Goal: Task Accomplishment & Management: Manage account settings

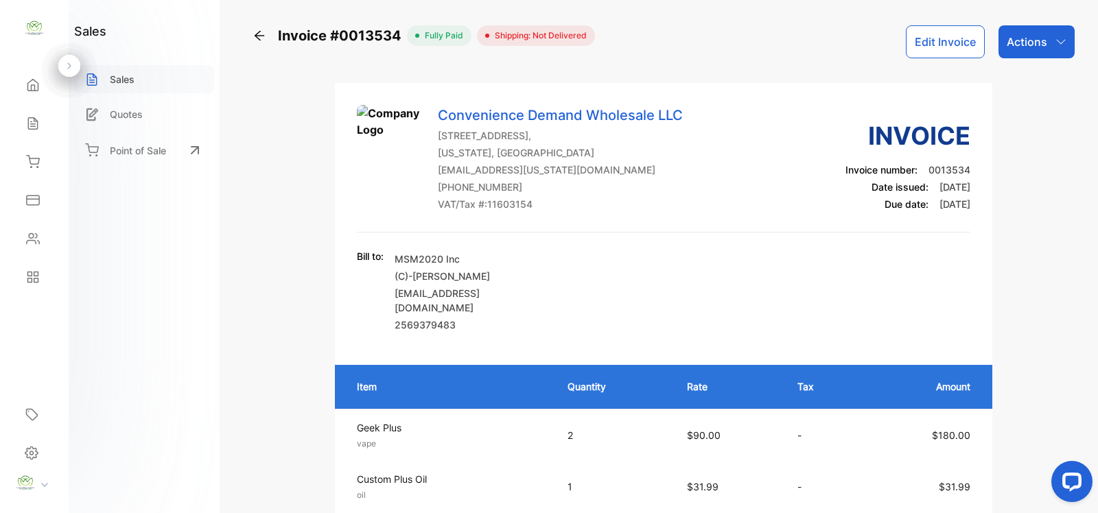
click at [158, 80] on div "Sales" at bounding box center [144, 79] width 140 height 28
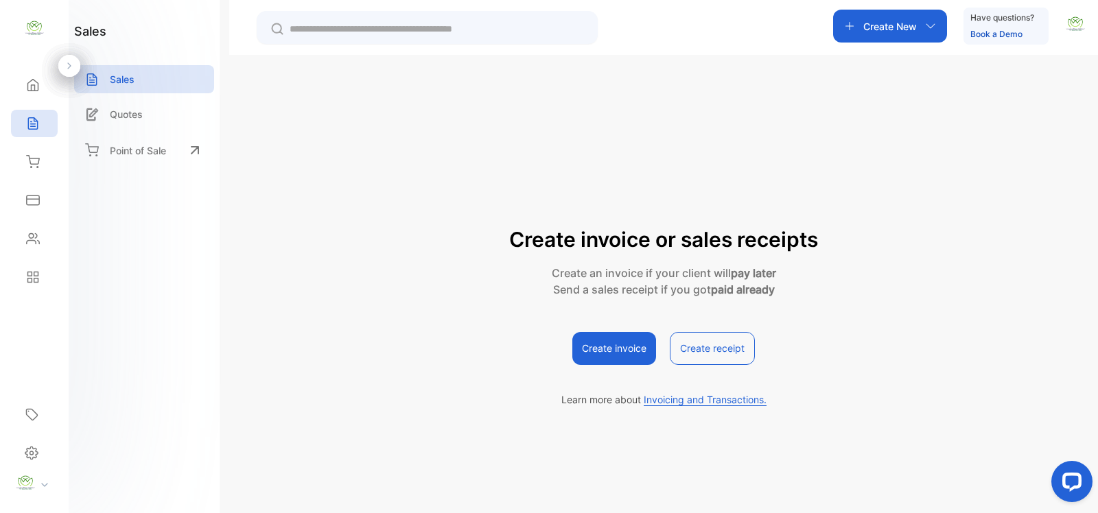
click at [916, 22] on div "Create New" at bounding box center [890, 26] width 114 height 33
click at [918, 65] on div "Invoice" at bounding box center [912, 61] width 159 height 36
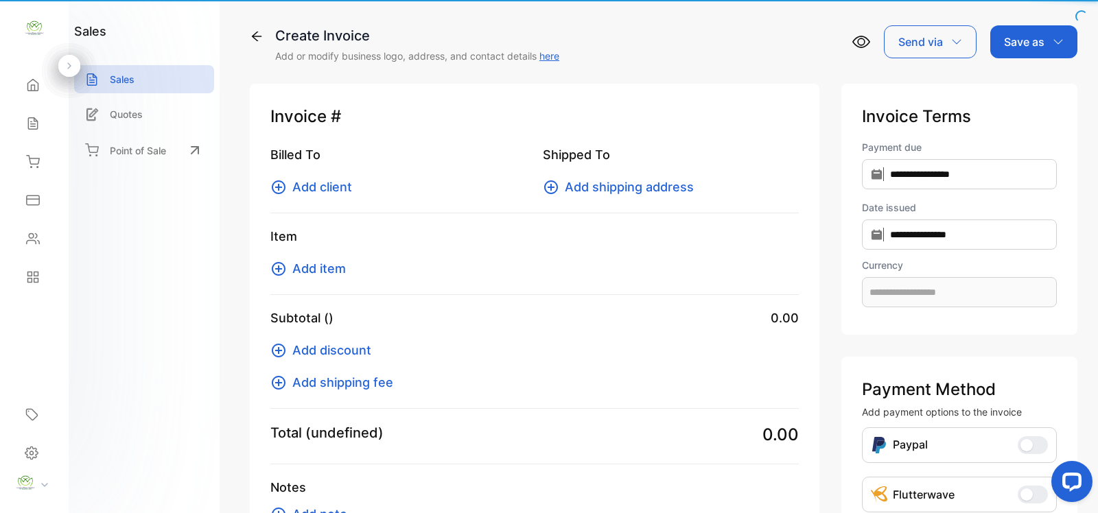
type input "**********"
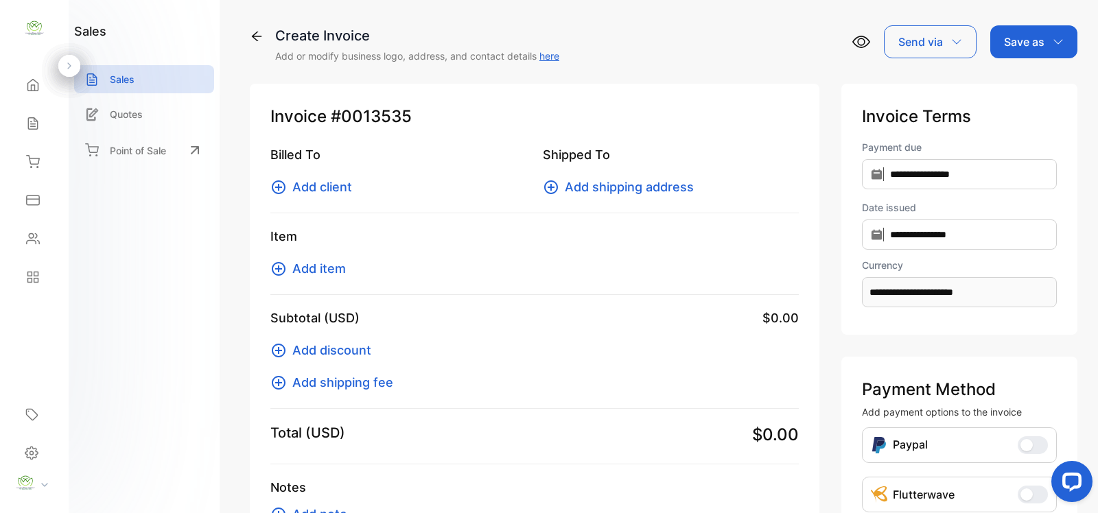
click at [285, 183] on icon at bounding box center [278, 187] width 16 height 16
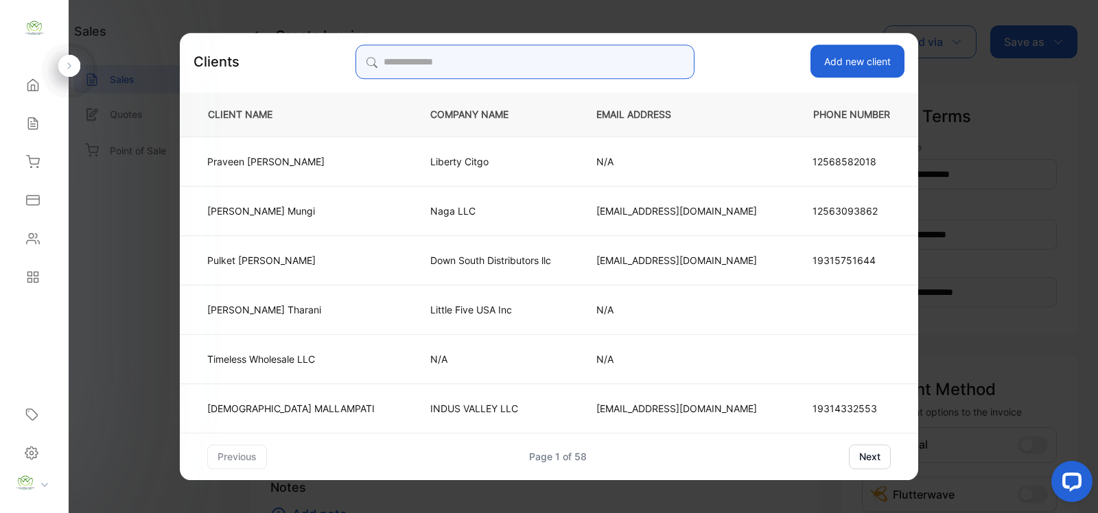
drag, startPoint x: 566, startPoint y: 51, endPoint x: 690, endPoint y: 40, distance: 124.8
click at [566, 51] on input "search" at bounding box center [524, 62] width 338 height 34
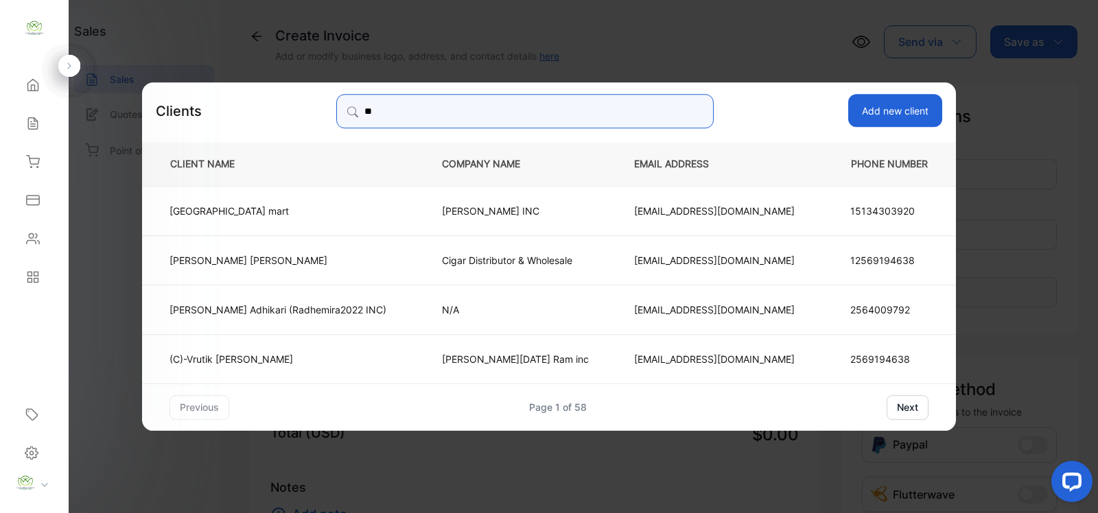
type input "*"
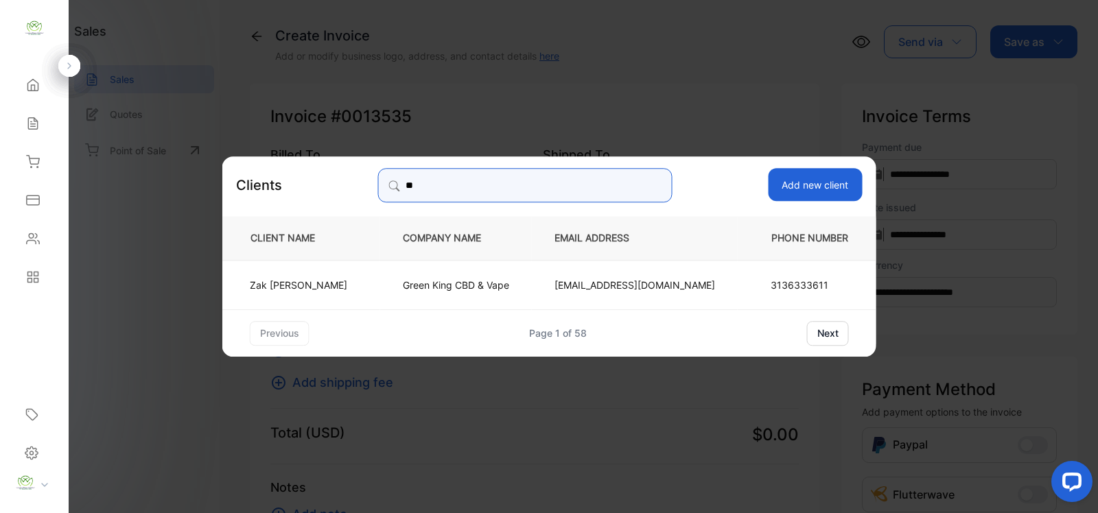
type input "*"
type input "******"
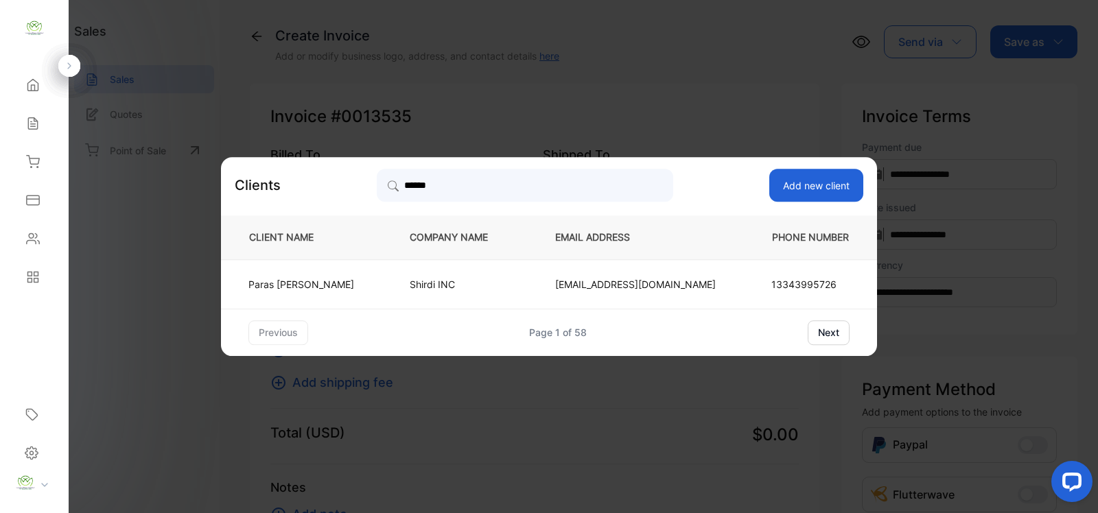
click at [364, 307] on td "Paras Patel" at bounding box center [304, 283] width 166 height 49
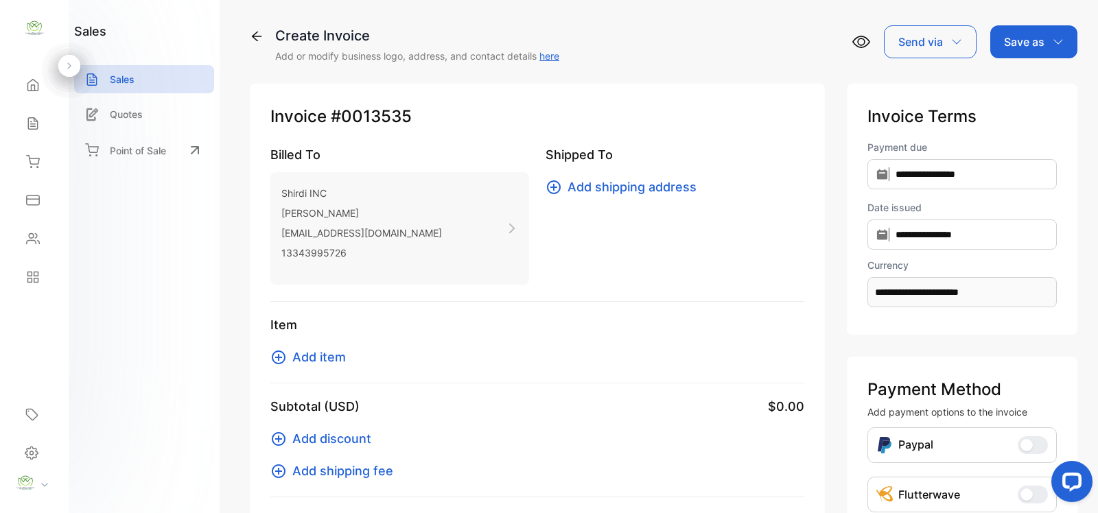
click at [286, 351] on icon at bounding box center [278, 357] width 16 height 16
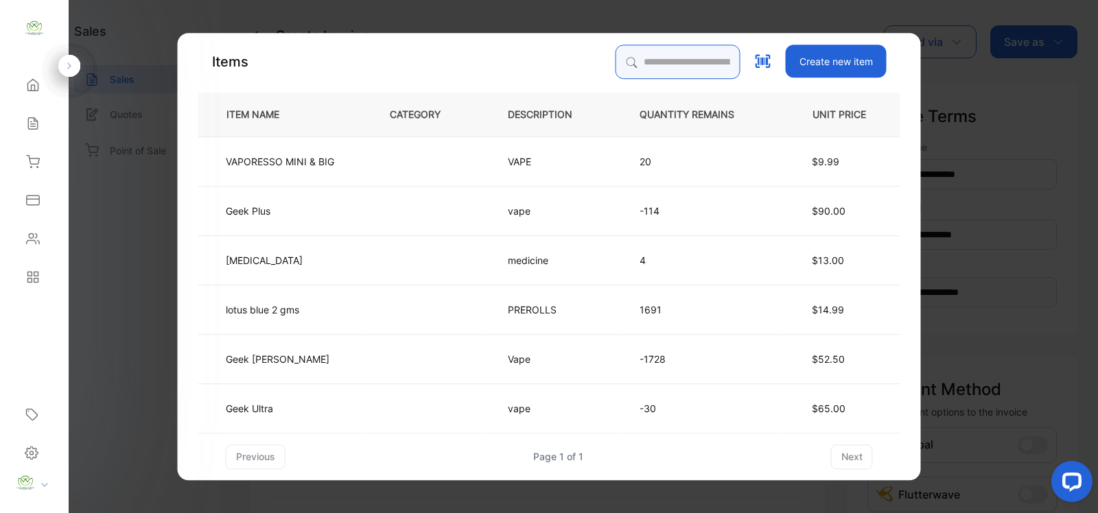
click at [652, 62] on input "search" at bounding box center [678, 62] width 125 height 34
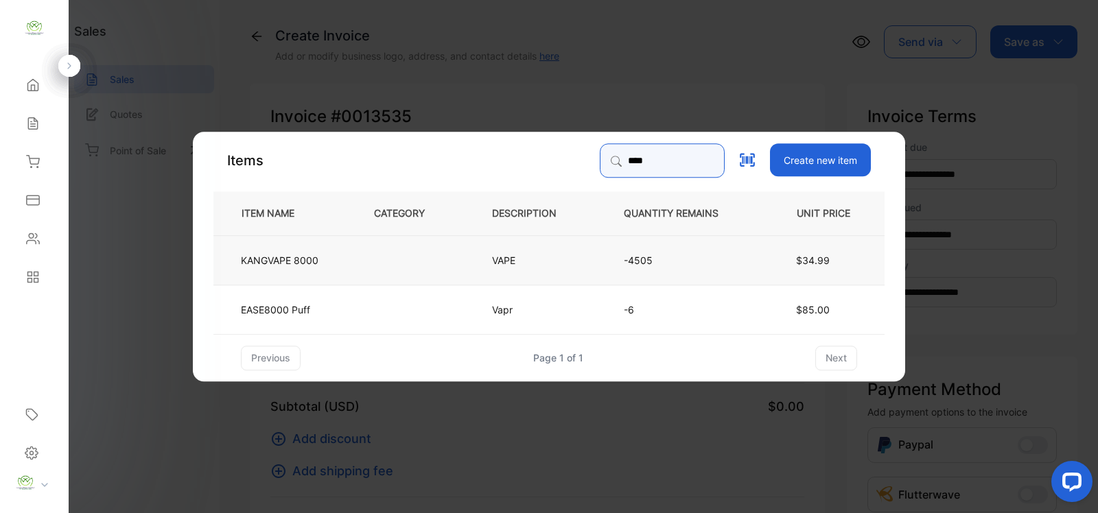
type input "****"
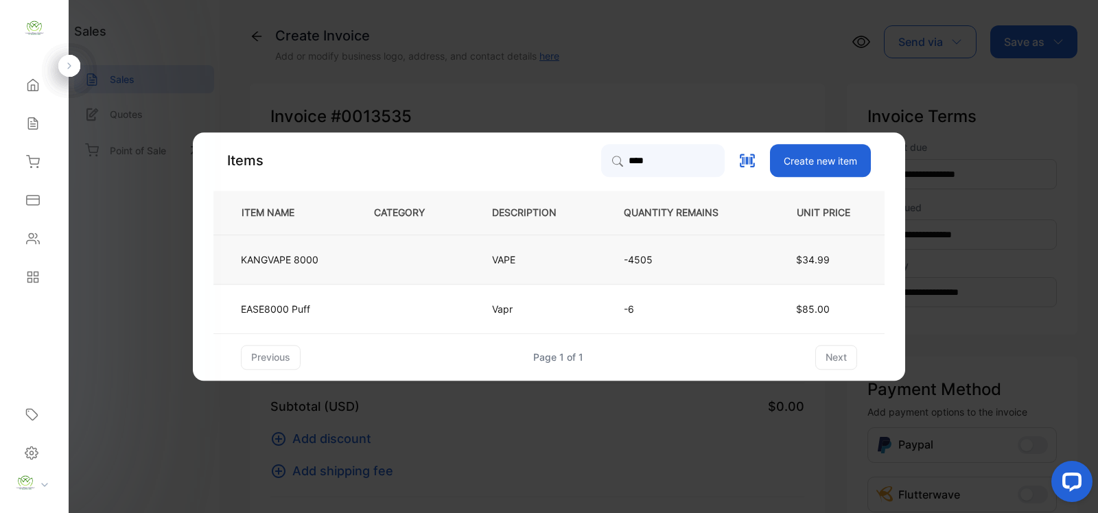
click at [369, 255] on td at bounding box center [410, 259] width 118 height 49
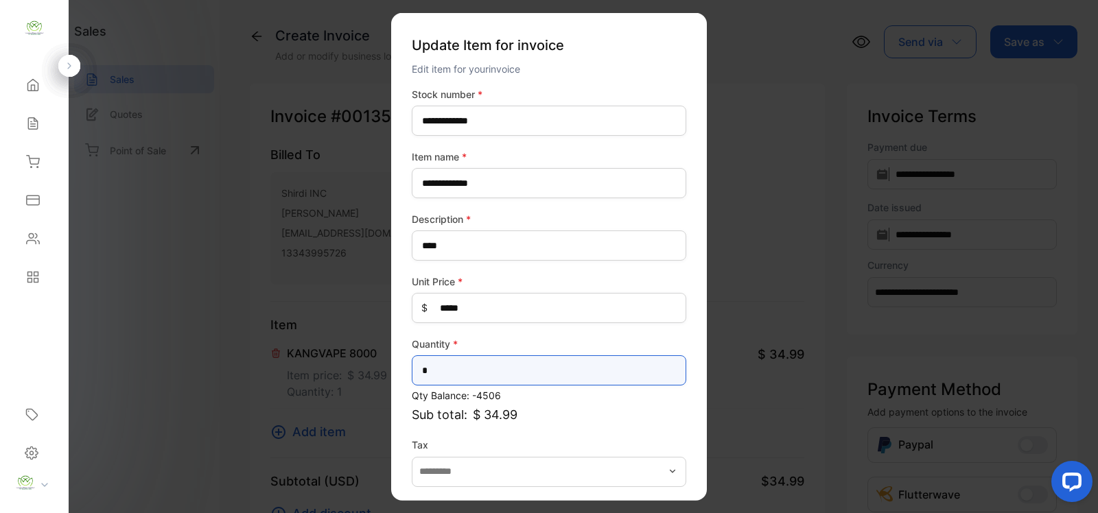
click at [570, 375] on input "*" at bounding box center [549, 370] width 274 height 30
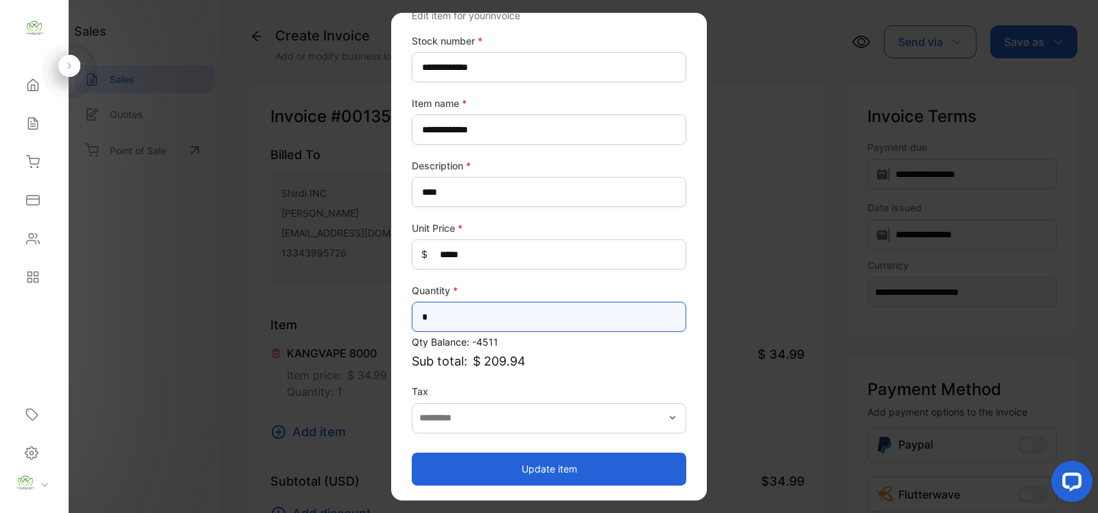
type input "*"
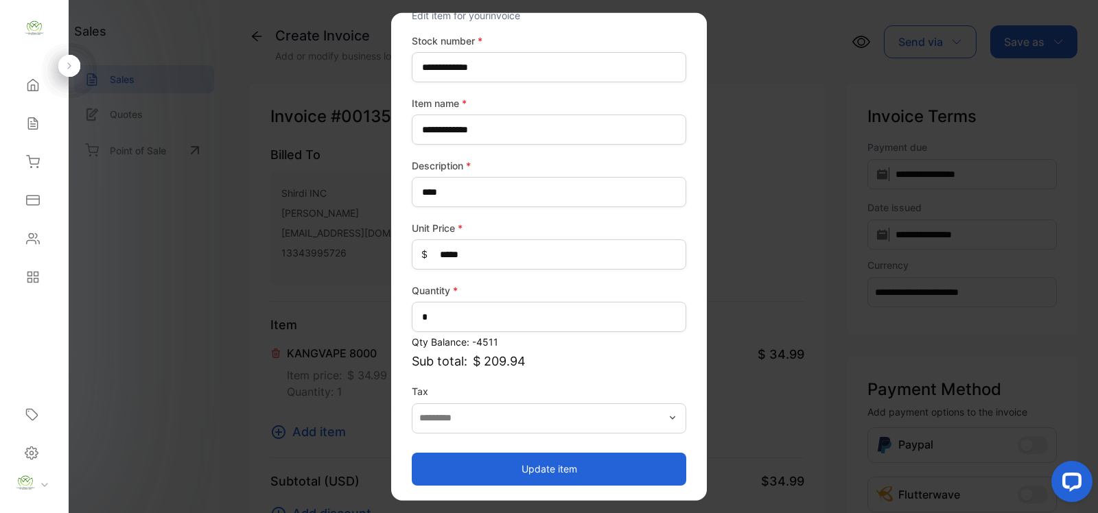
click at [568, 469] on button "Update item" at bounding box center [549, 468] width 274 height 33
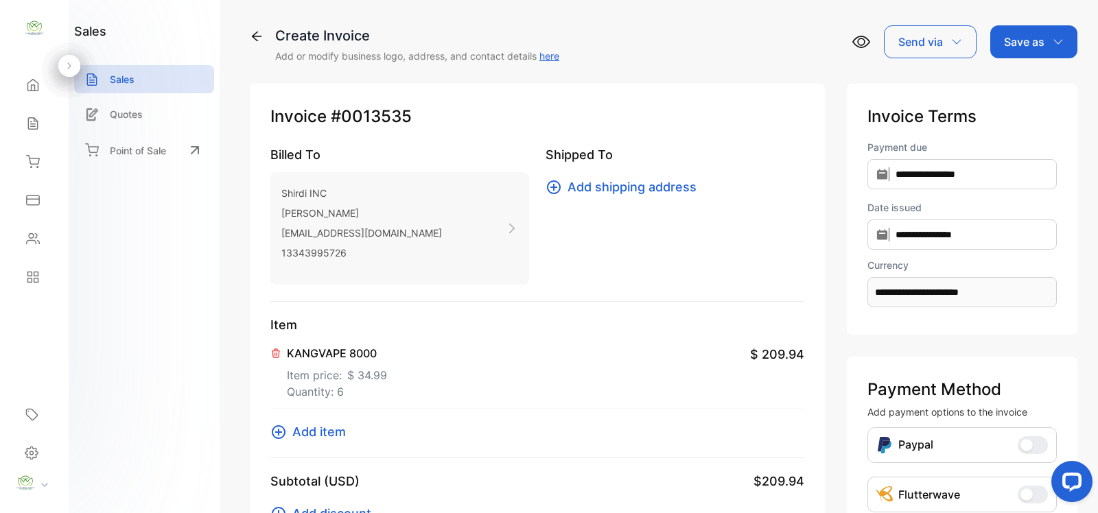
click at [290, 434] on button "Add item" at bounding box center [312, 432] width 84 height 19
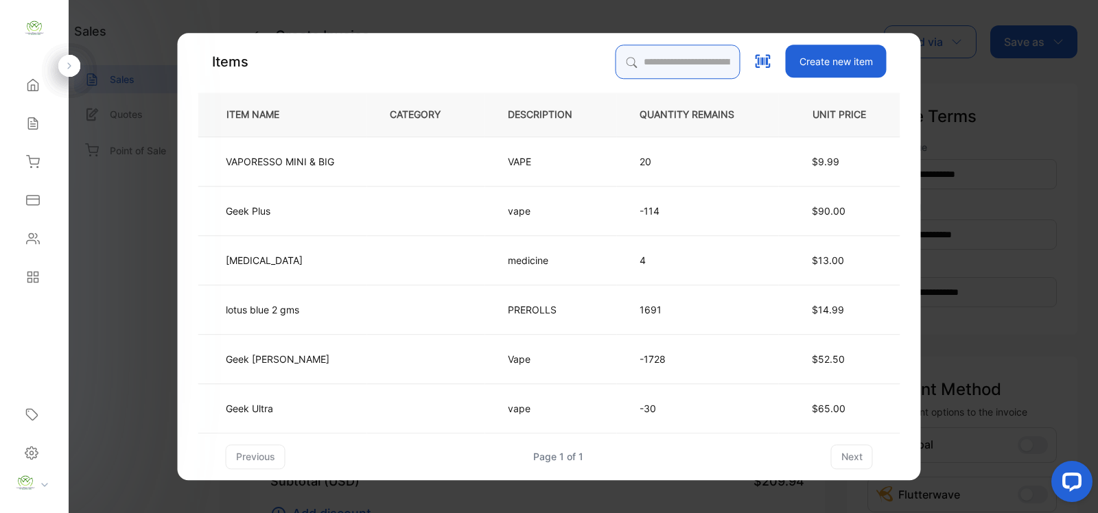
click at [663, 63] on input "search" at bounding box center [678, 62] width 125 height 34
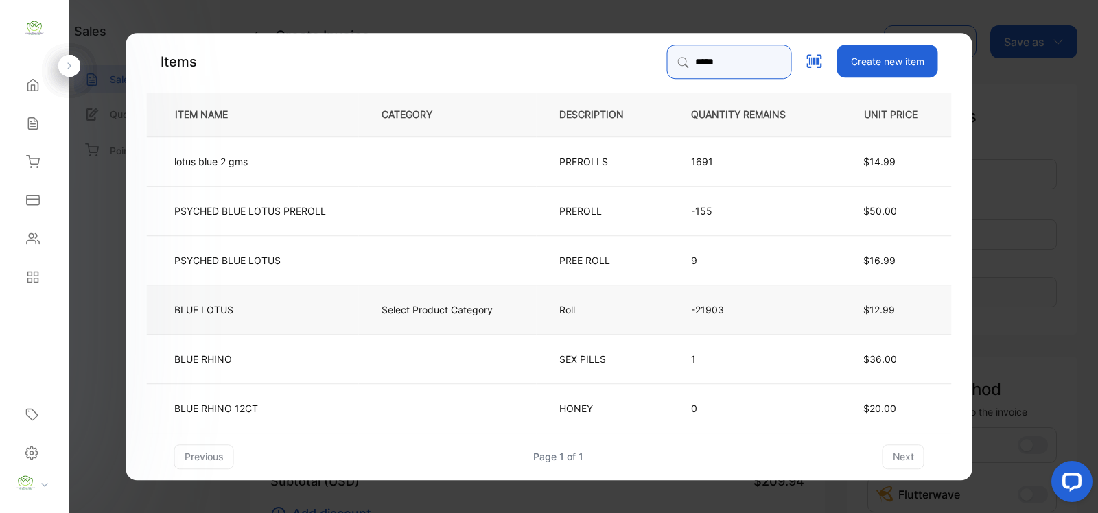
type input "****"
click at [360, 304] on td "Select Product Category" at bounding box center [448, 308] width 178 height 49
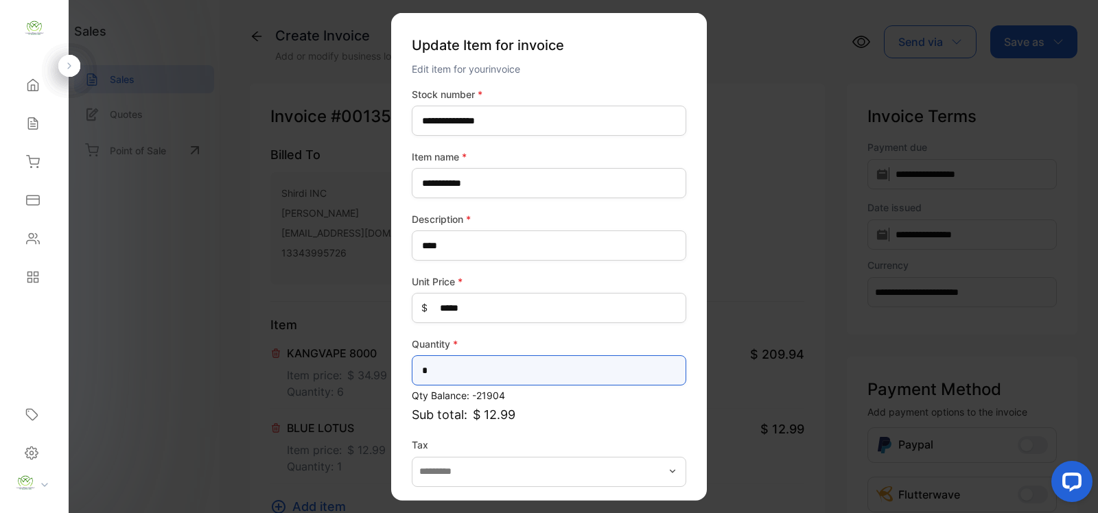
click at [503, 375] on input "*" at bounding box center [549, 370] width 274 height 30
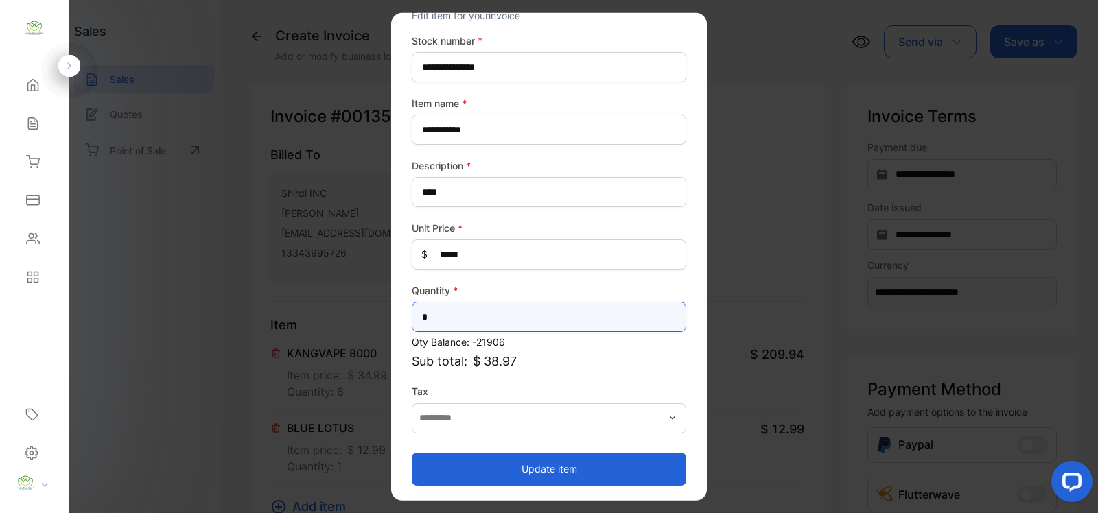
type input "*"
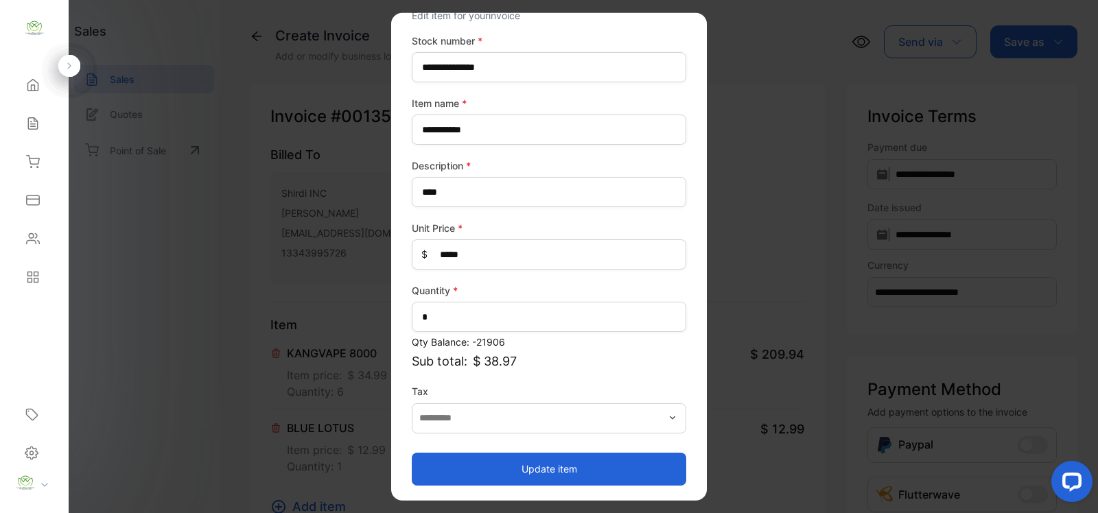
click at [516, 463] on button "Update item" at bounding box center [549, 468] width 274 height 33
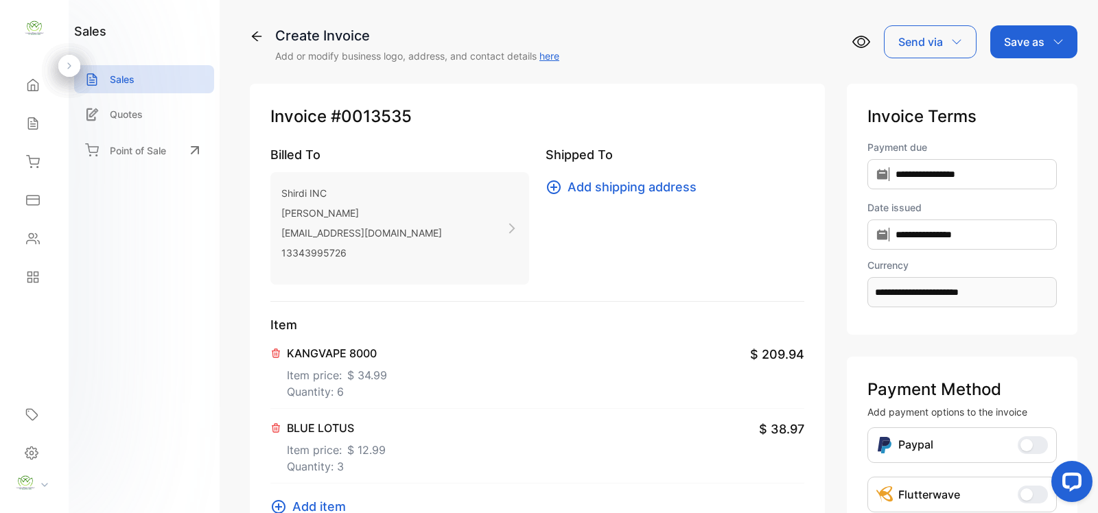
click at [282, 499] on icon at bounding box center [278, 507] width 16 height 16
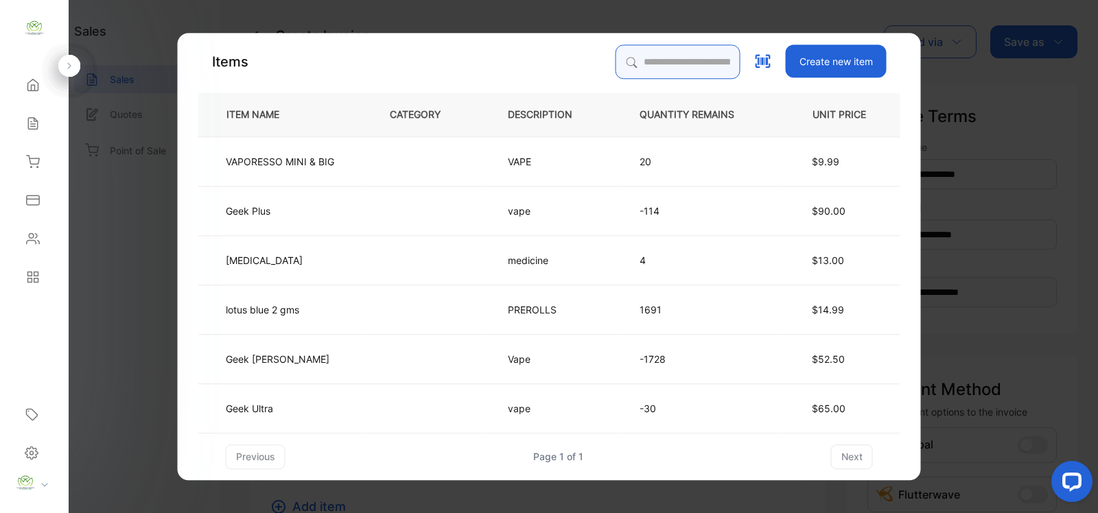
click at [643, 57] on input "search" at bounding box center [678, 62] width 125 height 34
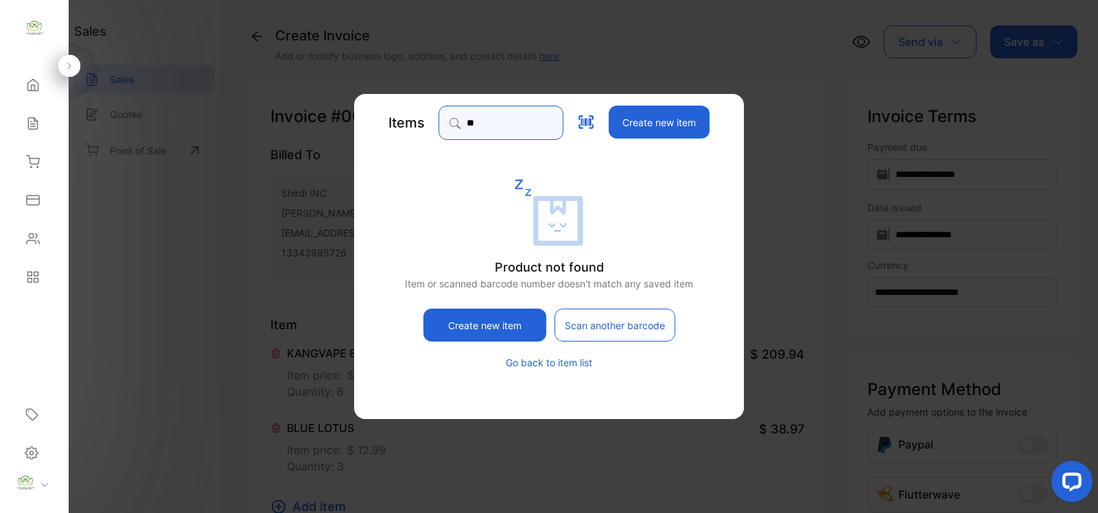
type input "*"
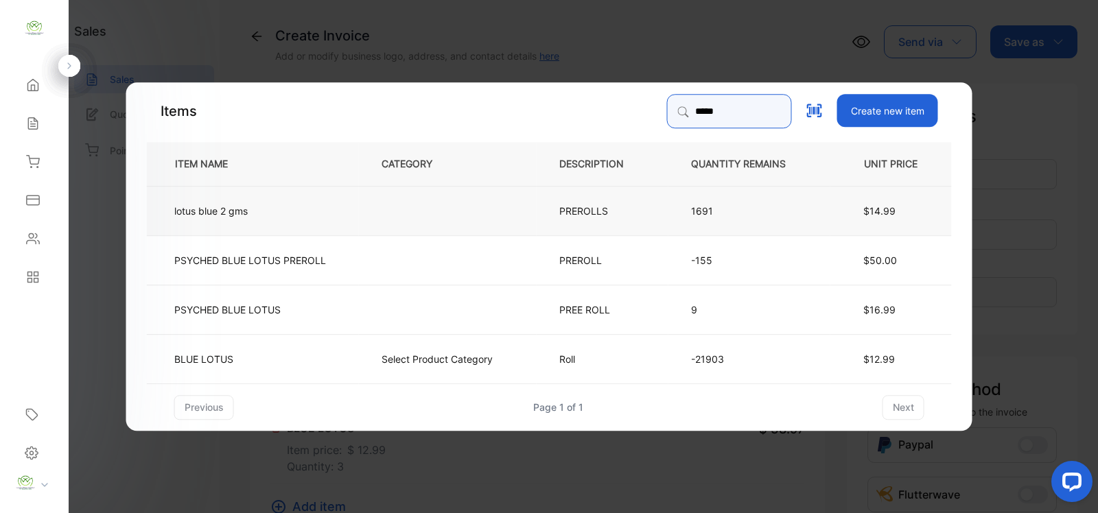
type input "*****"
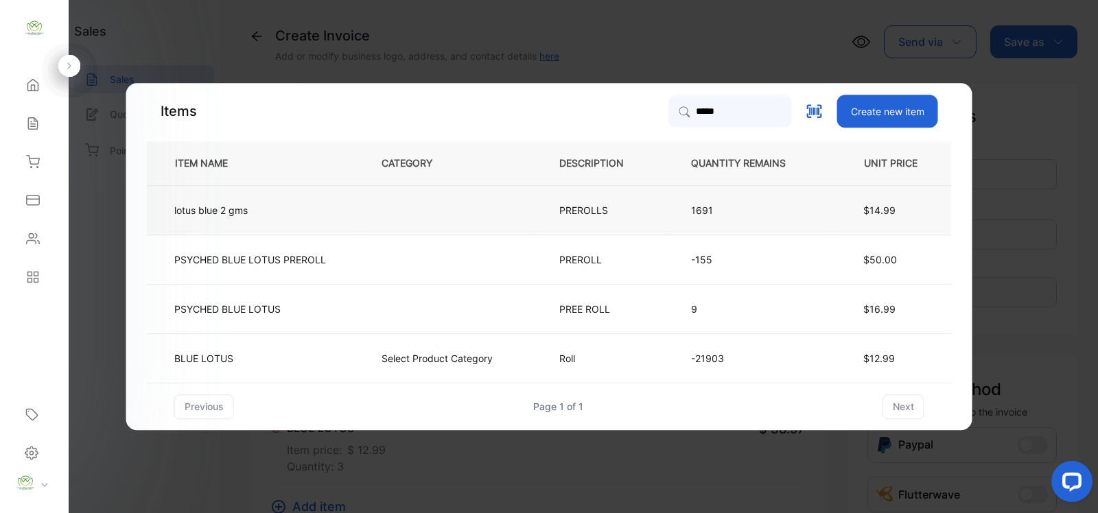
click at [345, 211] on td "lotus blue 2 gms" at bounding box center [253, 209] width 212 height 49
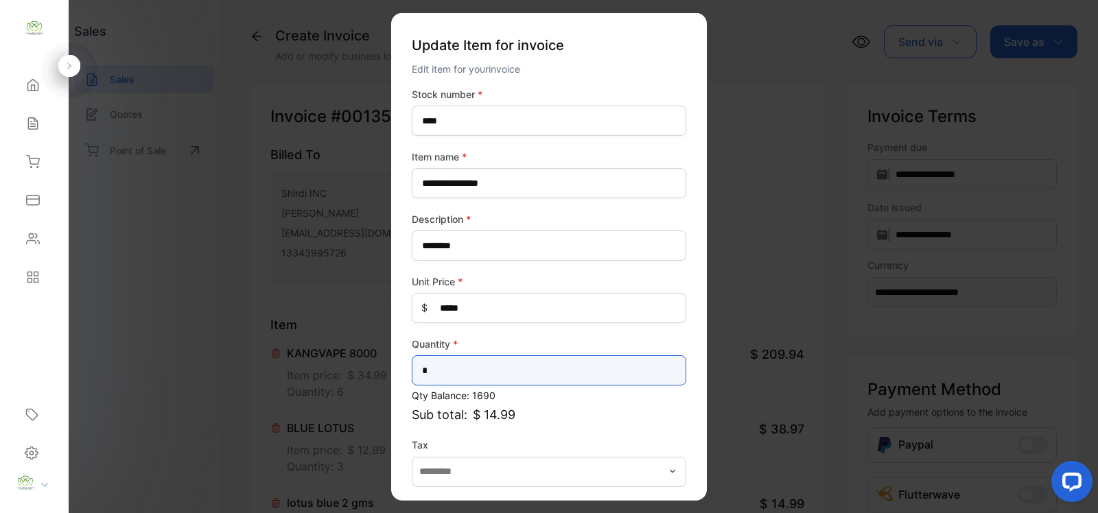
click at [549, 364] on input "*" at bounding box center [549, 370] width 274 height 30
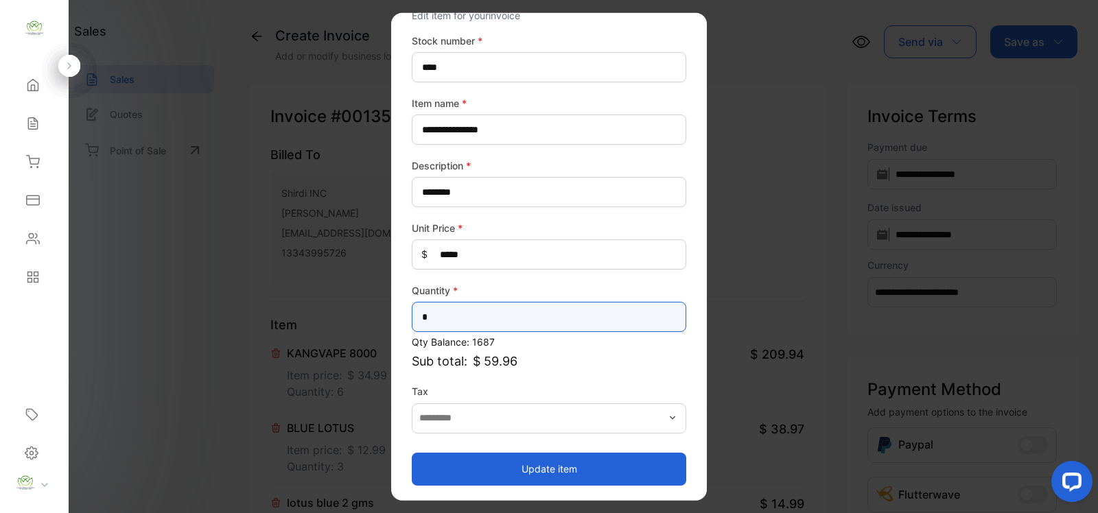
type input "*"
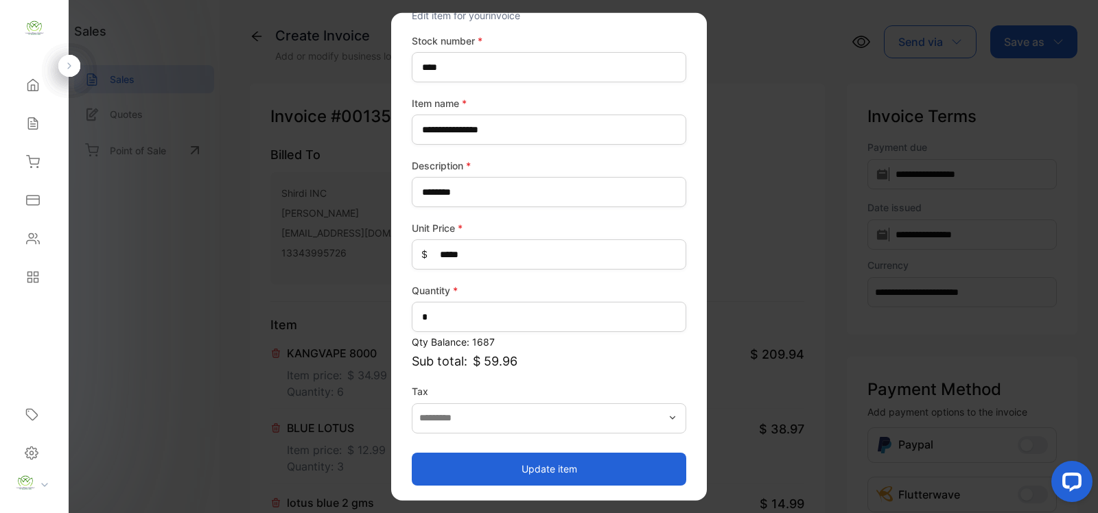
click at [549, 458] on button "Update item" at bounding box center [549, 468] width 274 height 33
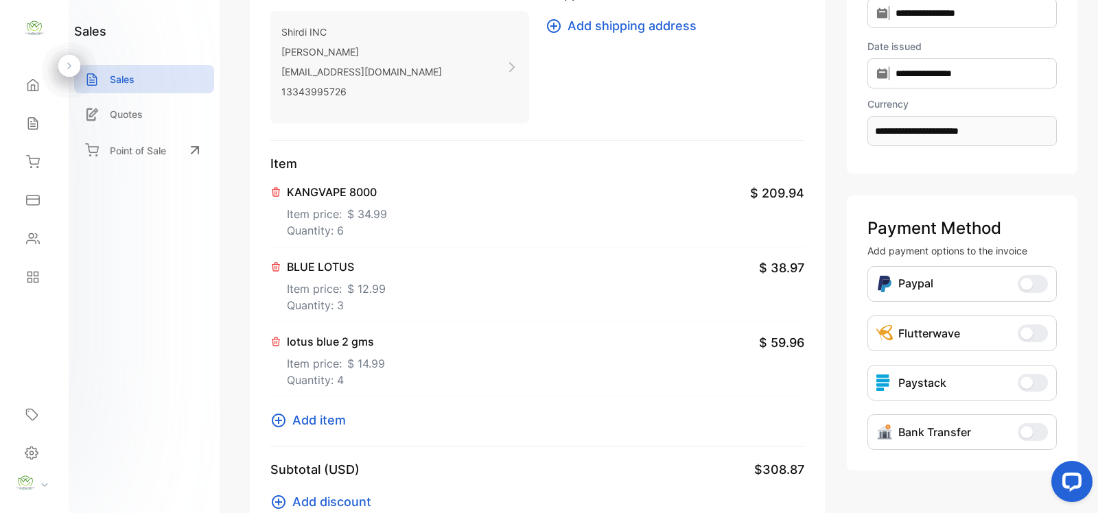
scroll to position [200, 0]
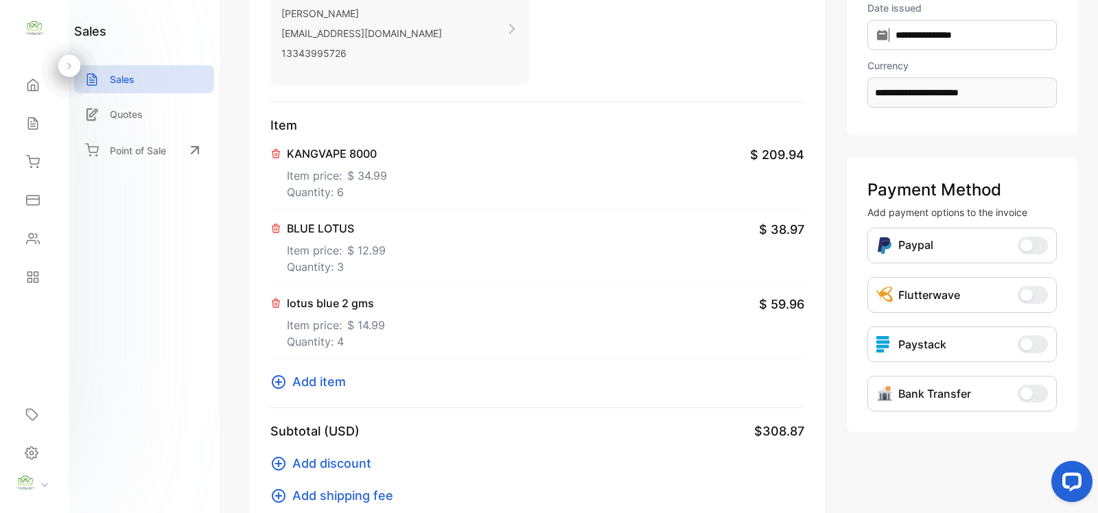
click at [279, 375] on icon at bounding box center [279, 382] width 14 height 14
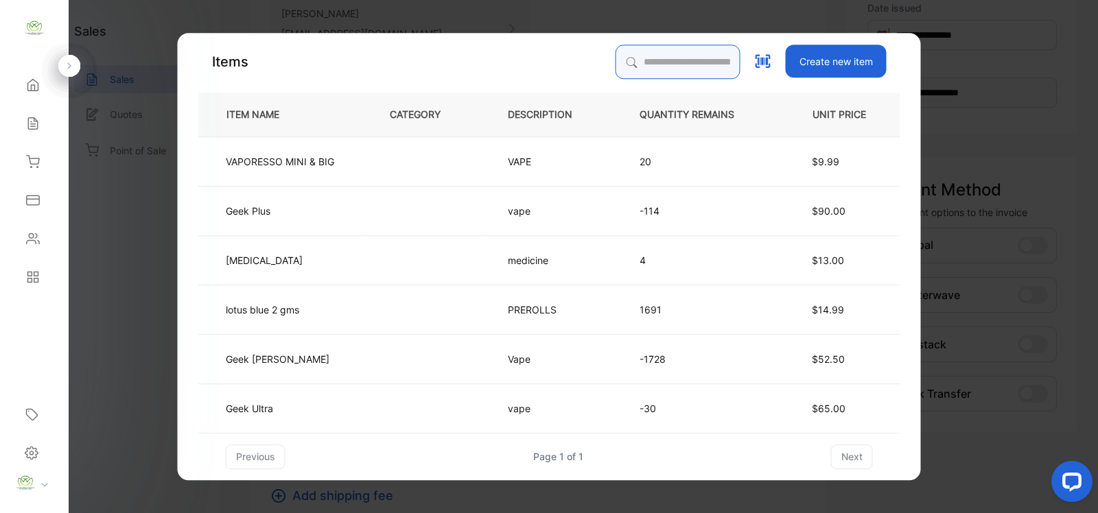
click at [655, 62] on input "search" at bounding box center [678, 62] width 125 height 34
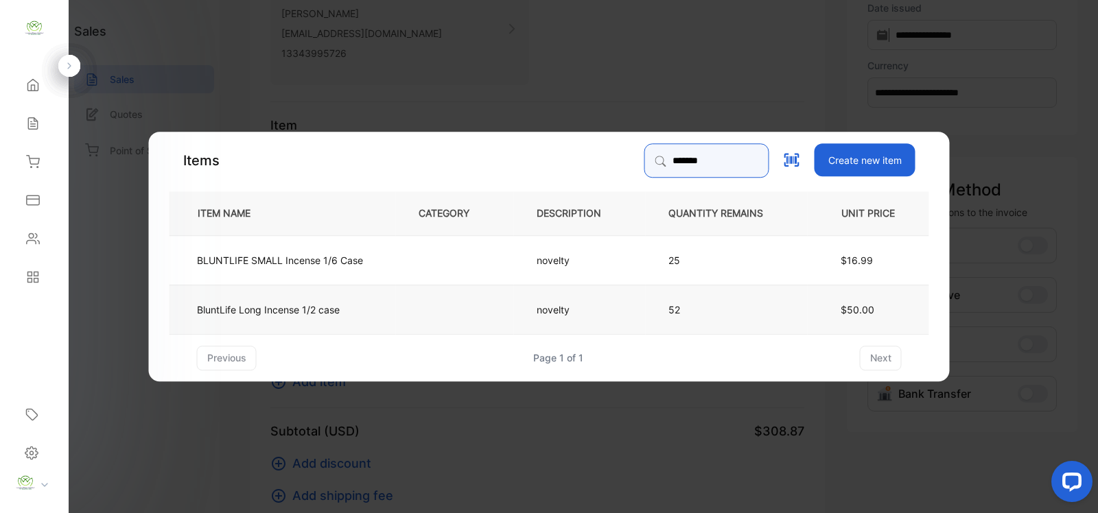
type input "*******"
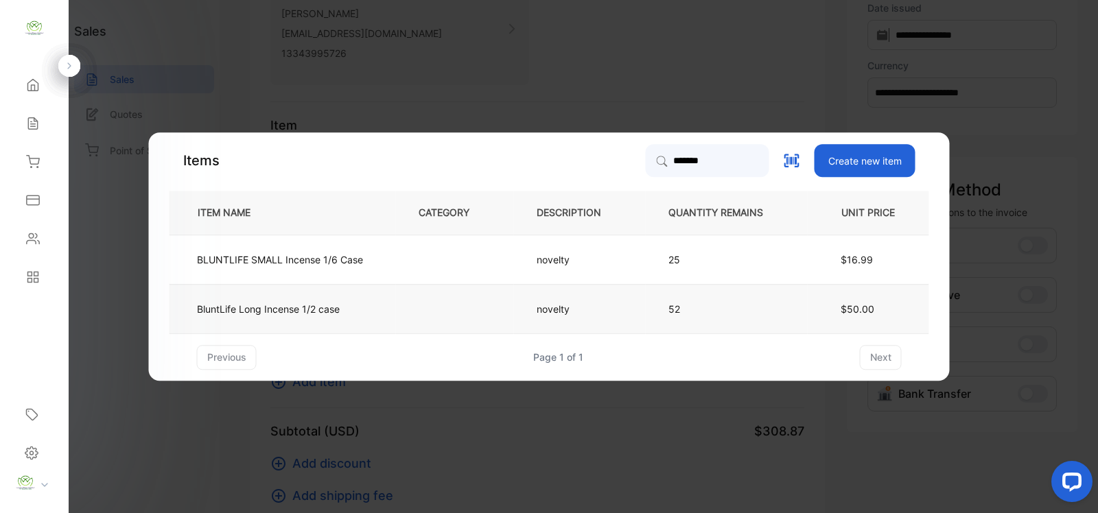
click at [414, 307] on td at bounding box center [455, 308] width 118 height 49
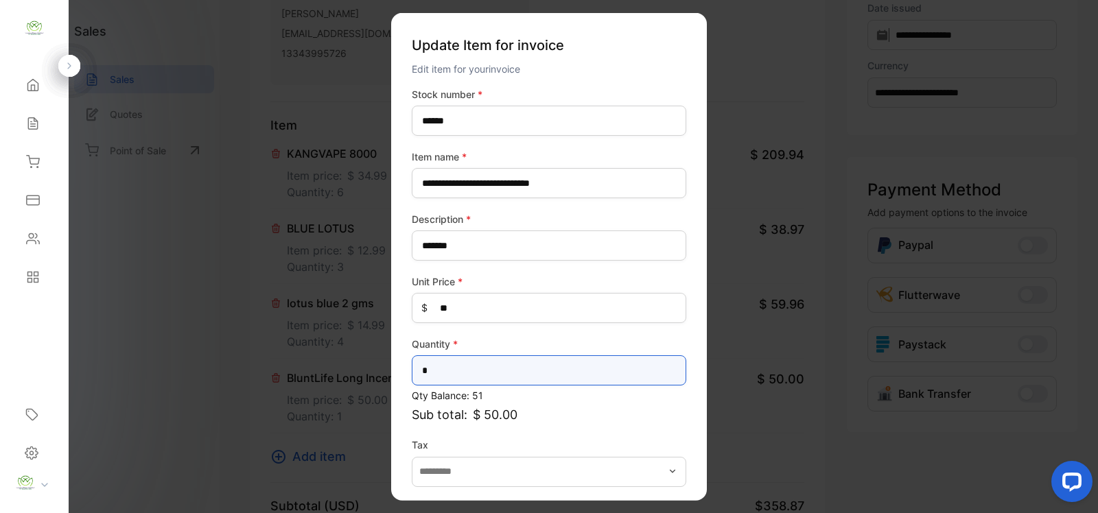
click at [509, 371] on input "*" at bounding box center [549, 370] width 274 height 30
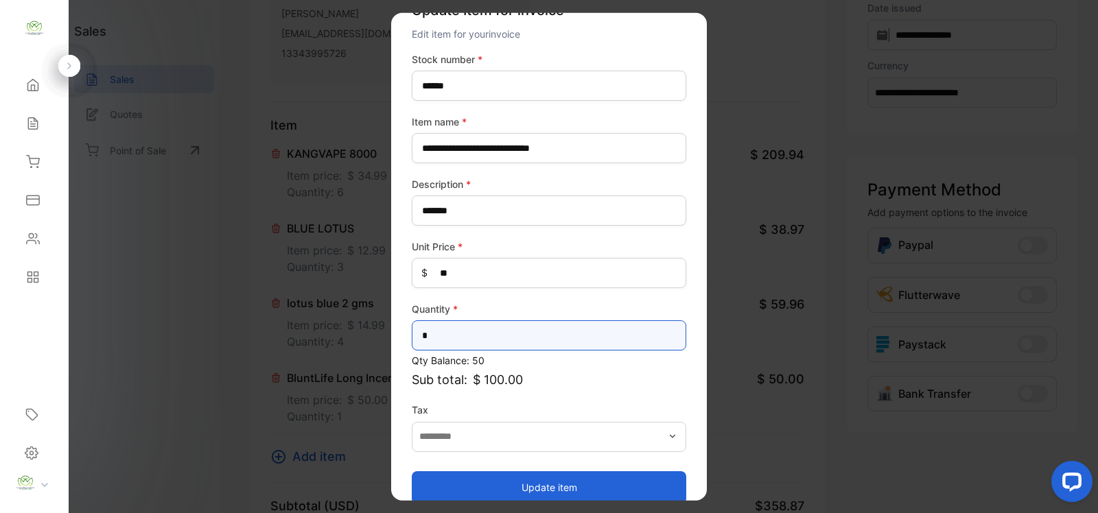
scroll to position [54, 0]
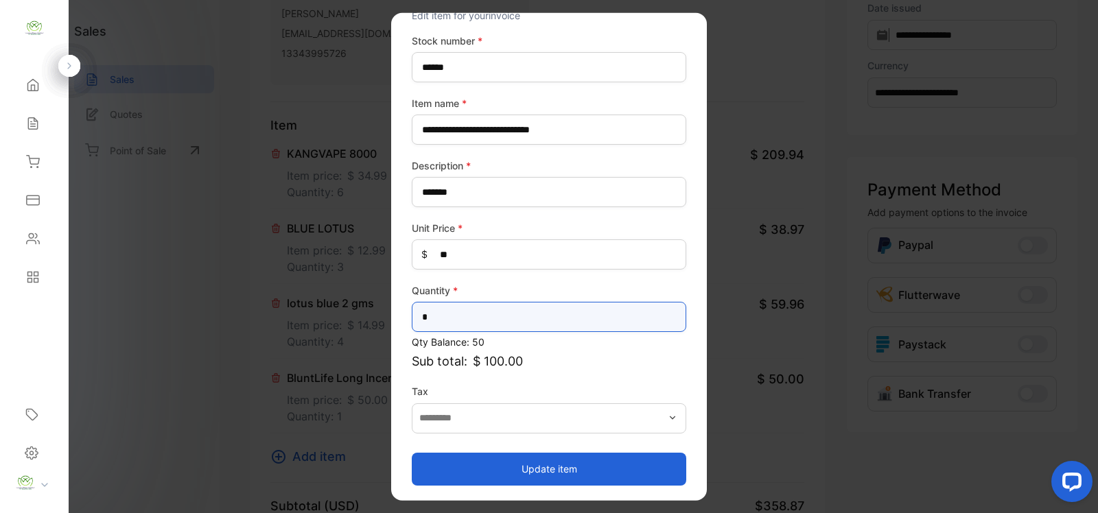
type input "*"
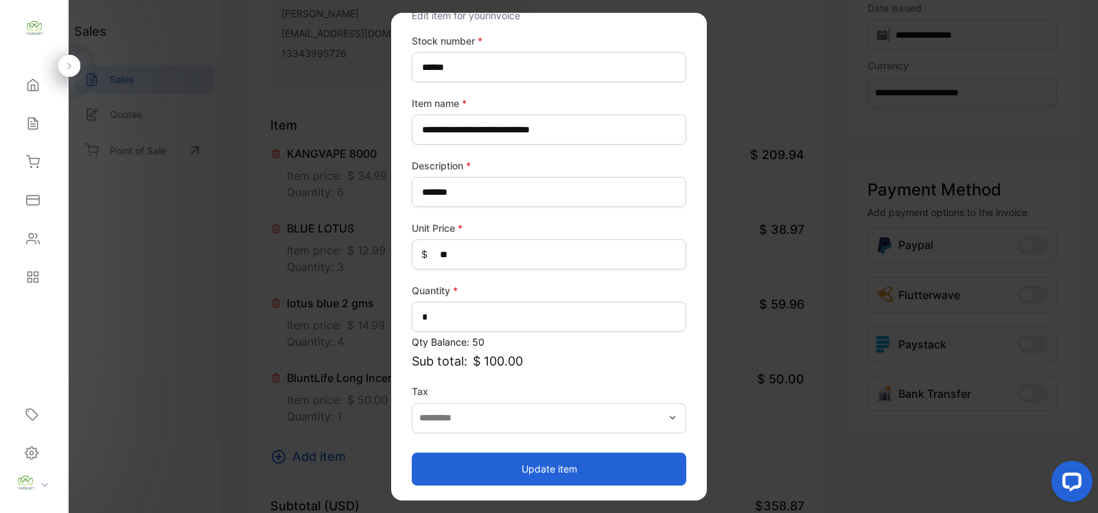
click at [537, 472] on button "Update item" at bounding box center [549, 468] width 274 height 33
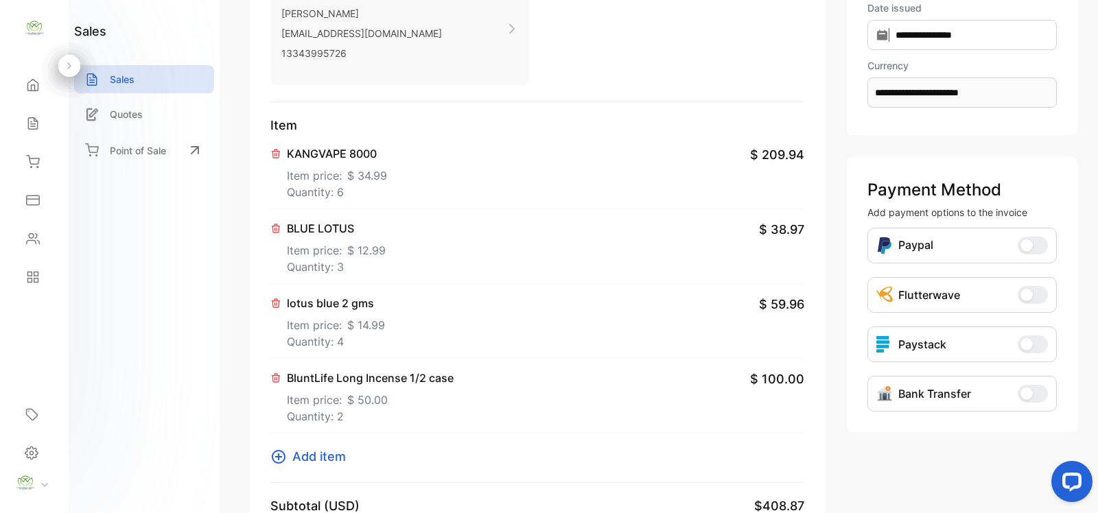
click at [279, 463] on icon at bounding box center [279, 457] width 14 height 14
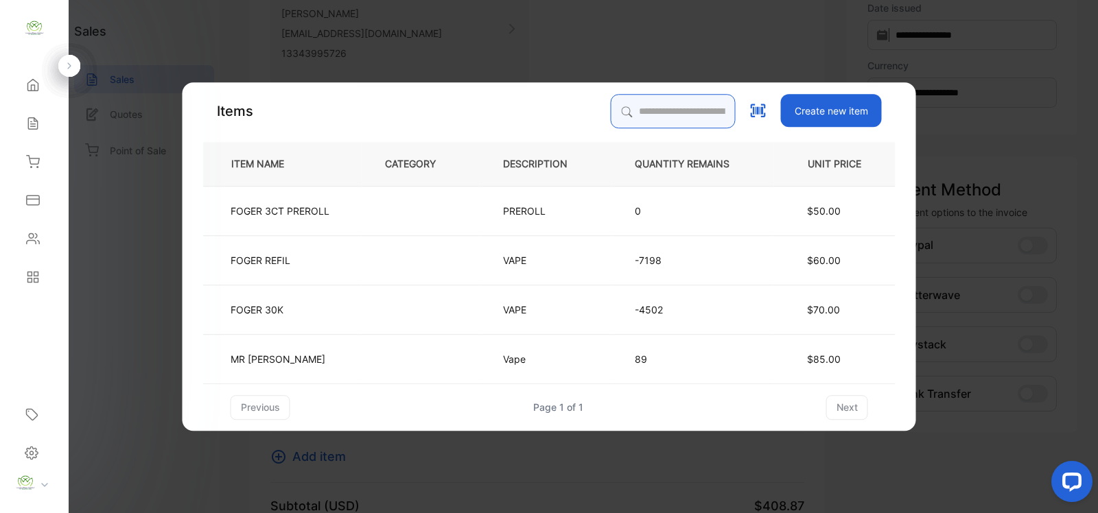
click at [631, 113] on input "search" at bounding box center [673, 111] width 125 height 34
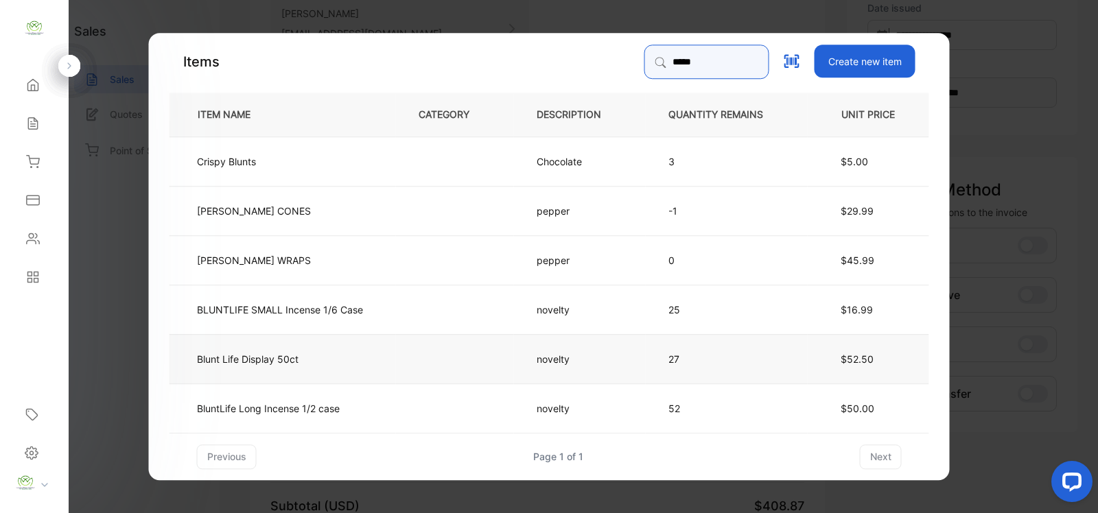
type input "*****"
click at [355, 352] on td "Blunt Life Display 50ct" at bounding box center [282, 358] width 226 height 49
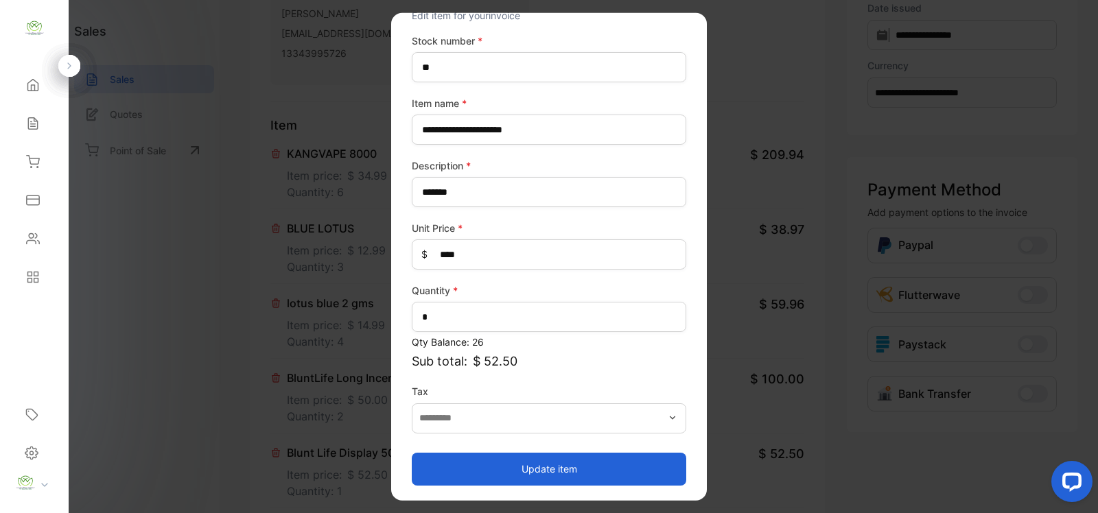
click at [522, 458] on button "Update item" at bounding box center [549, 468] width 274 height 33
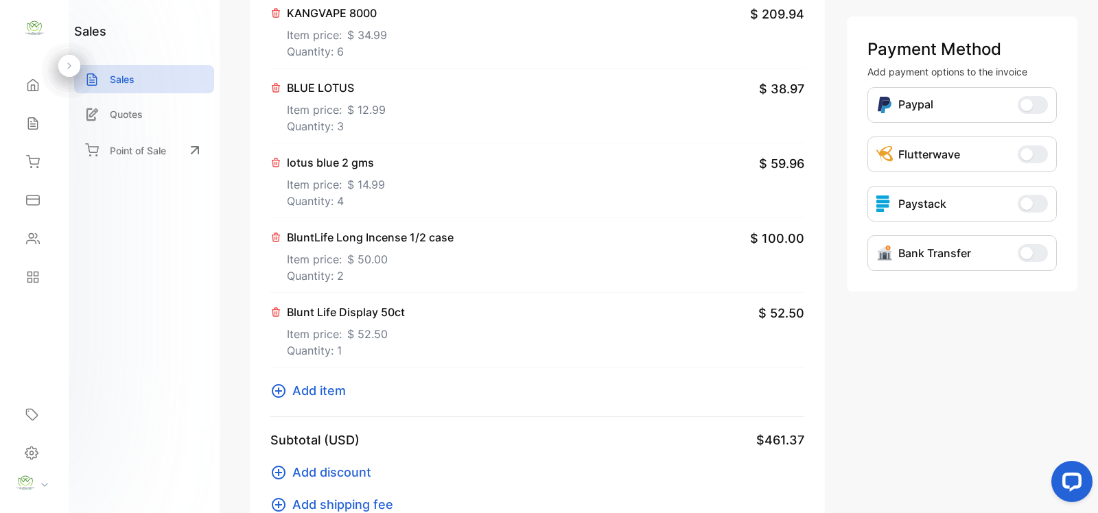
scroll to position [400, 0]
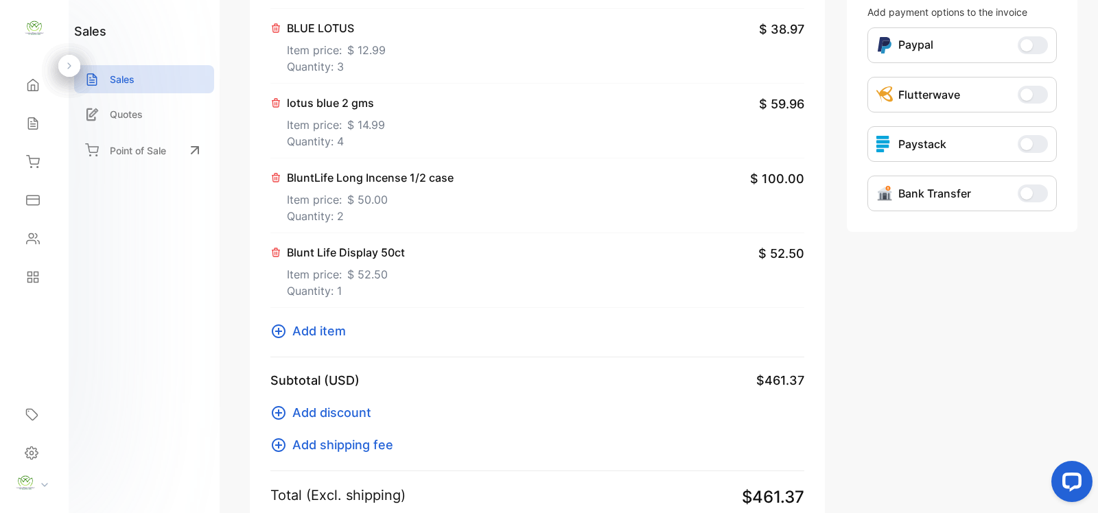
click at [278, 333] on icon at bounding box center [279, 332] width 14 height 14
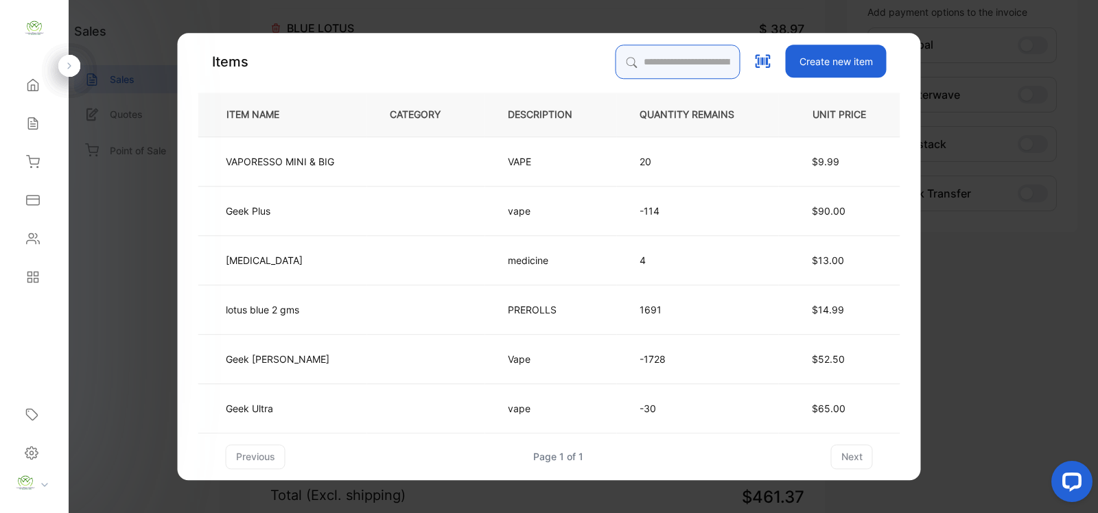
click at [664, 69] on input "search" at bounding box center [678, 62] width 125 height 34
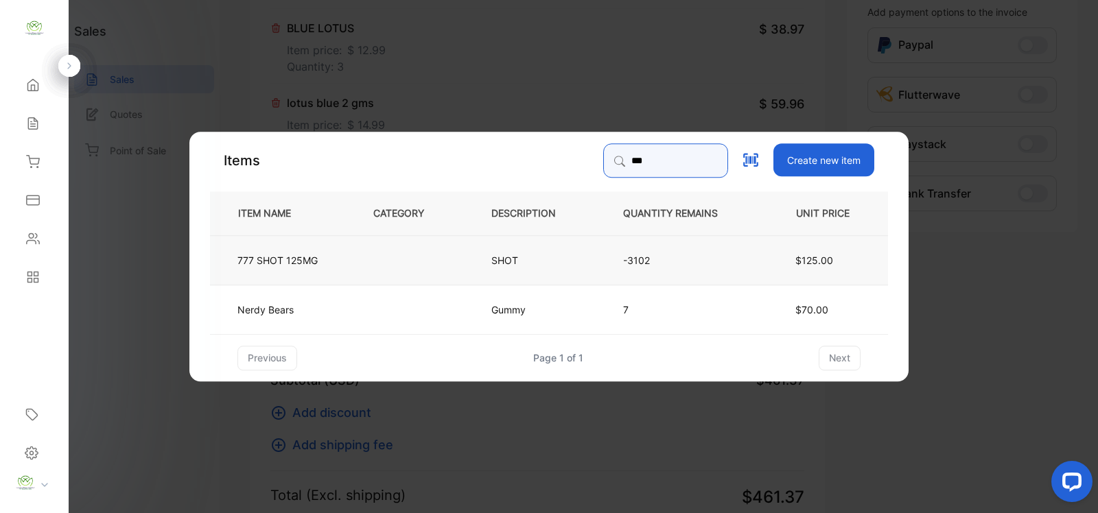
type input "***"
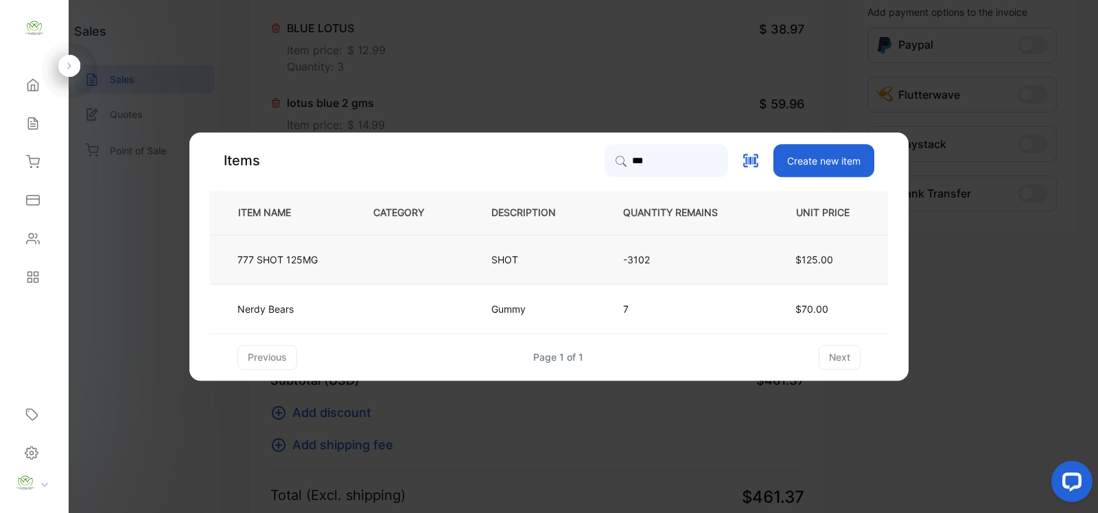
click at [371, 261] on td at bounding box center [410, 259] width 118 height 49
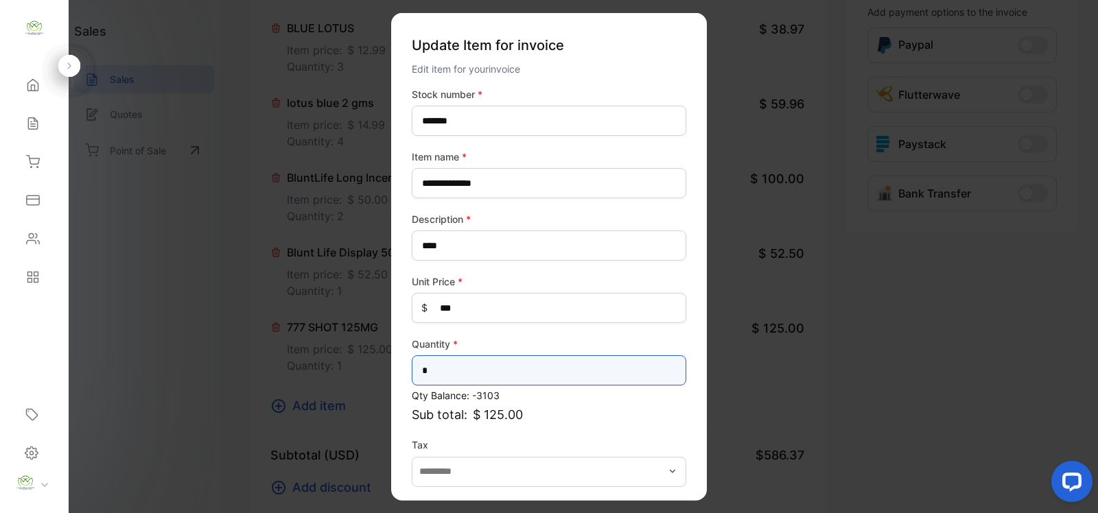
click at [583, 360] on input "*" at bounding box center [549, 370] width 274 height 30
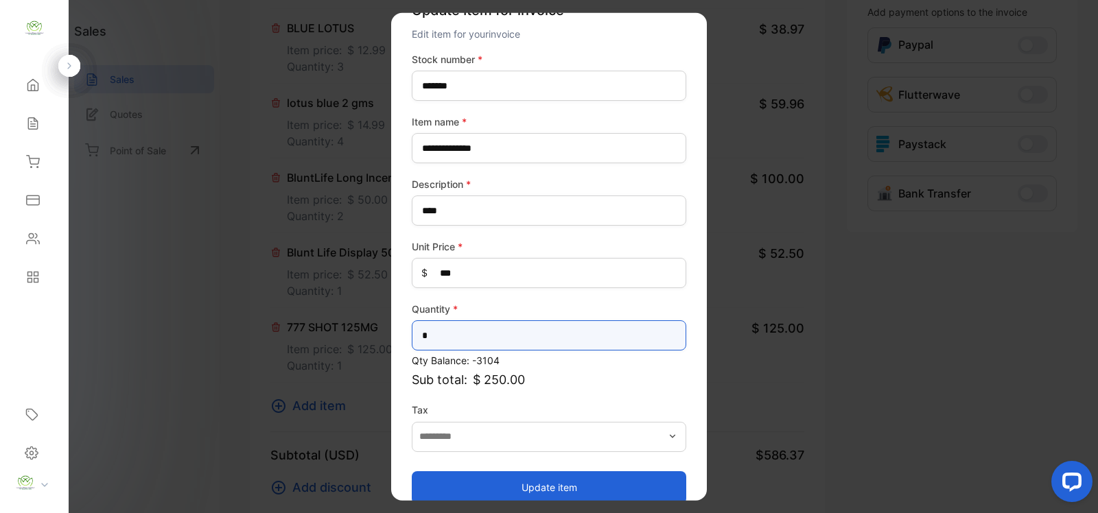
scroll to position [54, 0]
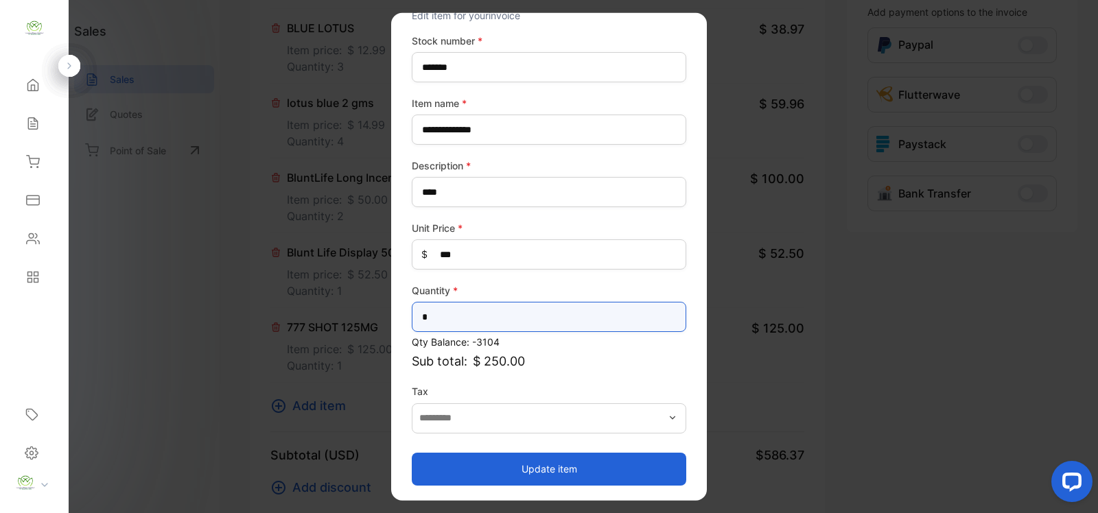
type input "*"
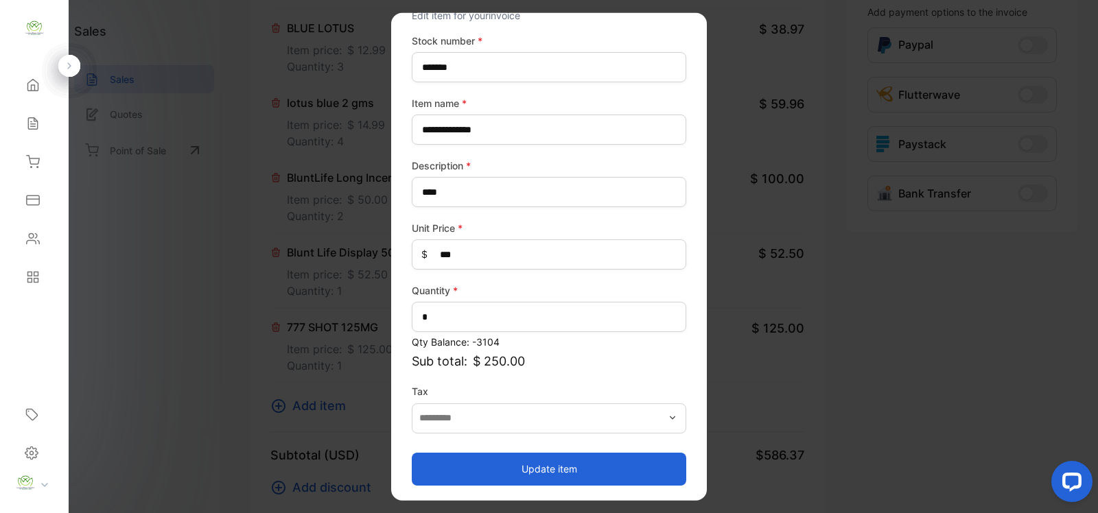
click at [581, 477] on button "Update item" at bounding box center [549, 468] width 274 height 33
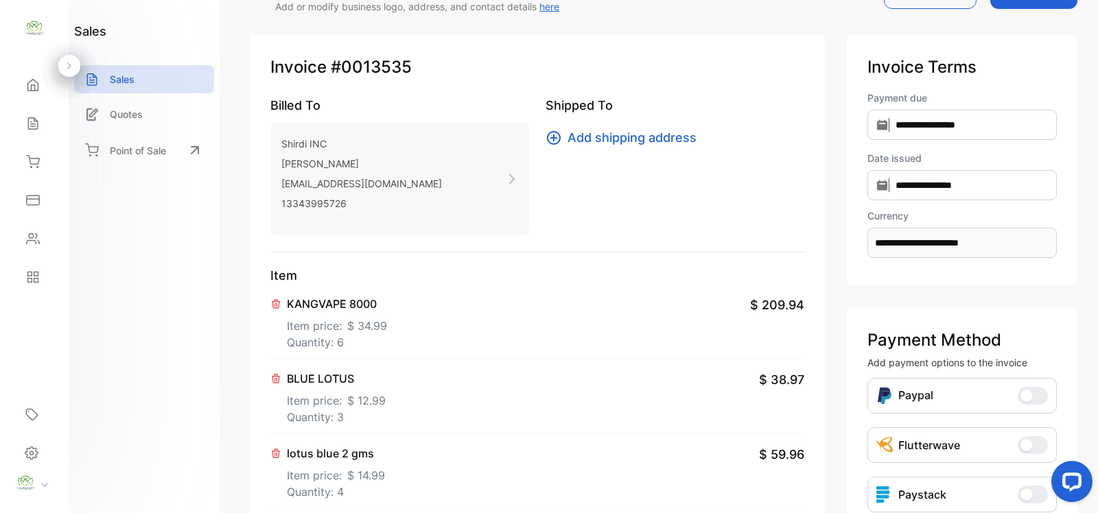
scroll to position [0, 0]
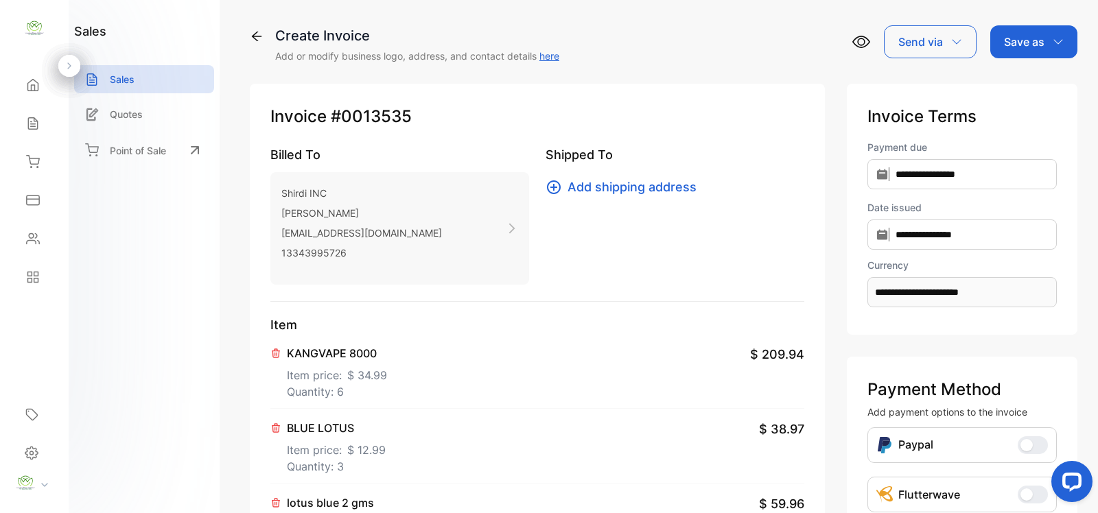
click at [1055, 45] on icon "button" at bounding box center [1058, 41] width 11 height 11
click at [1033, 74] on div "Invoice" at bounding box center [1030, 86] width 79 height 27
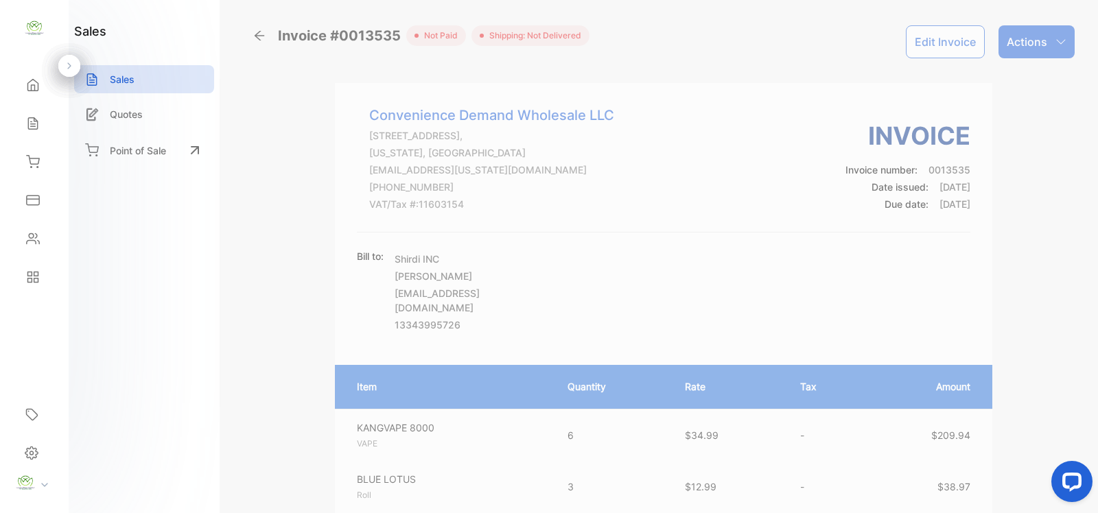
click at [1037, 42] on p "Actions" at bounding box center [1027, 42] width 40 height 16
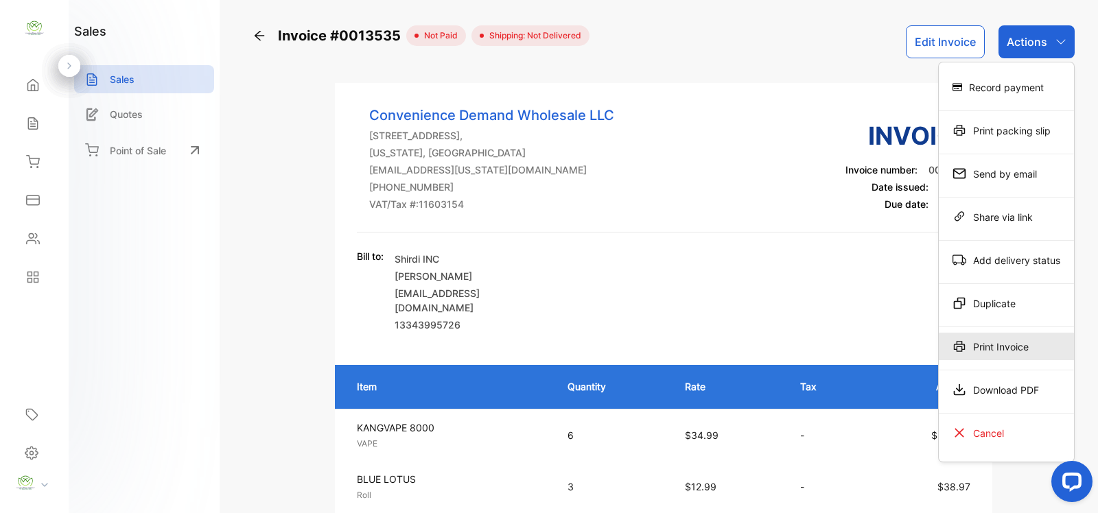
click at [995, 343] on div "Print Invoice" at bounding box center [1006, 346] width 135 height 27
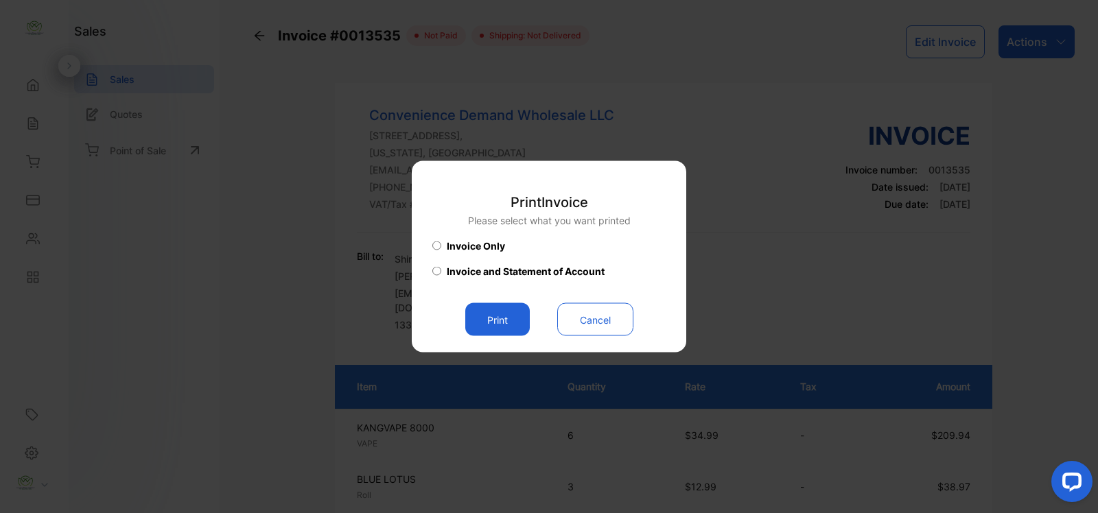
drag, startPoint x: 495, startPoint y: 311, endPoint x: 533, endPoint y: 294, distance: 40.8
click at [495, 311] on button "Print" at bounding box center [497, 319] width 65 height 33
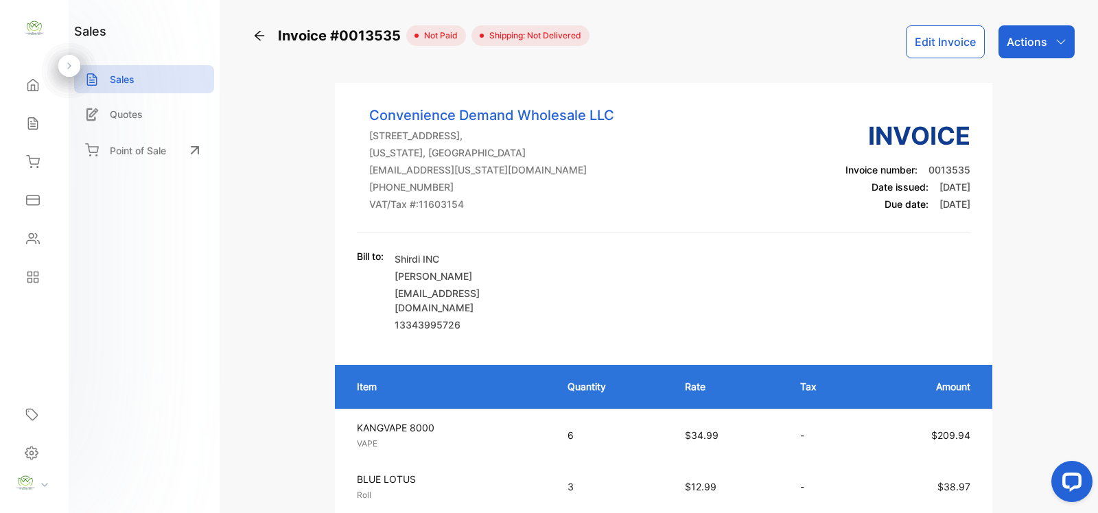
click at [1040, 42] on p "Actions" at bounding box center [1027, 42] width 40 height 16
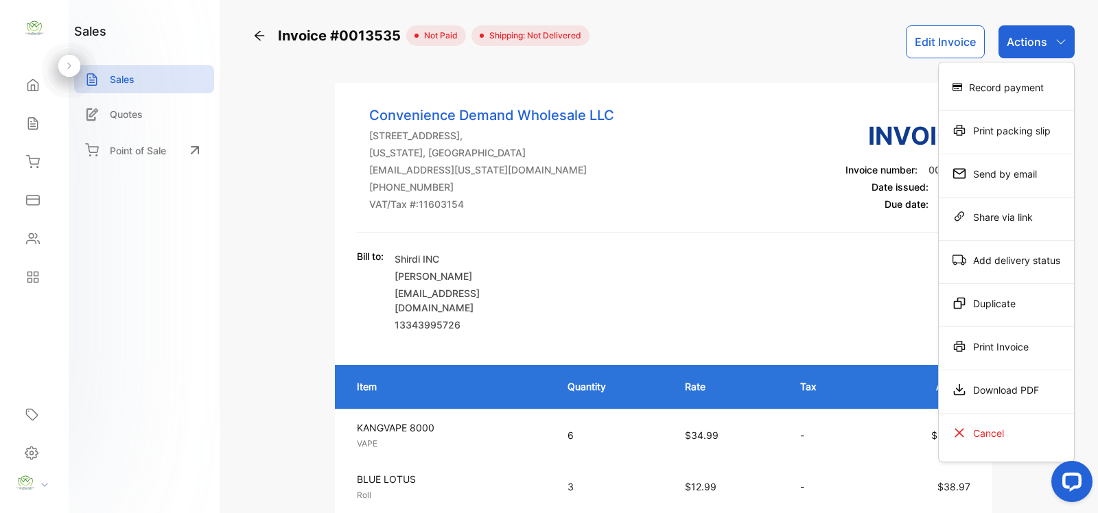
click at [1016, 80] on div "Record payment" at bounding box center [1006, 86] width 135 height 27
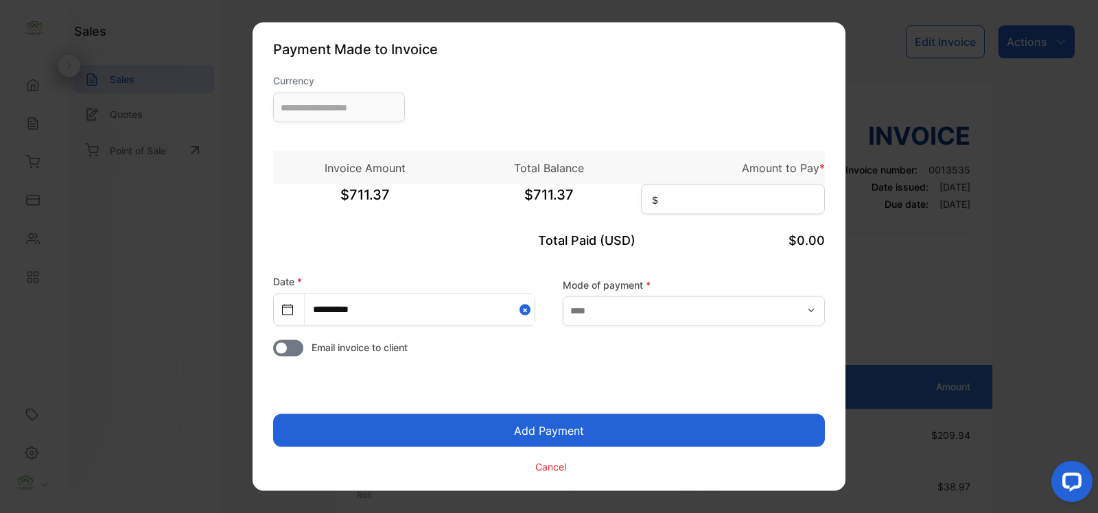
type input "**********"
click at [694, 213] on input at bounding box center [733, 200] width 184 height 30
type input "******"
click at [622, 313] on input "text" at bounding box center [694, 311] width 262 height 30
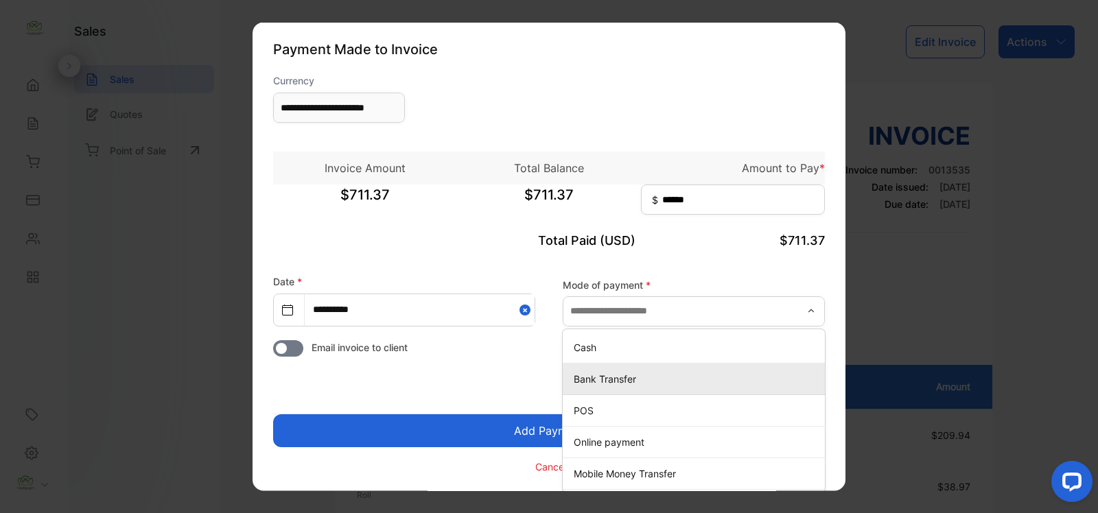
click at [616, 379] on p "Bank Transfer" at bounding box center [697, 378] width 246 height 14
type input "**********"
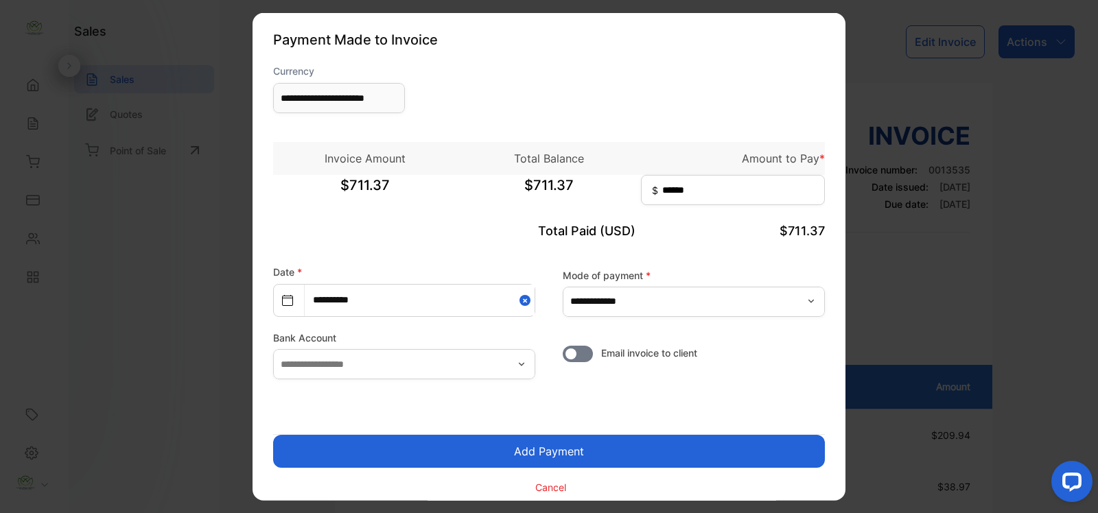
click at [666, 444] on button "Add Payment" at bounding box center [549, 451] width 552 height 33
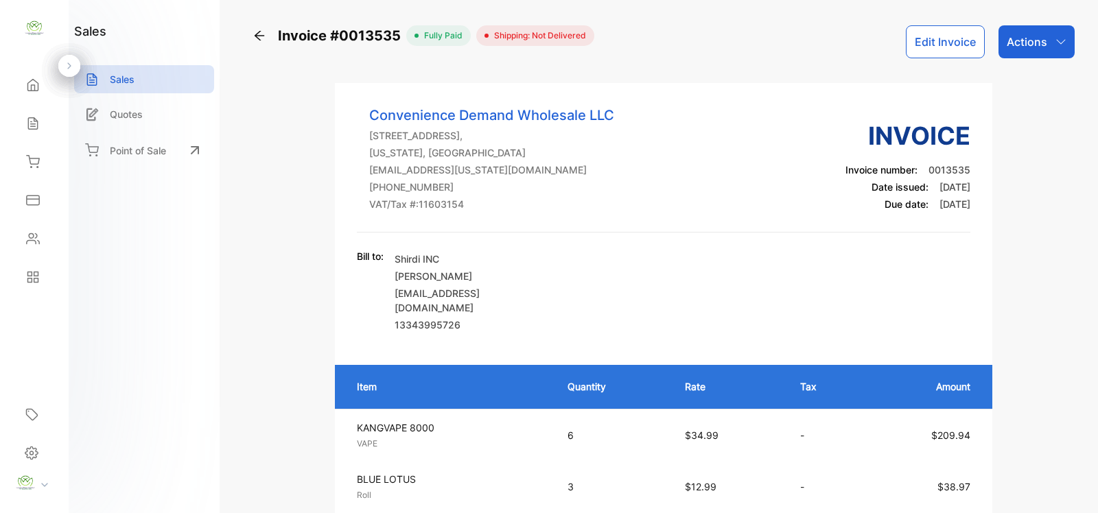
click at [1049, 43] on div "Actions" at bounding box center [1036, 41] width 76 height 33
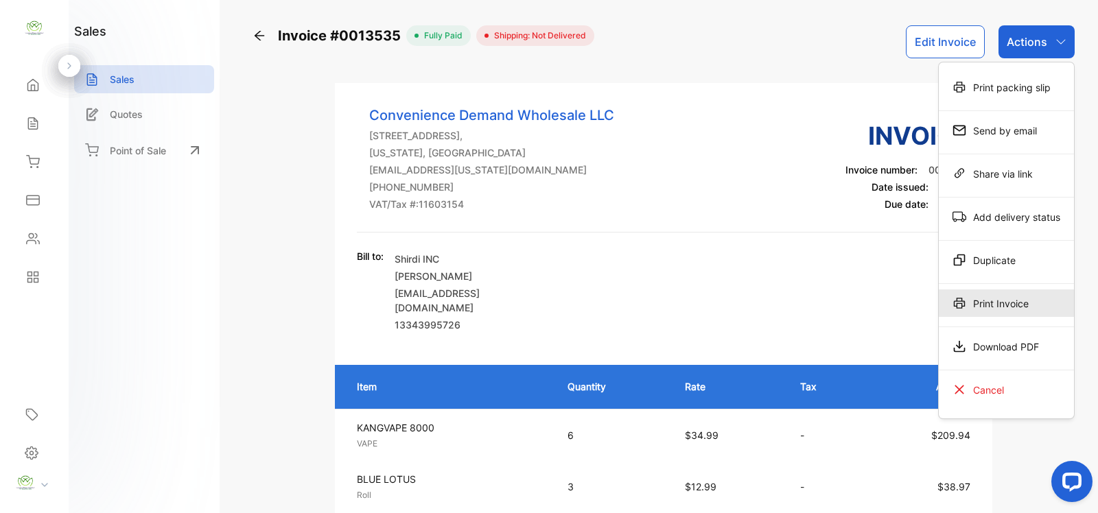
click at [1012, 296] on div "Print Invoice" at bounding box center [1006, 303] width 135 height 27
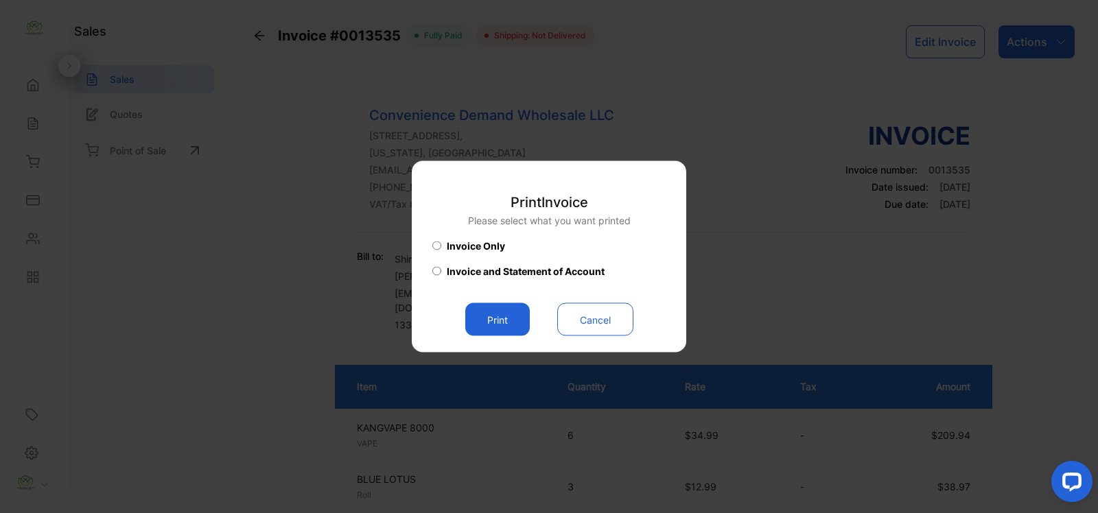
click at [502, 324] on button "Print" at bounding box center [497, 319] width 65 height 33
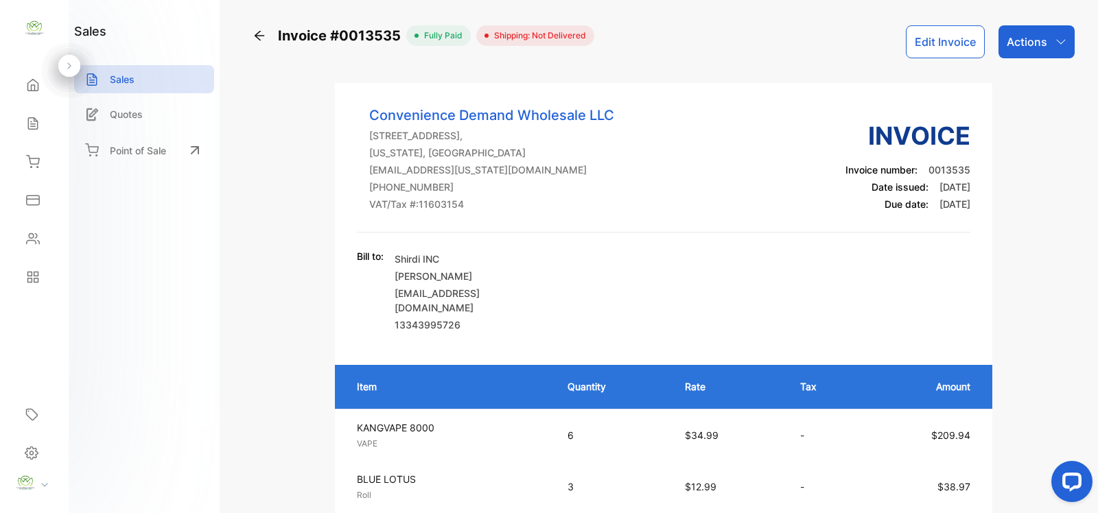
click at [112, 80] on p "Sales" at bounding box center [122, 79] width 25 height 14
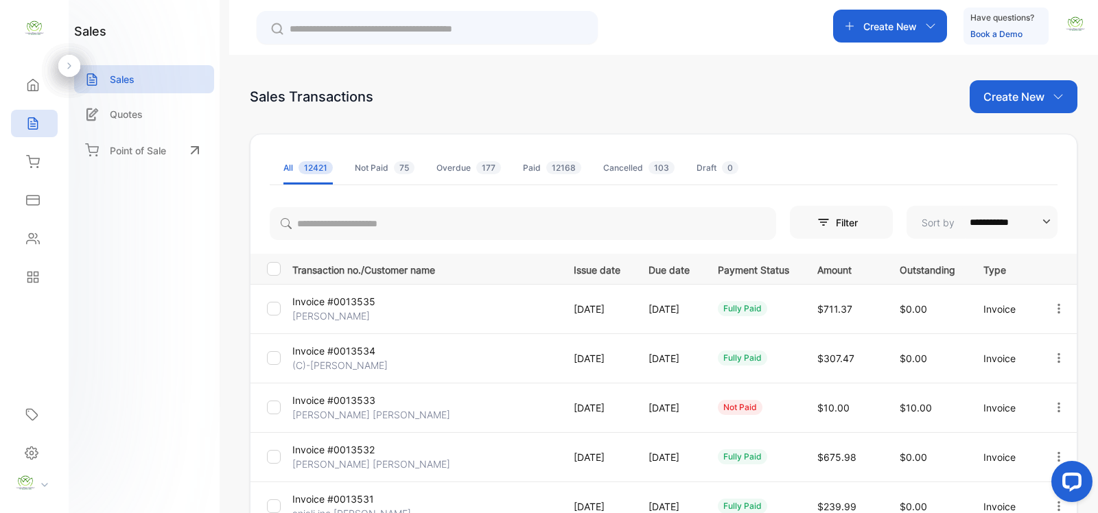
click at [331, 25] on input "text" at bounding box center [437, 29] width 294 height 14
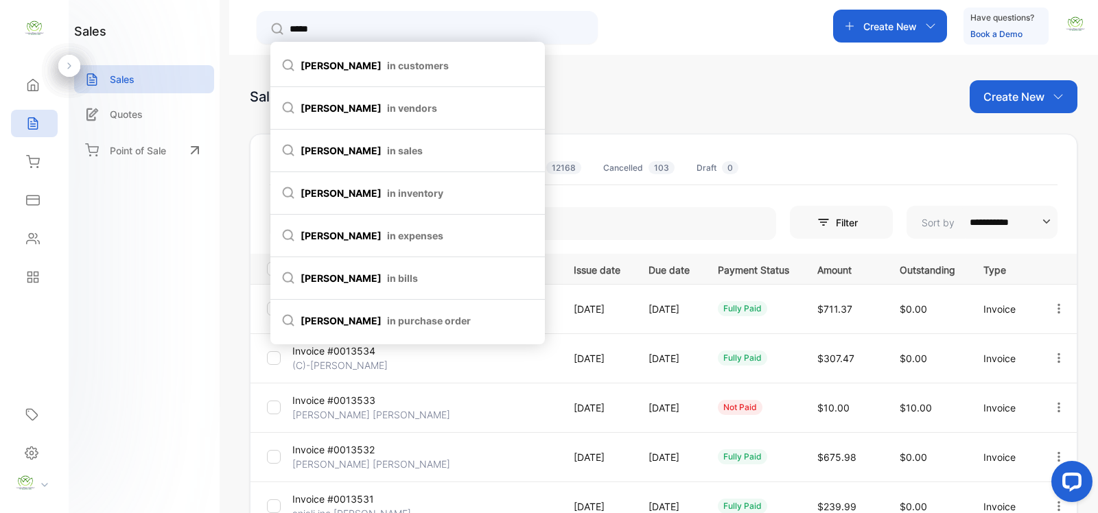
type input "*****"
click at [327, 62] on span "sajju in customers" at bounding box center [407, 65] width 253 height 14
type input "*****"
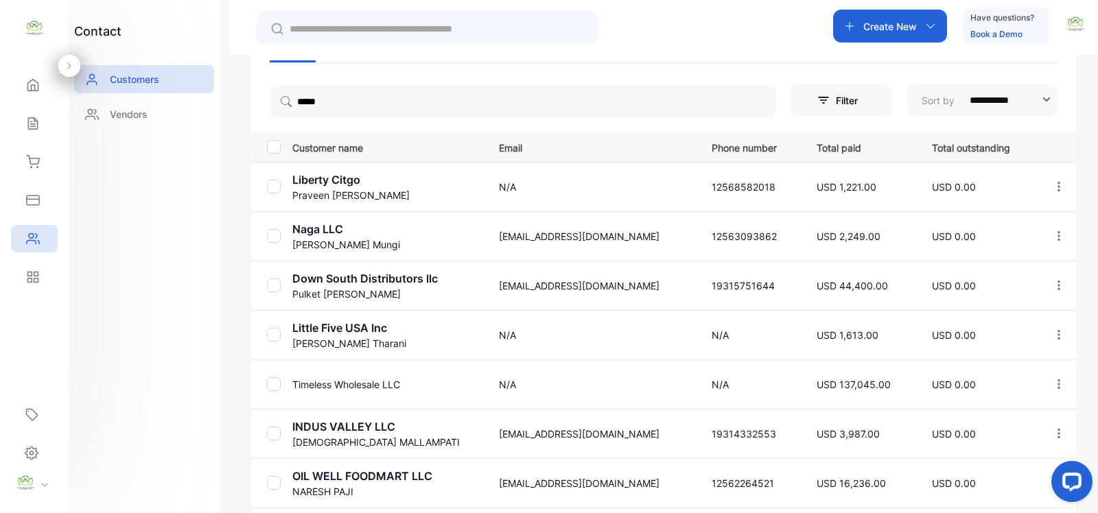
scroll to position [400, 0]
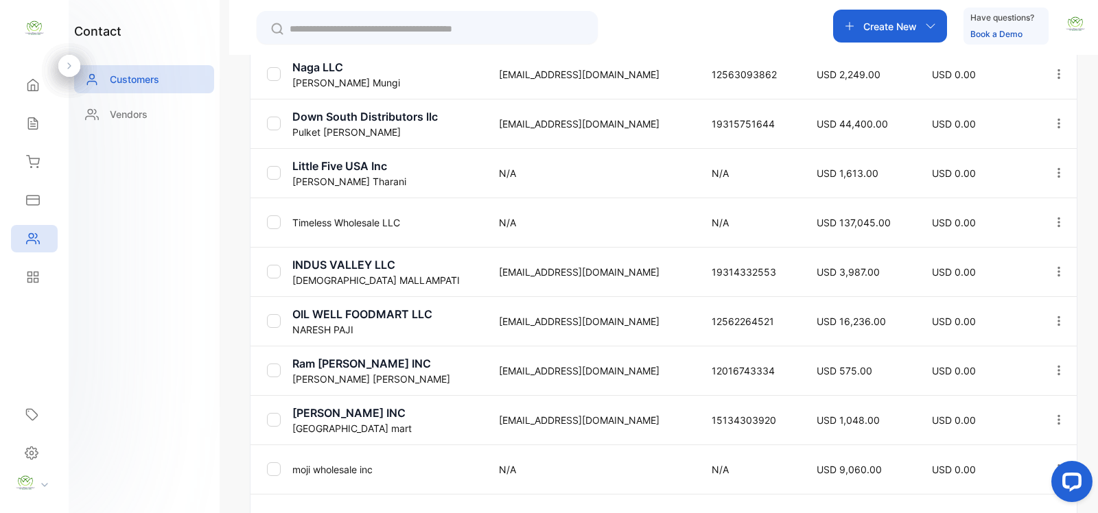
click at [482, 299] on td "MARTINFOODMART17@GMAIL.COM" at bounding box center [588, 320] width 213 height 49
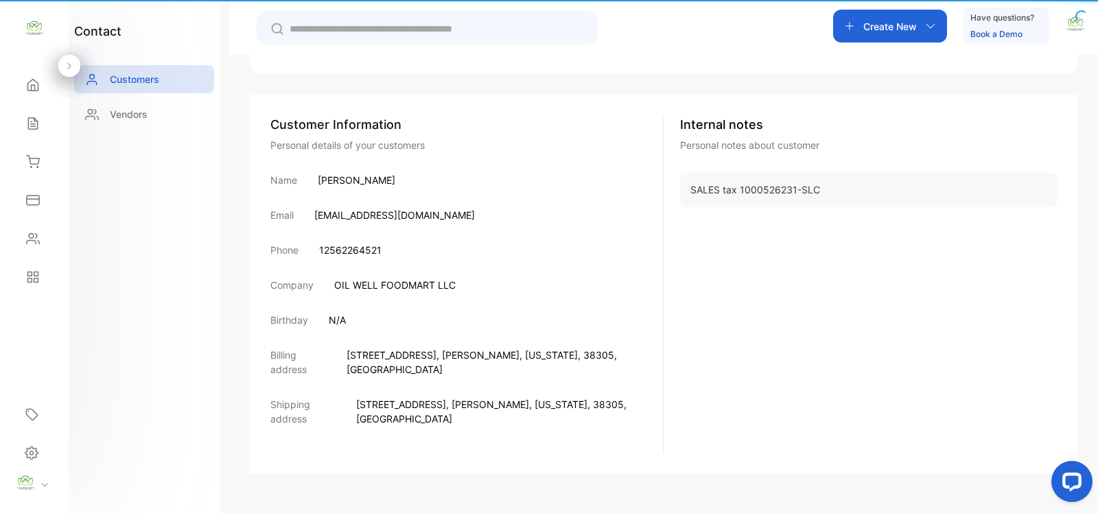
scroll to position [196, 0]
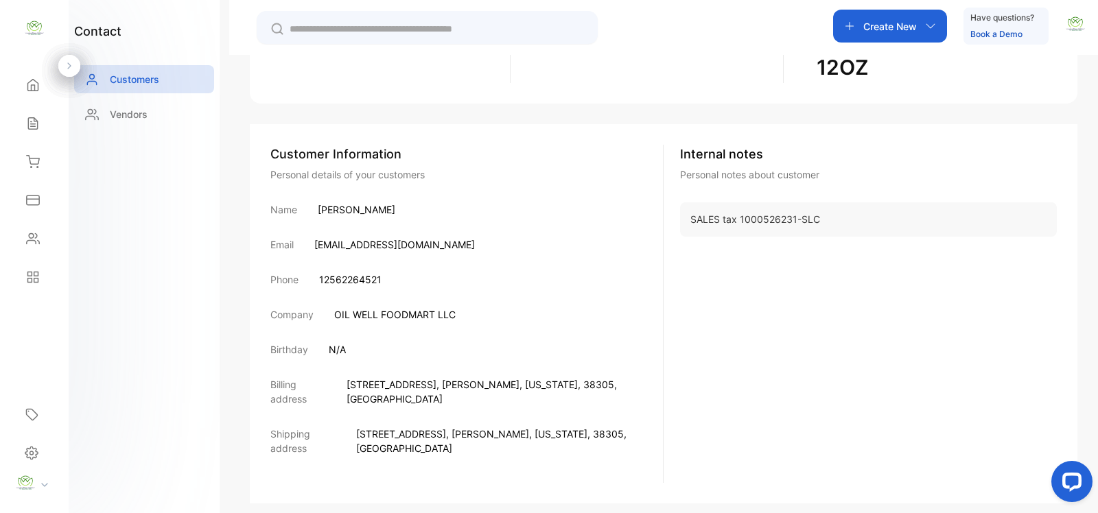
click at [327, 32] on input "text" at bounding box center [437, 29] width 294 height 14
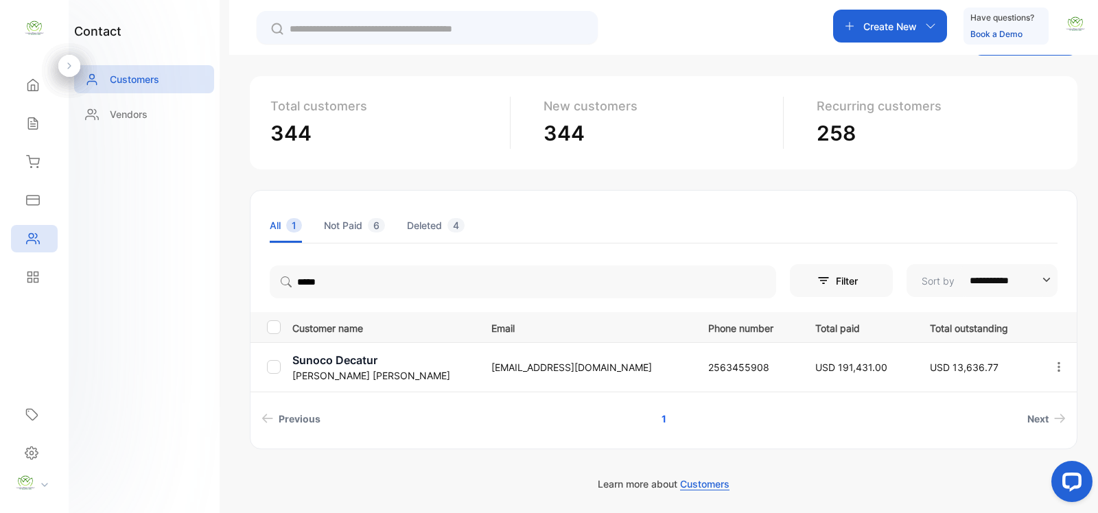
scroll to position [57, 0]
click at [379, 369] on p "sajju Patel" at bounding box center [383, 376] width 182 height 14
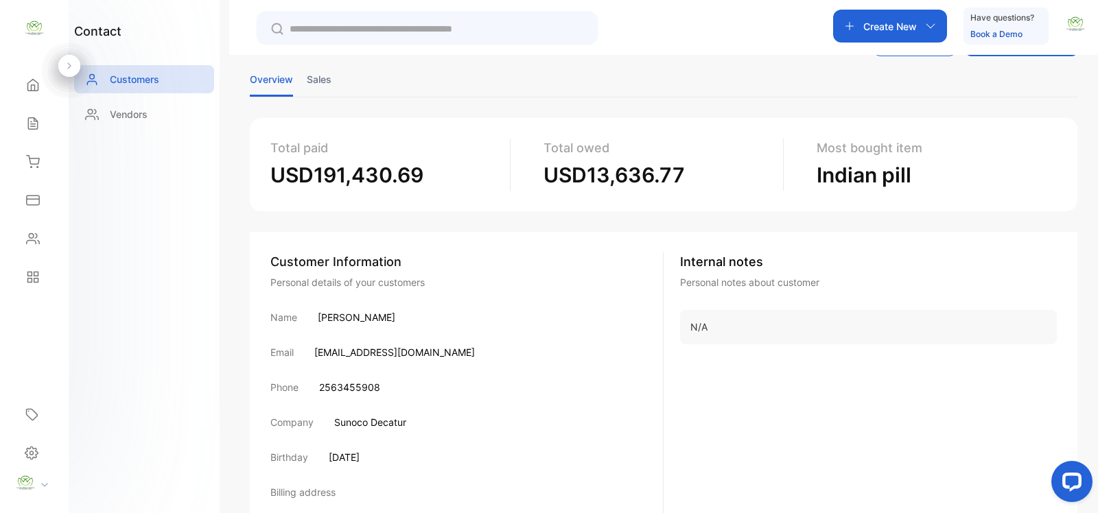
click at [317, 75] on li "Sales" at bounding box center [319, 79] width 25 height 35
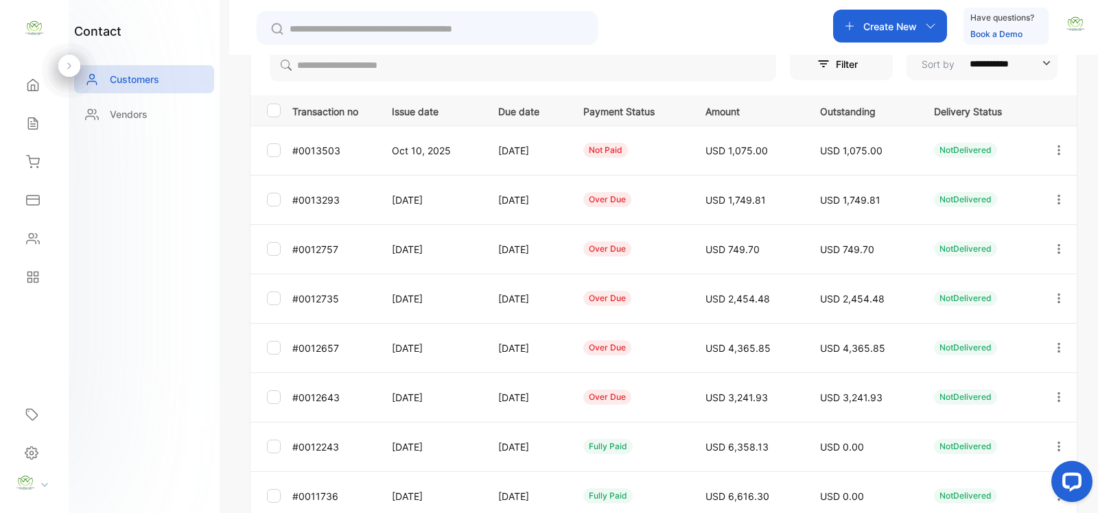
scroll to position [257, 0]
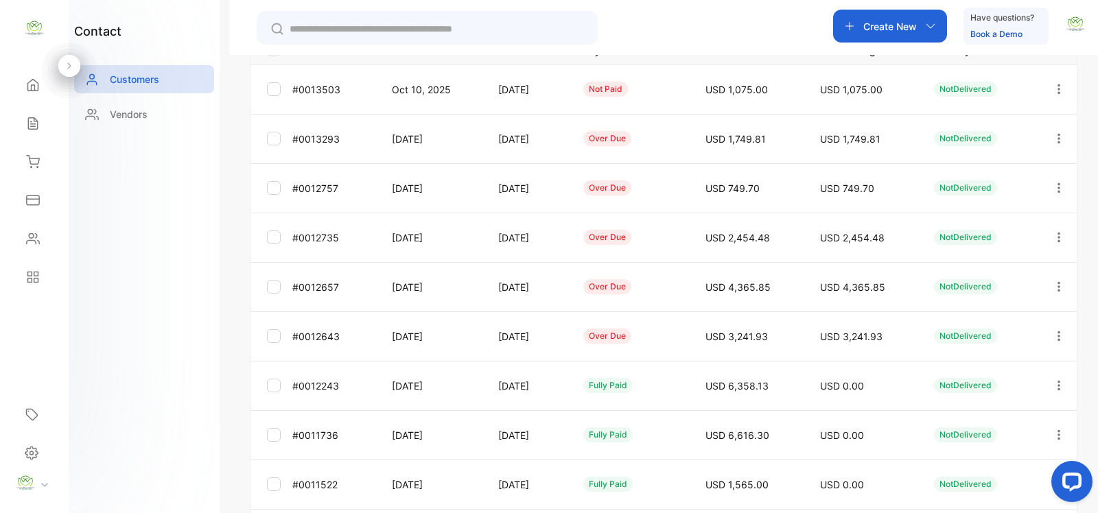
click at [1055, 334] on icon "button" at bounding box center [1059, 336] width 12 height 12
click at [959, 419] on span "Add payment" at bounding box center [966, 417] width 70 height 16
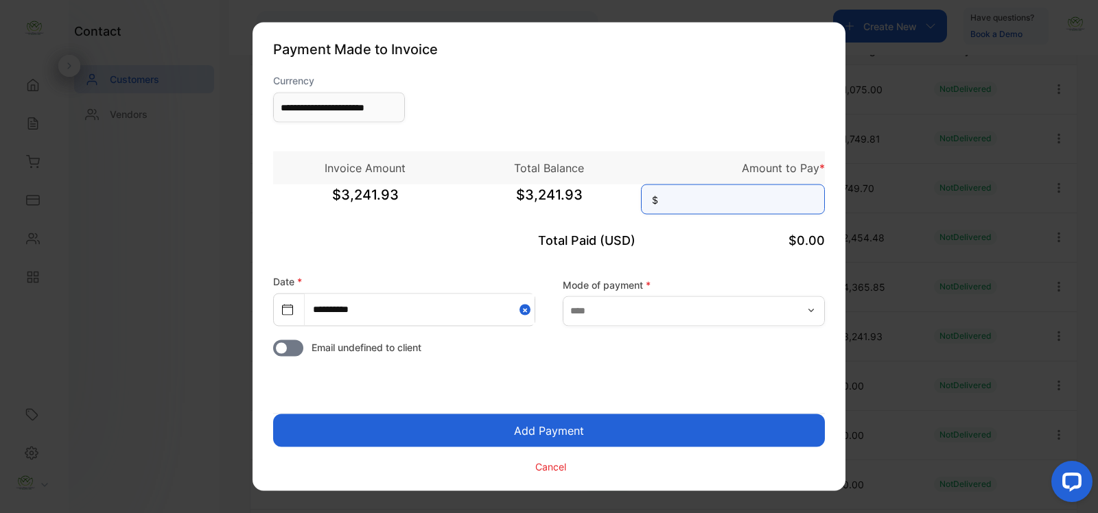
click at [694, 199] on input at bounding box center [733, 200] width 184 height 30
type input "********"
click at [580, 432] on button "Add Payment" at bounding box center [549, 430] width 552 height 33
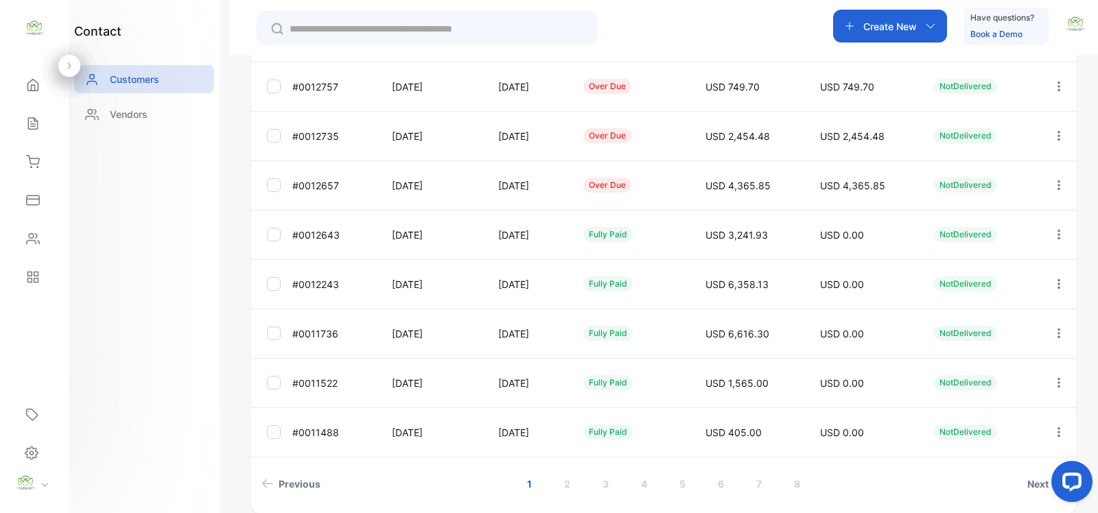
scroll to position [399, 0]
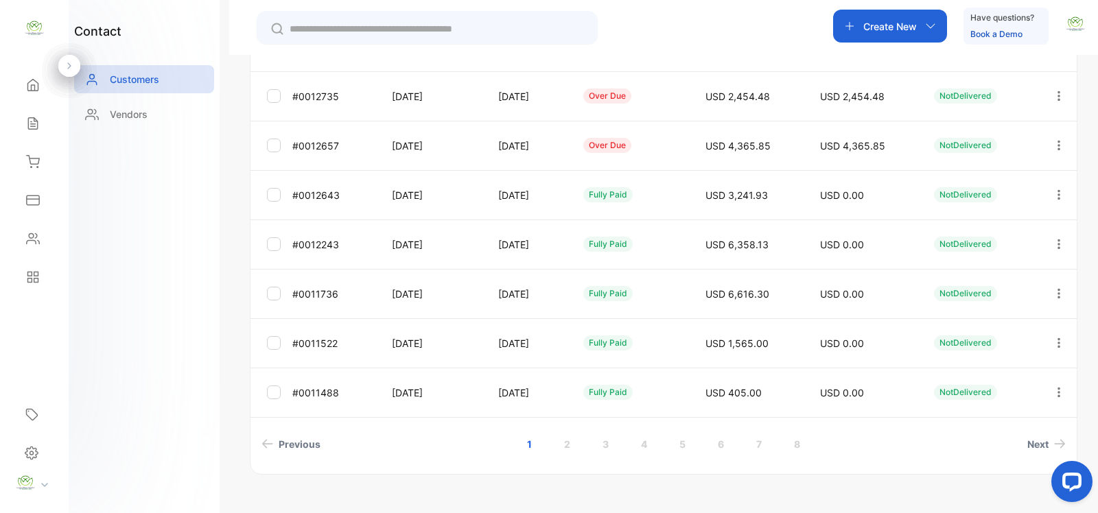
click at [1055, 146] on icon "button" at bounding box center [1059, 145] width 12 height 12
click at [994, 228] on span "Add payment" at bounding box center [966, 226] width 70 height 16
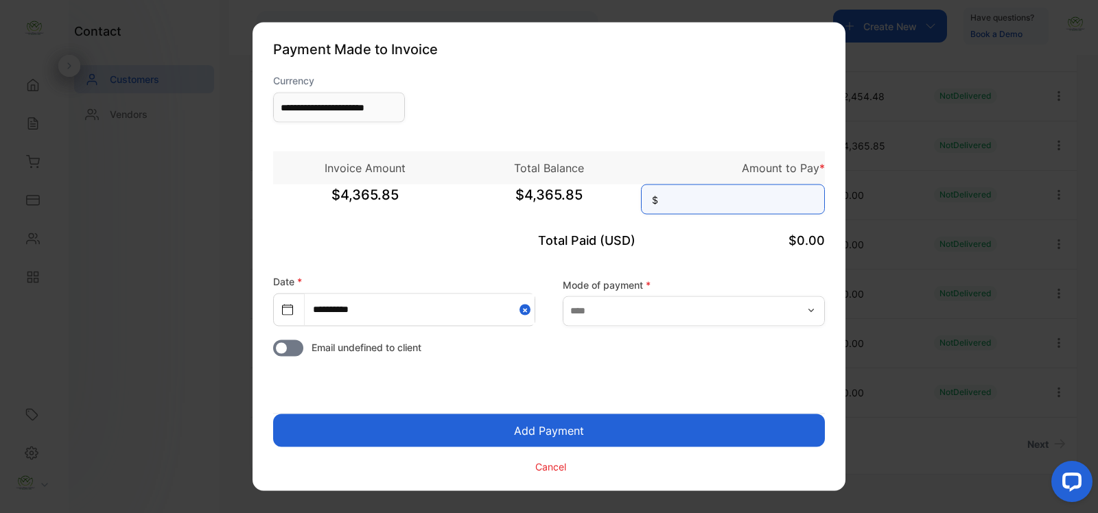
click at [697, 199] on input at bounding box center [733, 200] width 184 height 30
type input "********"
click at [592, 430] on button "Add Payment" at bounding box center [549, 430] width 552 height 33
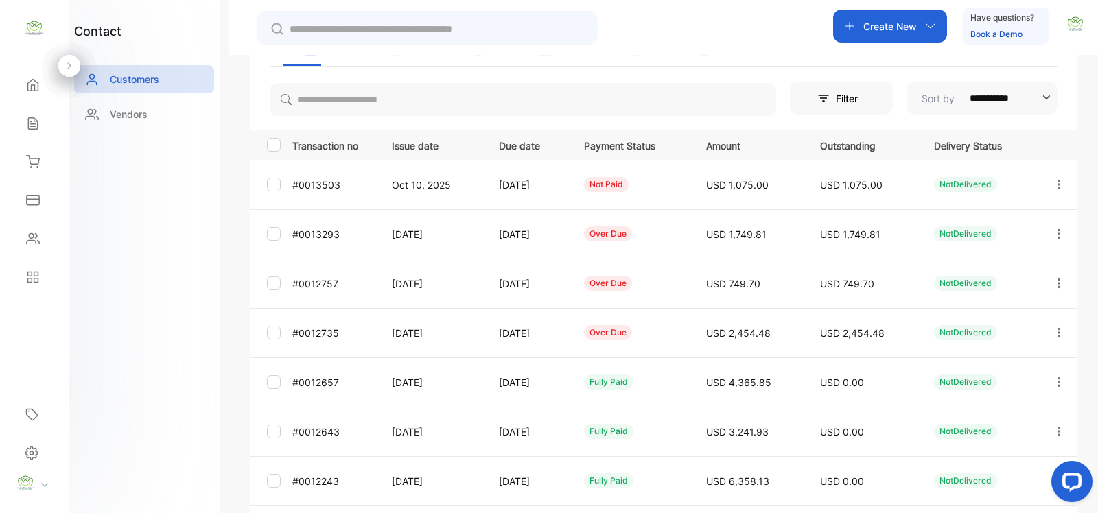
scroll to position [200, 0]
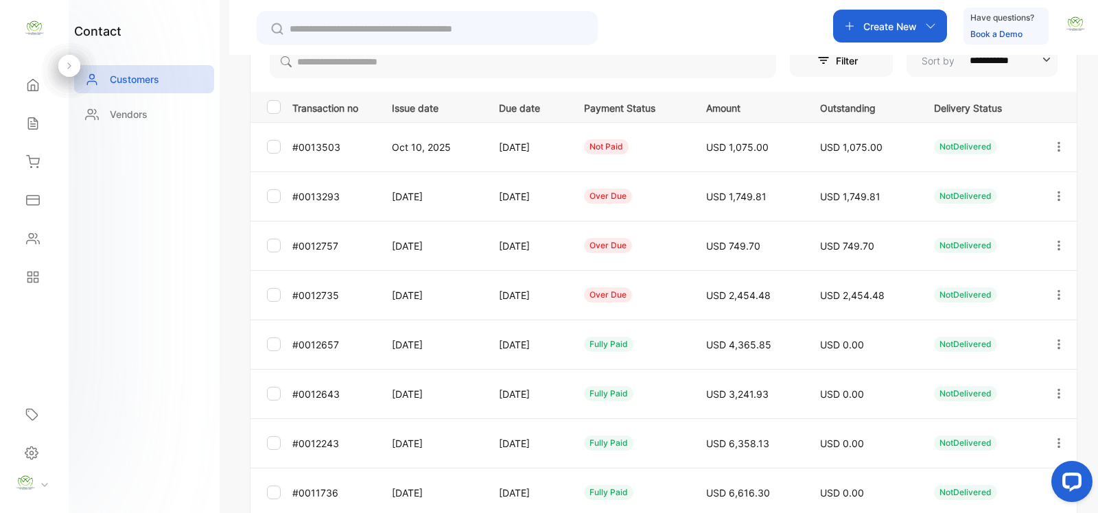
click at [1055, 297] on icon "button" at bounding box center [1059, 295] width 12 height 12
click at [976, 378] on span "Add payment" at bounding box center [966, 376] width 70 height 16
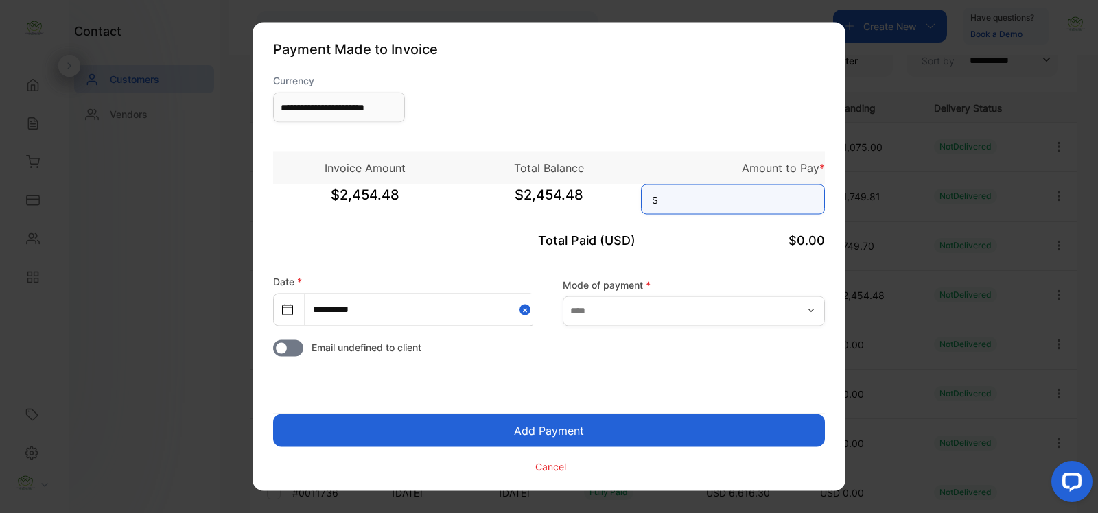
click at [668, 192] on input at bounding box center [733, 200] width 184 height 30
type input "********"
click at [599, 430] on button "Add Payment" at bounding box center [549, 430] width 552 height 33
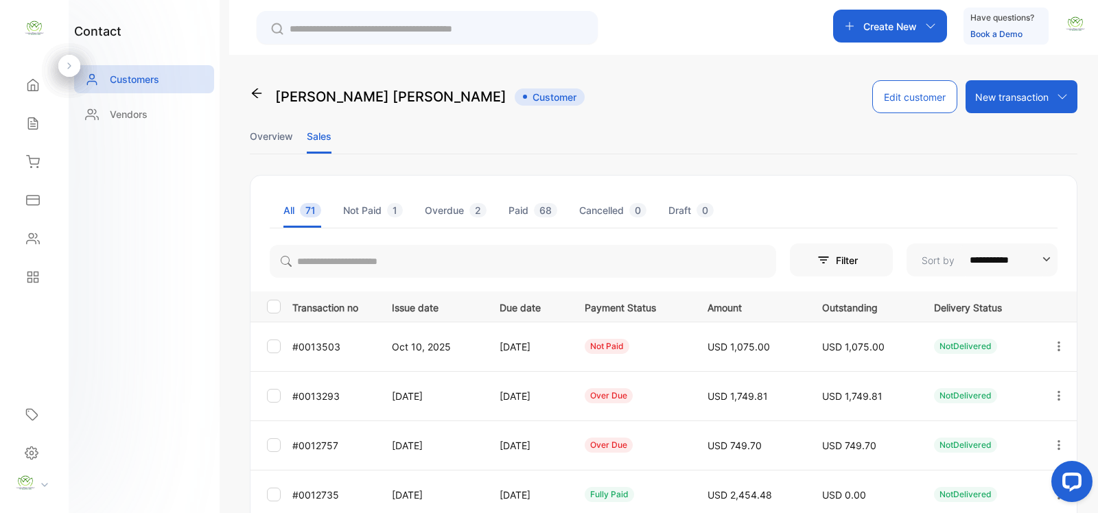
click at [1057, 446] on icon "button" at bounding box center [1058, 445] width 3 height 10
click at [947, 484] on span "View" at bounding box center [943, 487] width 25 height 16
click at [1055, 440] on icon "button" at bounding box center [1059, 445] width 12 height 12
click at [955, 486] on div "View" at bounding box center [997, 486] width 154 height 27
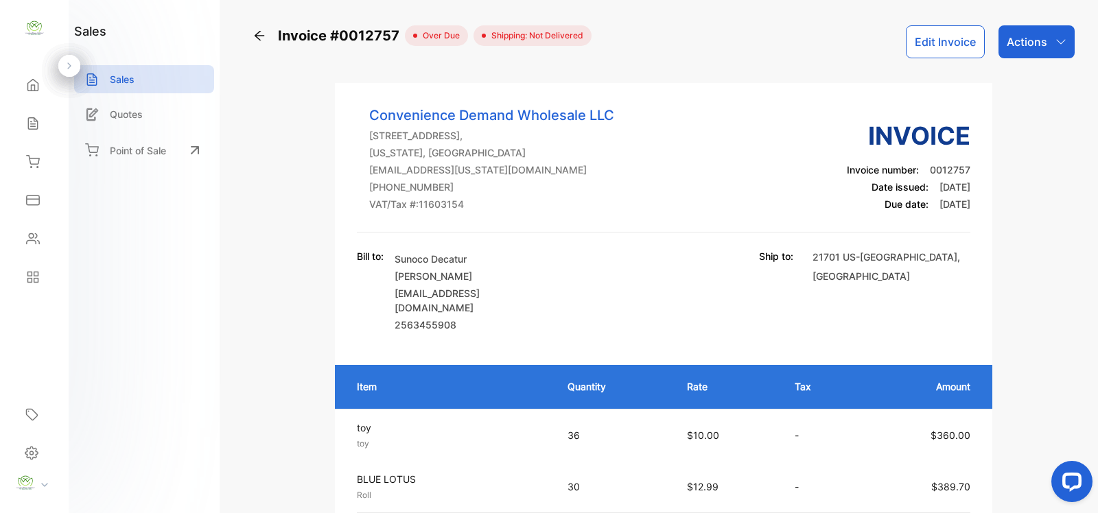
click at [1038, 43] on p "Actions" at bounding box center [1027, 42] width 40 height 16
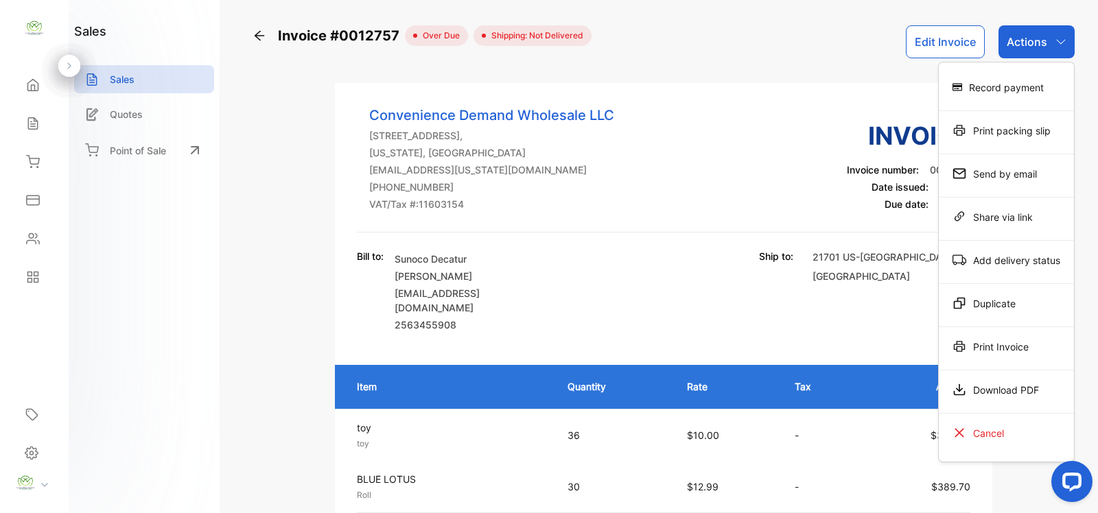
click at [938, 40] on button "Edit Invoice" at bounding box center [945, 41] width 79 height 33
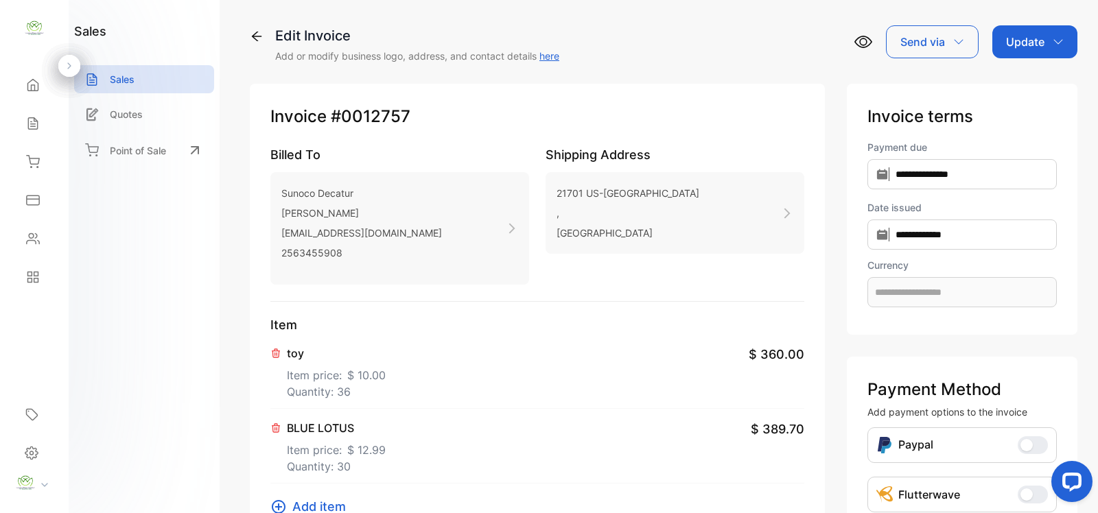
type input "**********"
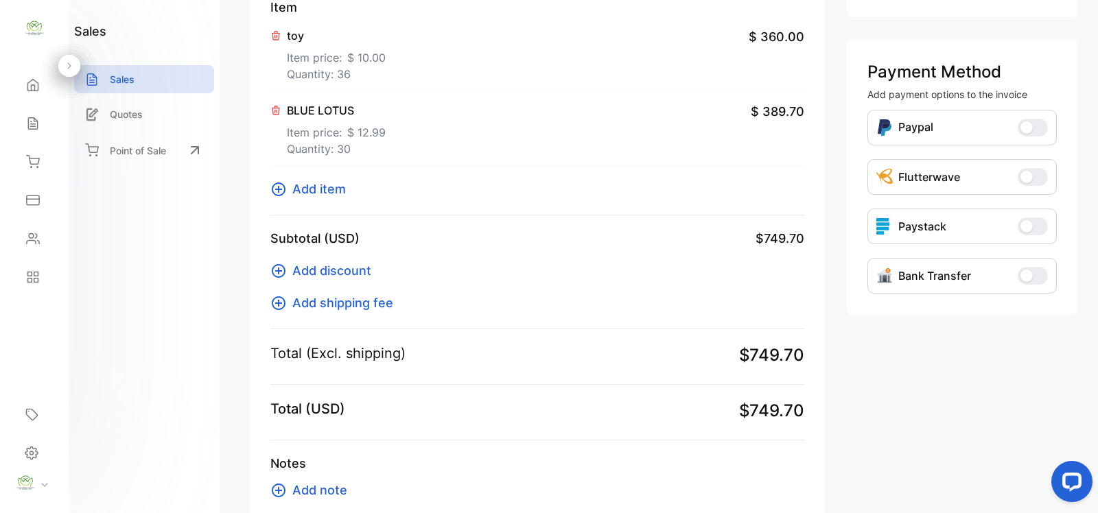
scroll to position [403, 0]
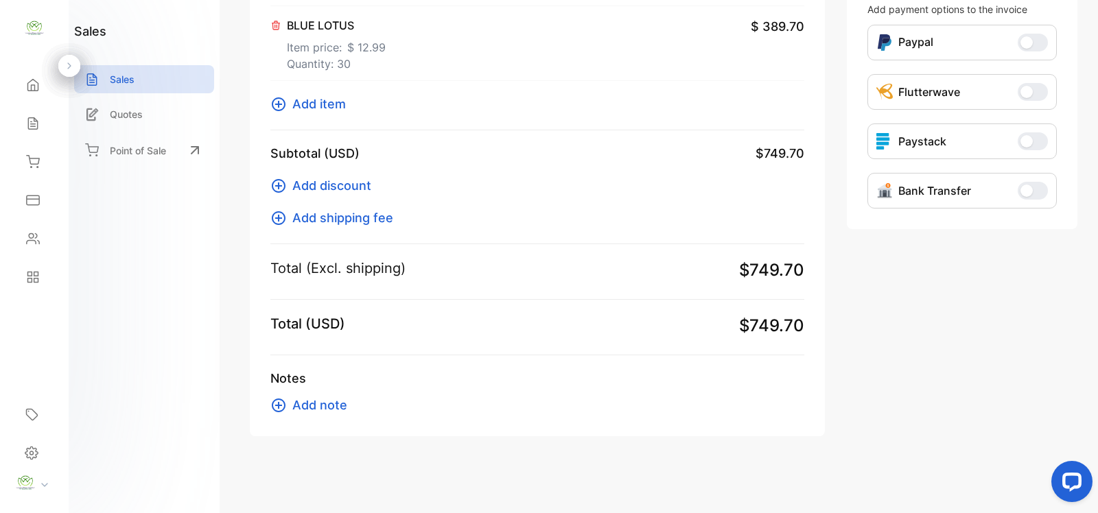
click at [320, 407] on span "Add note" at bounding box center [319, 405] width 55 height 19
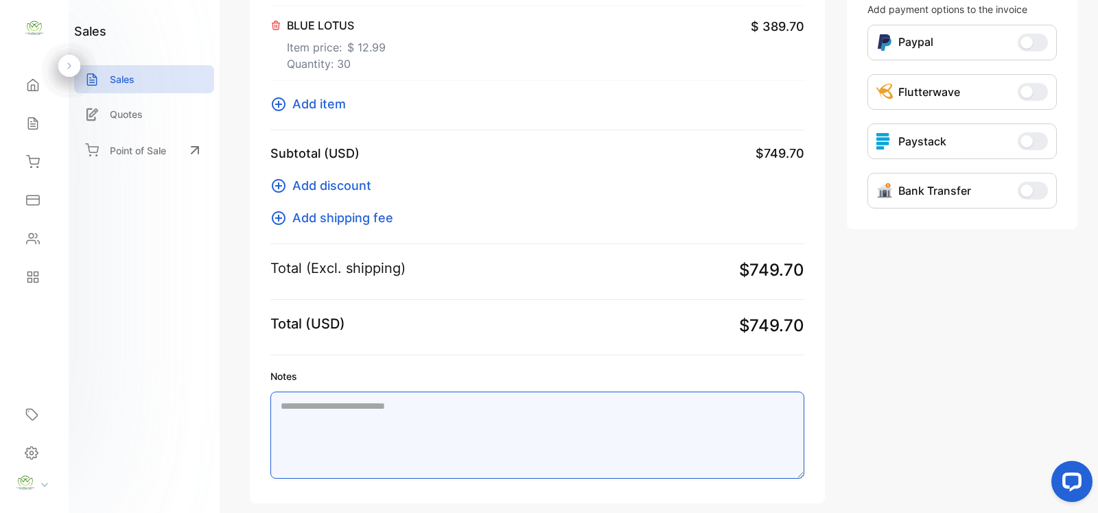
click at [309, 415] on textarea "Notes" at bounding box center [537, 435] width 534 height 87
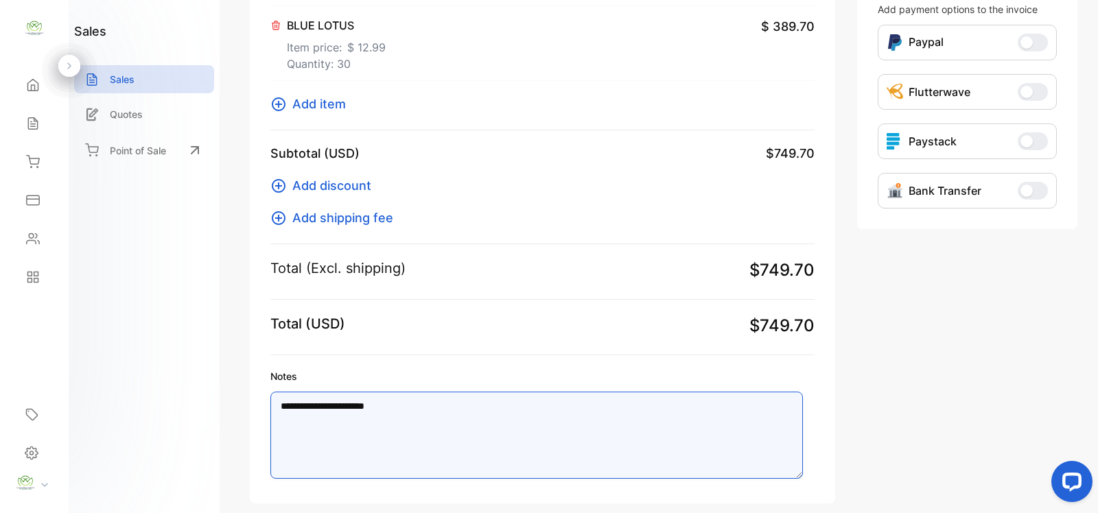
type textarea "**********"
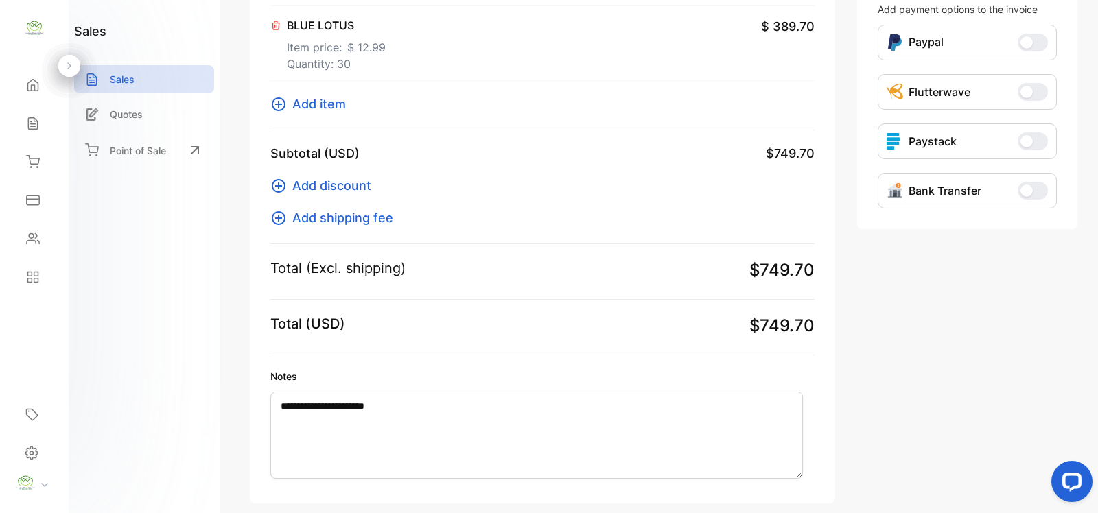
click at [440, 348] on div "Total (USD) $749.70" at bounding box center [542, 335] width 544 height 42
click at [351, 185] on span "Add discount" at bounding box center [331, 185] width 79 height 19
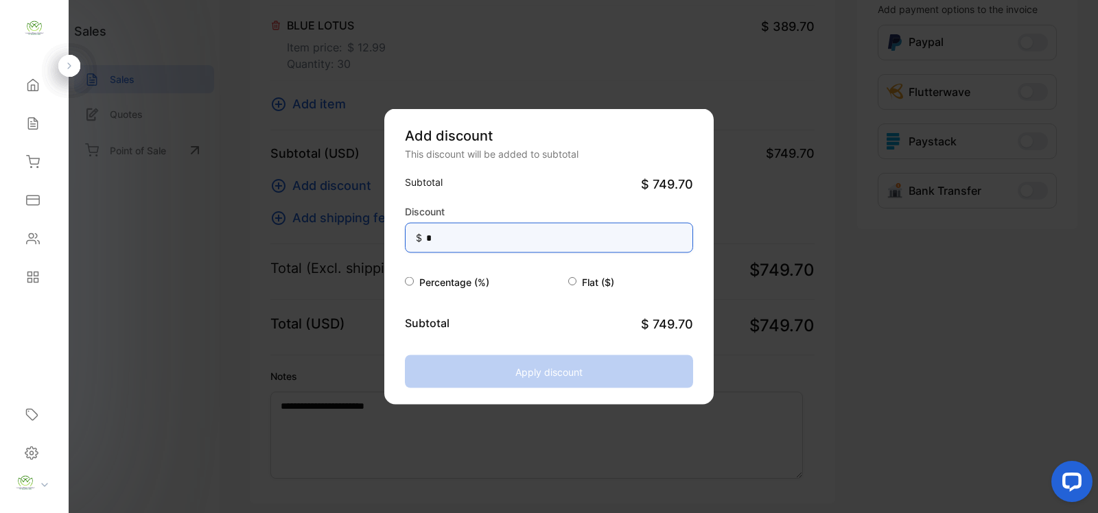
click at [450, 235] on input "*" at bounding box center [549, 238] width 288 height 30
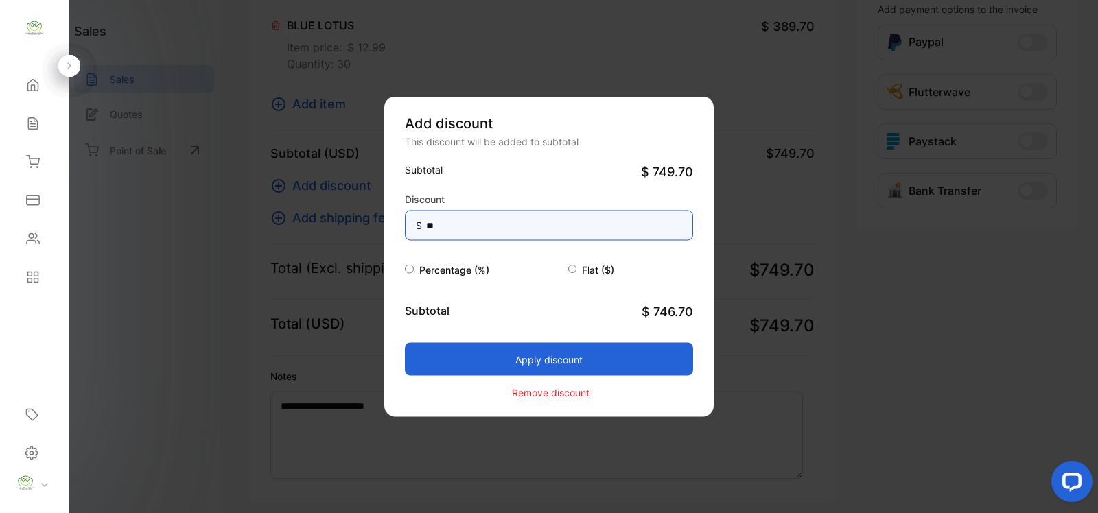
type input "*"
type input "*****"
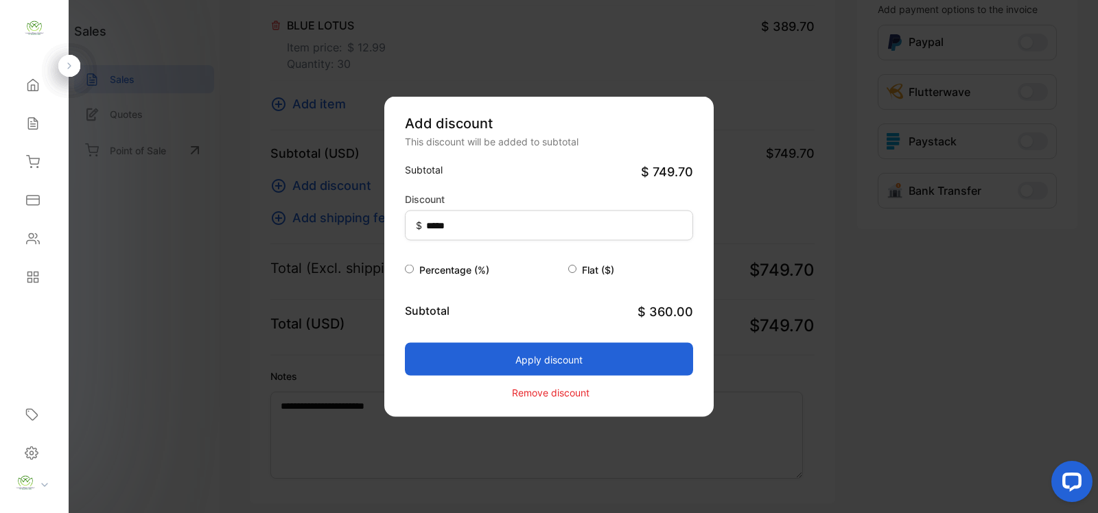
click at [546, 360] on button "Apply discount" at bounding box center [549, 359] width 288 height 33
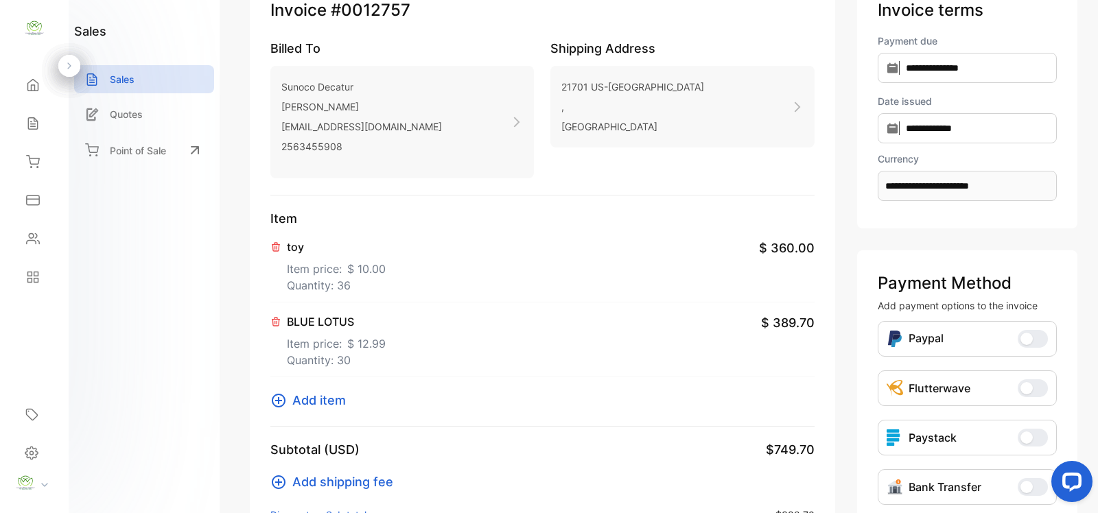
scroll to position [0, 0]
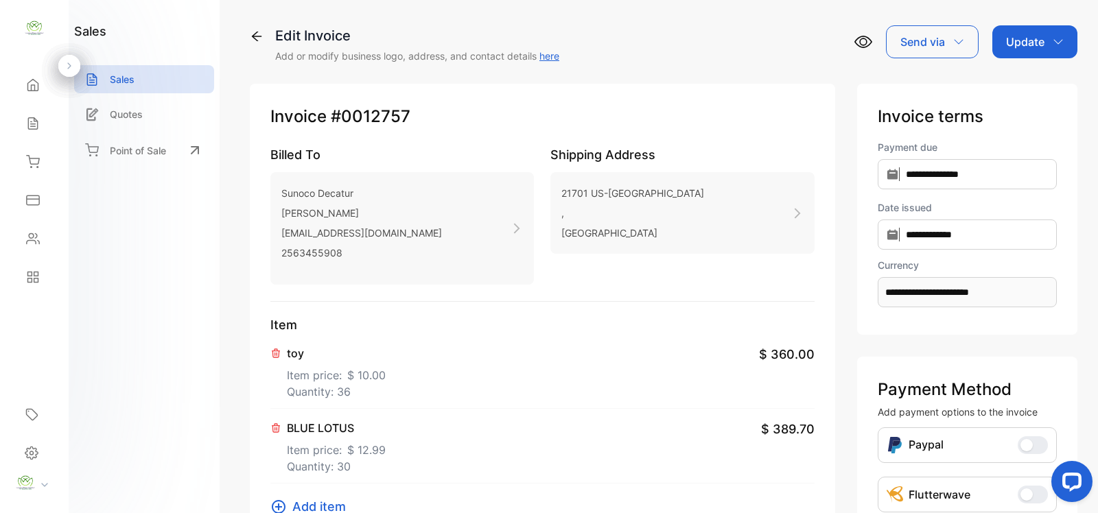
click at [1034, 45] on p "Update" at bounding box center [1025, 42] width 38 height 16
click at [1029, 86] on div "Invoice" at bounding box center [1037, 86] width 79 height 27
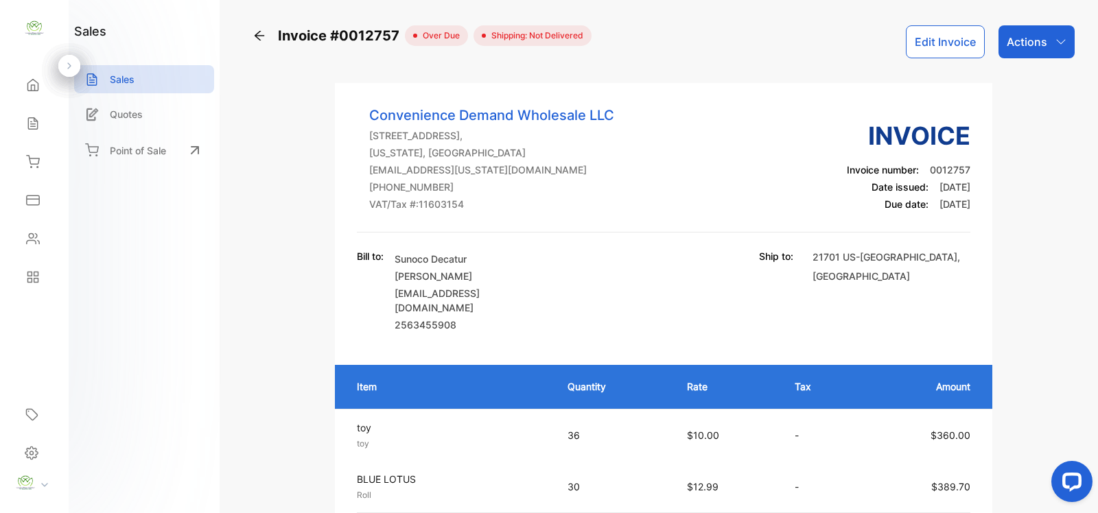
click at [1025, 38] on p "Actions" at bounding box center [1027, 42] width 40 height 16
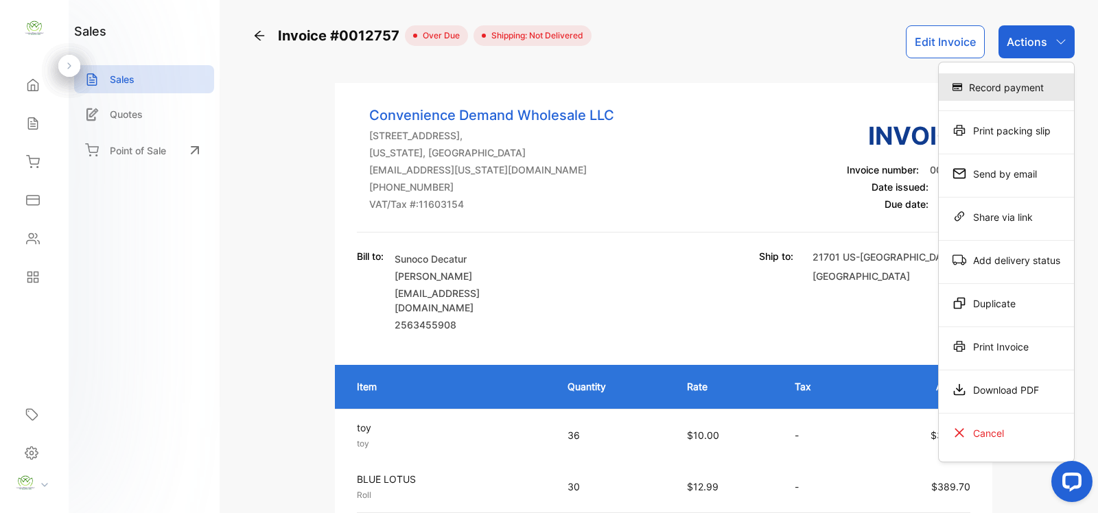
click at [1021, 91] on div "Record payment" at bounding box center [1006, 86] width 135 height 27
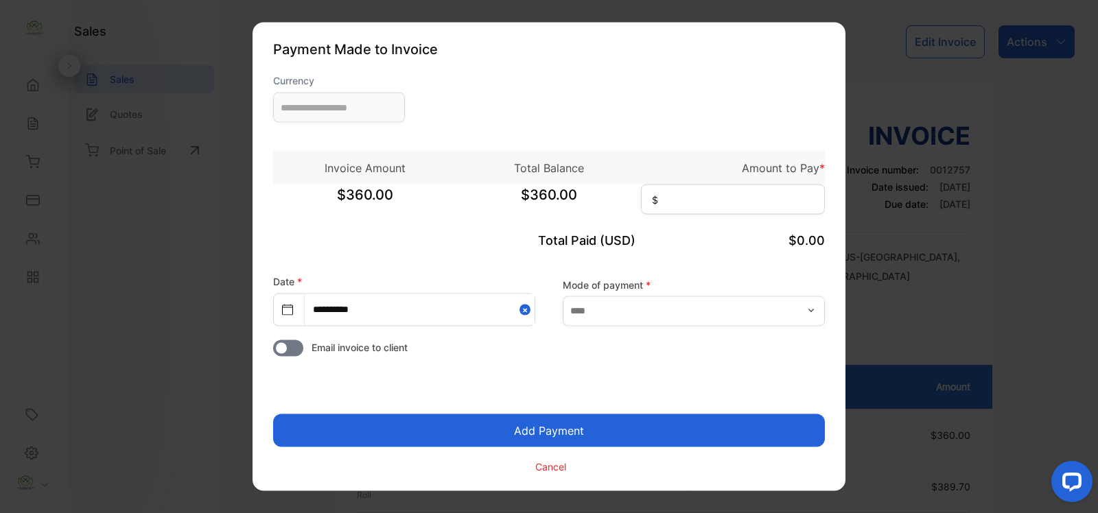
type input "**********"
click at [705, 203] on input at bounding box center [733, 200] width 184 height 30
type input "***"
click at [550, 430] on button "Add Payment" at bounding box center [549, 430] width 552 height 33
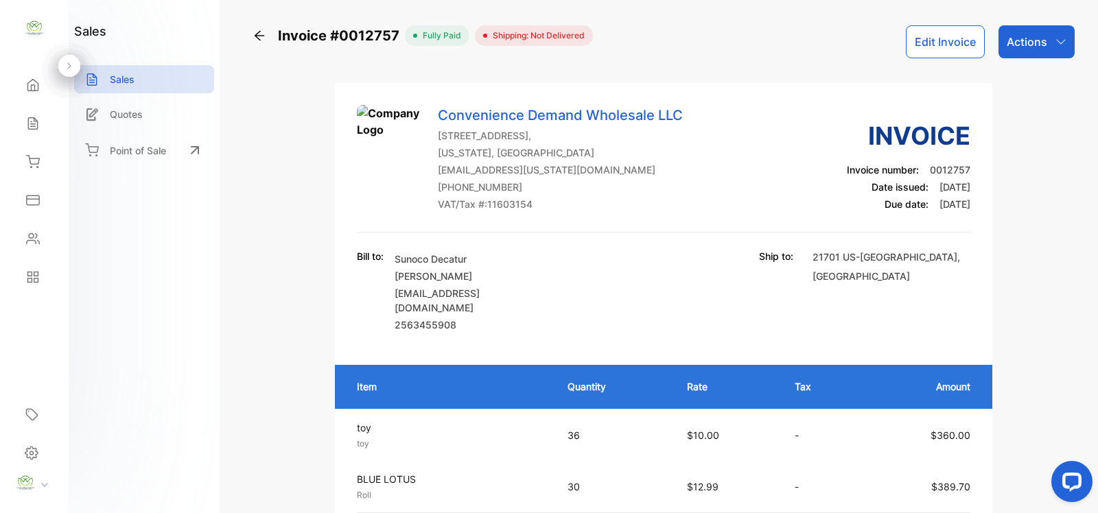
click at [257, 34] on icon at bounding box center [260, 36] width 10 height 10
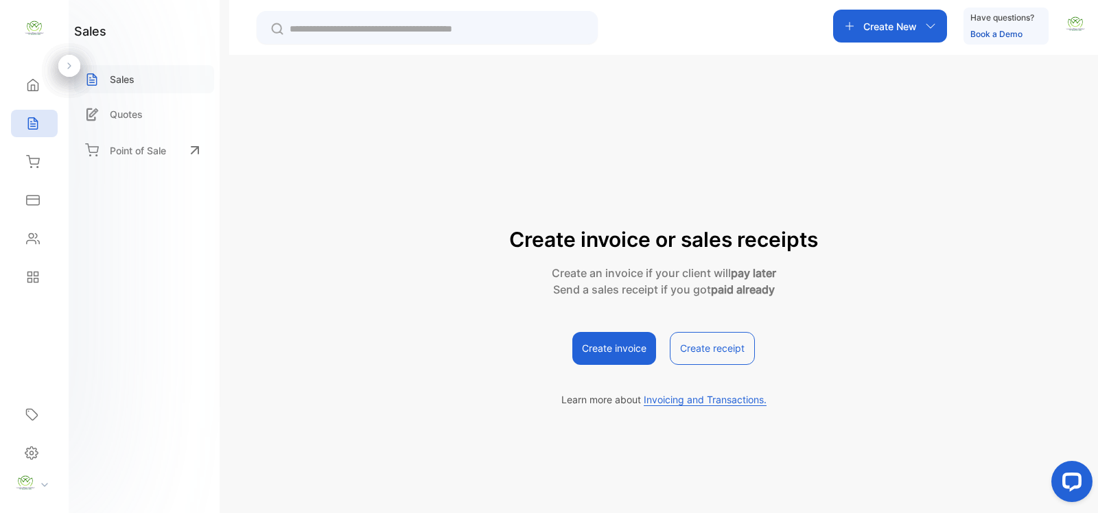
click at [144, 80] on div "Sales" at bounding box center [144, 79] width 140 height 28
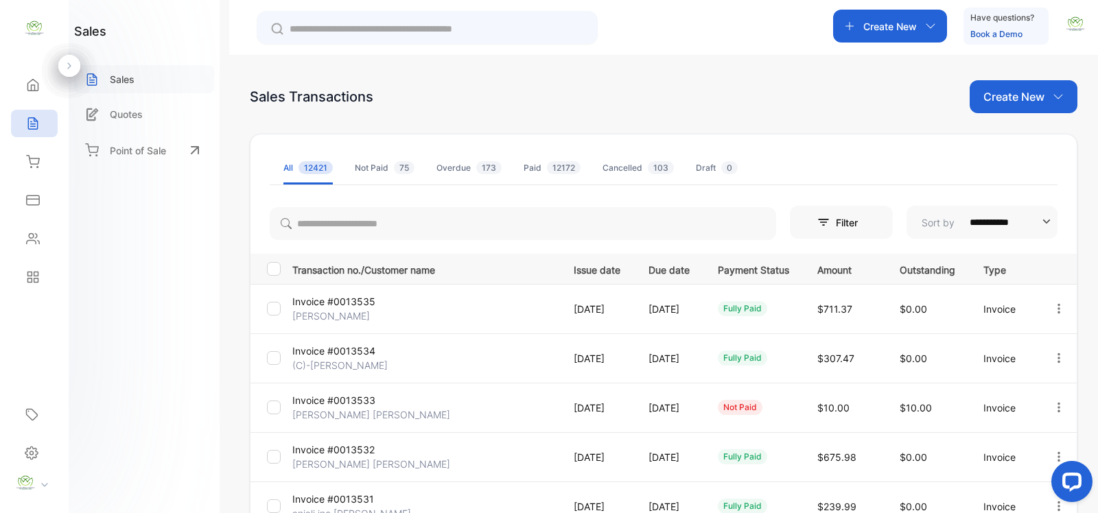
click at [154, 82] on div "Sales" at bounding box center [144, 79] width 140 height 28
click at [327, 32] on input "text" at bounding box center [437, 29] width 294 height 14
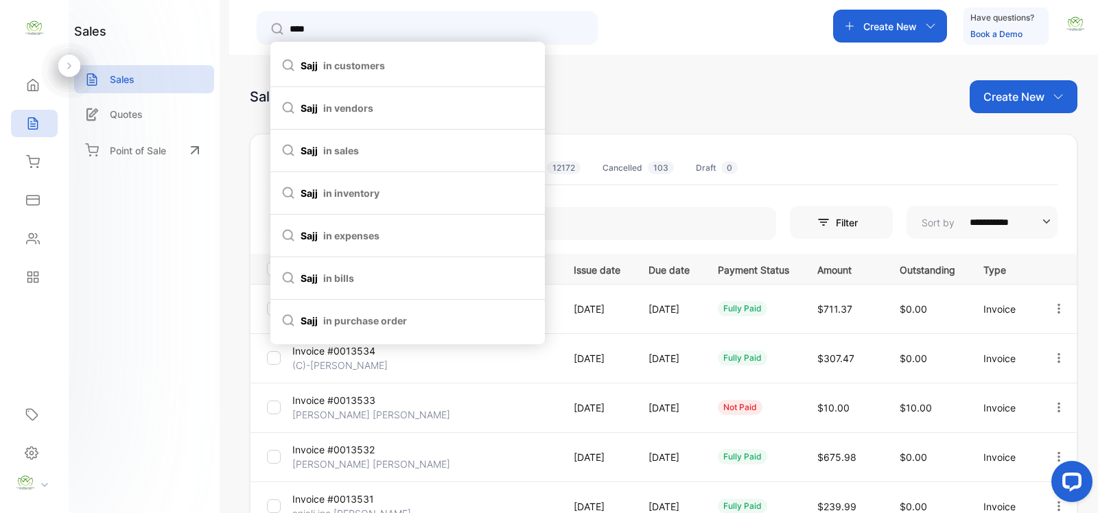
type input "****"
click at [341, 65] on span "in customers" at bounding box center [354, 65] width 62 height 14
type input "****"
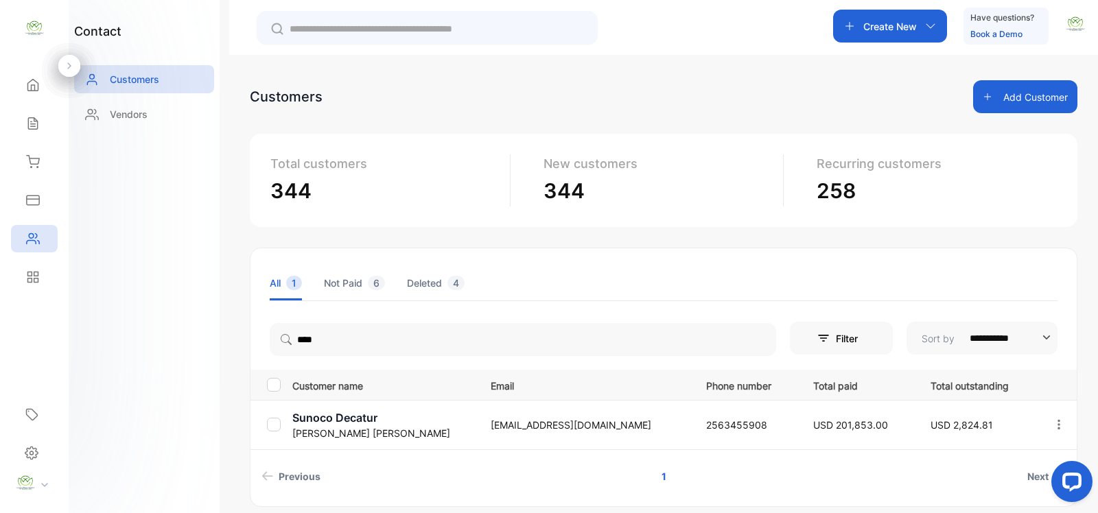
click at [398, 423] on p "Sunoco Decatur" at bounding box center [382, 418] width 181 height 16
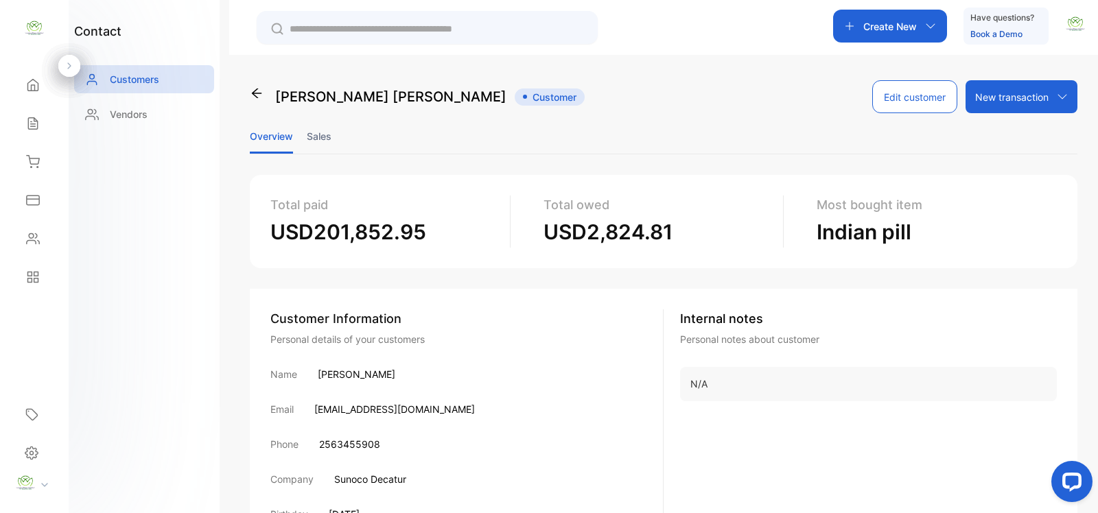
click at [314, 134] on li "Sales" at bounding box center [319, 136] width 25 height 35
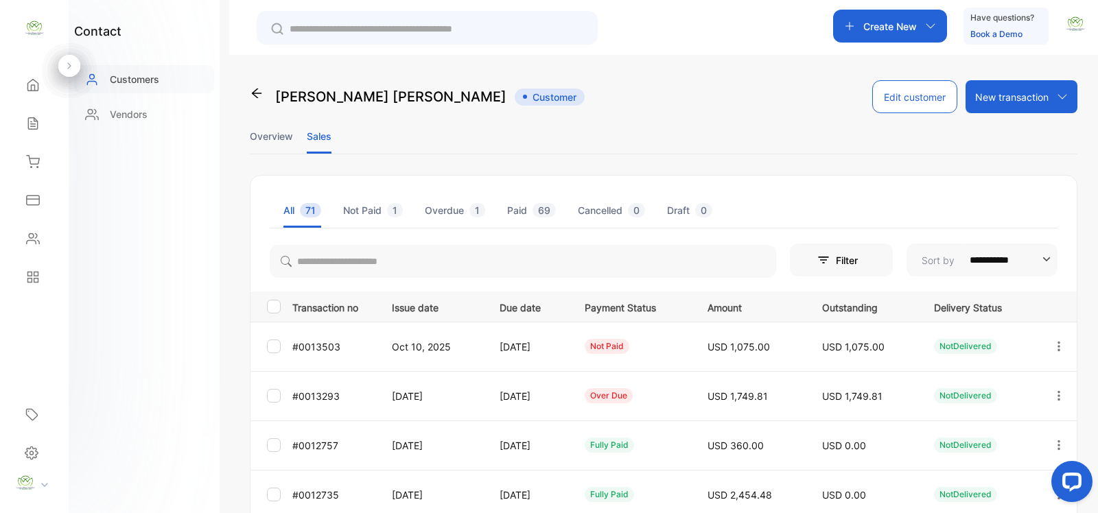
click at [144, 78] on p "Customers" at bounding box center [134, 79] width 49 height 14
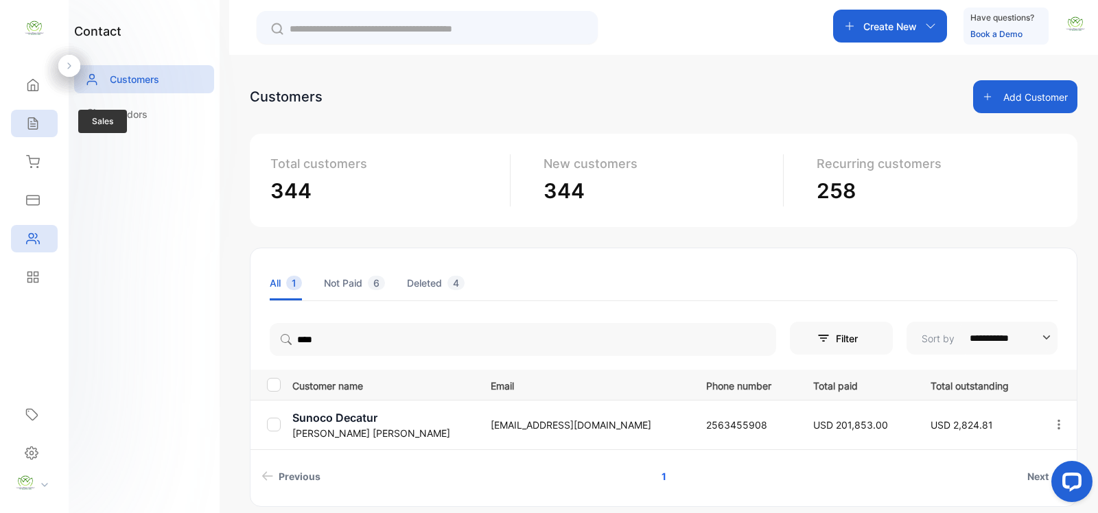
click at [36, 126] on icon at bounding box center [33, 124] width 14 height 14
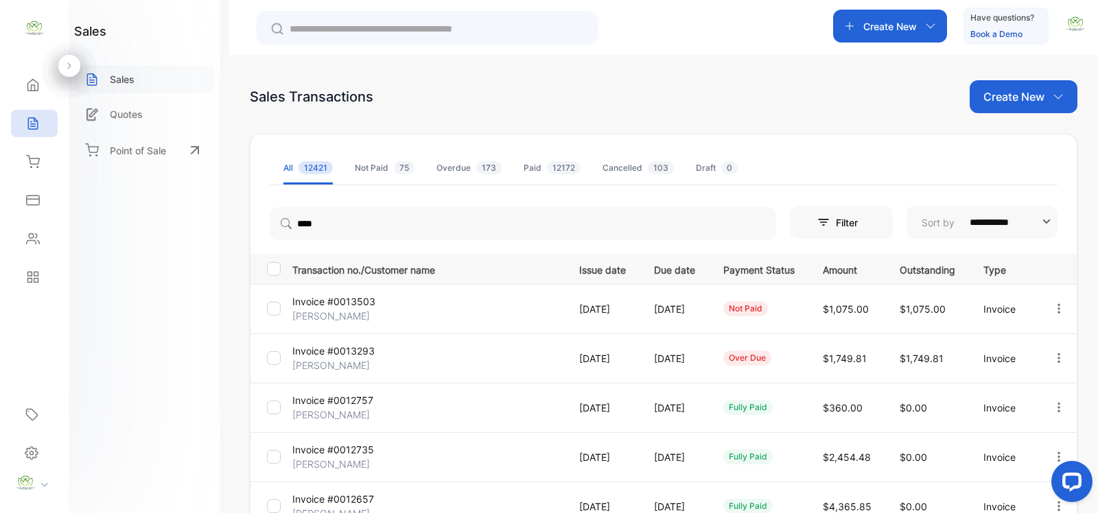
click at [125, 79] on p "Sales" at bounding box center [122, 79] width 25 height 14
click at [115, 79] on p "Sales" at bounding box center [122, 79] width 25 height 14
click at [36, 124] on icon at bounding box center [33, 124] width 14 height 14
click at [28, 82] on icon at bounding box center [33, 86] width 10 height 12
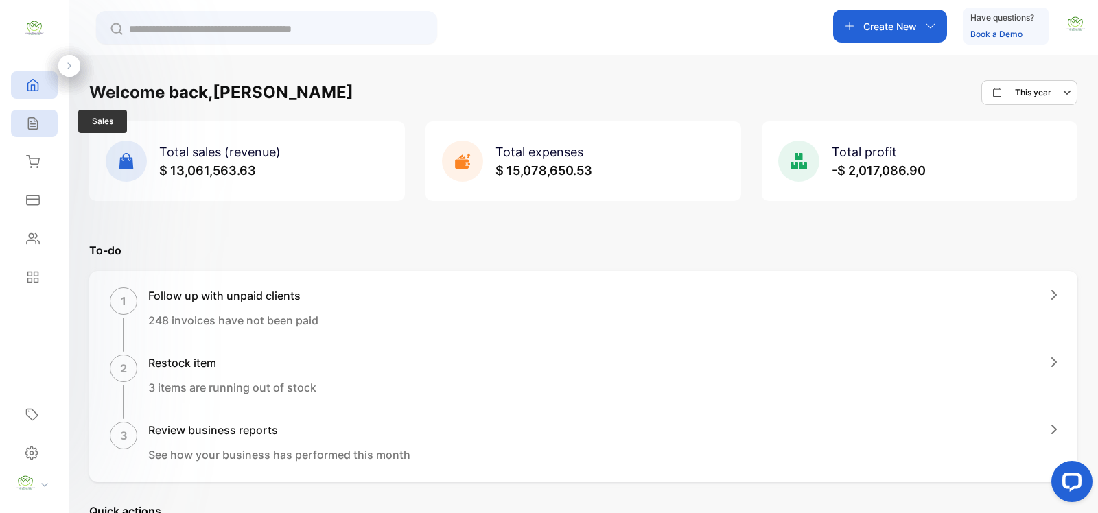
click at [32, 124] on icon at bounding box center [32, 124] width 9 height 12
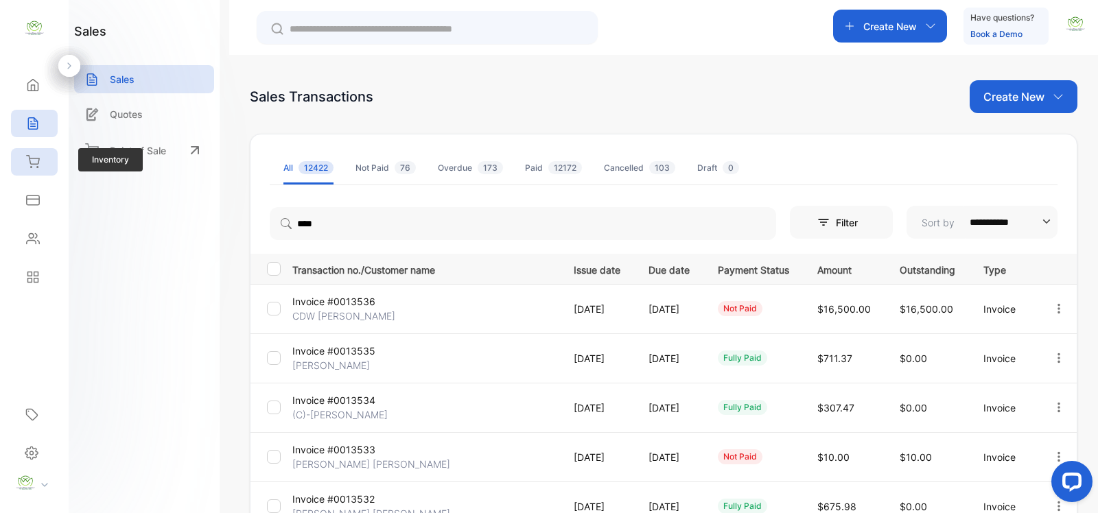
click at [39, 163] on icon at bounding box center [33, 162] width 14 height 14
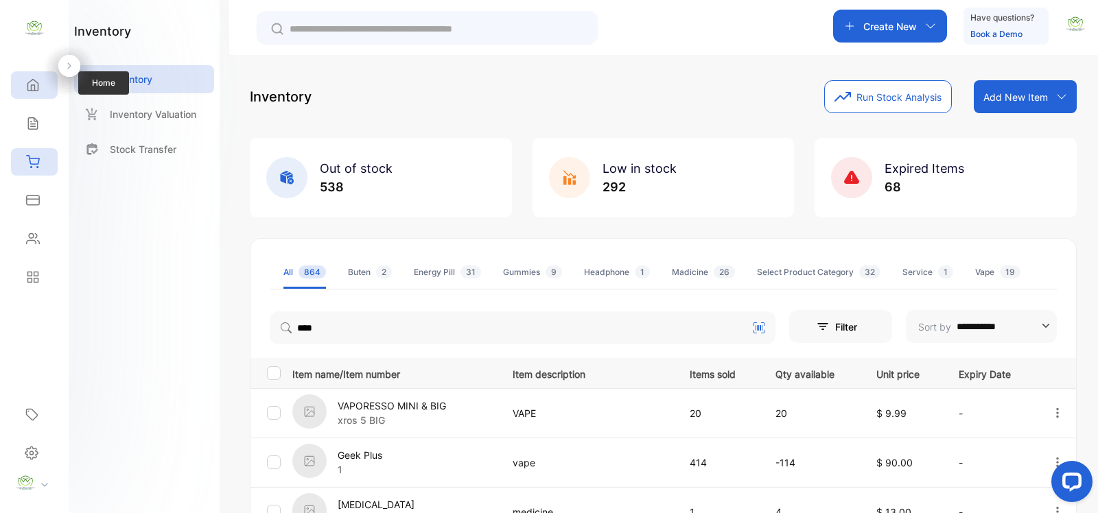
click at [34, 80] on icon at bounding box center [33, 85] width 14 height 14
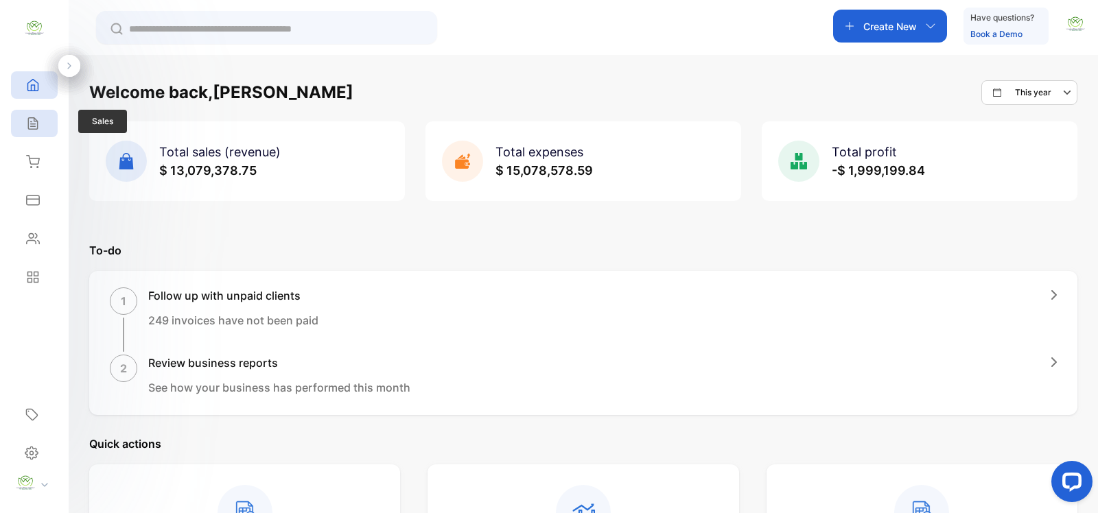
drag, startPoint x: 31, startPoint y: 121, endPoint x: 38, endPoint y: 110, distance: 13.5
click at [38, 110] on div "Sales" at bounding box center [34, 123] width 47 height 27
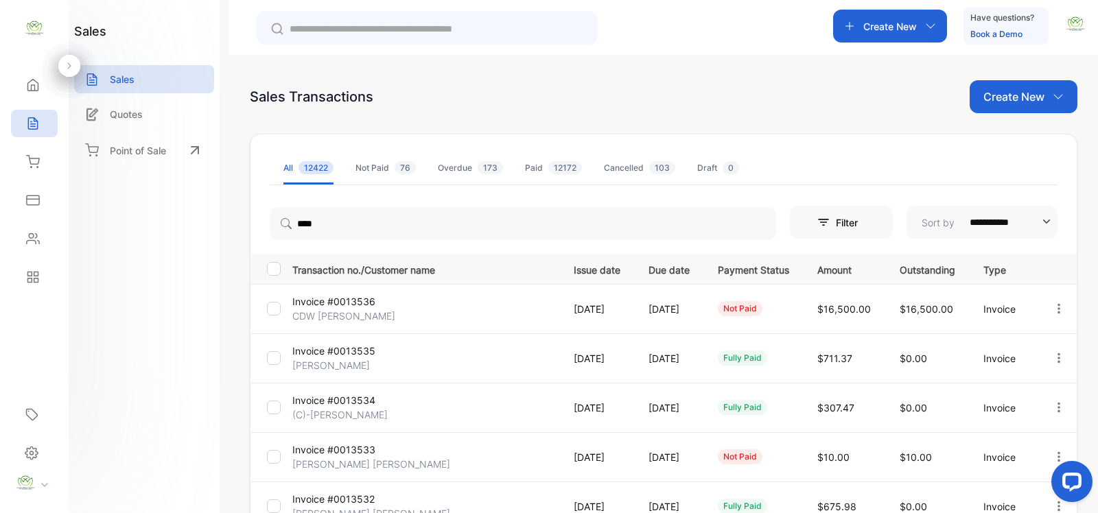
click at [1057, 309] on icon "button" at bounding box center [1059, 309] width 12 height 12
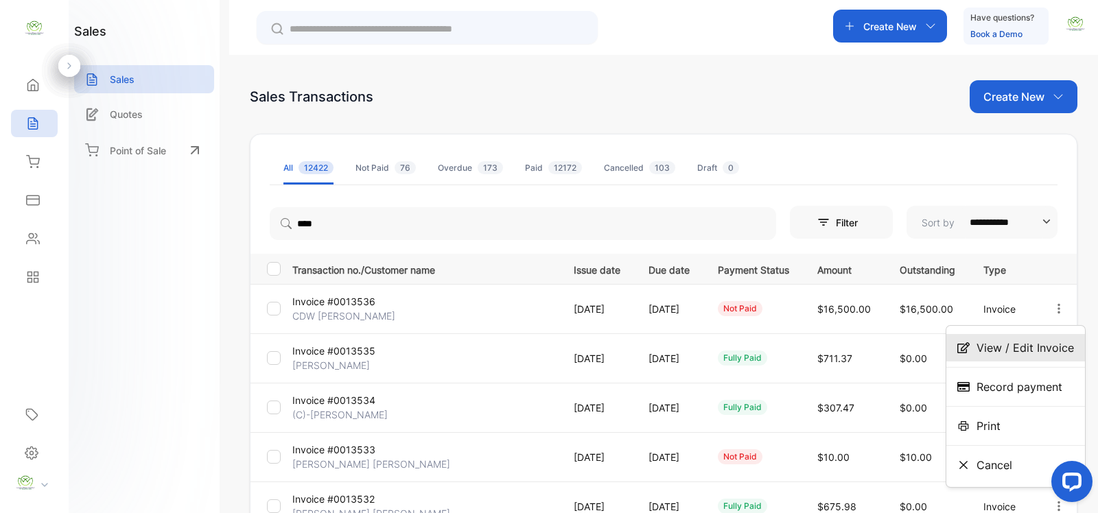
click at [1044, 344] on span "View / Edit Invoice" at bounding box center [1024, 348] width 97 height 16
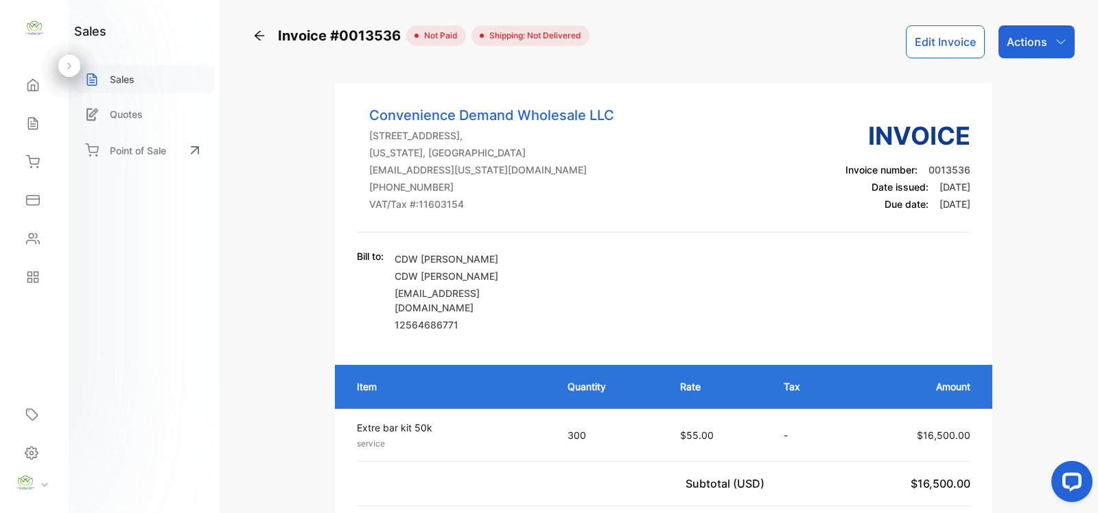
click at [124, 80] on p "Sales" at bounding box center [122, 79] width 25 height 14
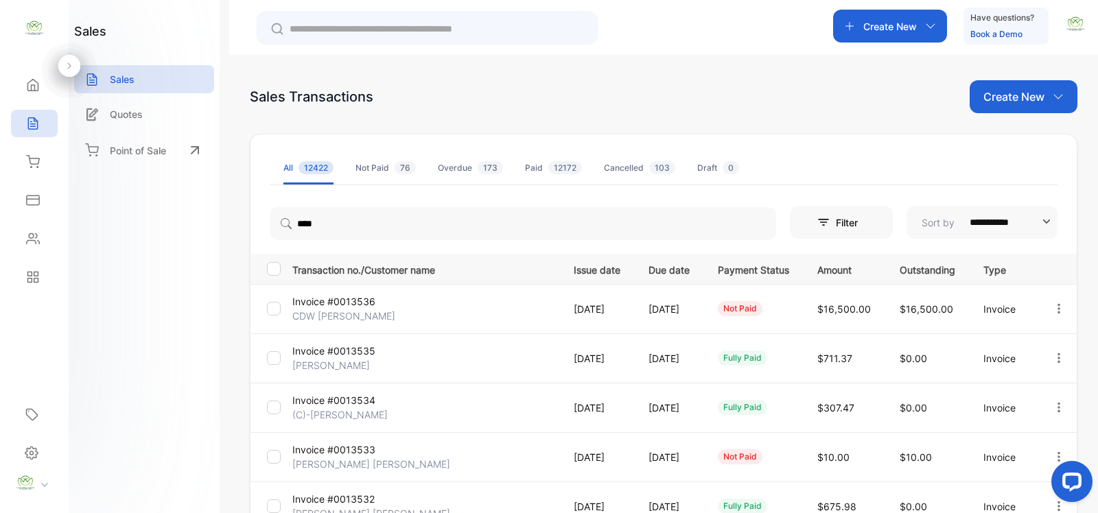
click at [902, 21] on p "Create New" at bounding box center [890, 26] width 54 height 14
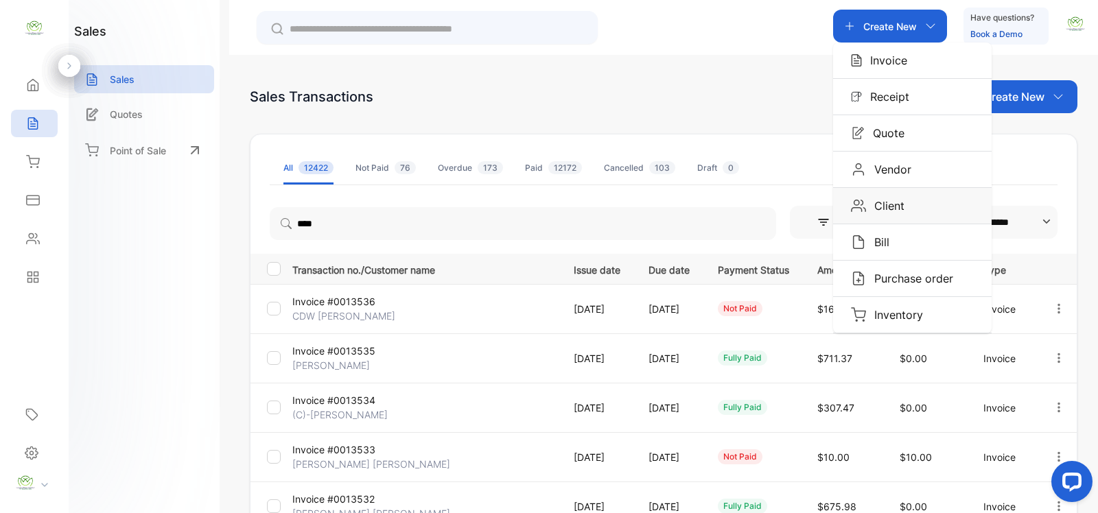
click at [902, 200] on p "Client" at bounding box center [885, 206] width 38 height 16
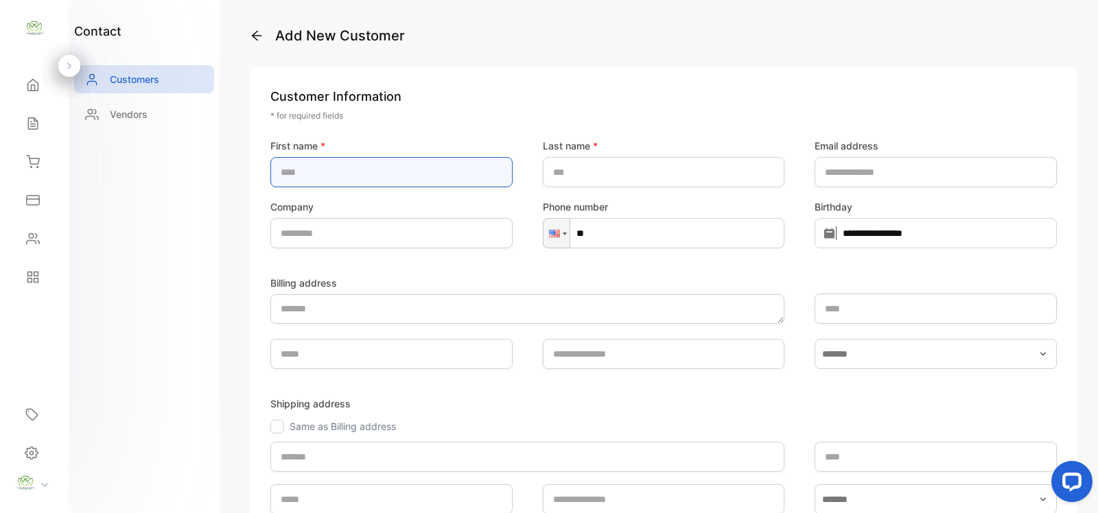
click at [338, 169] on name-inputfirstname "text" at bounding box center [391, 172] width 242 height 30
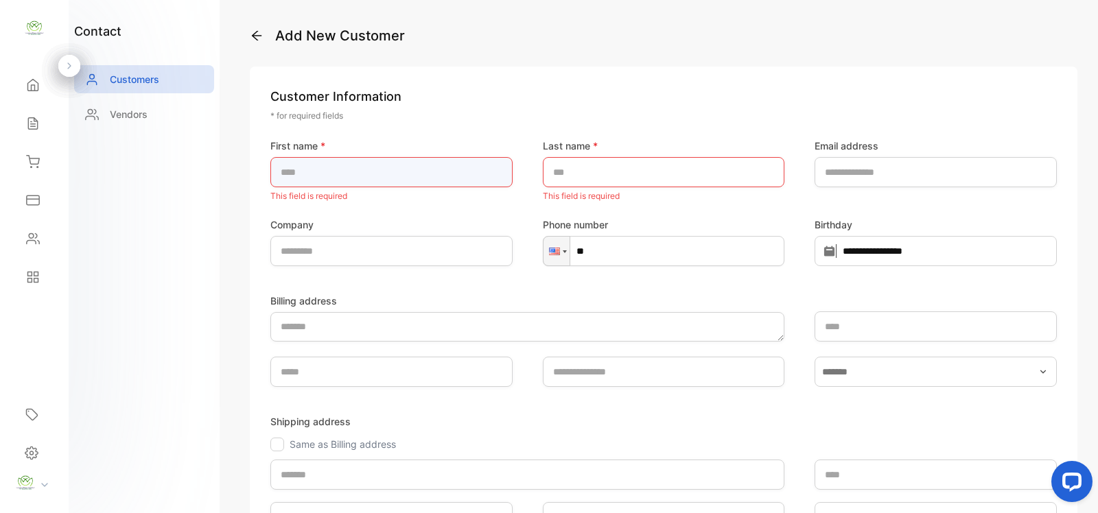
click at [316, 174] on name-inputfirstname "text" at bounding box center [391, 172] width 242 height 30
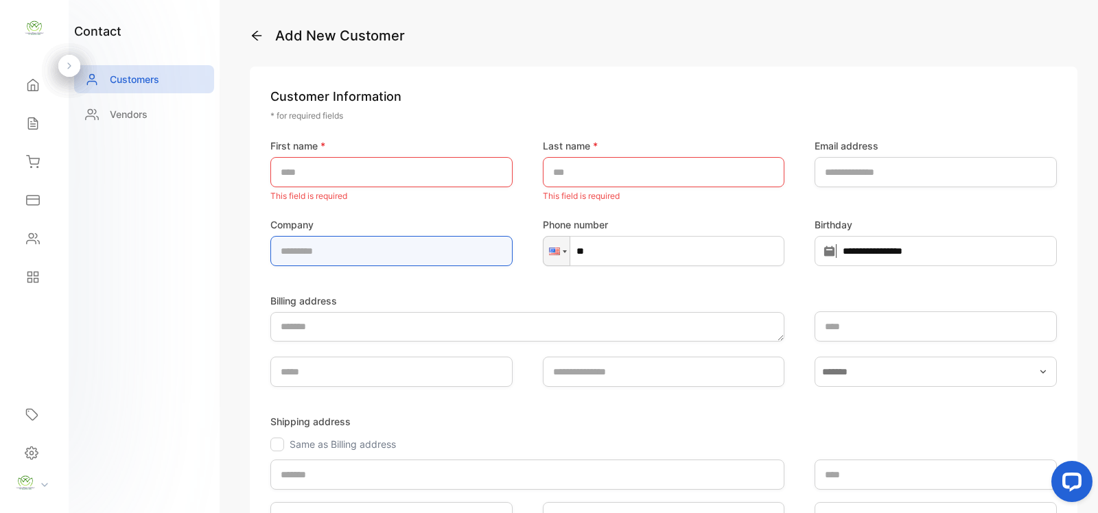
click at [303, 245] on input "text" at bounding box center [391, 251] width 242 height 30
type input "*"
type input "********"
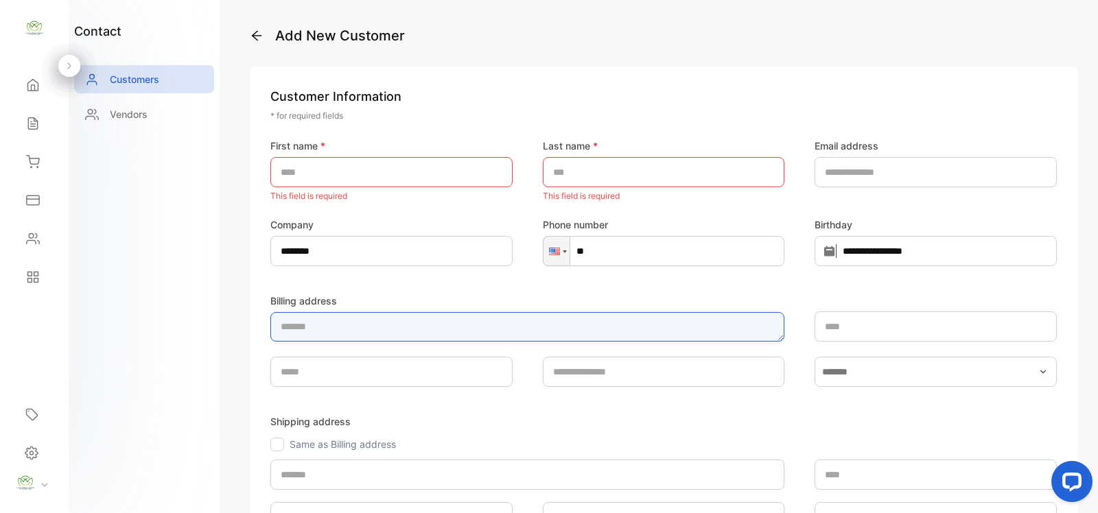
click at [327, 328] on textarea "Billing address" at bounding box center [527, 327] width 514 height 30
type textarea "**********"
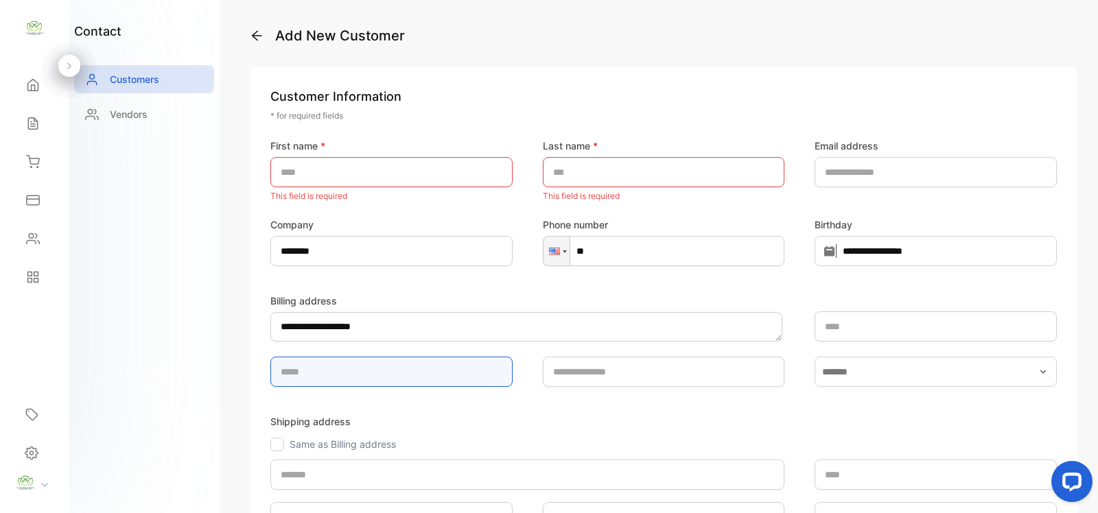
click at [323, 377] on input "text" at bounding box center [391, 372] width 242 height 30
type input "*******"
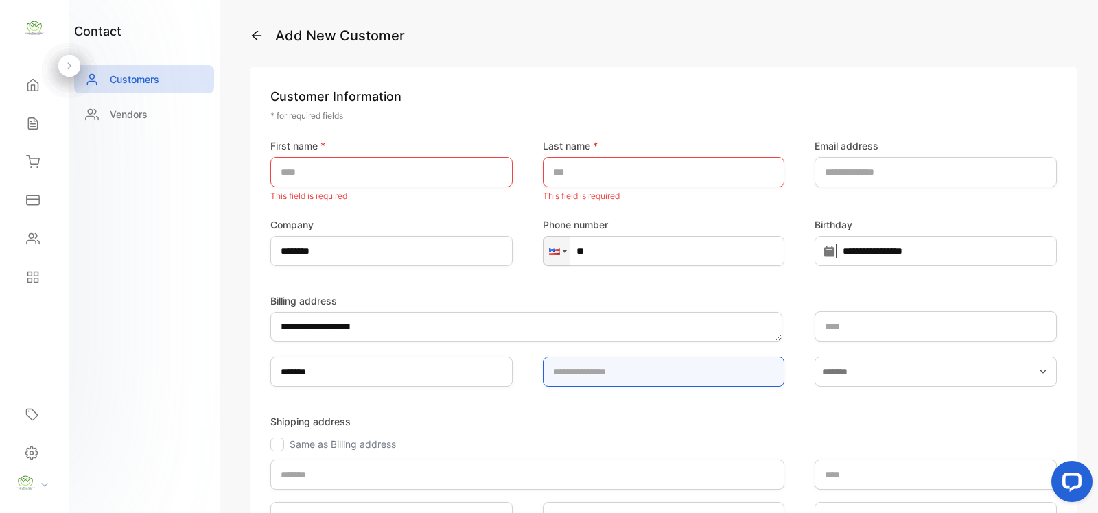
click at [574, 368] on input "text" at bounding box center [664, 372] width 242 height 30
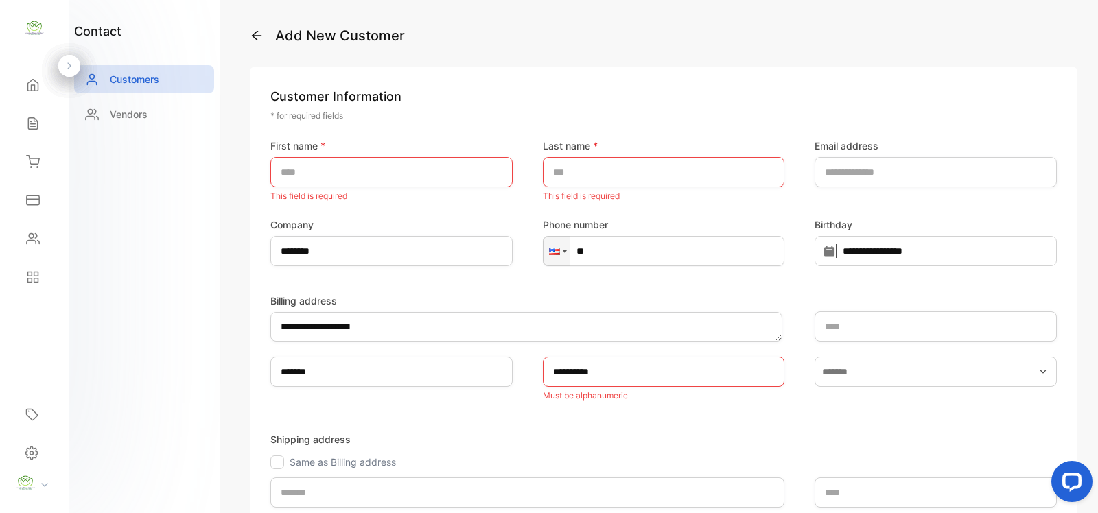
click at [628, 422] on form "**********" at bounding box center [663, 396] width 786 height 514
click at [624, 371] on input "**********" at bounding box center [664, 372] width 242 height 30
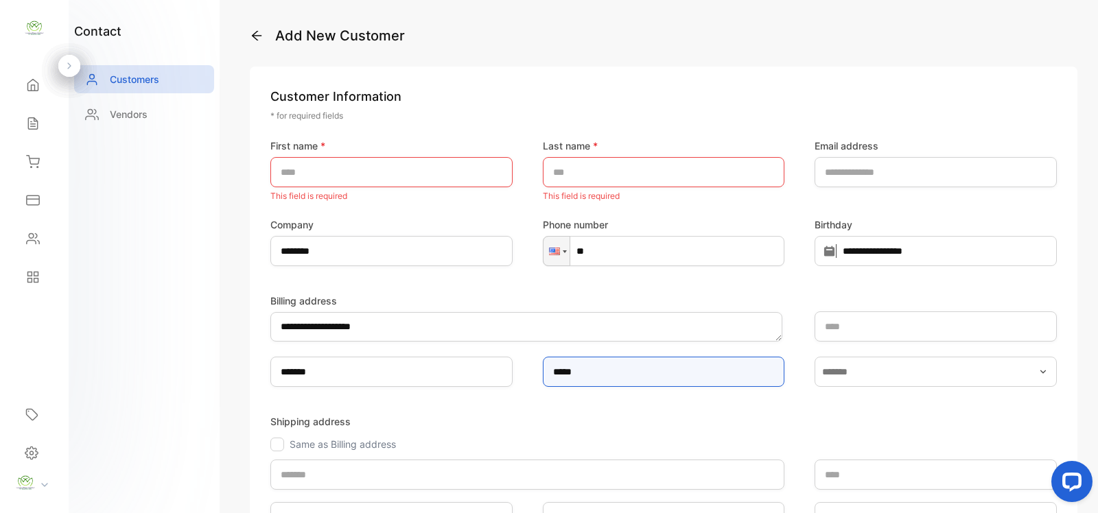
type input "*****"
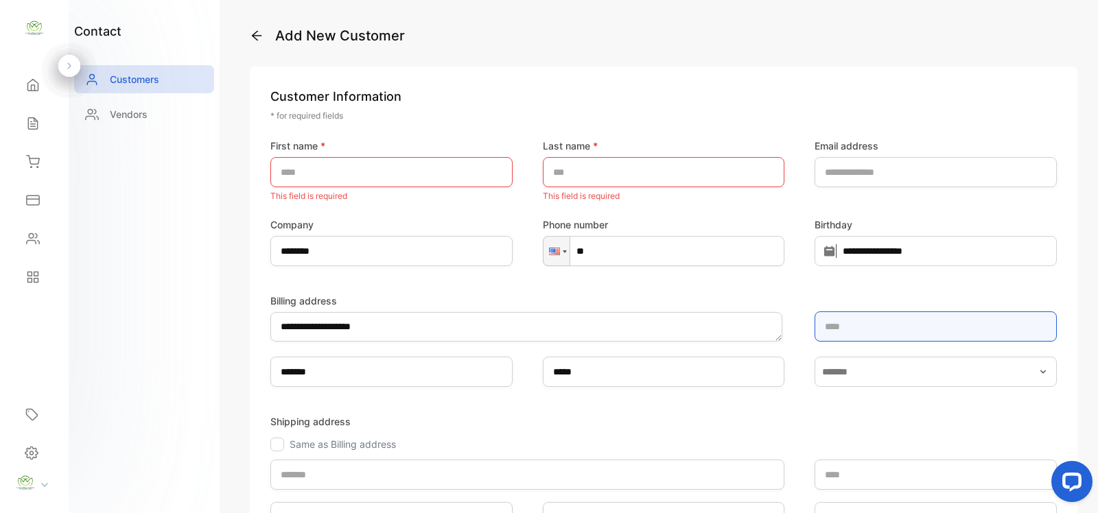
click at [897, 328] on input "text" at bounding box center [936, 327] width 242 height 30
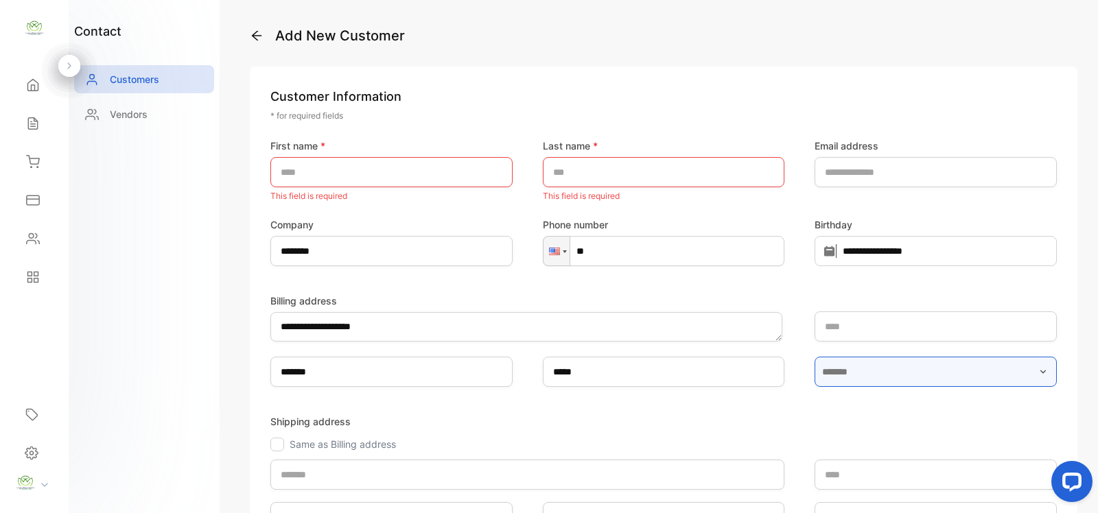
click at [872, 372] on input "text" at bounding box center [936, 372] width 242 height 30
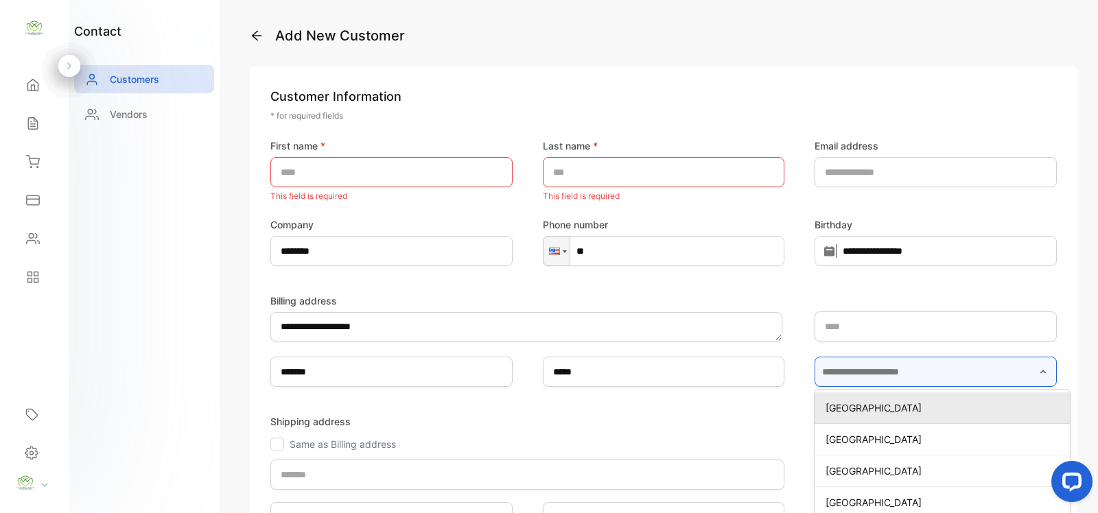
type input "**********"
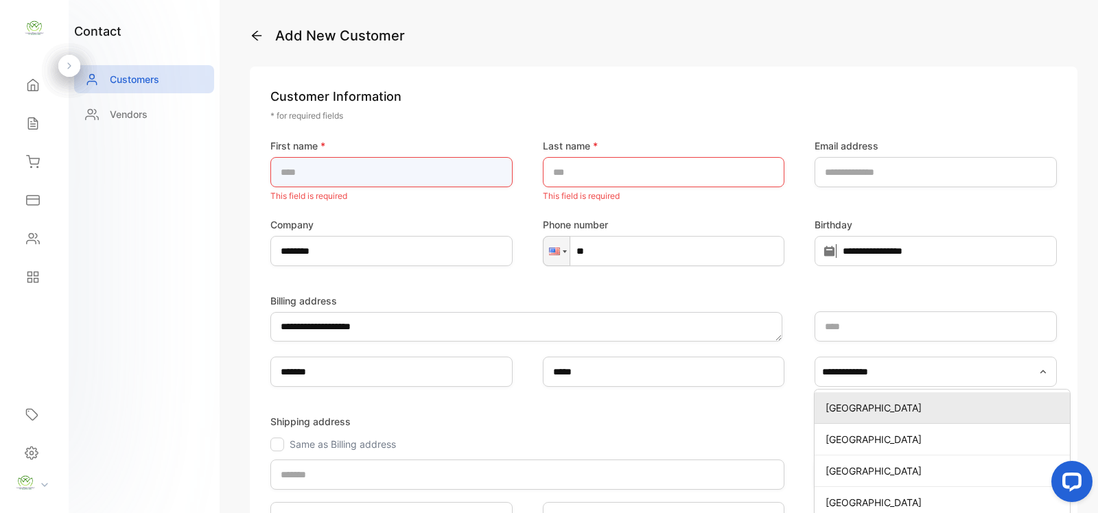
type name-inputfirstname "*******"
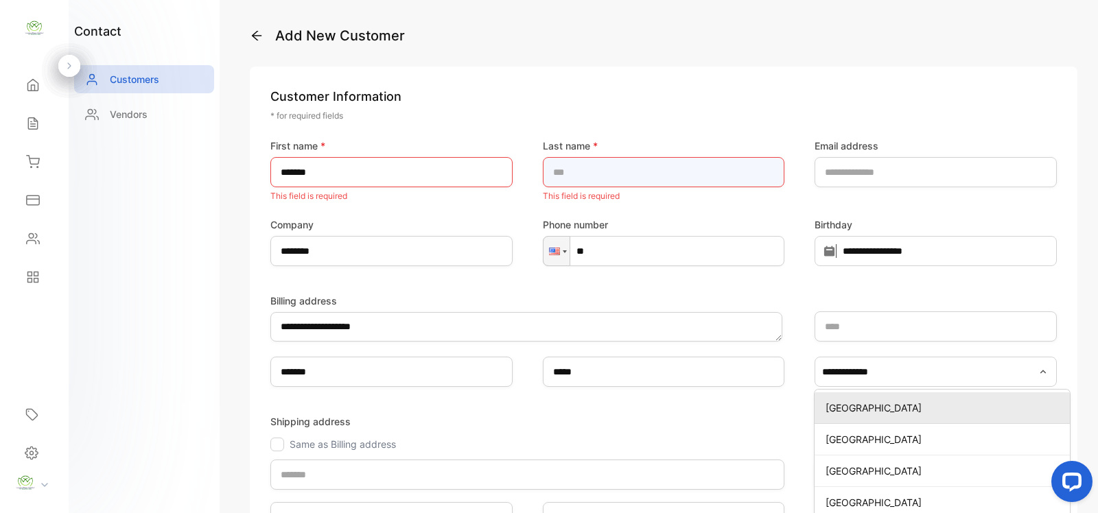
type name-inputlastname "*****"
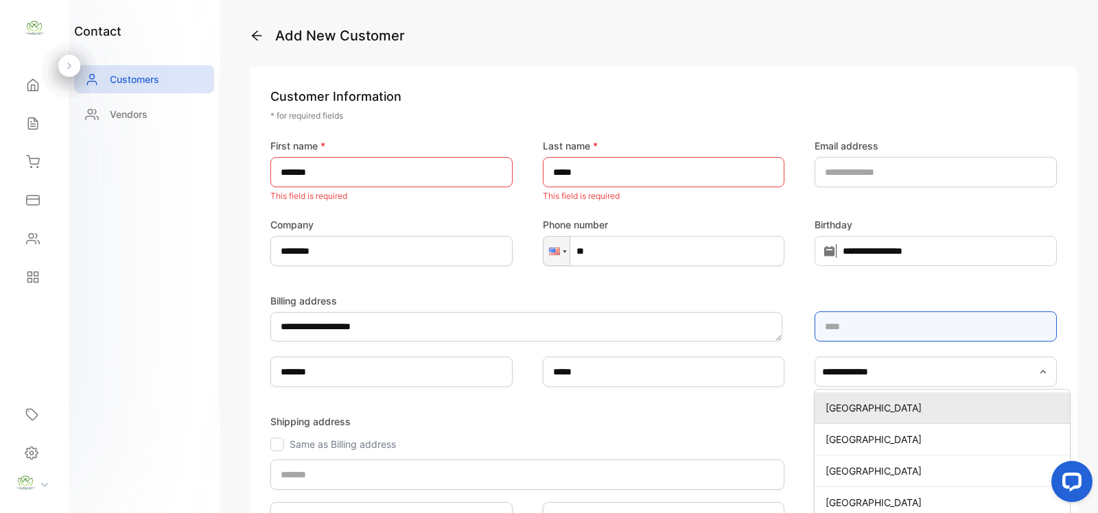
type input "**********"
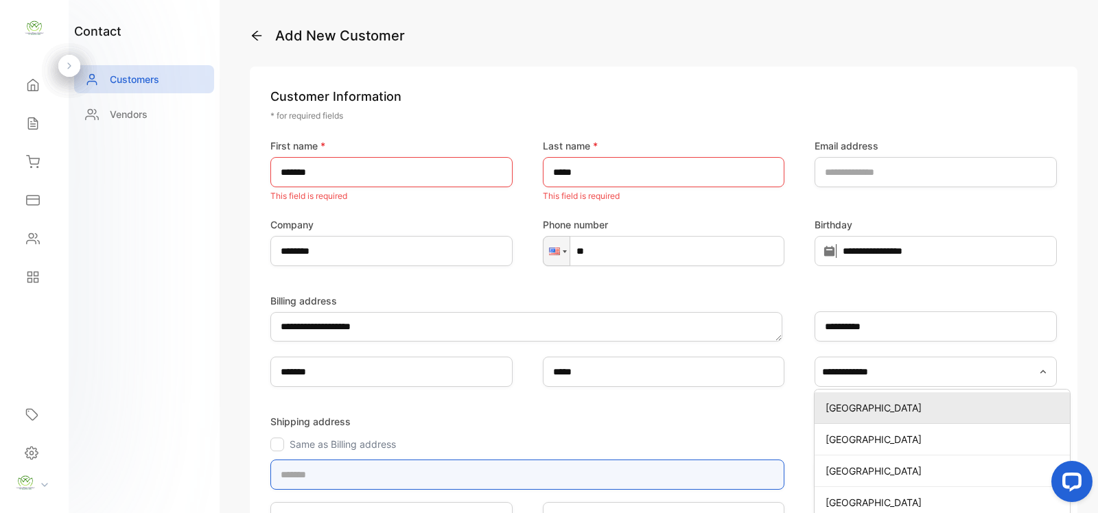
type input "**********"
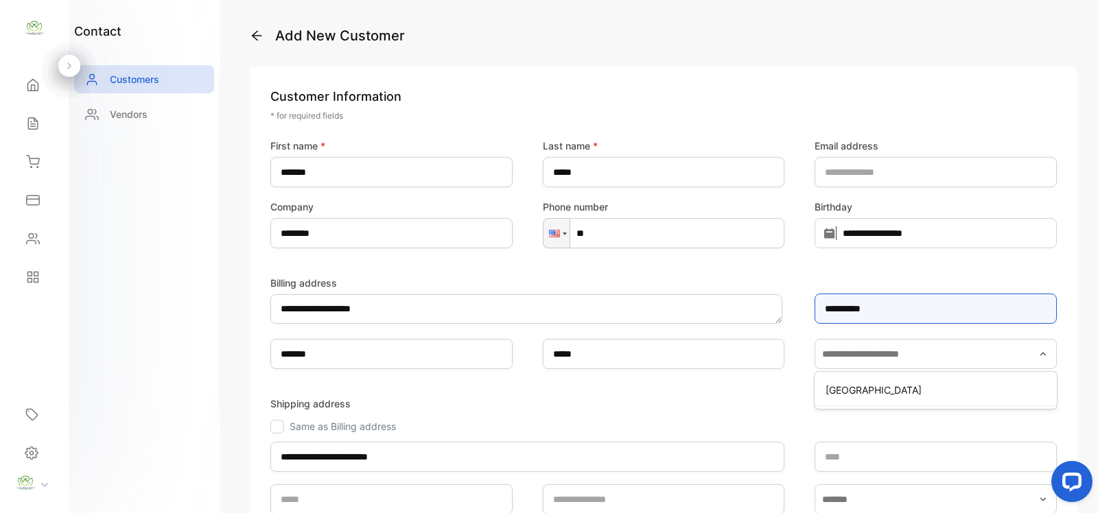
click at [885, 309] on input "**********" at bounding box center [936, 309] width 242 height 30
type input "*"
type input "*******"
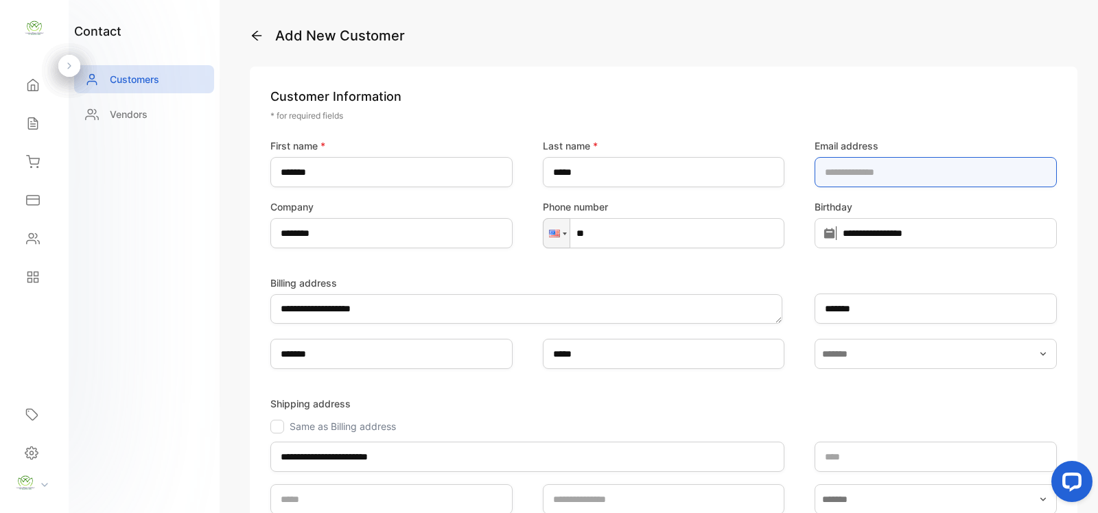
click at [856, 178] on address-inputcompanyemail "email" at bounding box center [936, 172] width 242 height 30
type address-inputcompanyemail "**********"
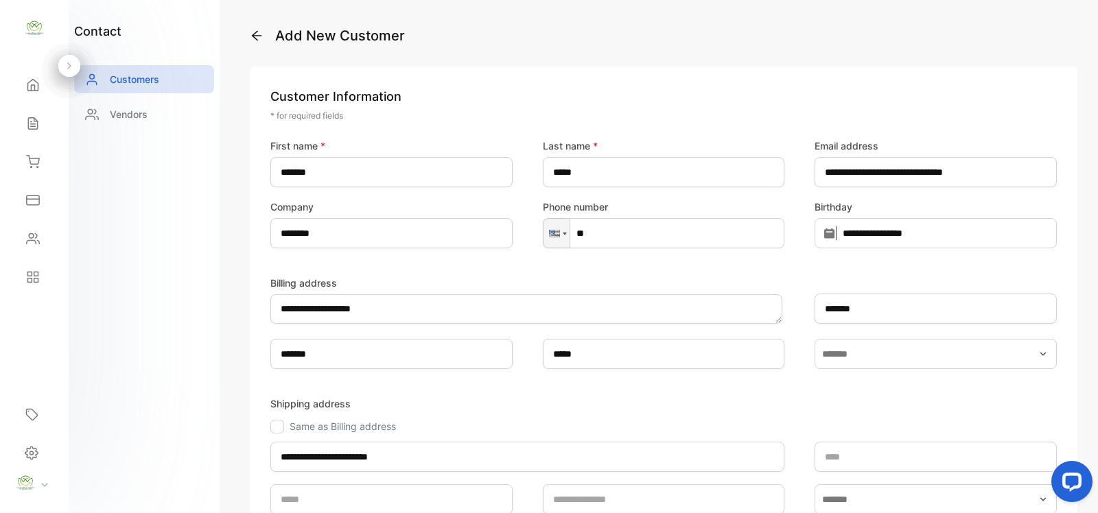
click at [618, 240] on input "**" at bounding box center [664, 233] width 242 height 30
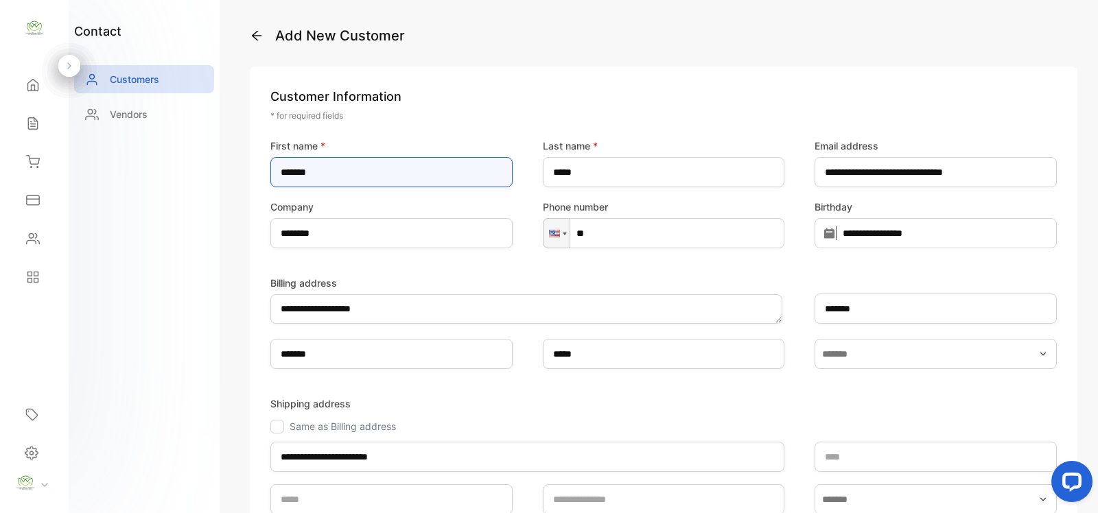
click at [331, 172] on name-inputfirstname "*******" at bounding box center [391, 172] width 242 height 30
type name-inputfirstname "*"
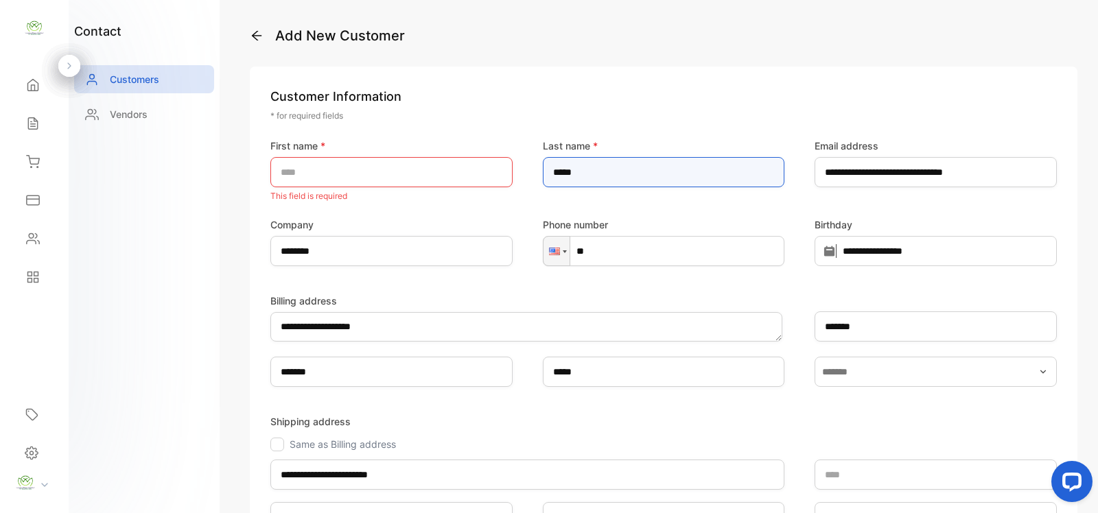
click at [599, 166] on name-inputlastname "*****" at bounding box center [664, 172] width 242 height 30
type name-inputlastname "*"
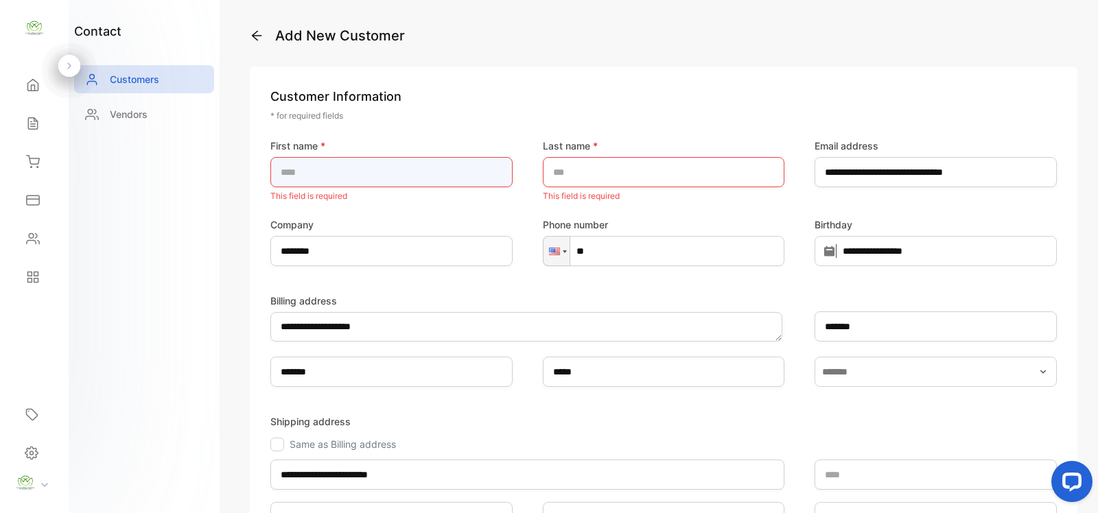
click at [333, 168] on name-inputfirstname "text" at bounding box center [391, 172] width 242 height 30
type name-inputfirstname "****"
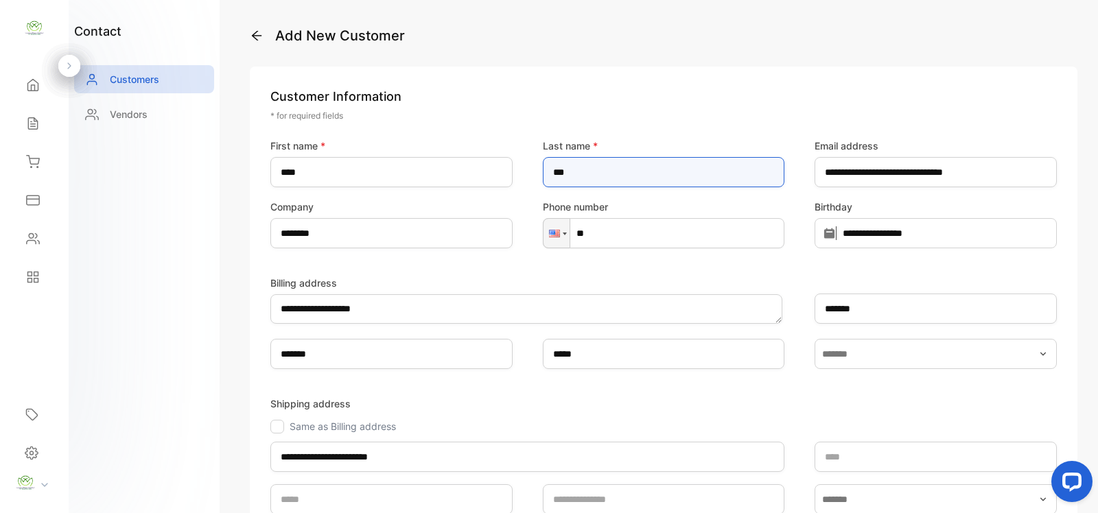
type name-inputlastname "***"
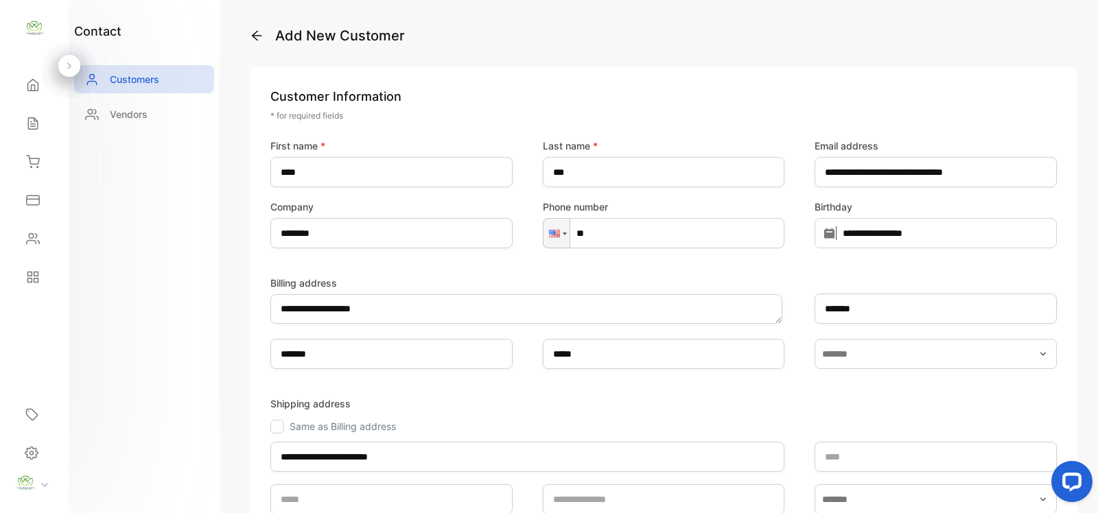
type input "**********"
type input "*******"
type input "*****"
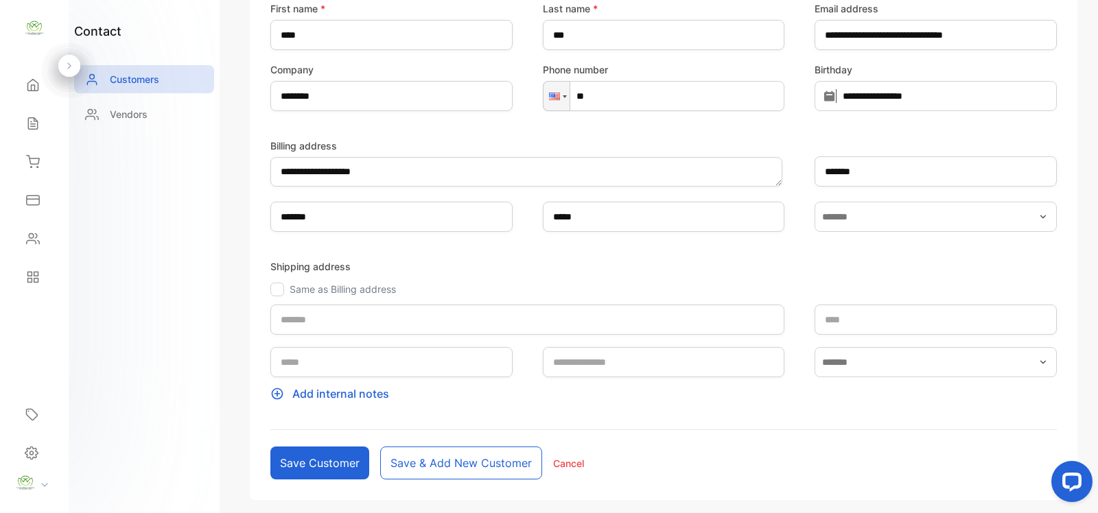
scroll to position [200, 0]
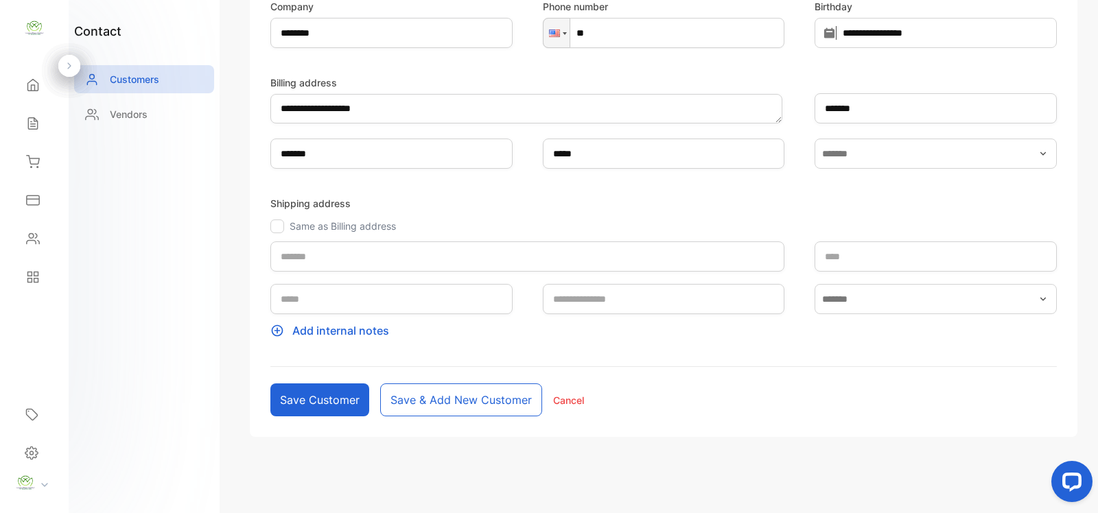
click at [318, 399] on button "Save customer" at bounding box center [319, 400] width 99 height 33
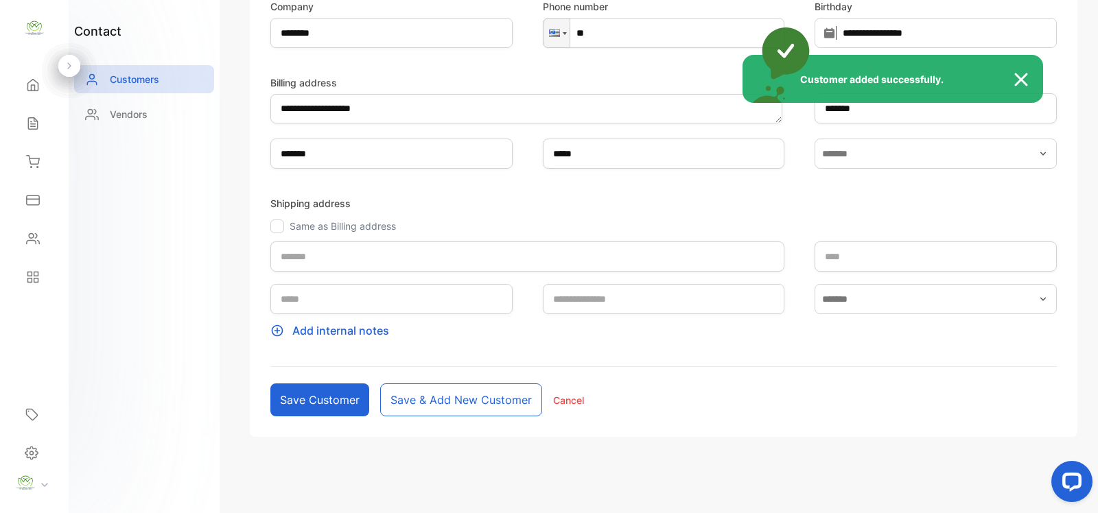
type input "****"
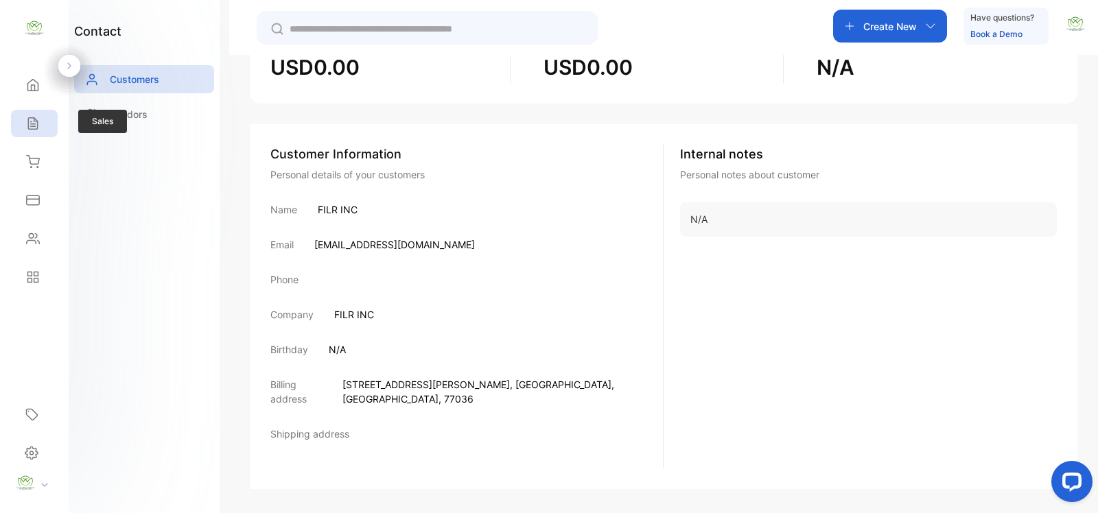
click at [43, 124] on div "Sales" at bounding box center [34, 123] width 47 height 27
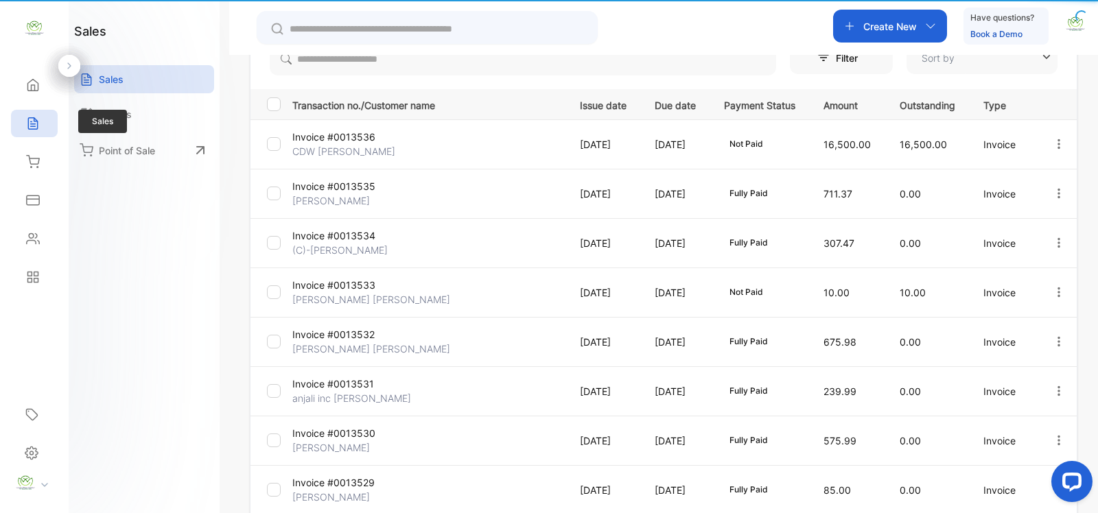
type input "****"
type input "**********"
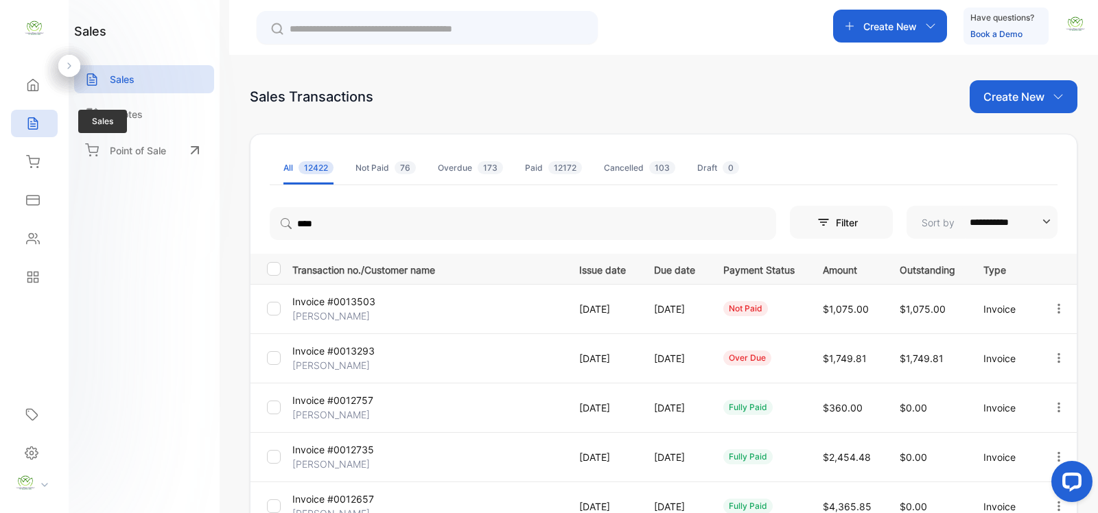
click at [35, 128] on icon at bounding box center [33, 124] width 14 height 14
click at [125, 80] on p "Sales" at bounding box center [122, 79] width 25 height 14
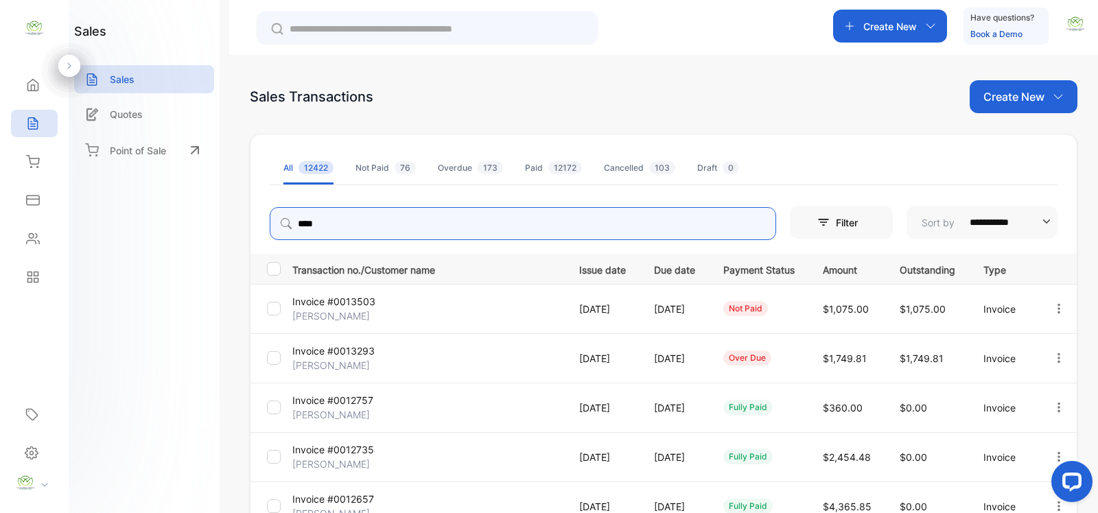
drag, startPoint x: 333, startPoint y: 227, endPoint x: 296, endPoint y: 235, distance: 37.3
click at [296, 235] on input "****" at bounding box center [523, 223] width 506 height 33
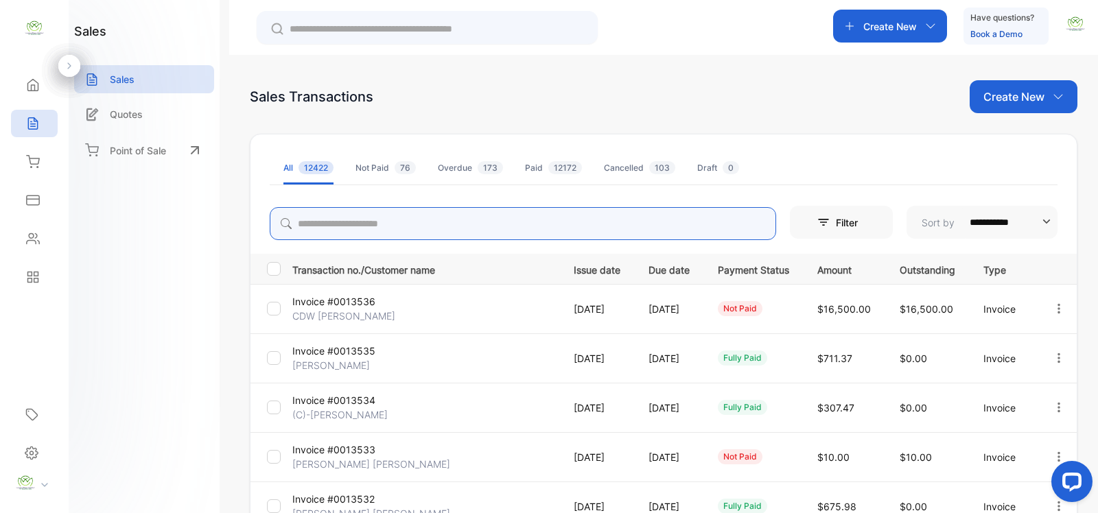
click at [1057, 310] on icon "button" at bounding box center [1059, 309] width 12 height 12
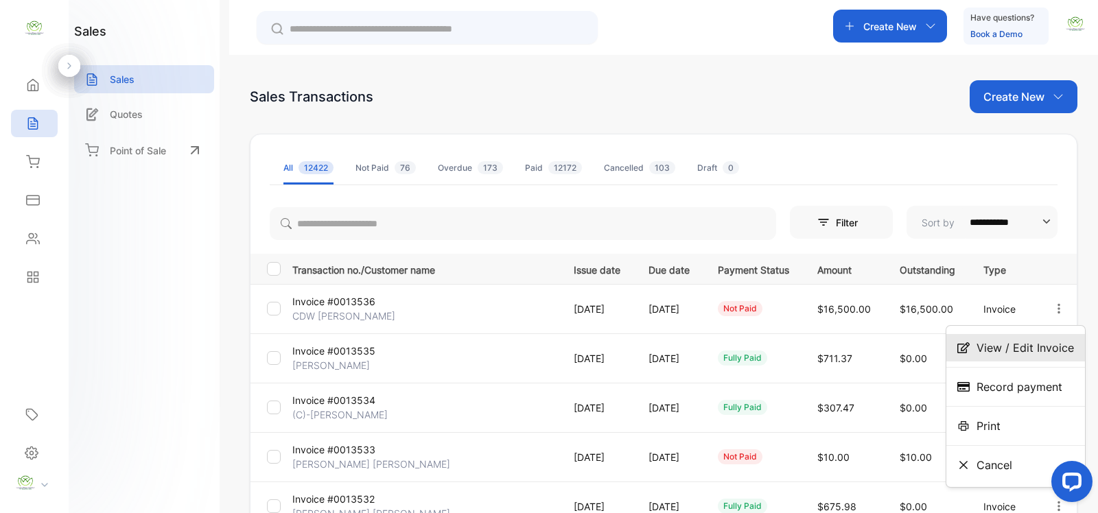
click at [1037, 347] on span "View / Edit Invoice" at bounding box center [1024, 348] width 97 height 16
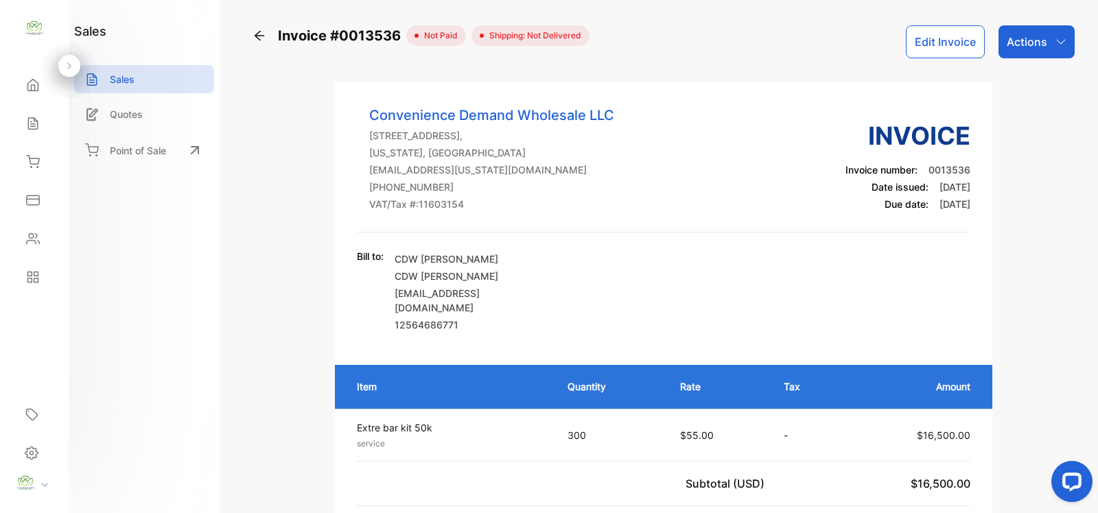
click at [937, 42] on button "Edit Invoice" at bounding box center [945, 41] width 79 height 33
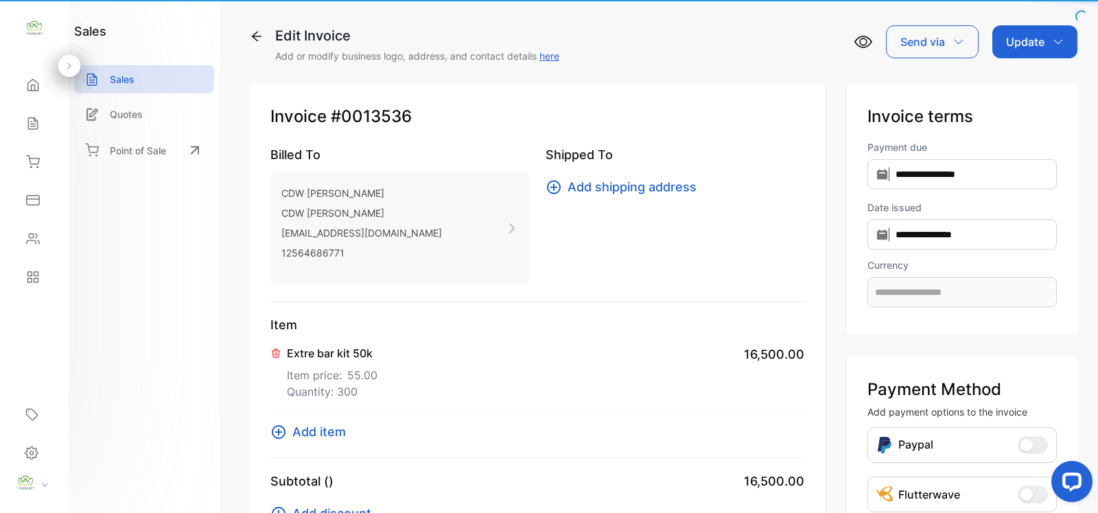
type input "**********"
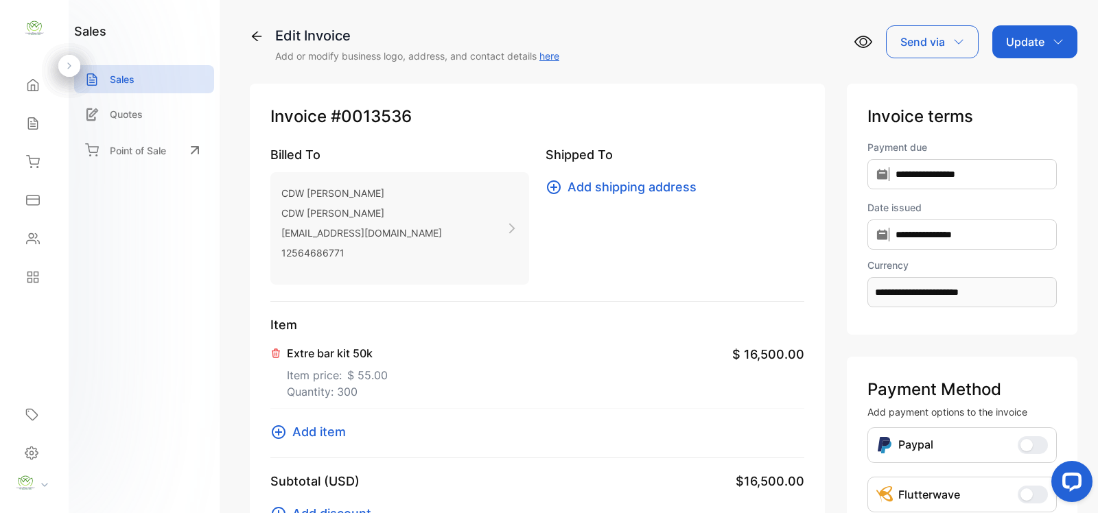
click at [376, 189] on p "CDW Panchal" at bounding box center [361, 193] width 161 height 20
click at [252, 35] on icon at bounding box center [257, 37] width 14 height 14
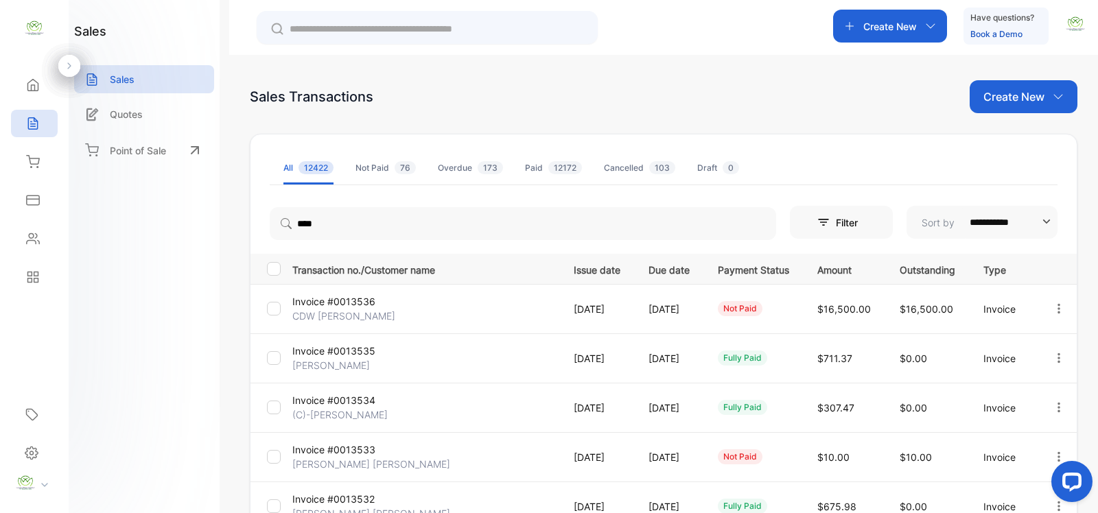
click at [1057, 305] on icon "button" at bounding box center [1058, 308] width 3 height 10
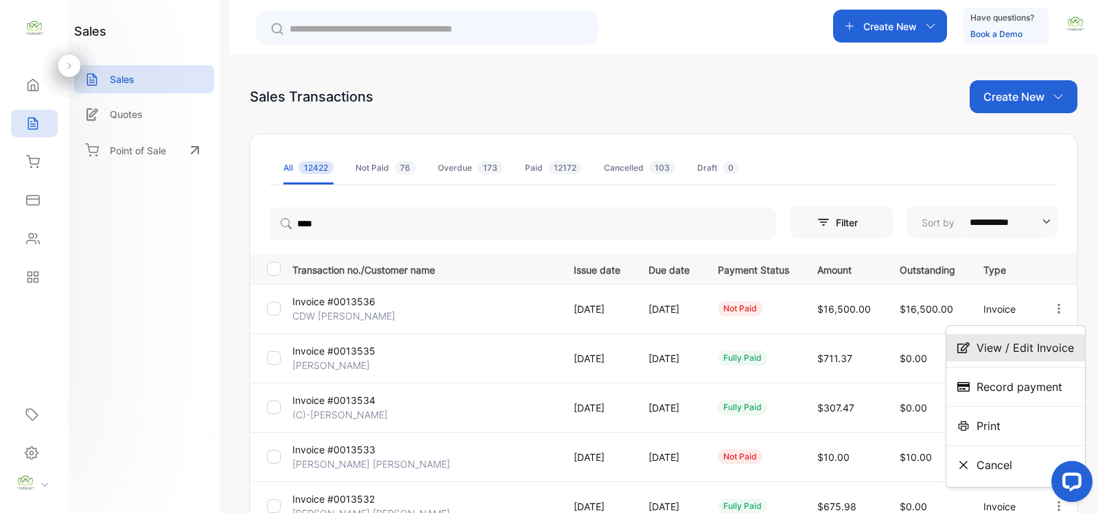
click at [1012, 344] on span "View / Edit Invoice" at bounding box center [1024, 348] width 97 height 16
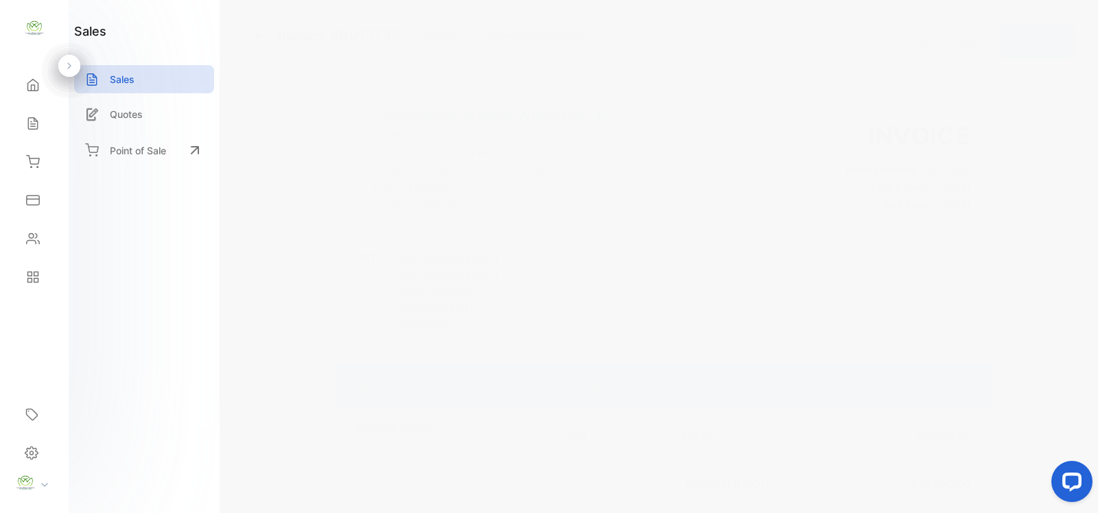
click at [944, 41] on button "Edit Invoice" at bounding box center [945, 41] width 79 height 33
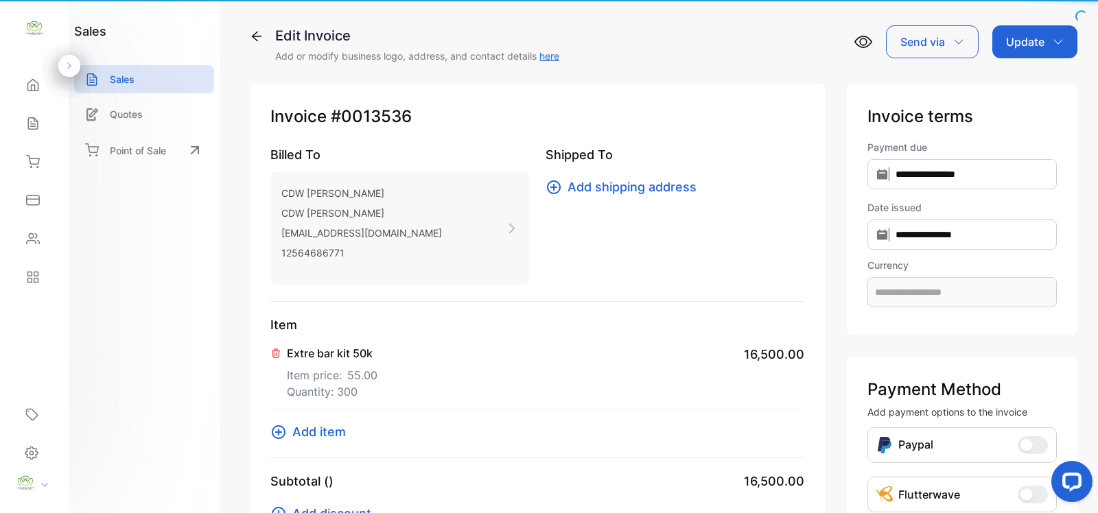
type input "**********"
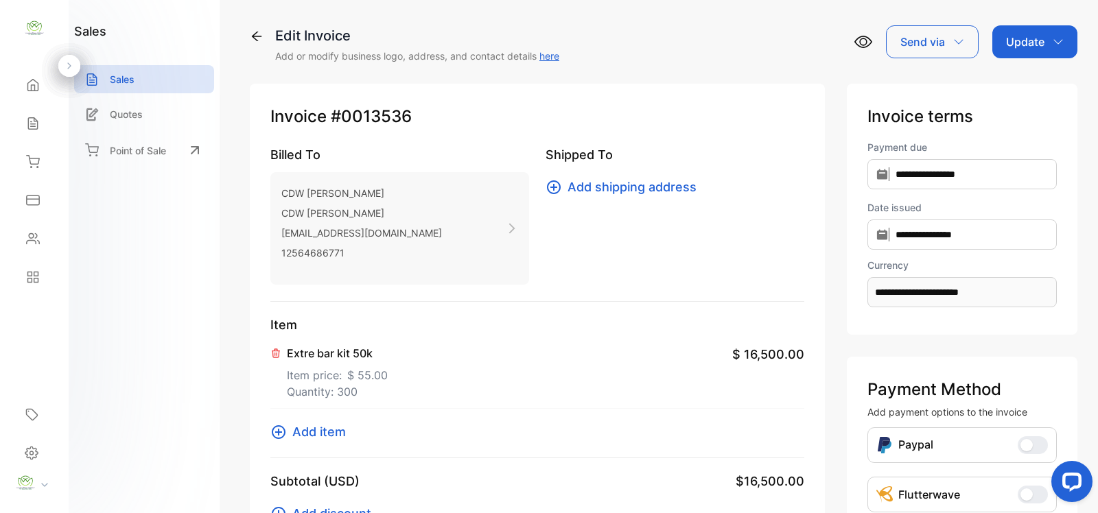
click at [518, 228] on icon at bounding box center [512, 228] width 12 height 12
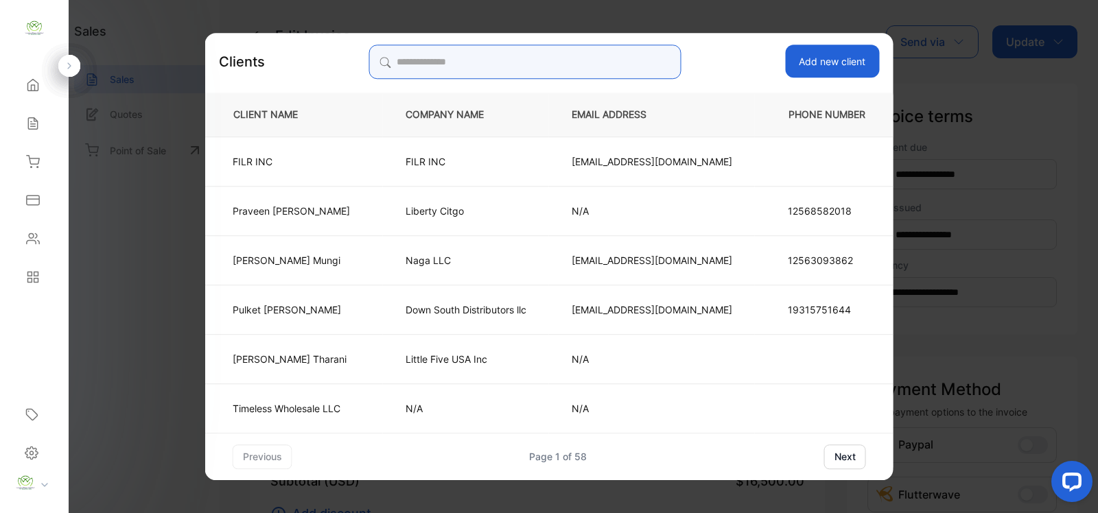
click at [426, 62] on input "search" at bounding box center [525, 62] width 313 height 34
click at [406, 163] on p "FILR INC" at bounding box center [466, 161] width 121 height 14
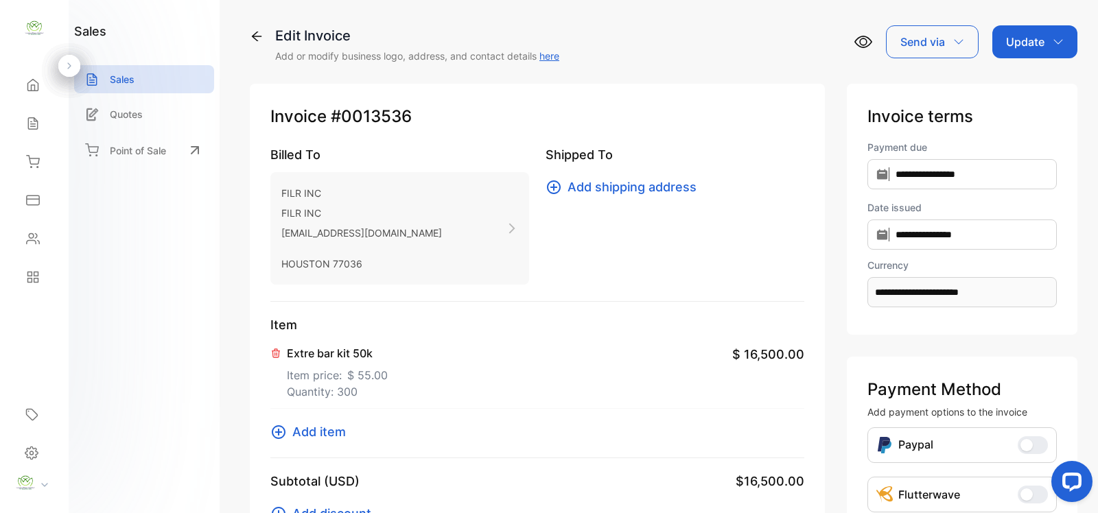
click at [1027, 43] on p "Update" at bounding box center [1025, 42] width 38 height 16
click at [1019, 83] on div "Invoice" at bounding box center [1037, 86] width 79 height 27
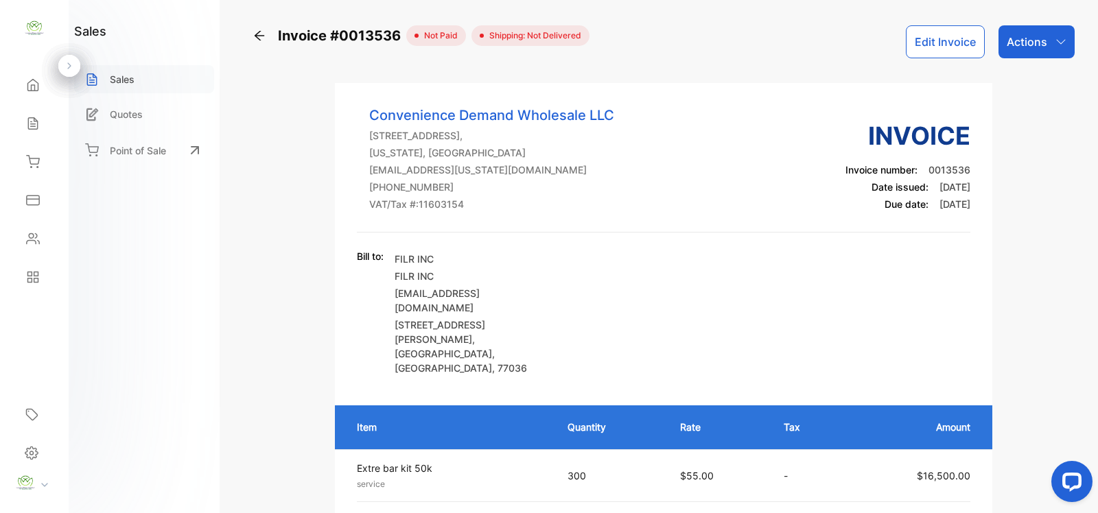
click at [146, 80] on div "Sales" at bounding box center [144, 79] width 140 height 28
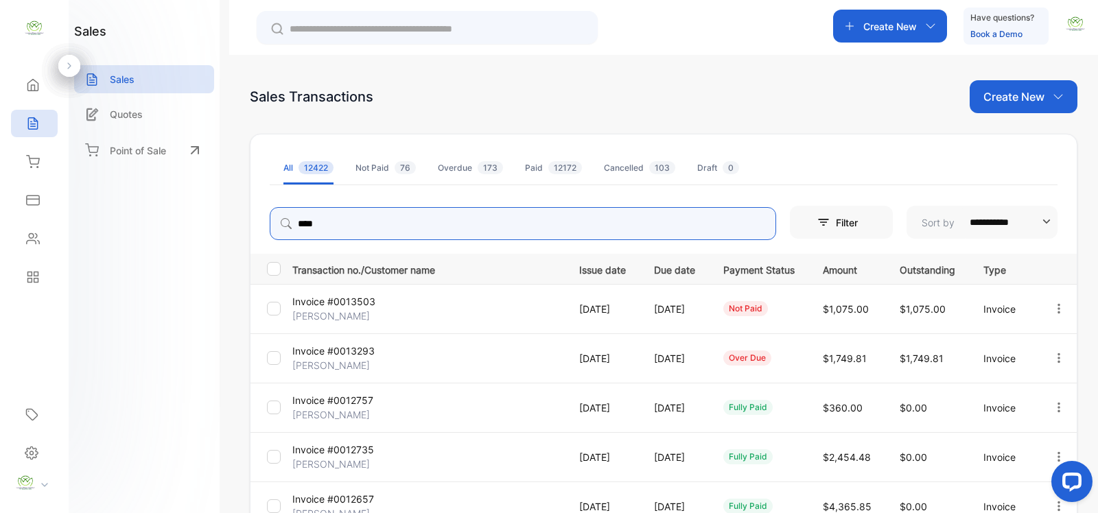
drag, startPoint x: 320, startPoint y: 225, endPoint x: 251, endPoint y: 231, distance: 68.8
click at [263, 231] on div "**********" at bounding box center [663, 221] width 826 height 38
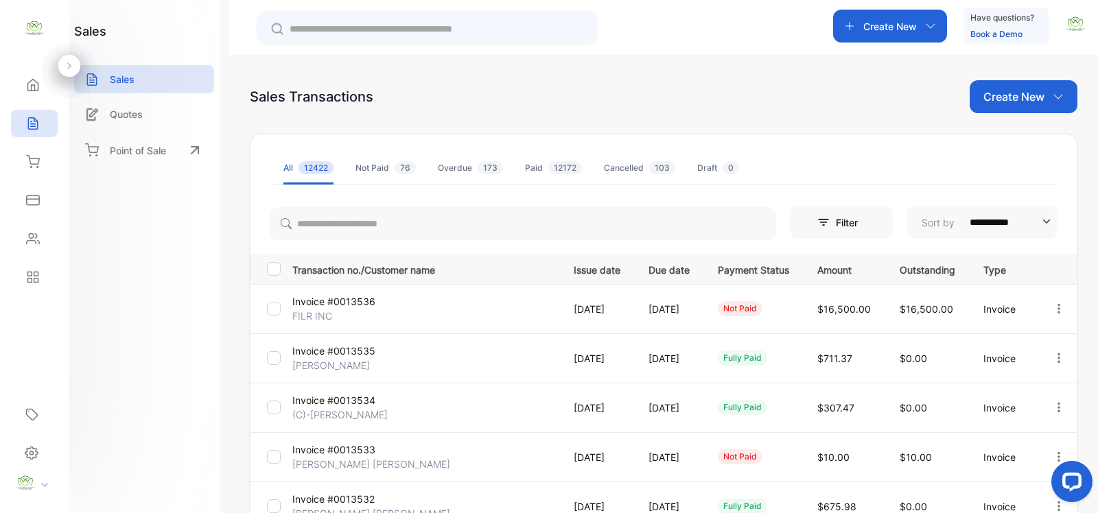
drag, startPoint x: 764, startPoint y: 134, endPoint x: 775, endPoint y: 132, distance: 11.8
click at [764, 128] on div "**********" at bounding box center [664, 478] width 828 height 797
click at [916, 31] on div "Create New" at bounding box center [890, 26] width 114 height 33
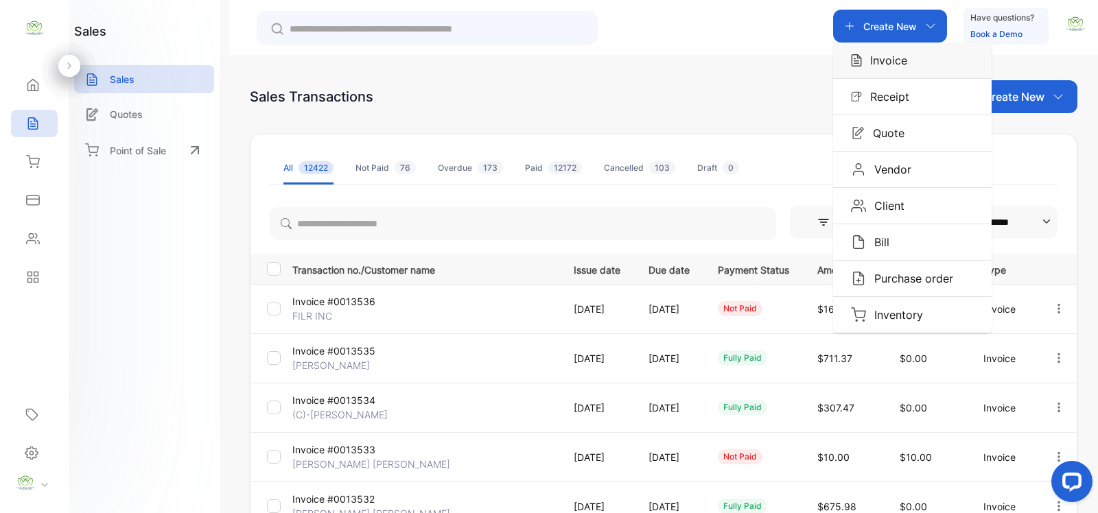
click at [917, 56] on div "Invoice" at bounding box center [912, 61] width 159 height 36
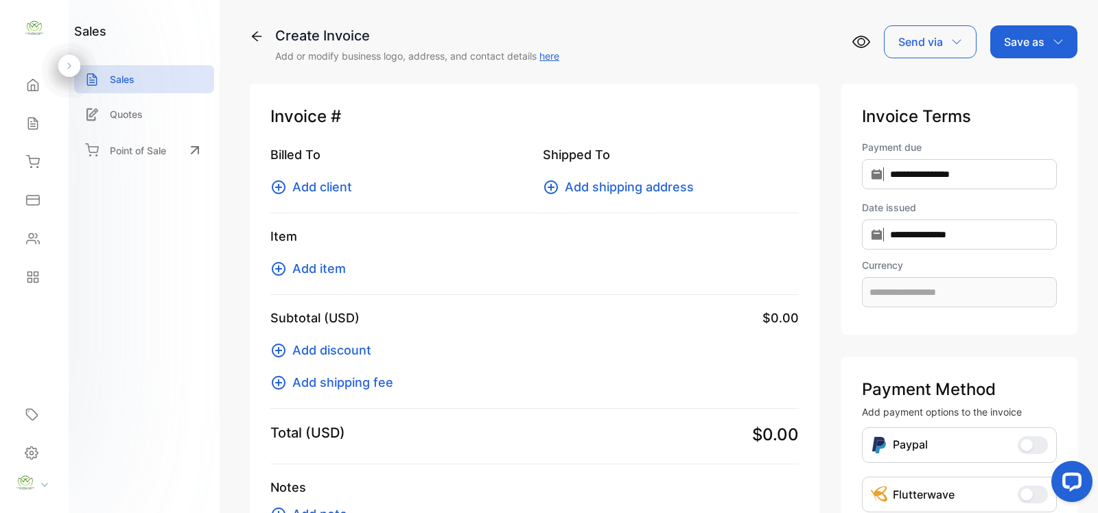
type input "**********"
click at [280, 192] on icon at bounding box center [279, 187] width 14 height 14
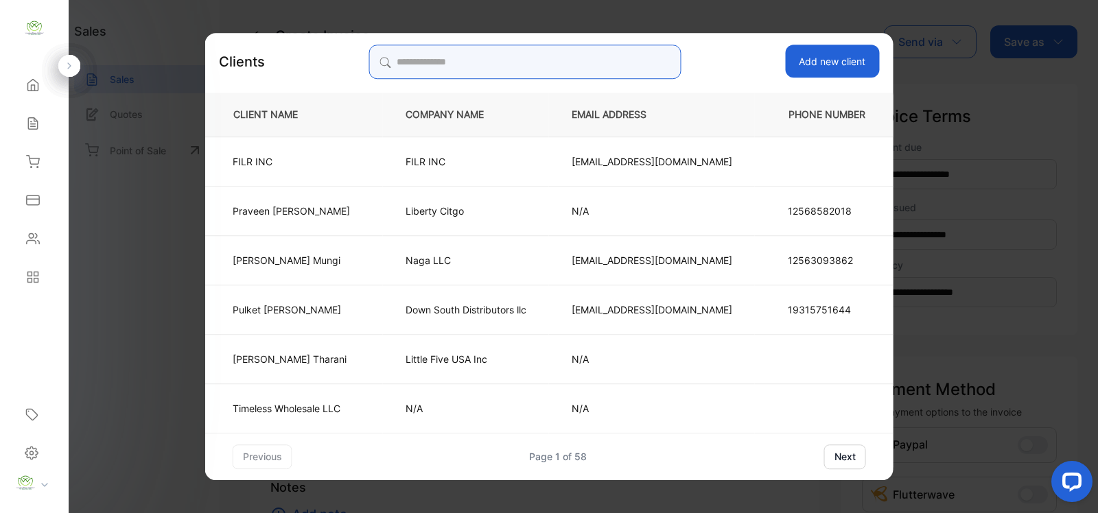
click at [523, 65] on input "search" at bounding box center [525, 62] width 313 height 34
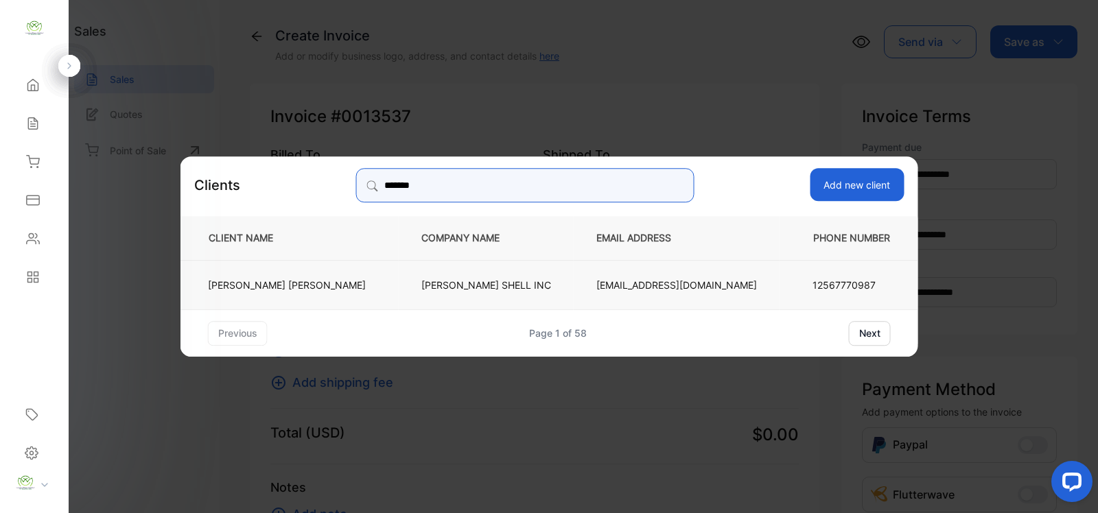
type input "*******"
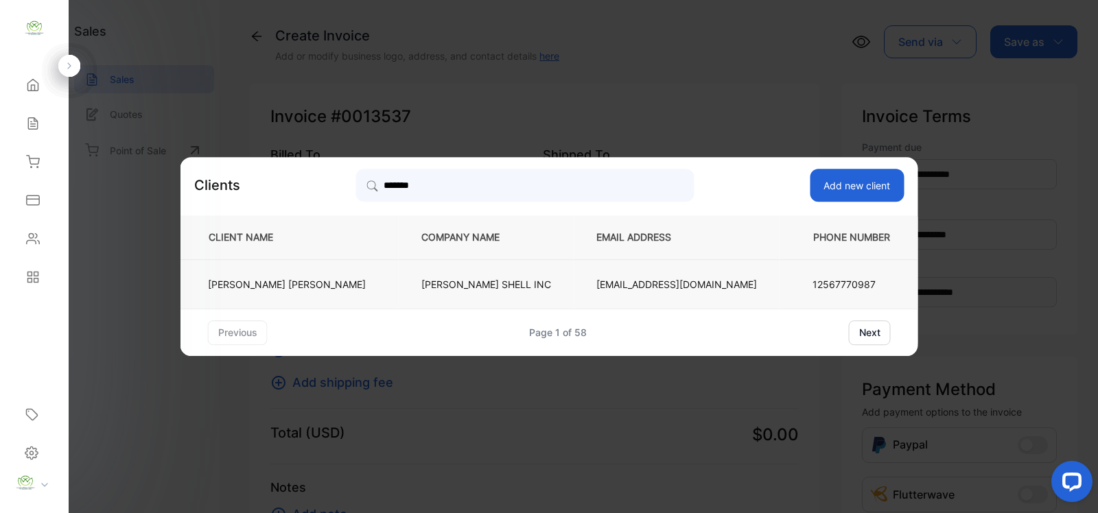
click at [574, 272] on td "[EMAIL_ADDRESS][DOMAIN_NAME]" at bounding box center [677, 283] width 206 height 49
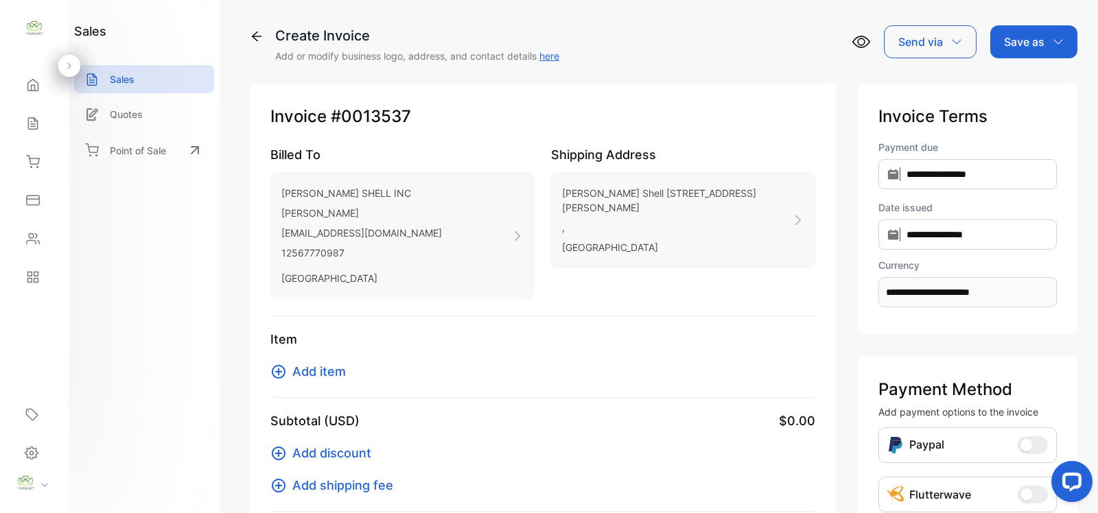
click at [273, 369] on icon at bounding box center [278, 372] width 16 height 16
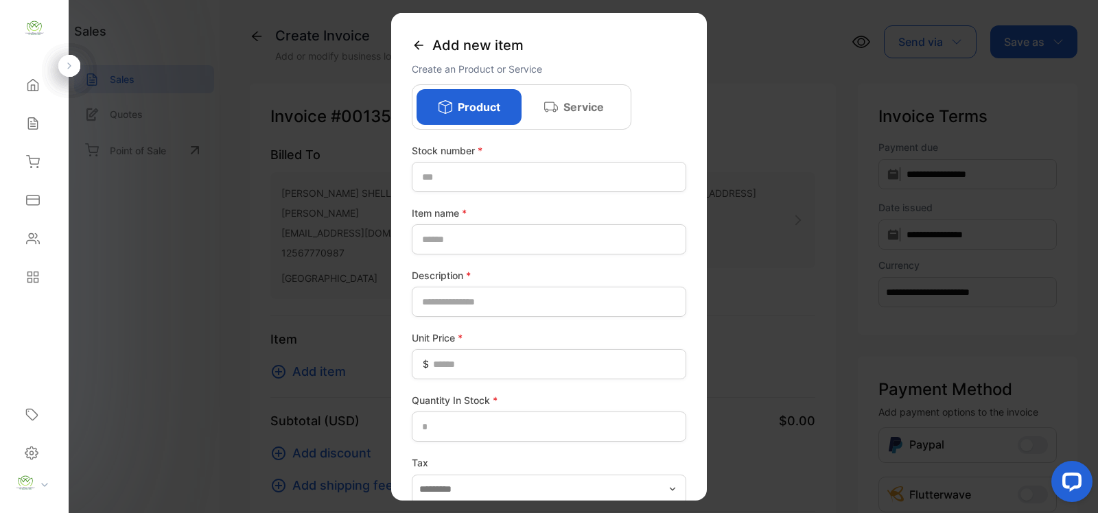
click at [420, 43] on icon at bounding box center [419, 45] width 14 height 14
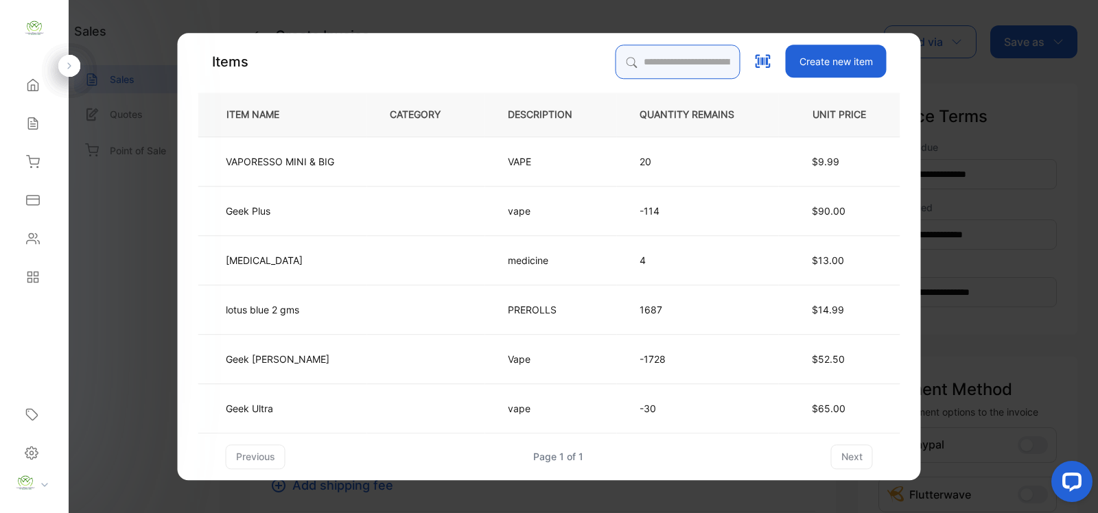
click at [692, 64] on input "search" at bounding box center [678, 62] width 125 height 34
type input "***"
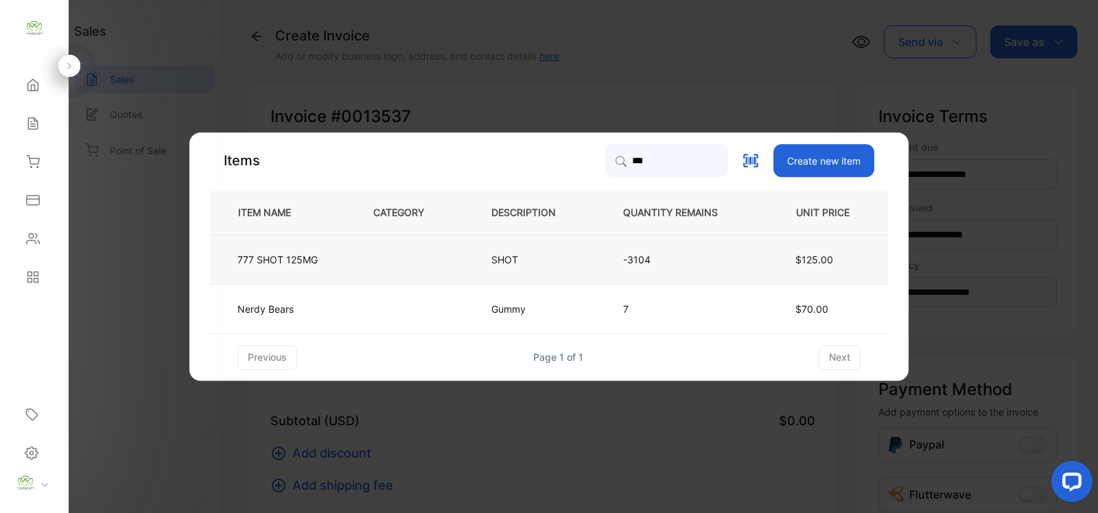
click at [360, 258] on td at bounding box center [410, 259] width 118 height 49
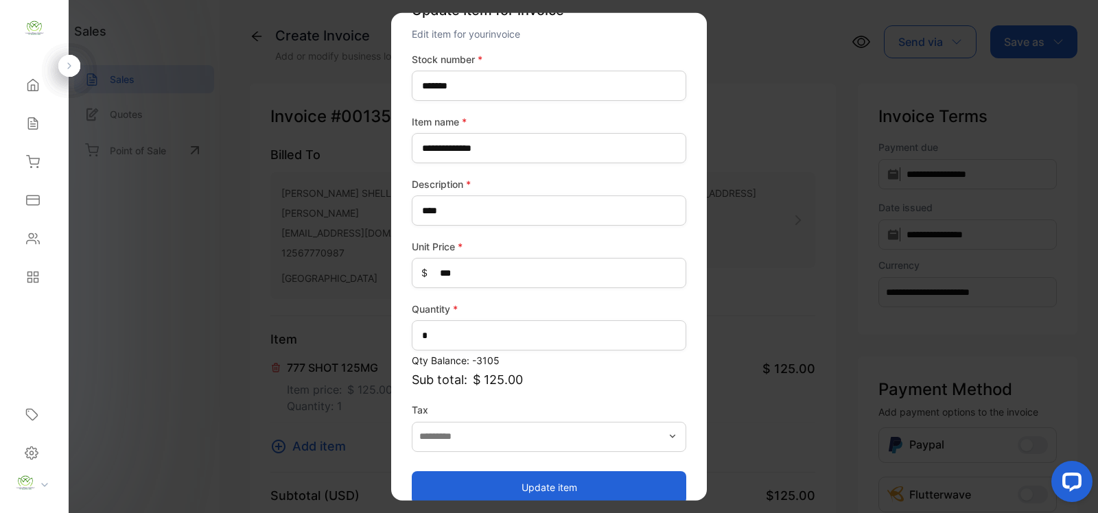
scroll to position [54, 0]
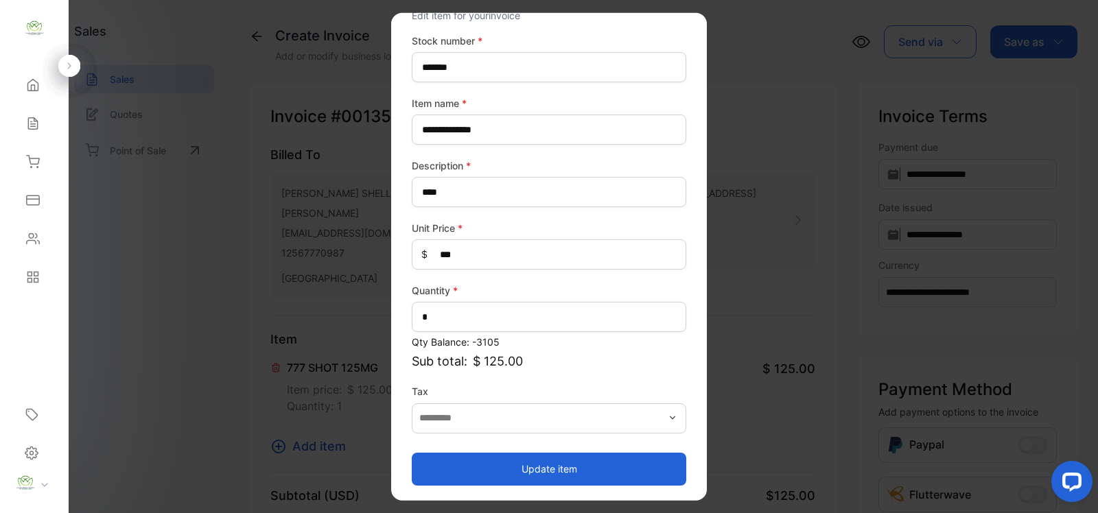
click at [568, 458] on button "Update item" at bounding box center [549, 468] width 274 height 33
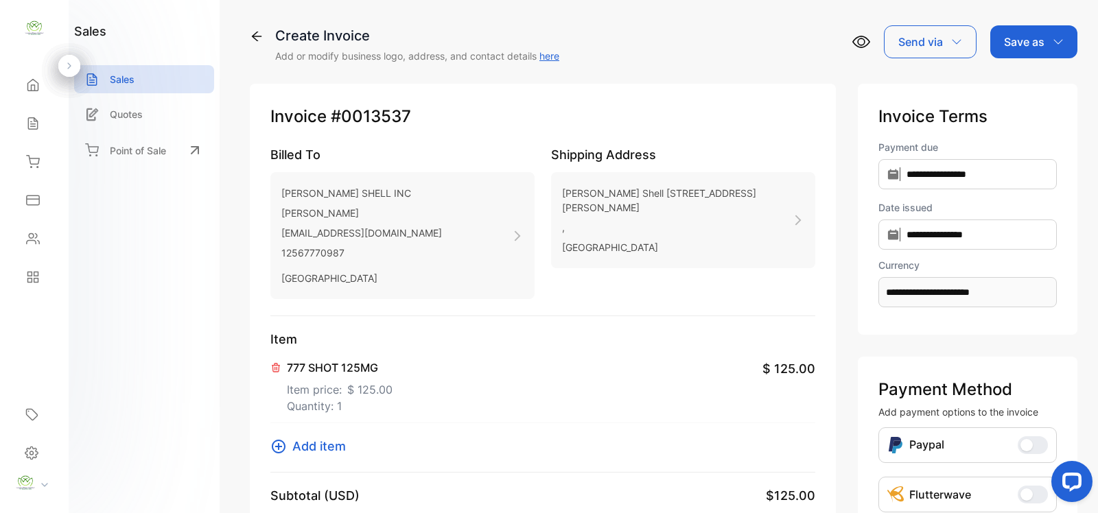
click at [290, 446] on button "Add item" at bounding box center [312, 446] width 84 height 19
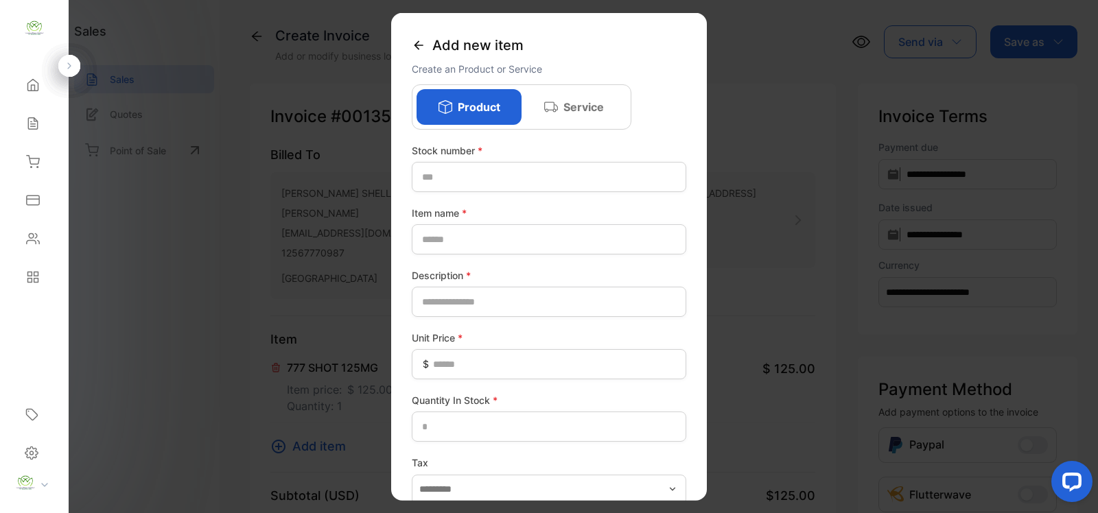
click at [414, 46] on icon at bounding box center [419, 45] width 14 height 14
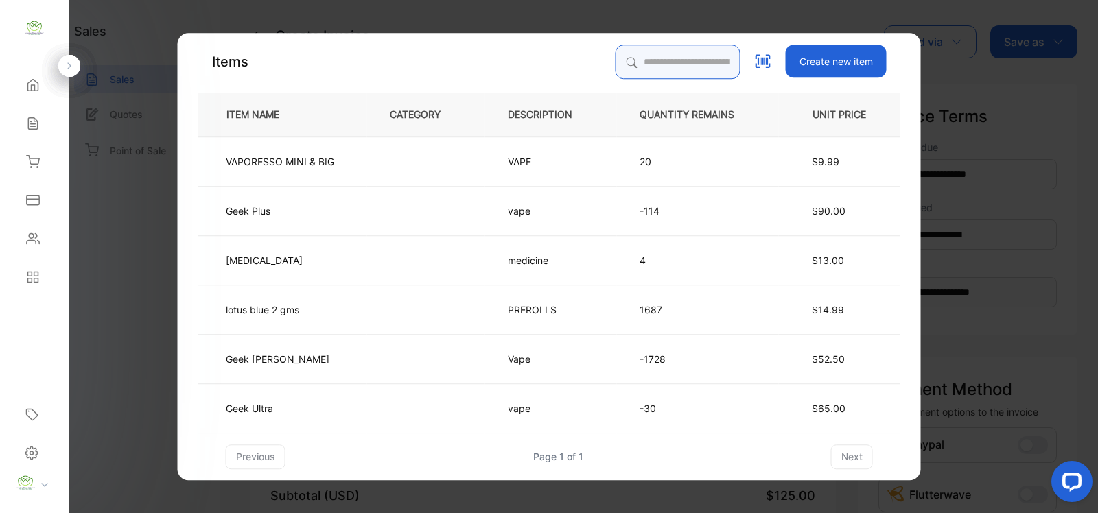
click at [717, 74] on input "search" at bounding box center [678, 62] width 125 height 34
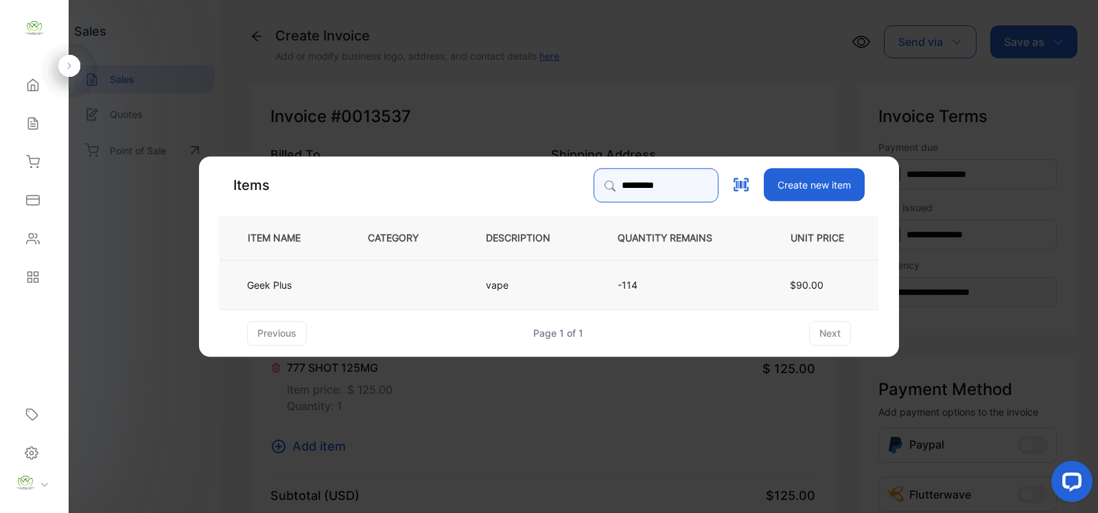
type input "*********"
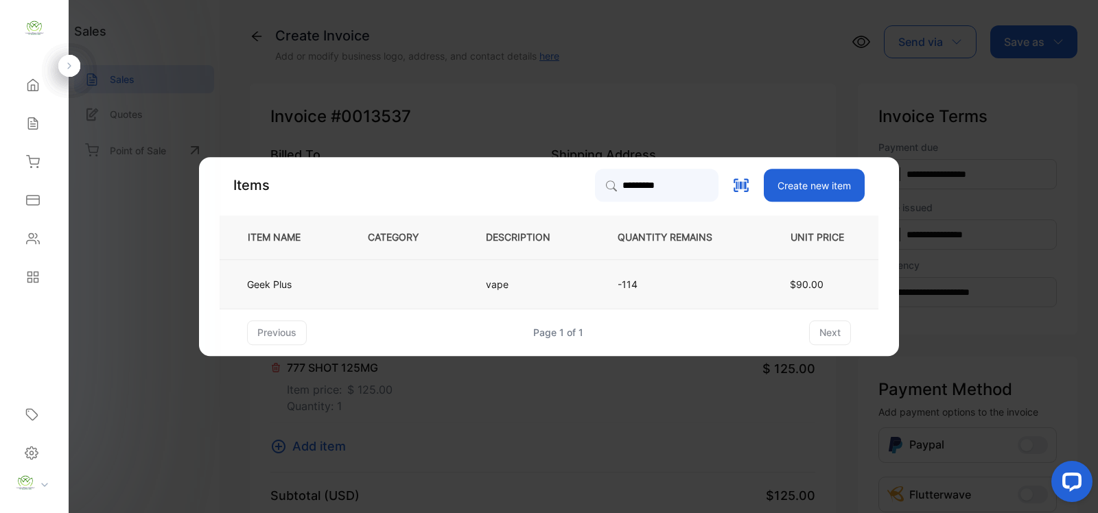
click at [436, 275] on td at bounding box center [404, 283] width 118 height 49
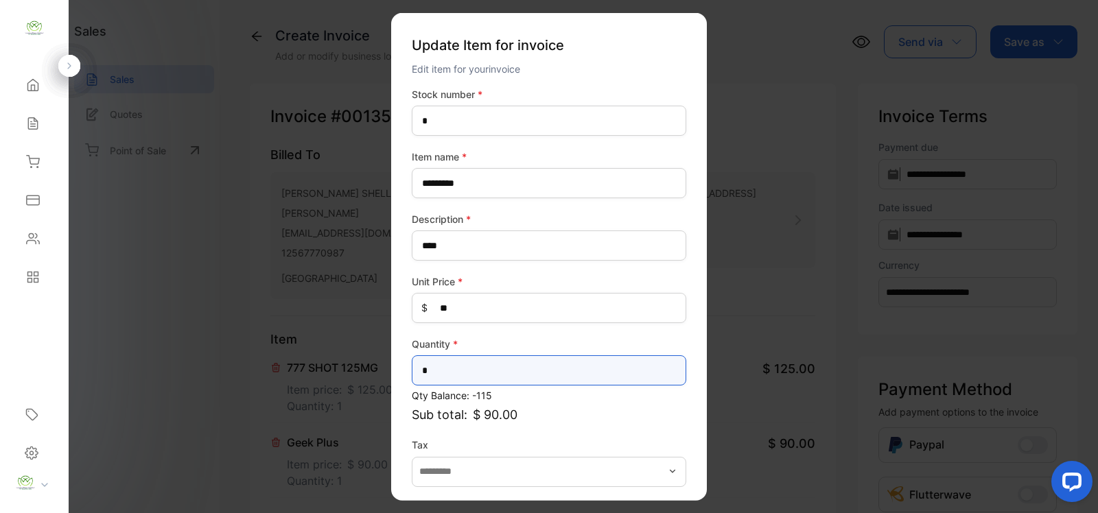
click at [488, 358] on input "*" at bounding box center [549, 370] width 274 height 30
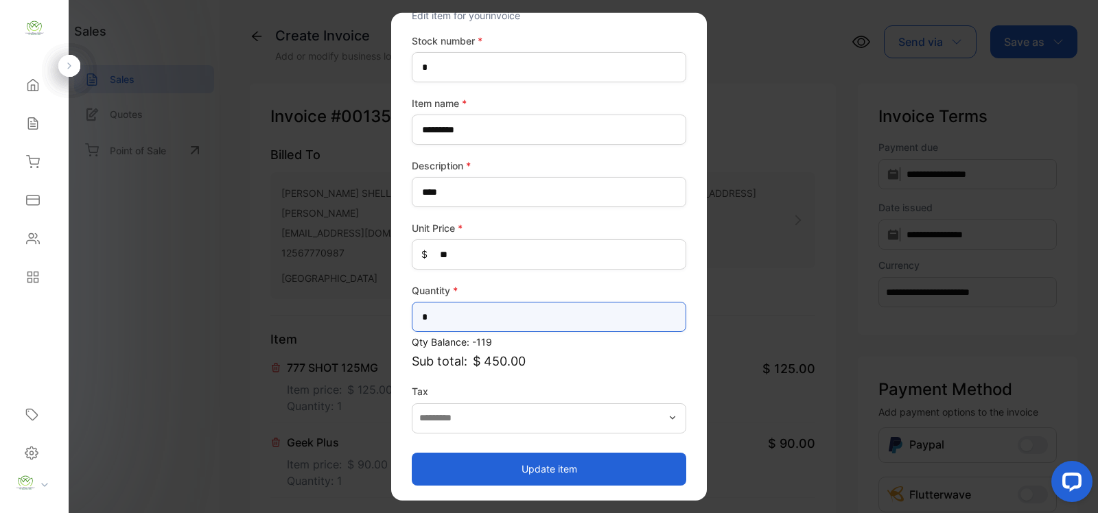
type input "*"
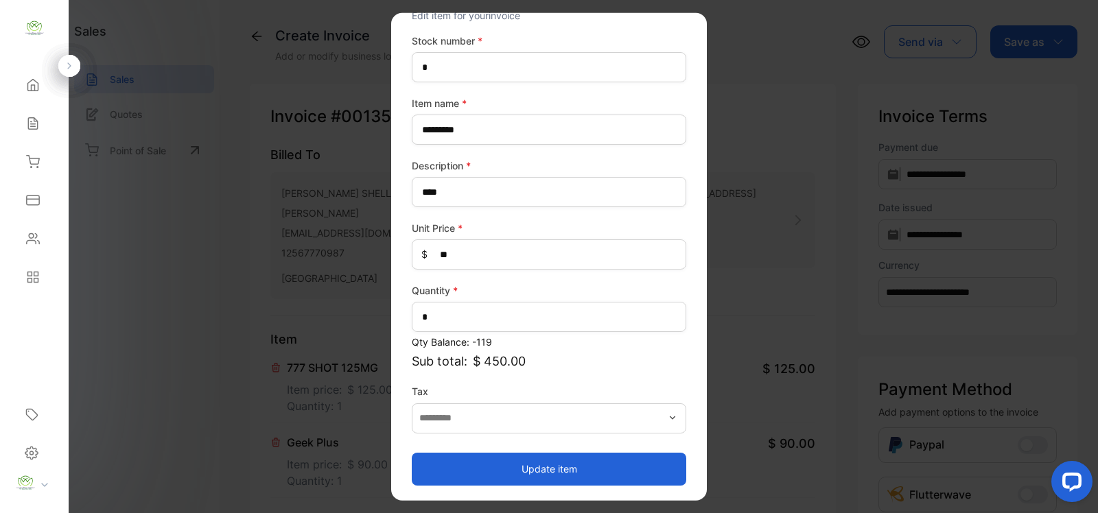
click at [576, 463] on button "Update item" at bounding box center [549, 468] width 274 height 33
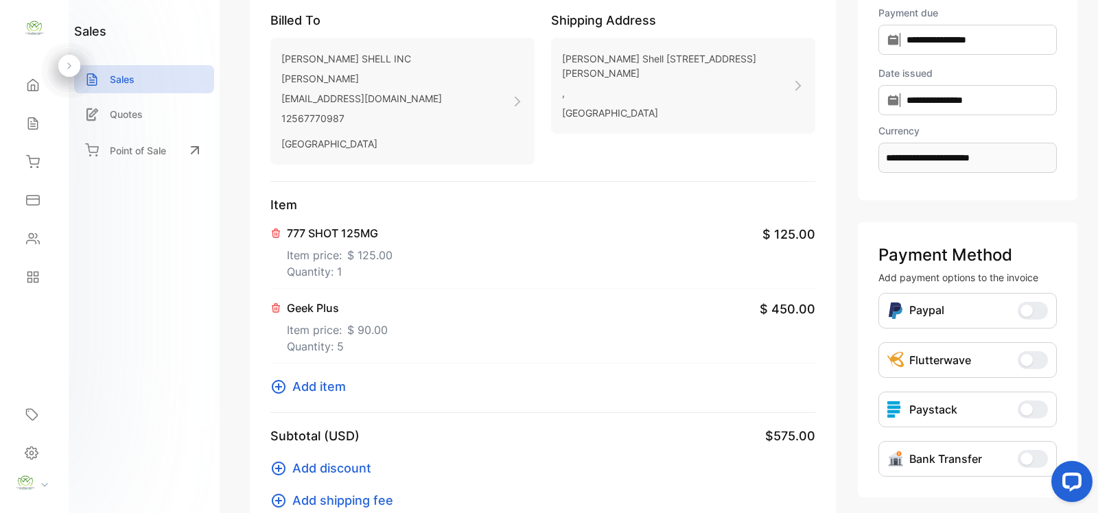
scroll to position [200, 0]
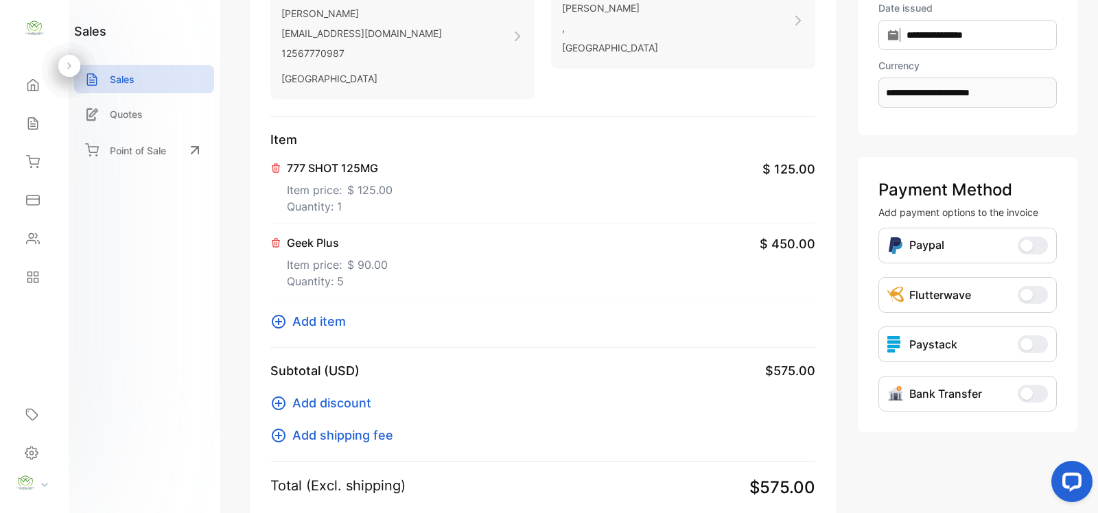
click at [271, 326] on icon at bounding box center [278, 322] width 16 height 16
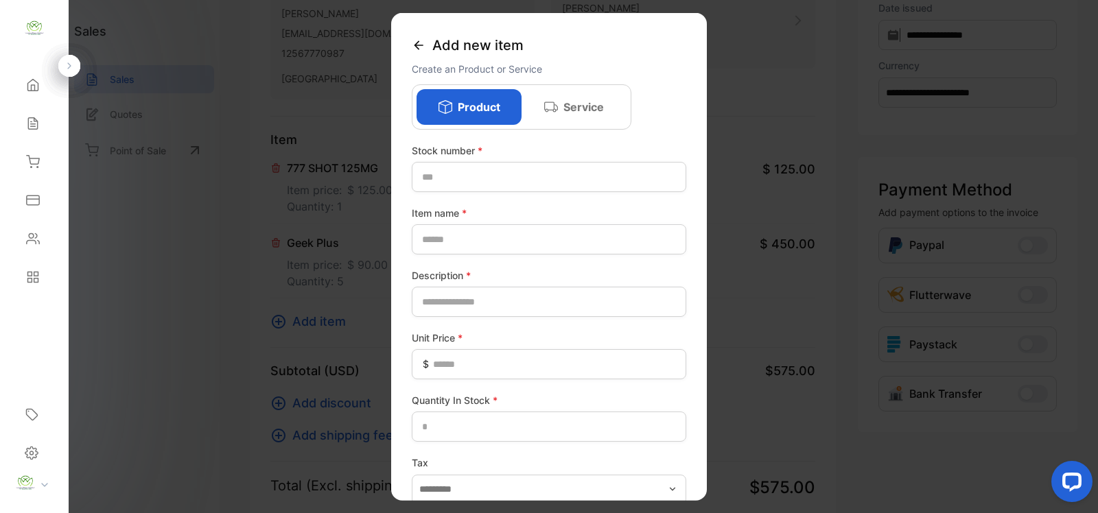
click at [417, 38] on icon at bounding box center [419, 45] width 14 height 14
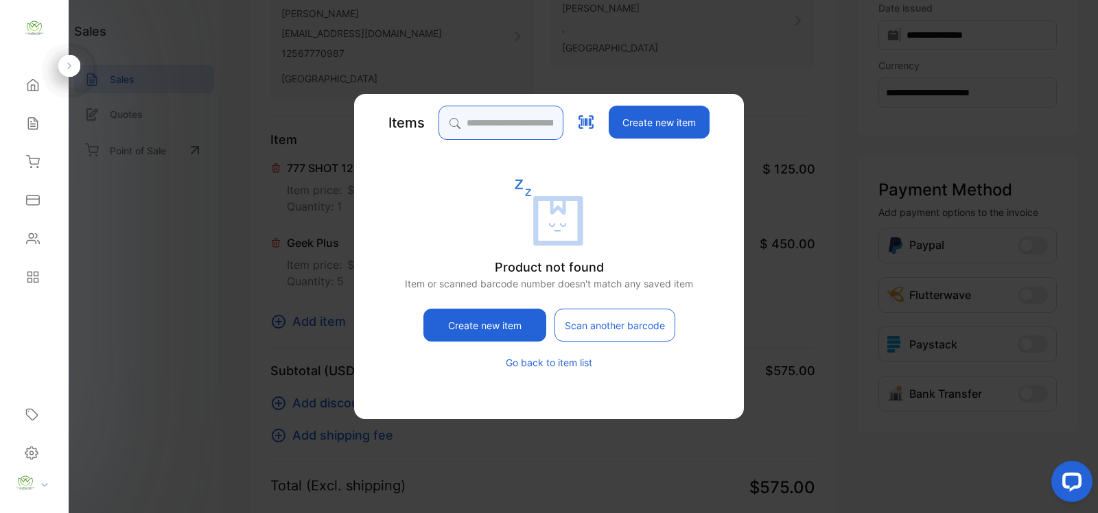
click at [486, 114] on input "search" at bounding box center [500, 123] width 125 height 34
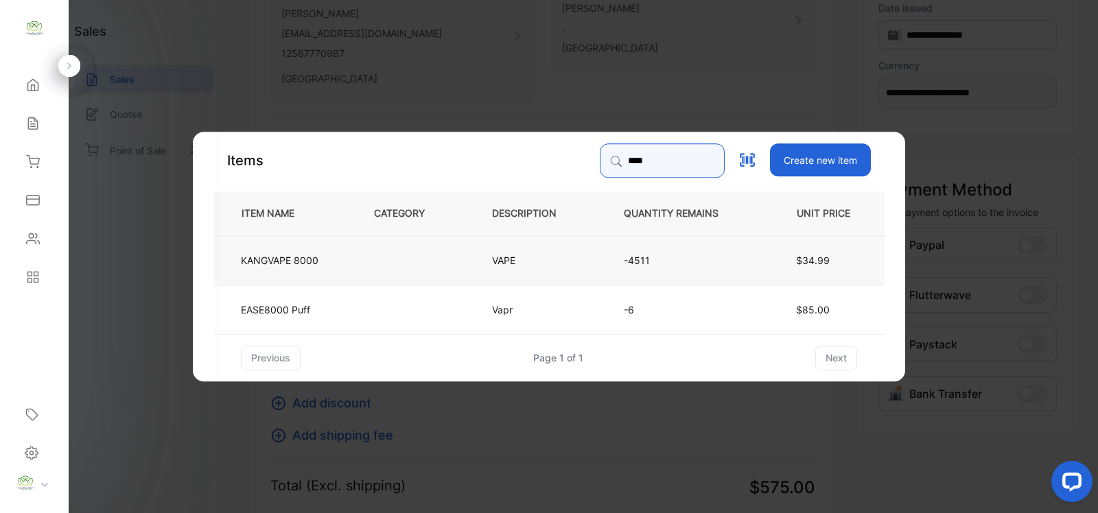
type input "****"
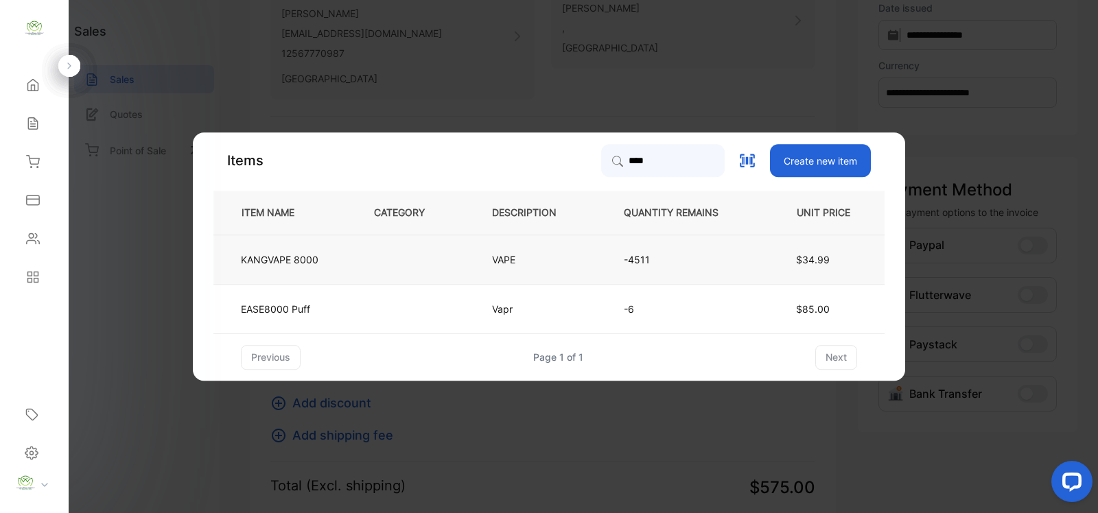
click at [511, 266] on p "VAPE" at bounding box center [510, 260] width 36 height 14
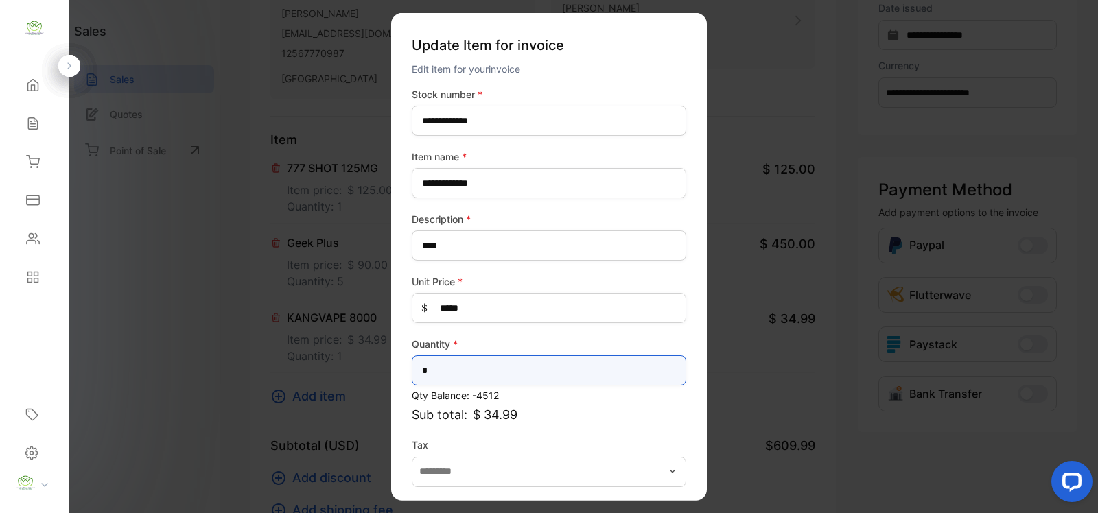
click at [489, 357] on input "*" at bounding box center [549, 370] width 274 height 30
click at [637, 377] on input "*" at bounding box center [549, 370] width 274 height 30
type input "*"
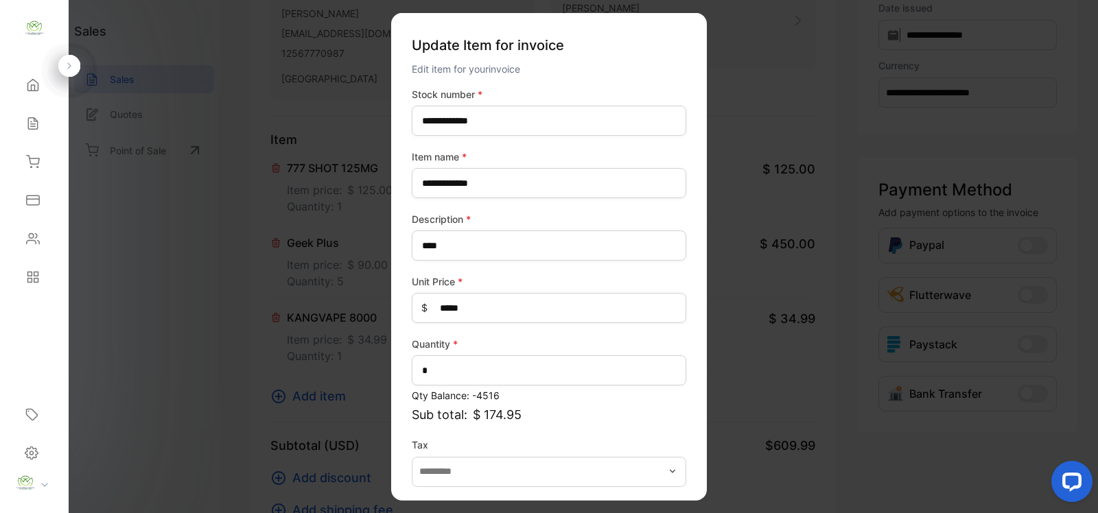
click at [639, 413] on p "Sub total: $ 174.95" at bounding box center [549, 415] width 274 height 19
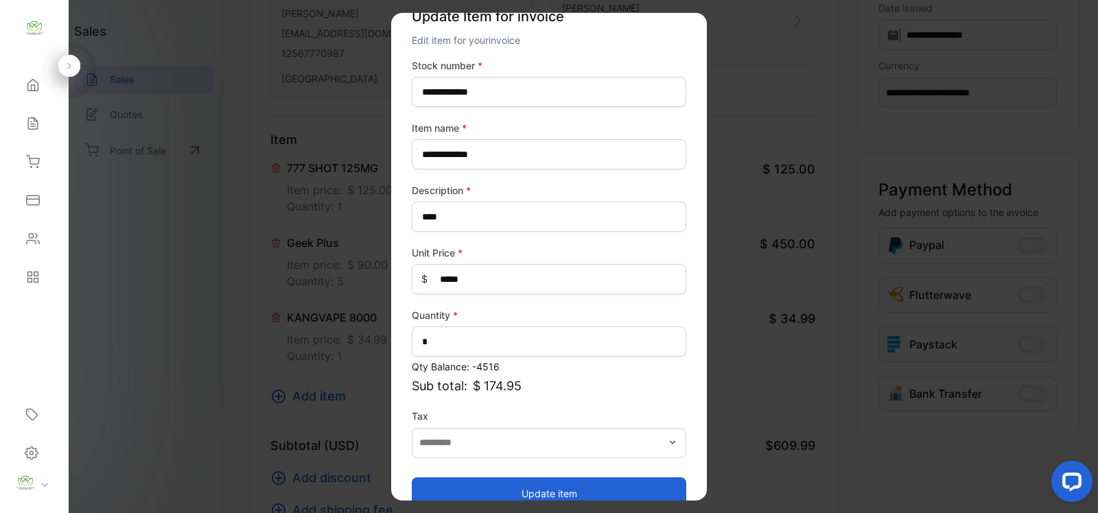
scroll to position [54, 0]
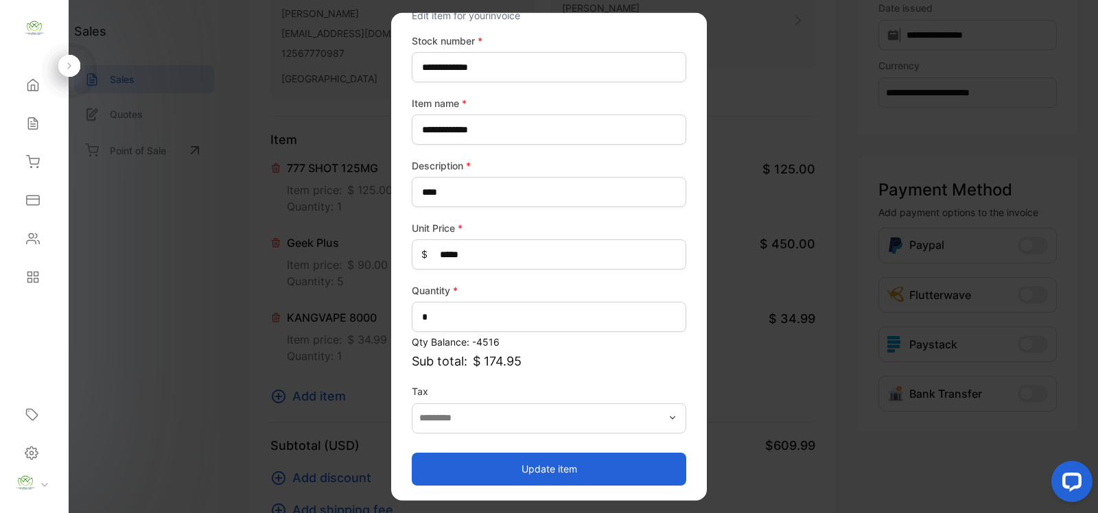
click at [574, 460] on button "Update item" at bounding box center [549, 468] width 274 height 33
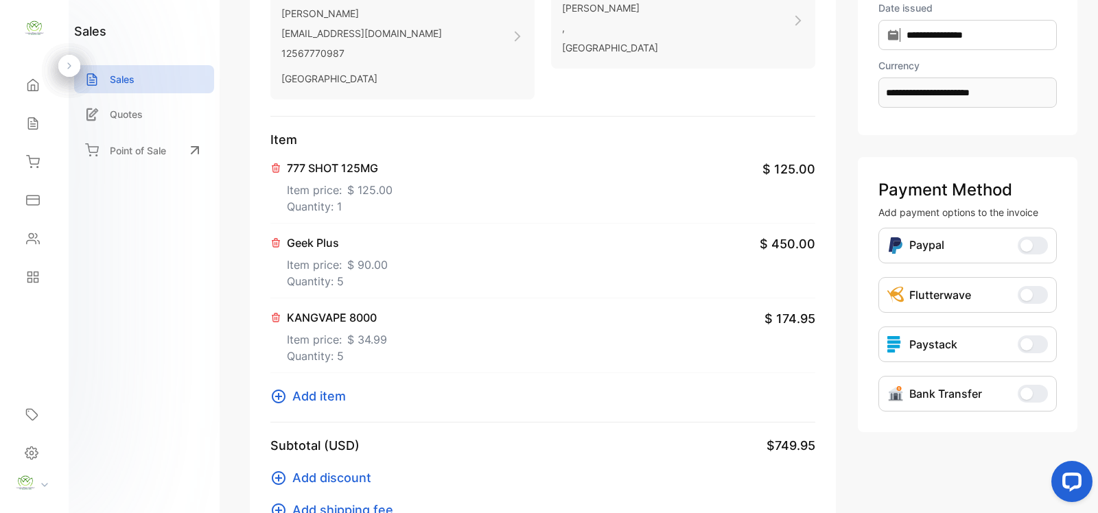
click at [279, 400] on icon at bounding box center [278, 396] width 16 height 16
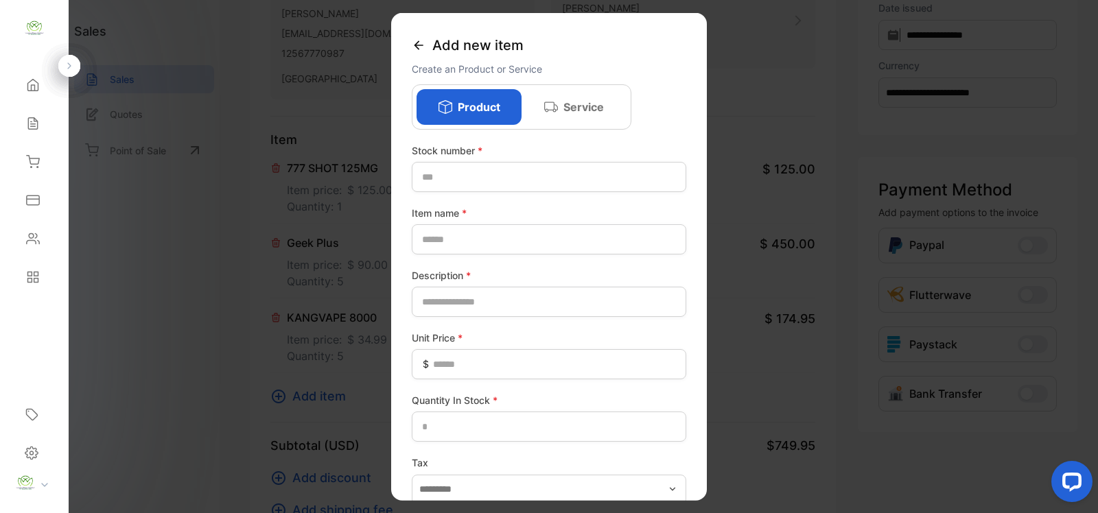
click at [419, 45] on icon at bounding box center [418, 44] width 9 height 9
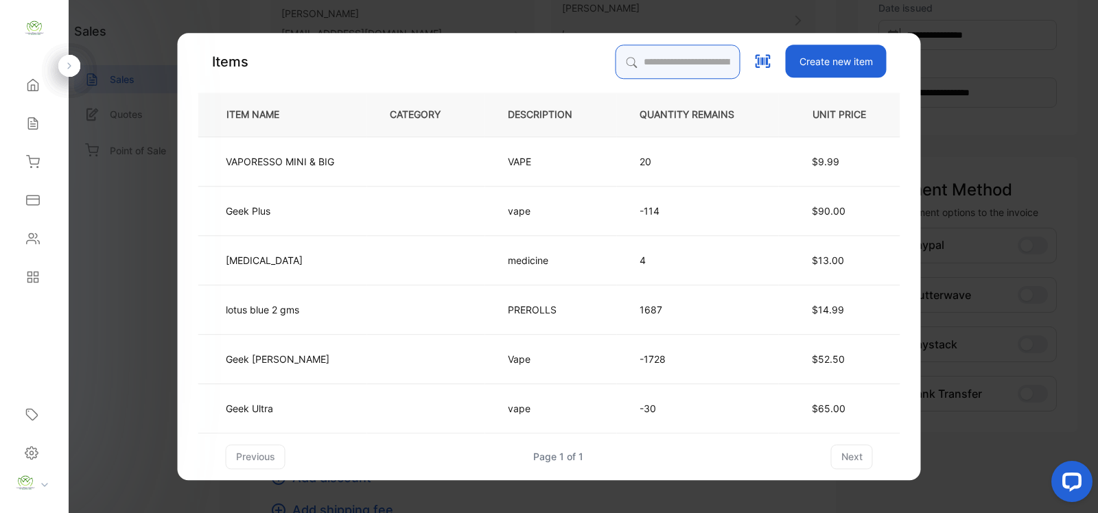
click at [653, 63] on input "search" at bounding box center [678, 62] width 125 height 34
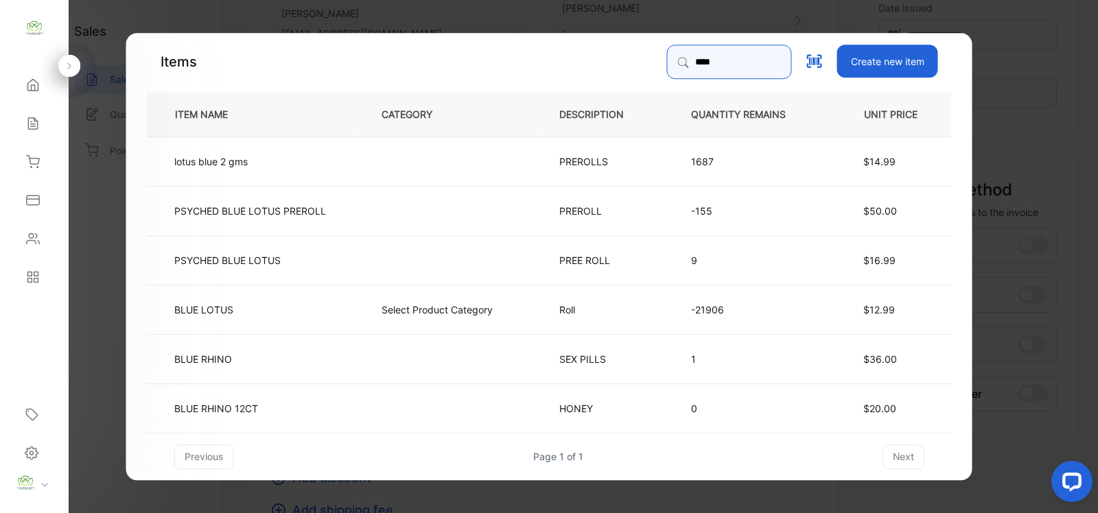
type input "*********"
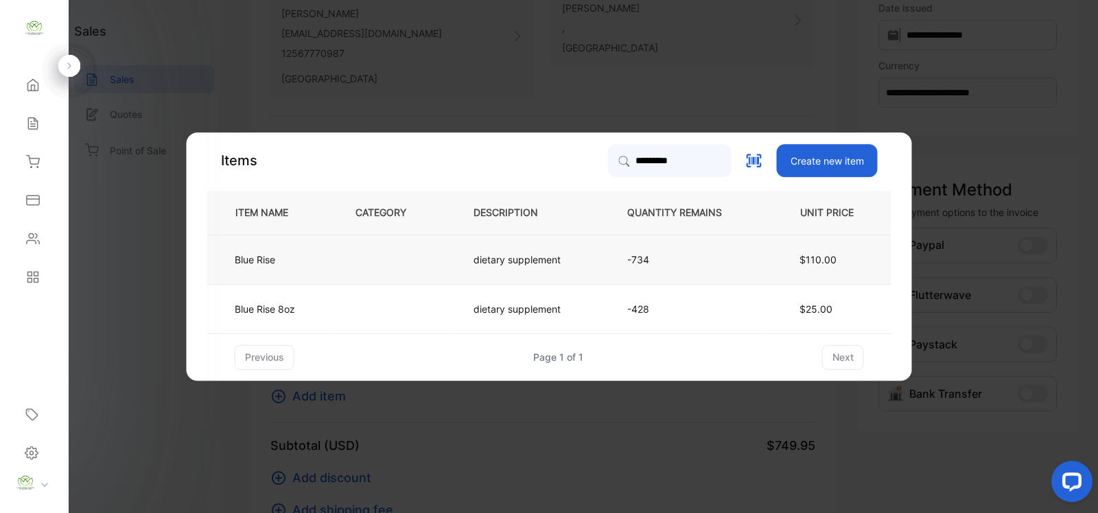
click at [535, 261] on p "dietary supplement" at bounding box center [516, 260] width 87 height 14
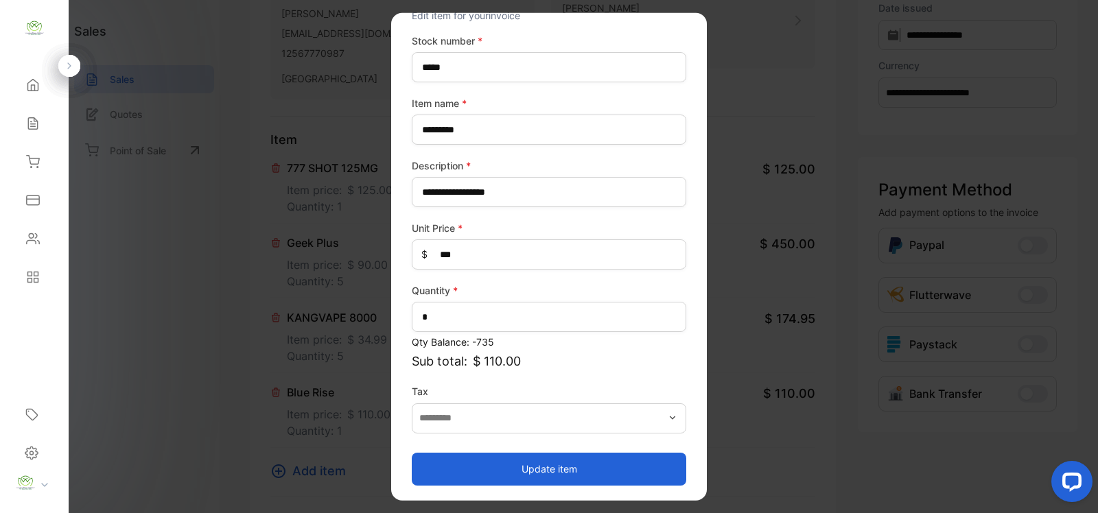
click at [565, 458] on button "Update item" at bounding box center [549, 468] width 274 height 33
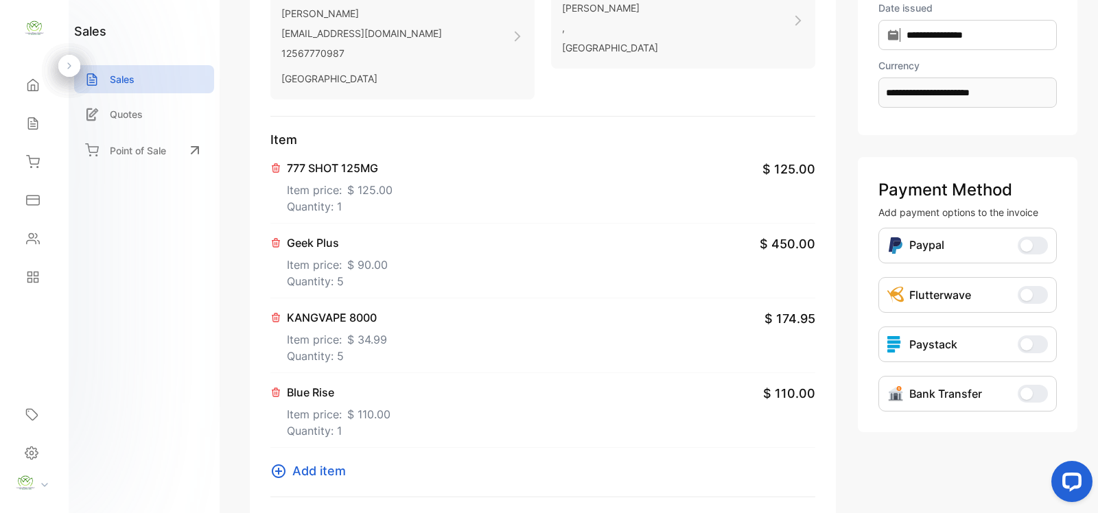
click at [272, 478] on icon at bounding box center [278, 471] width 16 height 16
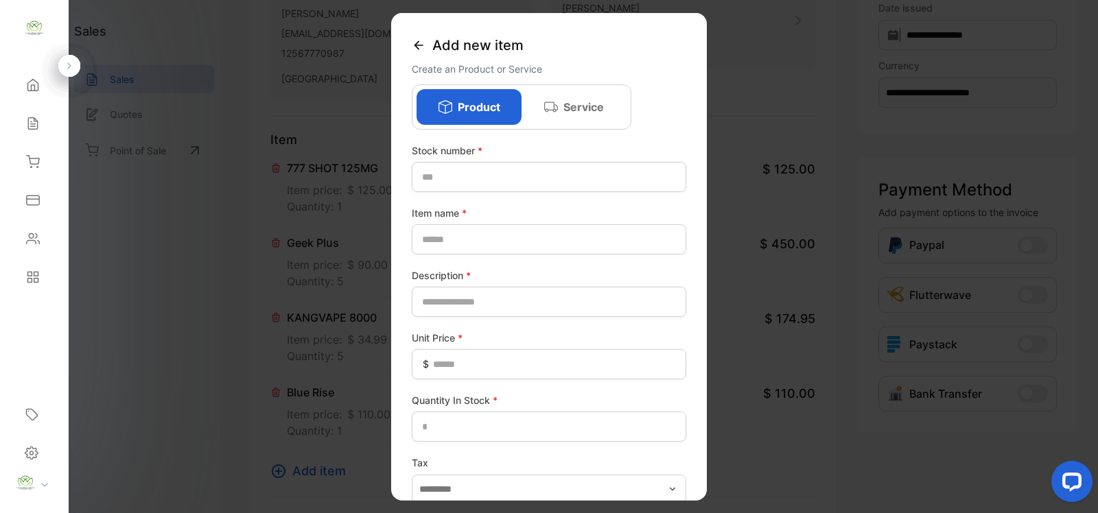
click at [412, 45] on icon at bounding box center [419, 45] width 14 height 14
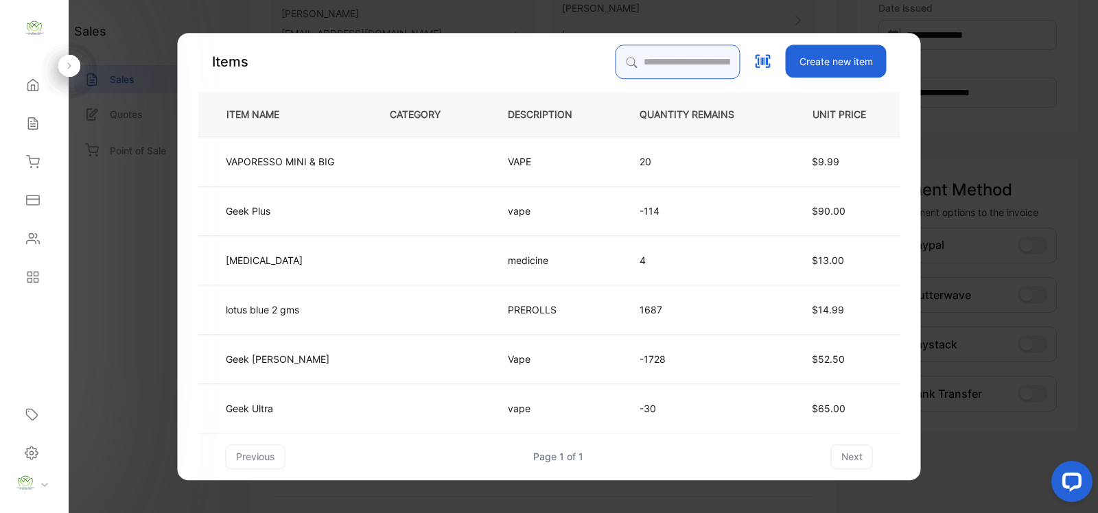
click at [626, 53] on input "search" at bounding box center [678, 62] width 125 height 34
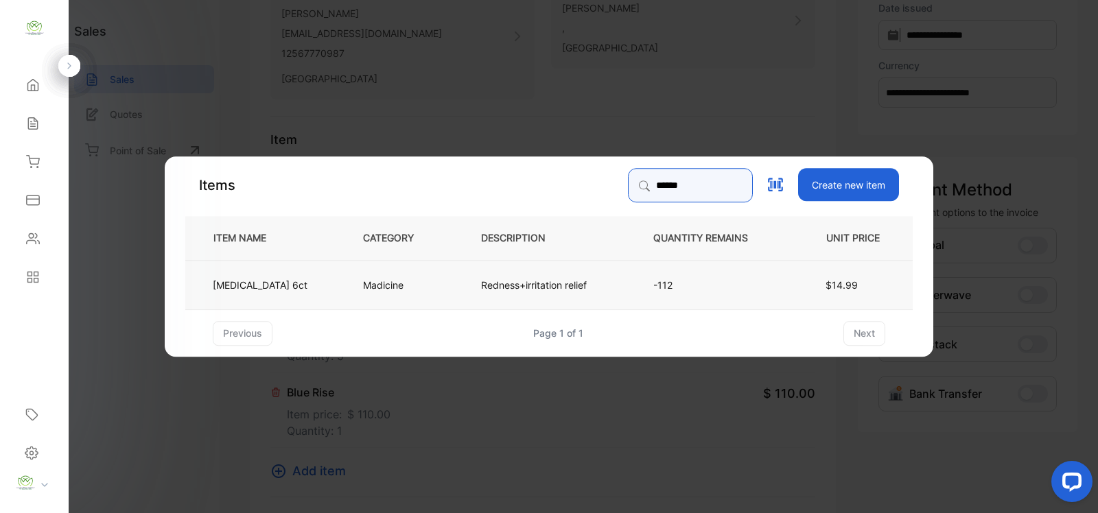
type input "******"
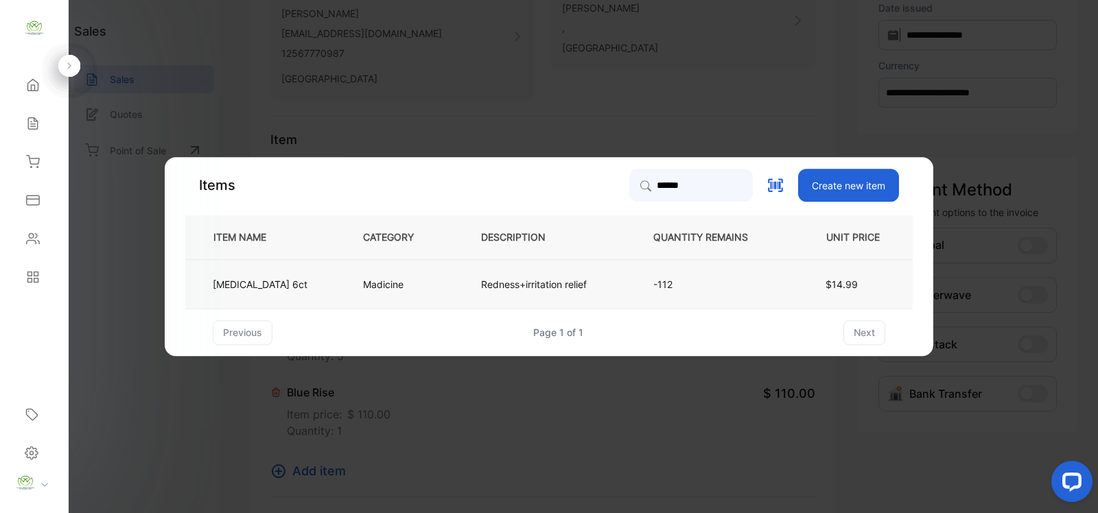
click at [495, 272] on td "Redness+irritation relief" at bounding box center [544, 283] width 172 height 49
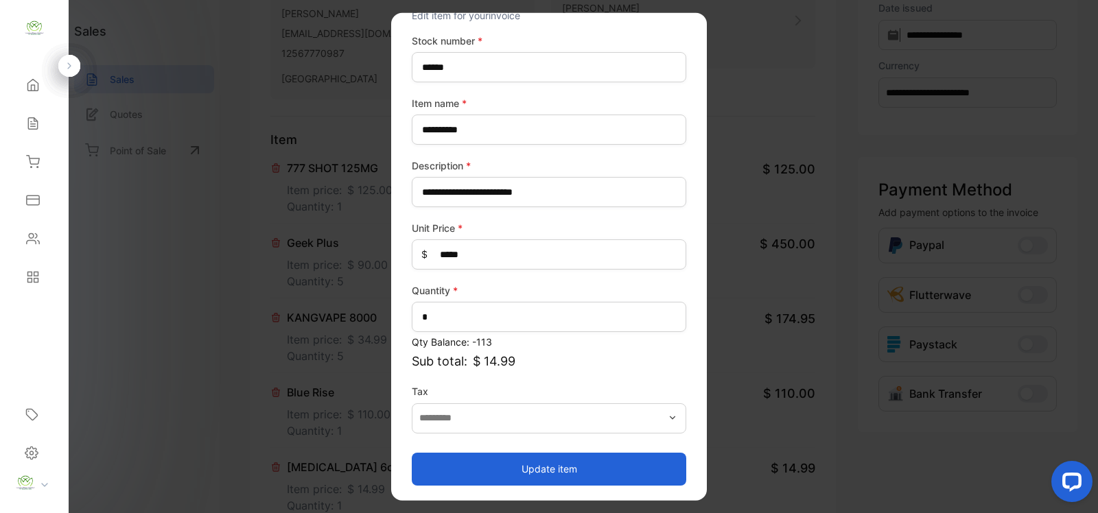
click at [556, 455] on button "Update item" at bounding box center [549, 468] width 274 height 33
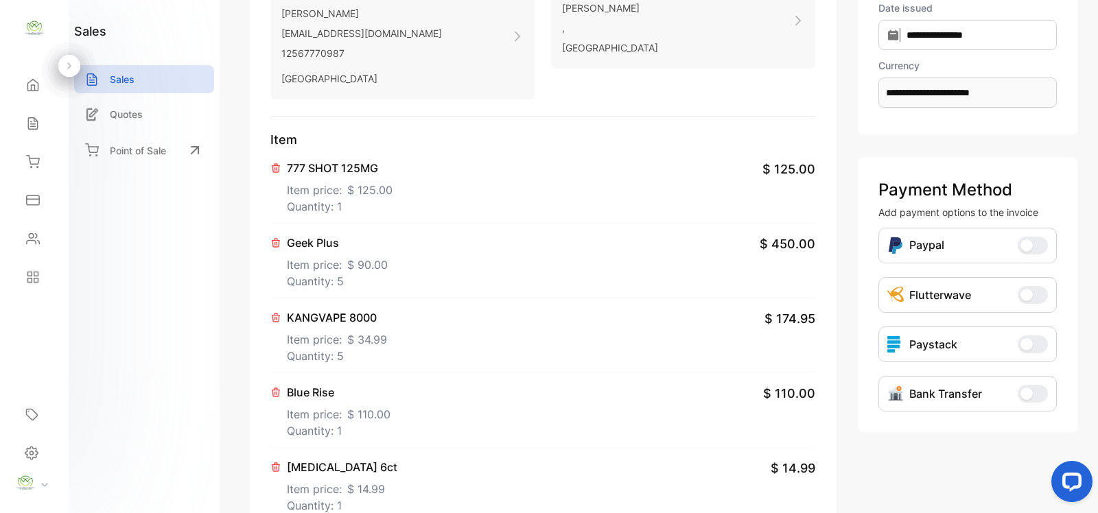
scroll to position [400, 0]
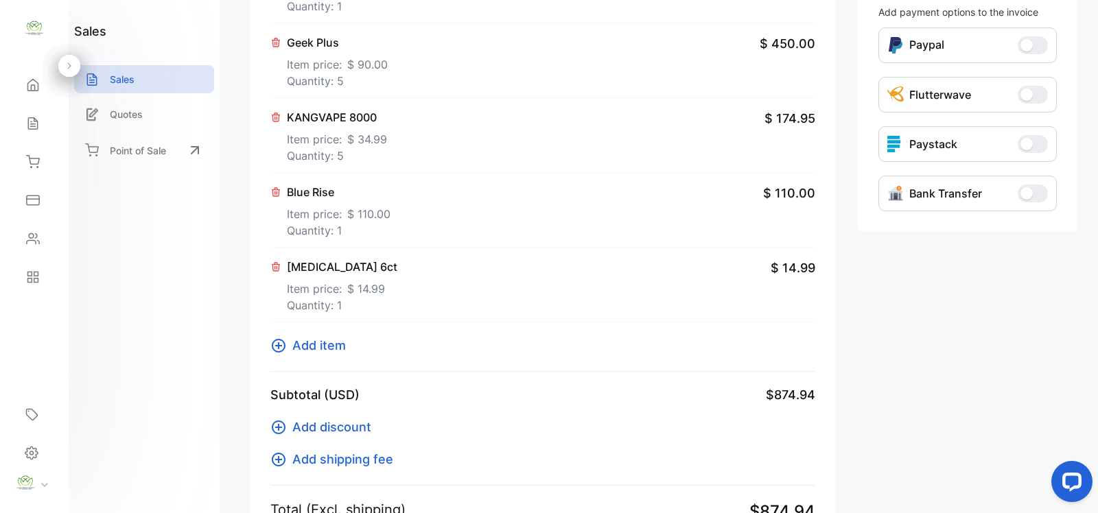
click at [289, 344] on button "Add item" at bounding box center [312, 345] width 84 height 19
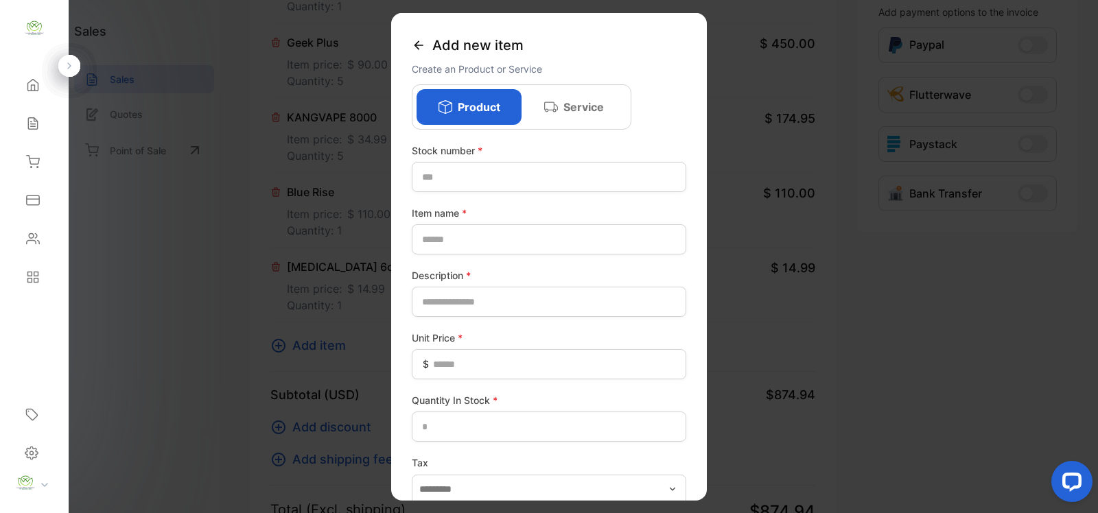
click at [416, 42] on icon at bounding box center [419, 45] width 14 height 14
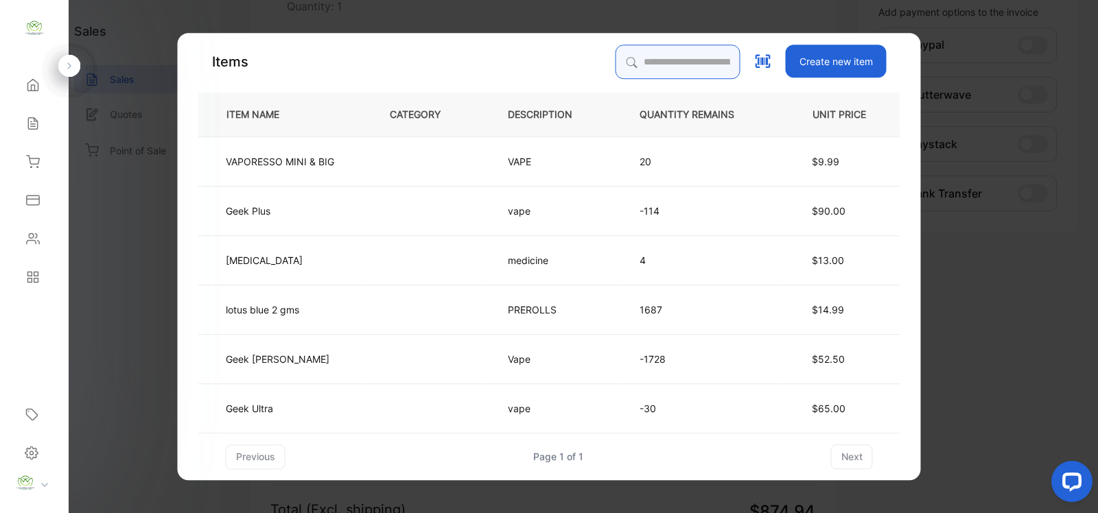
click at [661, 57] on input "search" at bounding box center [678, 62] width 125 height 34
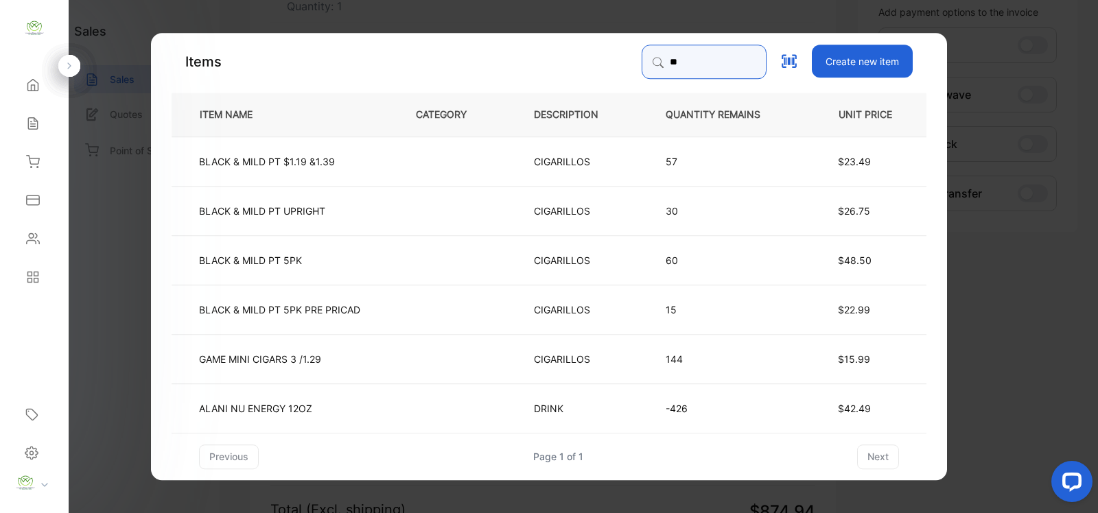
type input "***"
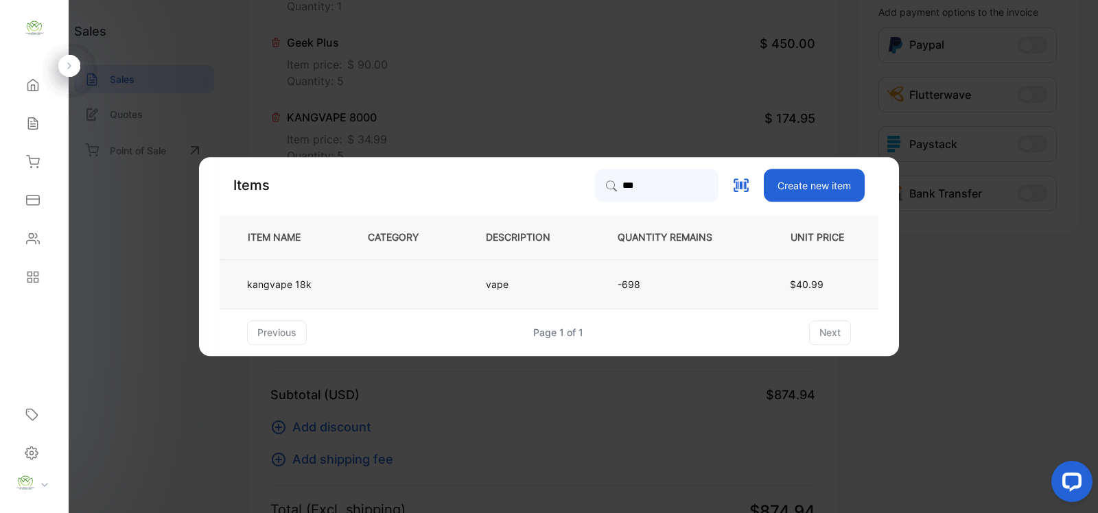
click at [422, 286] on td at bounding box center [404, 283] width 118 height 49
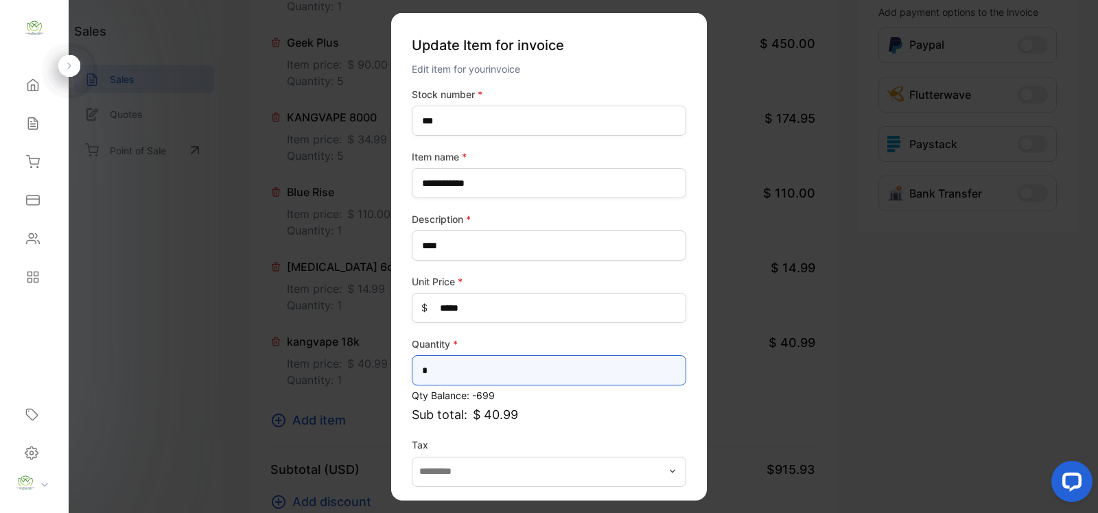
click at [567, 367] on input "*" at bounding box center [549, 370] width 274 height 30
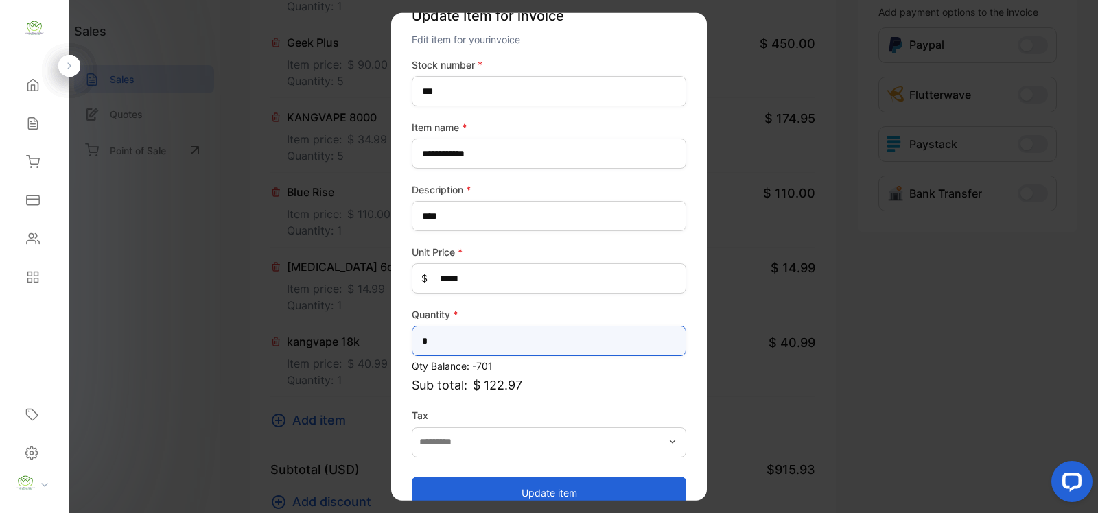
scroll to position [54, 0]
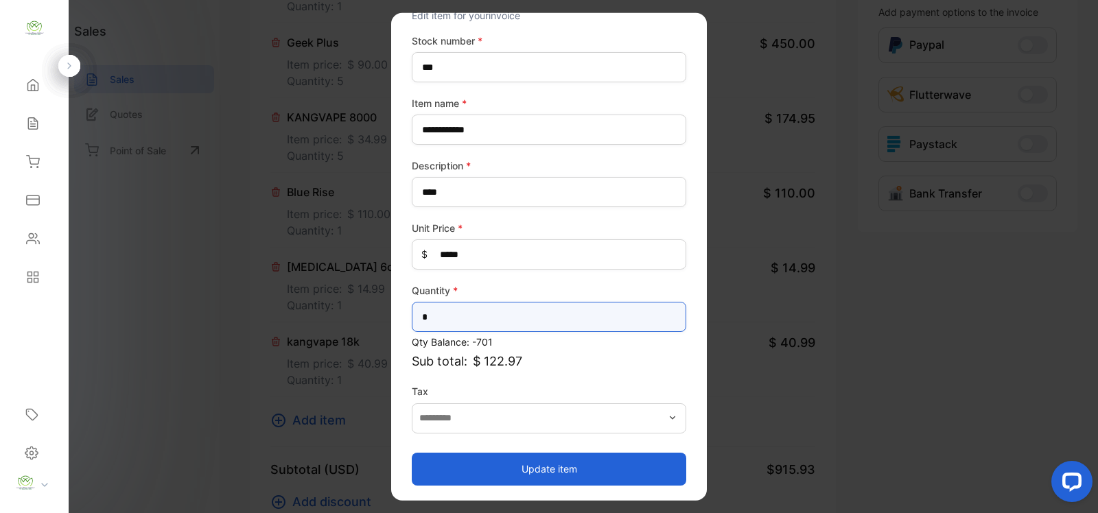
type input "*"
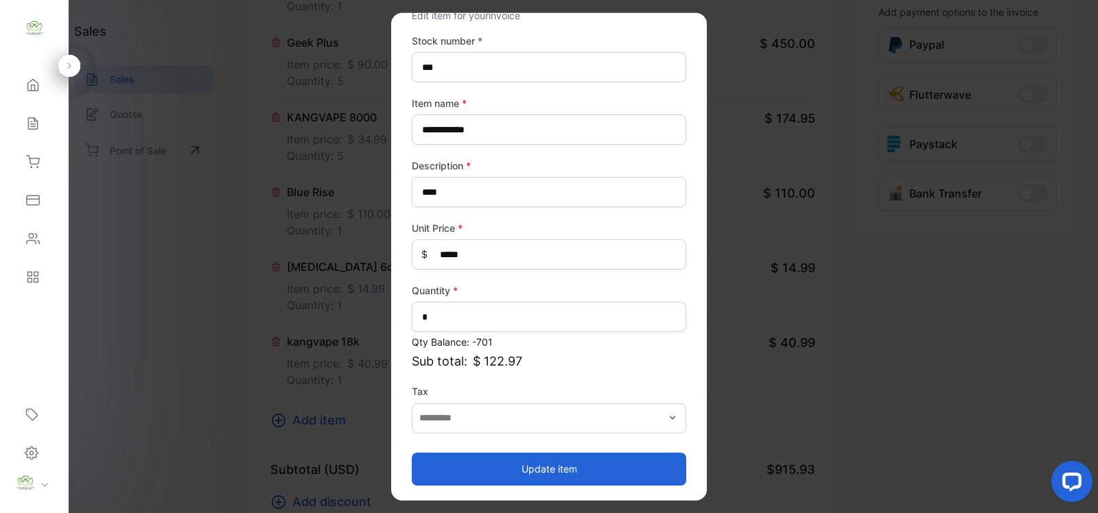
click at [587, 460] on button "Update item" at bounding box center [549, 468] width 274 height 33
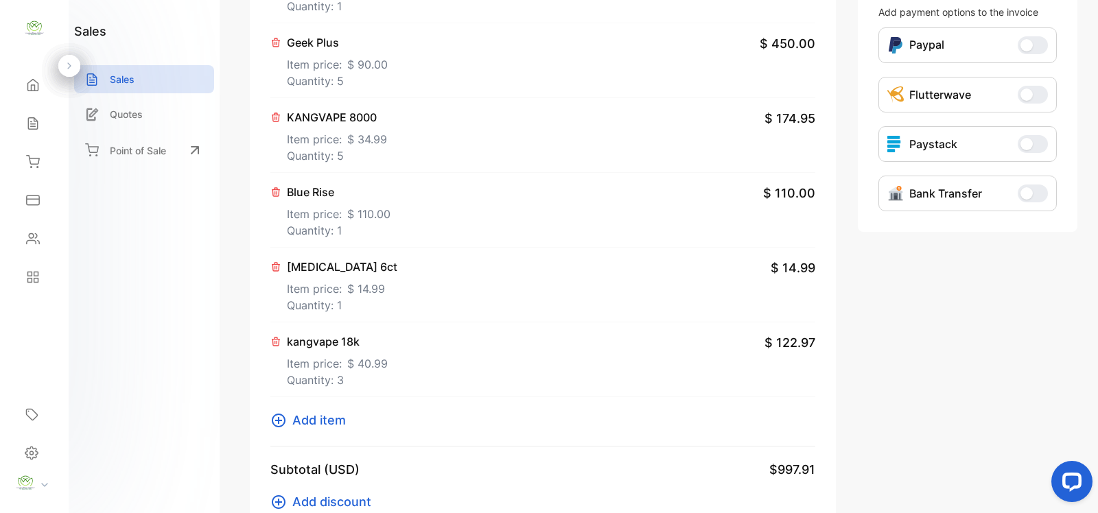
click at [286, 422] on icon at bounding box center [278, 420] width 16 height 16
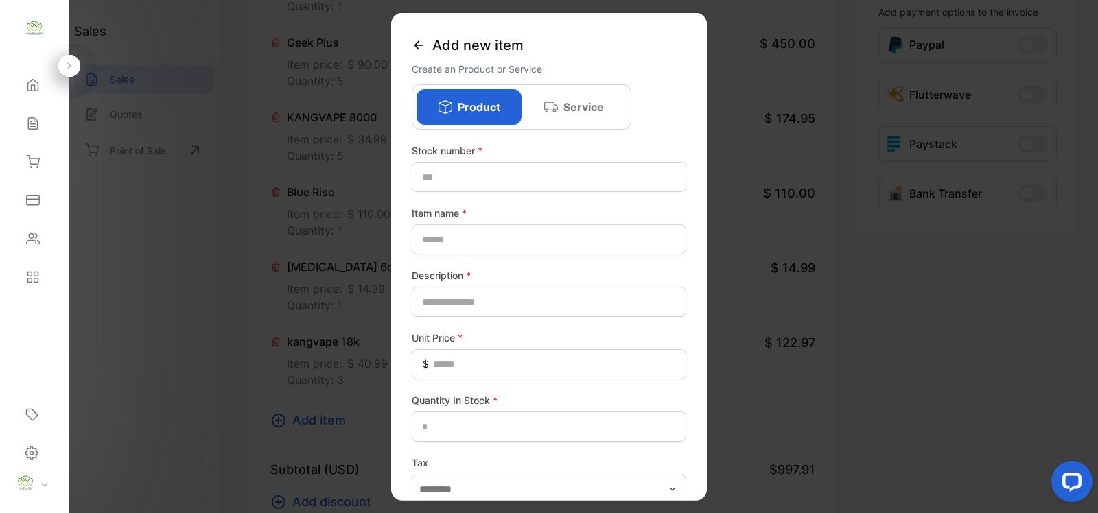
click at [425, 46] on div "Add new item" at bounding box center [549, 46] width 274 height 32
click at [415, 38] on icon at bounding box center [419, 45] width 14 height 14
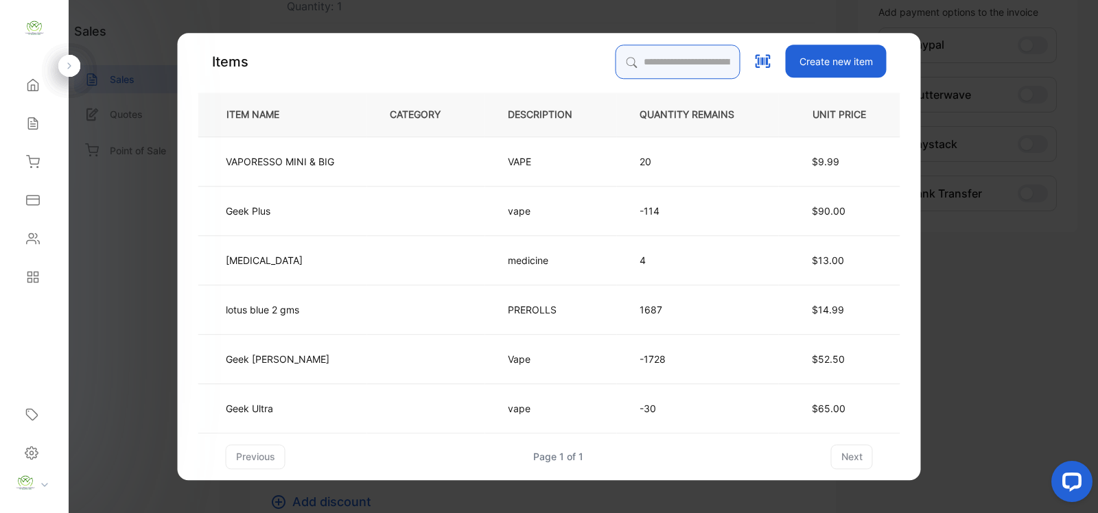
click at [685, 70] on input "search" at bounding box center [678, 62] width 125 height 34
type input "*********"
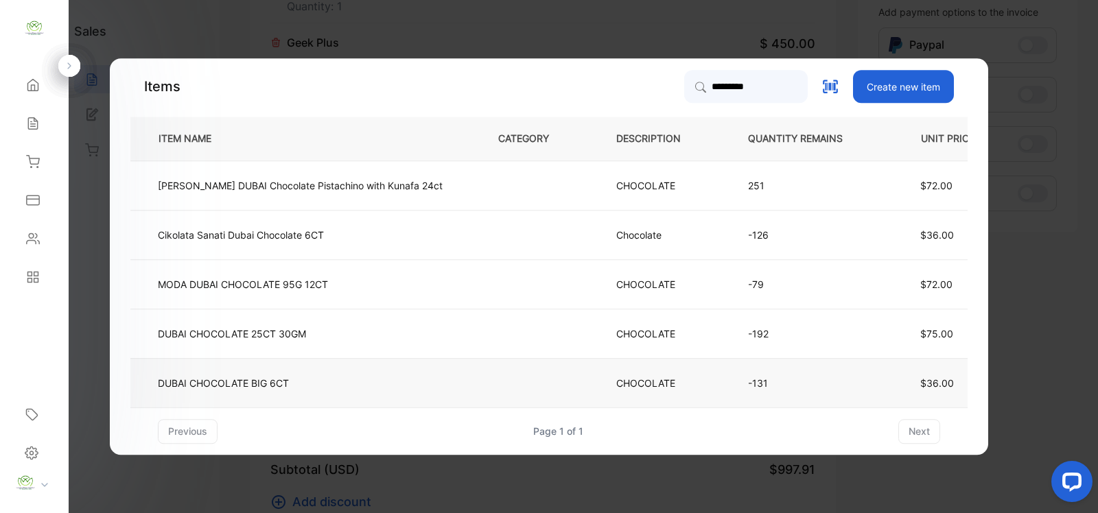
click at [482, 367] on td at bounding box center [535, 382] width 118 height 49
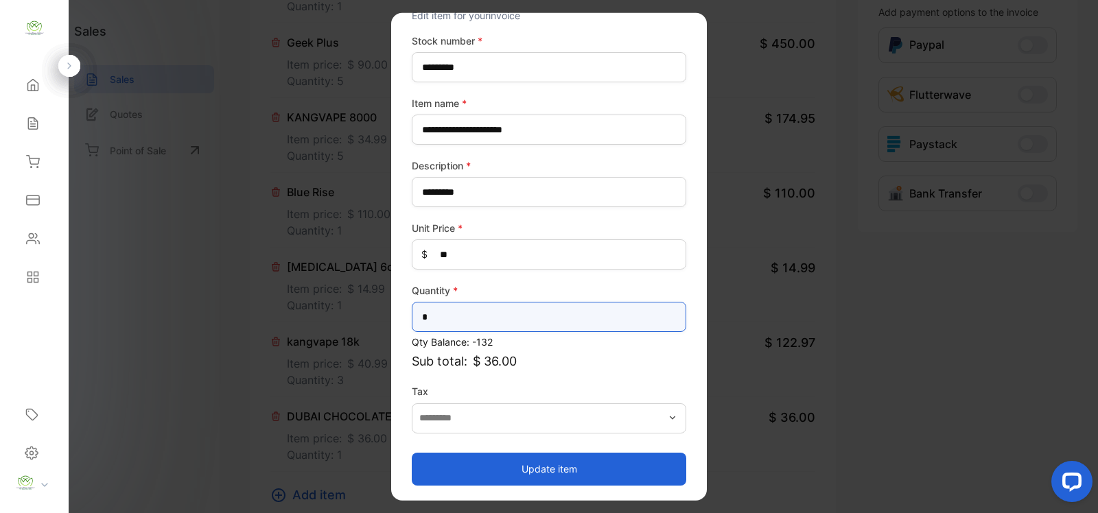
click at [589, 323] on input "*" at bounding box center [549, 317] width 274 height 30
type input "*"
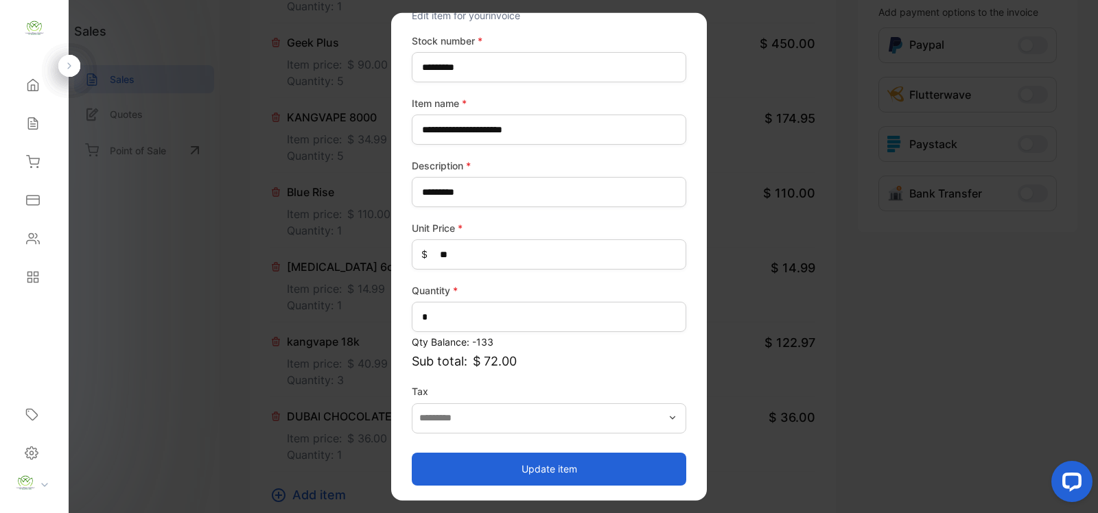
click at [542, 469] on button "Update item" at bounding box center [549, 468] width 274 height 33
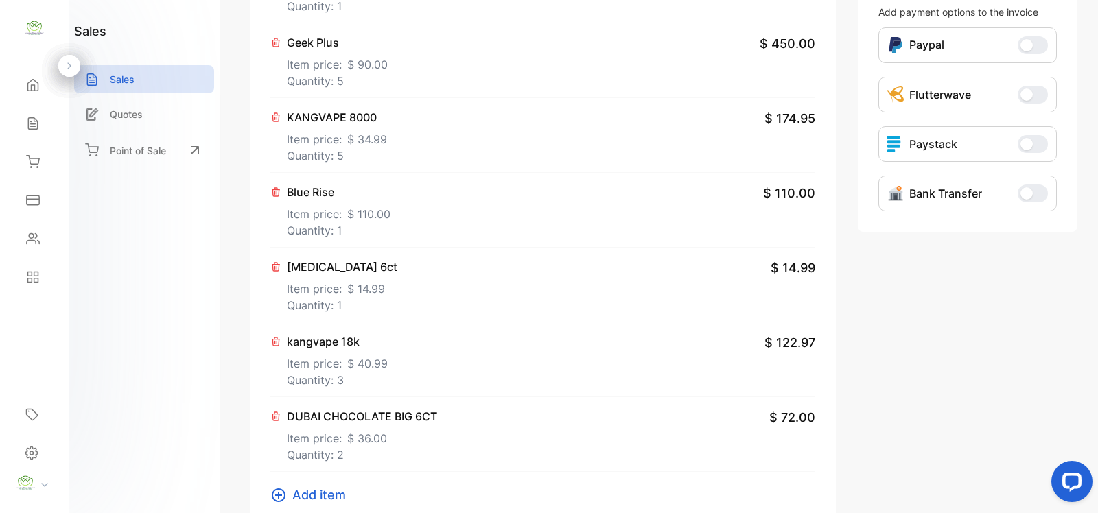
click at [283, 489] on icon at bounding box center [278, 495] width 16 height 16
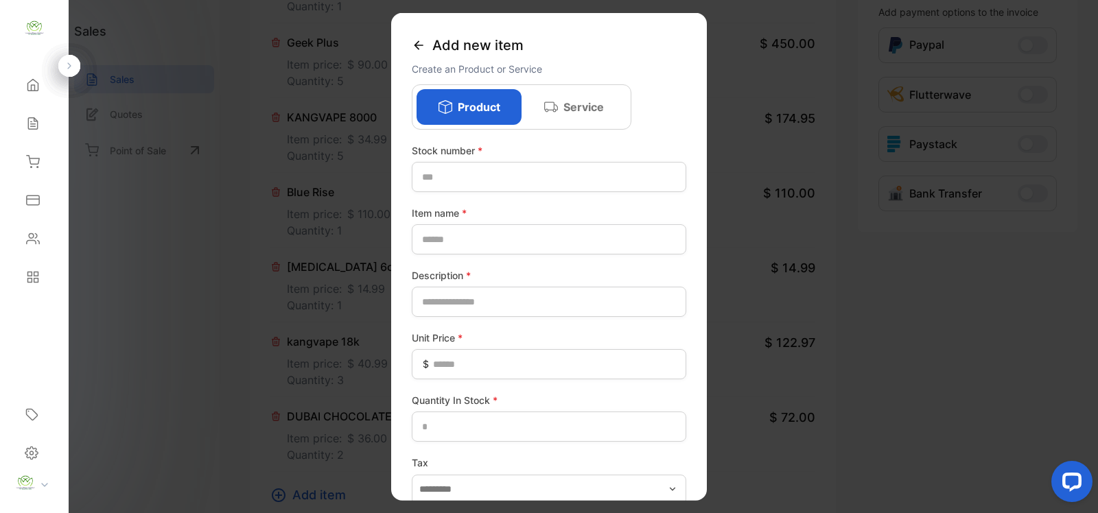
click at [417, 41] on icon at bounding box center [419, 45] width 14 height 14
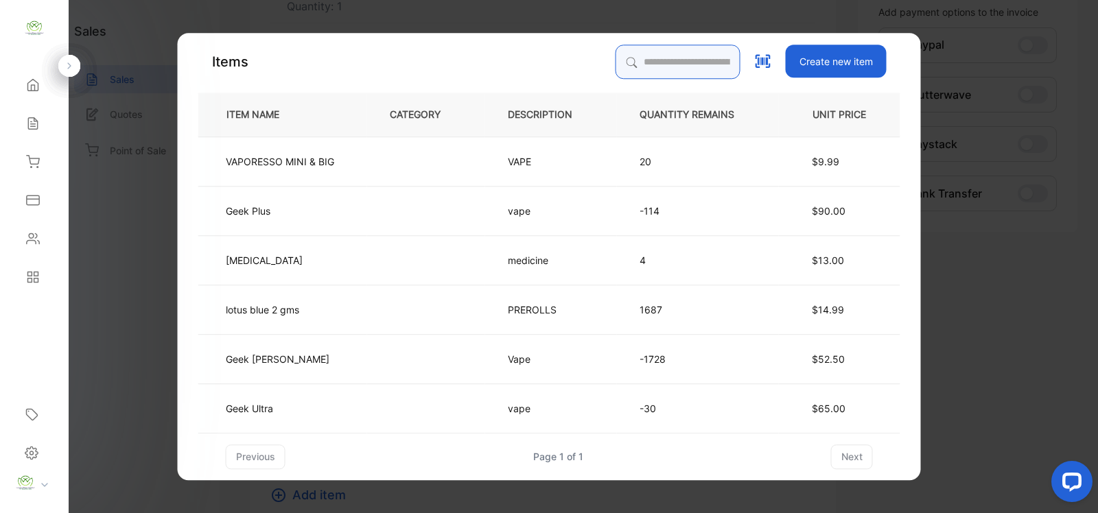
drag, startPoint x: 616, startPoint y: 67, endPoint x: 636, endPoint y: 66, distance: 19.9
click at [616, 67] on input "search" at bounding box center [678, 62] width 125 height 34
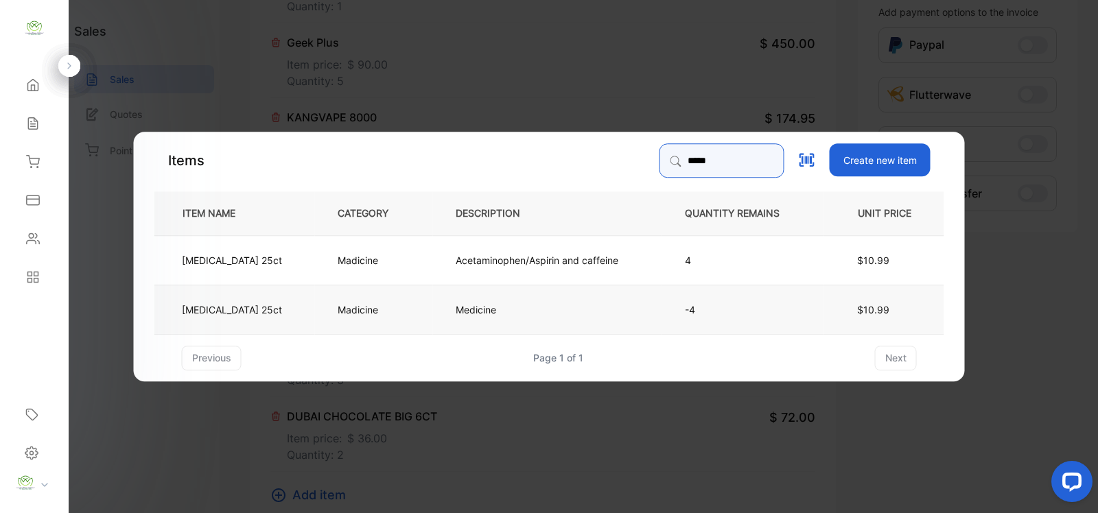
type input "*****"
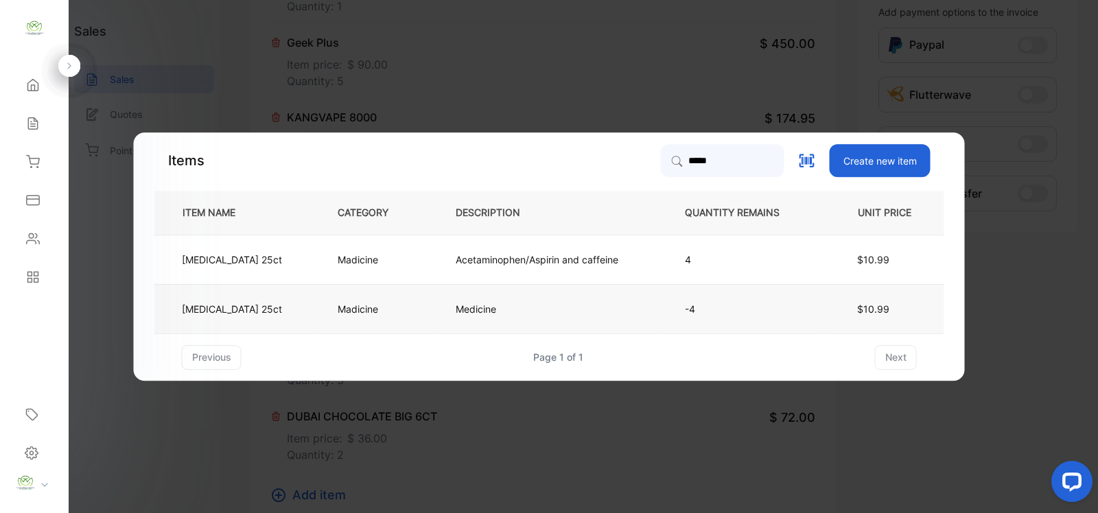
click at [304, 307] on td "[MEDICAL_DATA] 25ct" at bounding box center [234, 308] width 161 height 49
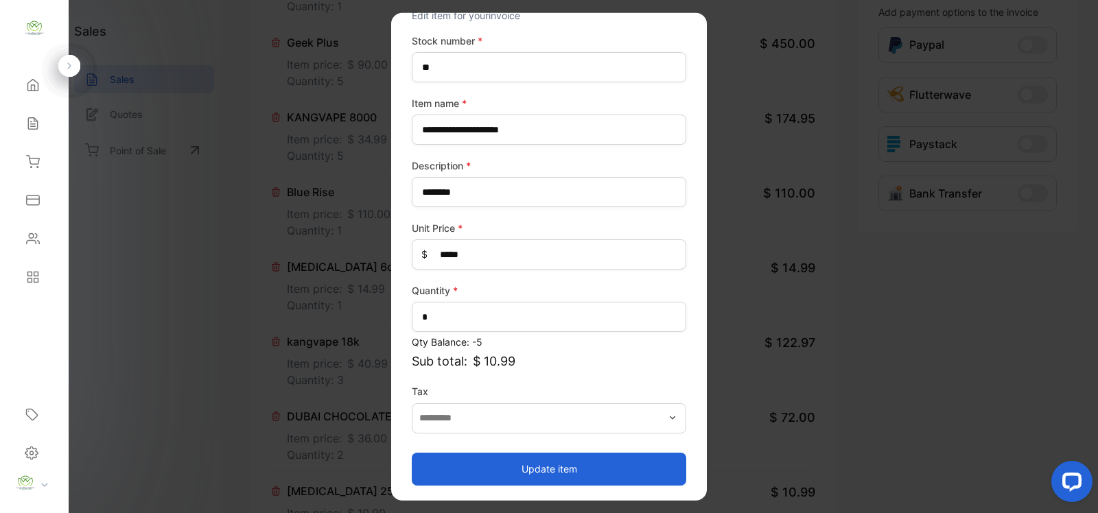
click at [533, 461] on button "Update item" at bounding box center [549, 468] width 274 height 33
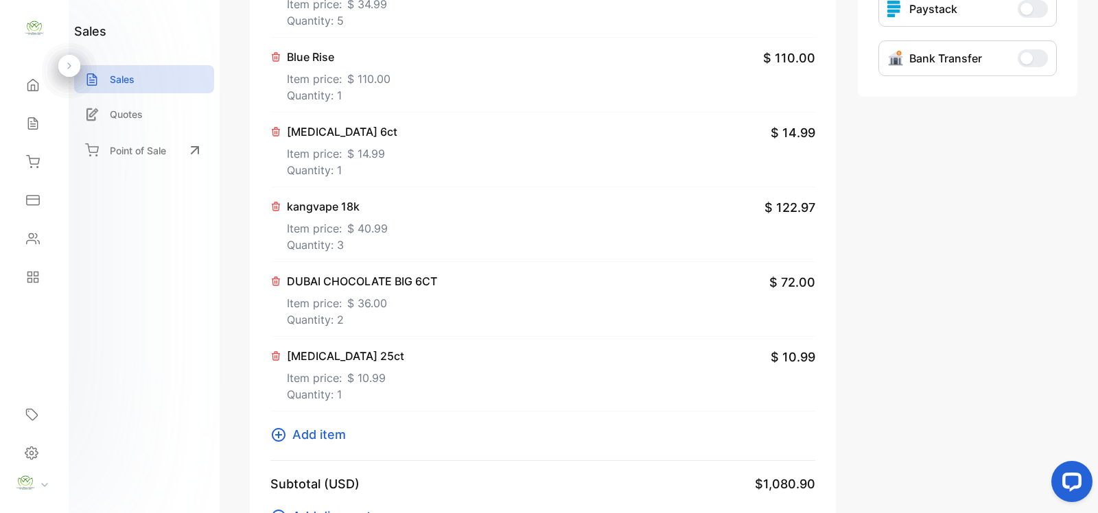
scroll to position [600, 0]
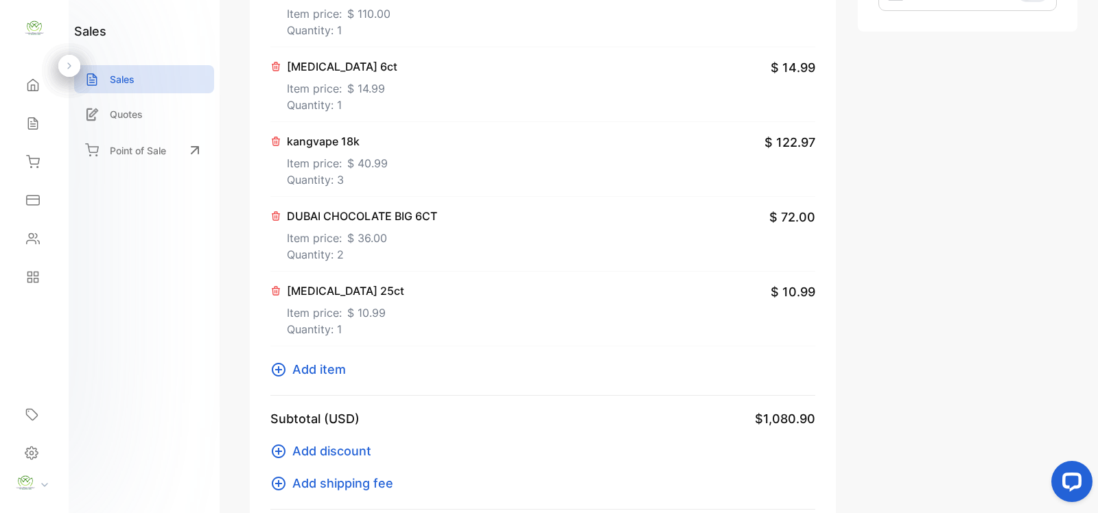
click at [286, 371] on icon at bounding box center [278, 370] width 16 height 16
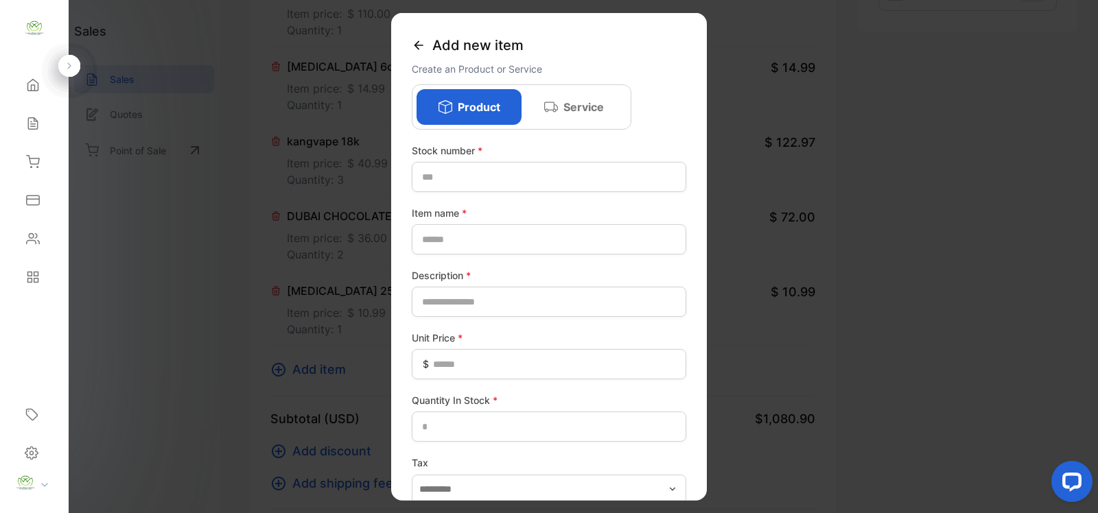
click at [417, 47] on icon at bounding box center [419, 45] width 14 height 14
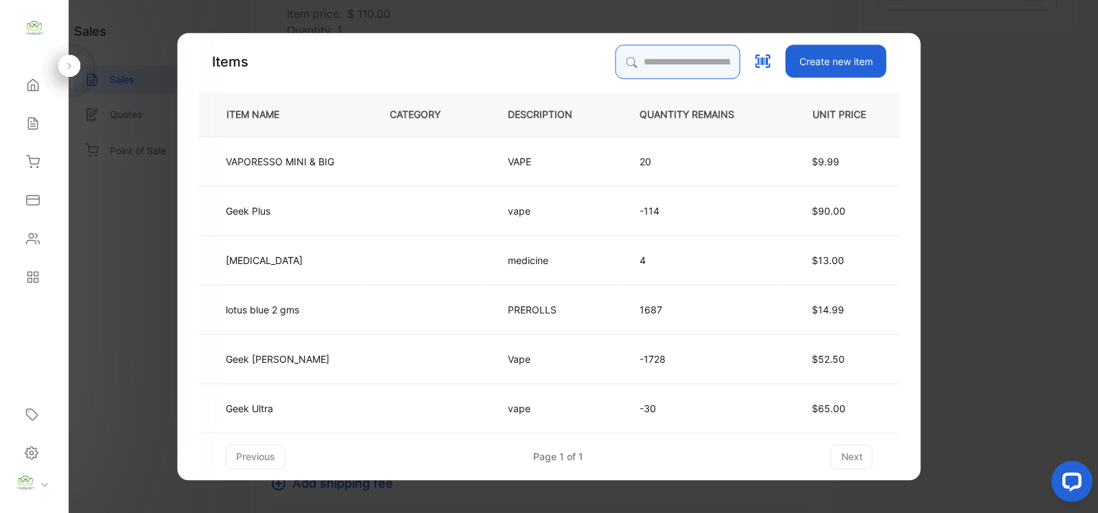
click at [654, 70] on input "search" at bounding box center [678, 62] width 125 height 34
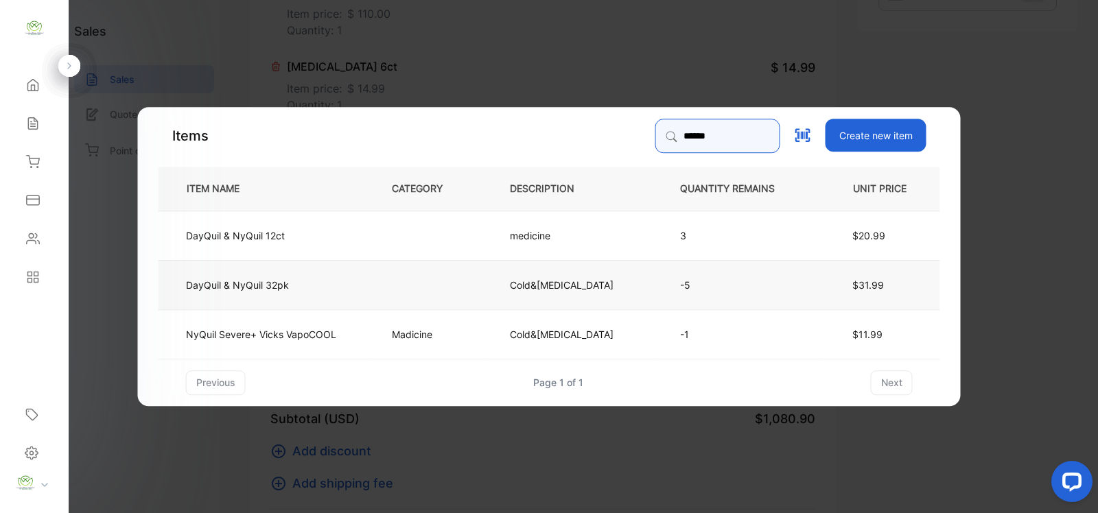
type input "******"
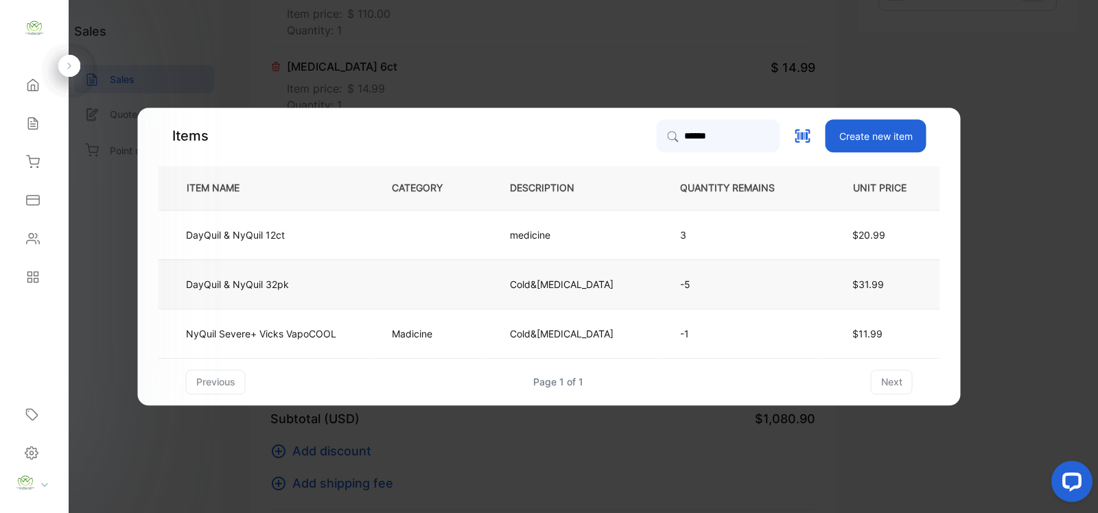
click at [449, 276] on td at bounding box center [428, 283] width 118 height 49
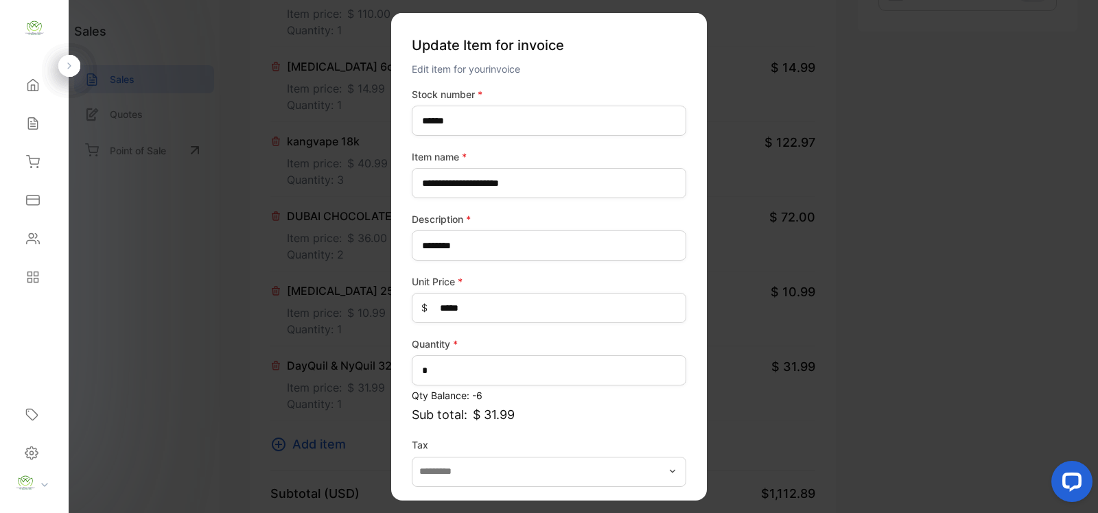
scroll to position [54, 0]
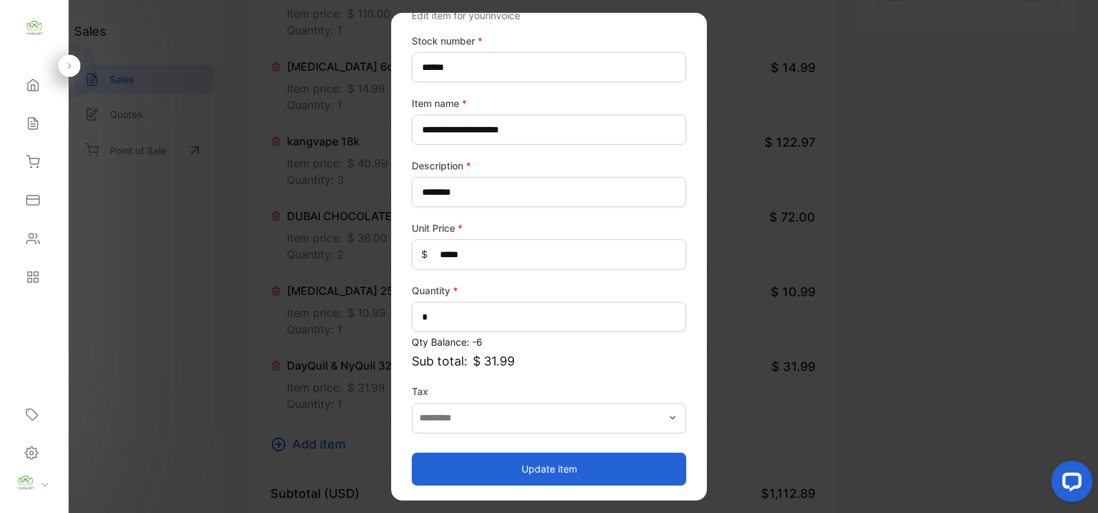
click at [571, 464] on button "Update item" at bounding box center [549, 468] width 274 height 33
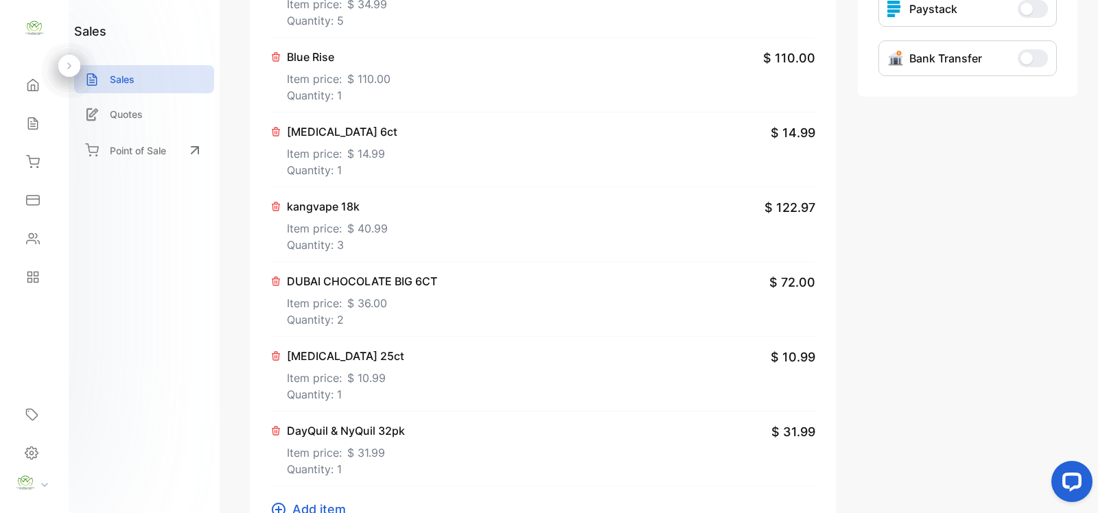
scroll to position [600, 0]
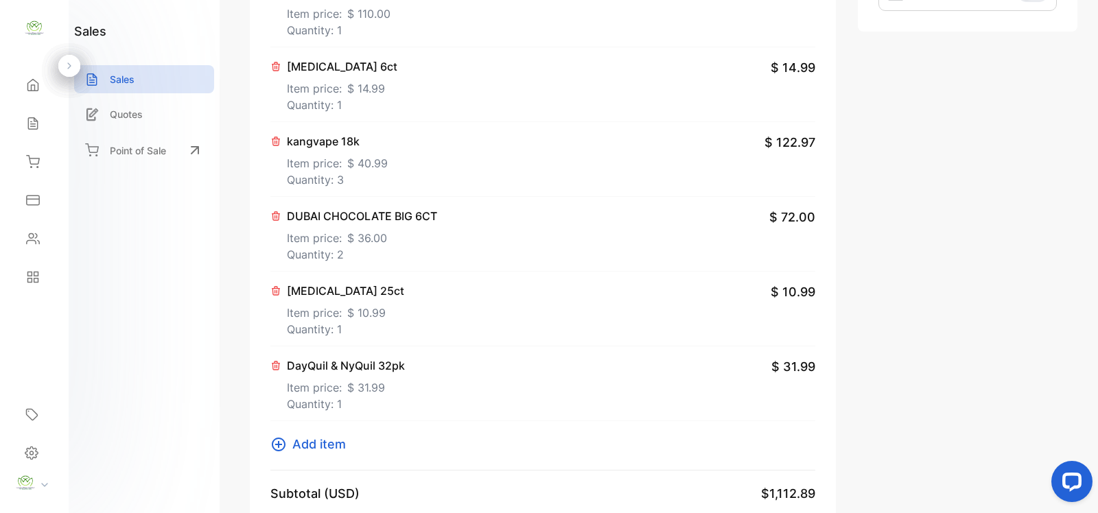
click at [280, 447] on icon at bounding box center [278, 444] width 16 height 16
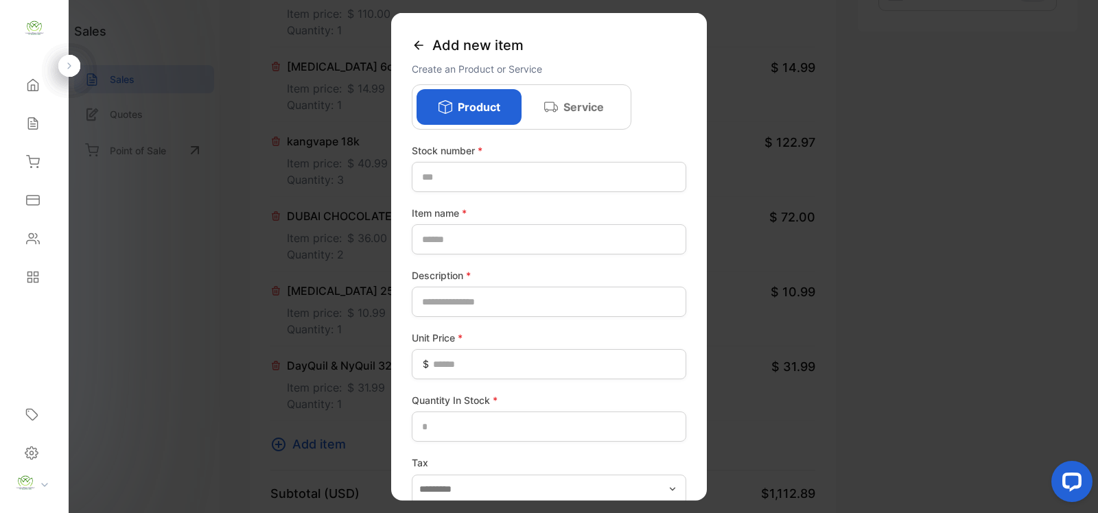
click at [415, 39] on icon at bounding box center [419, 45] width 14 height 14
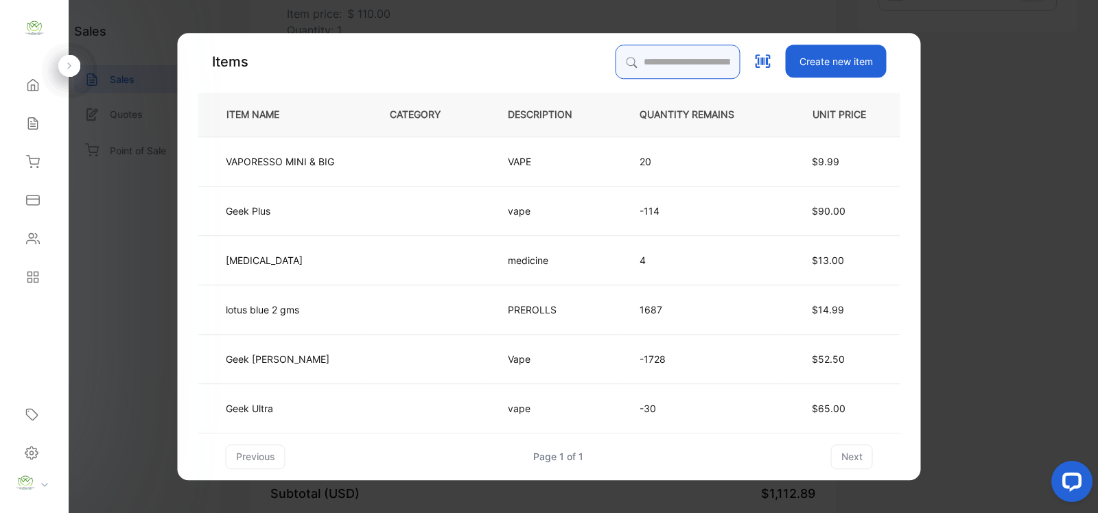
click at [635, 57] on input "search" at bounding box center [678, 62] width 125 height 34
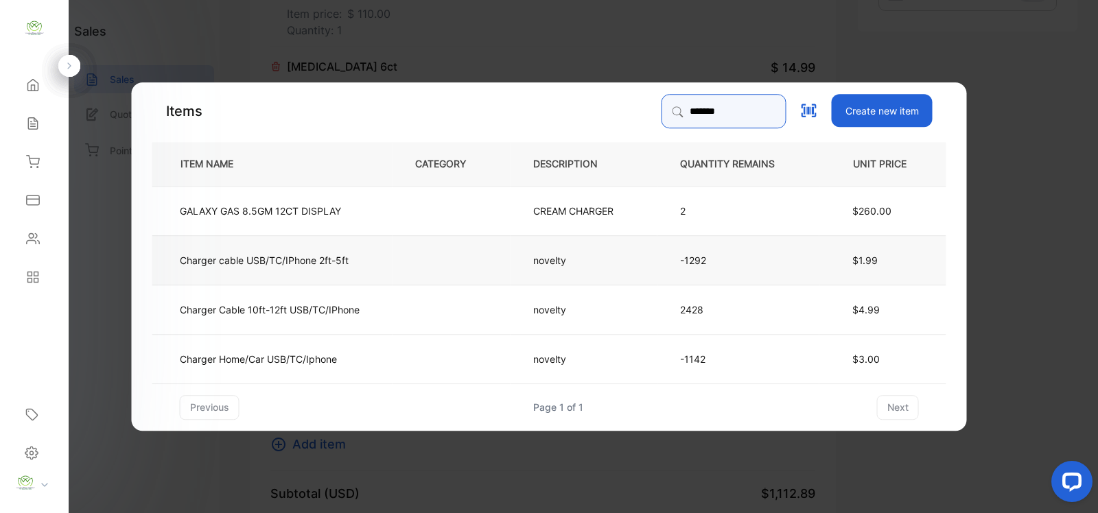
type input "*******"
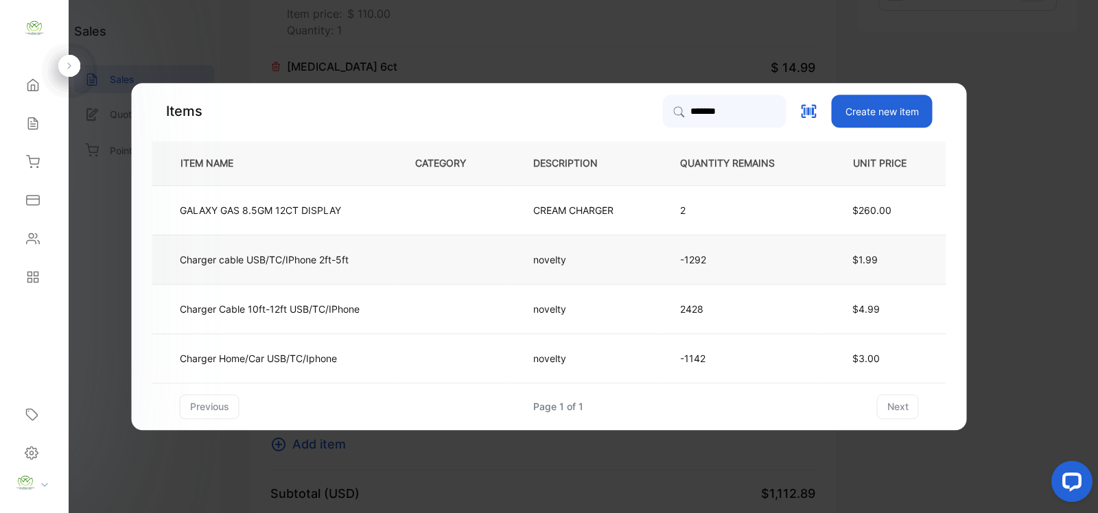
click at [853, 266] on p "$1.99" at bounding box center [871, 260] width 39 height 14
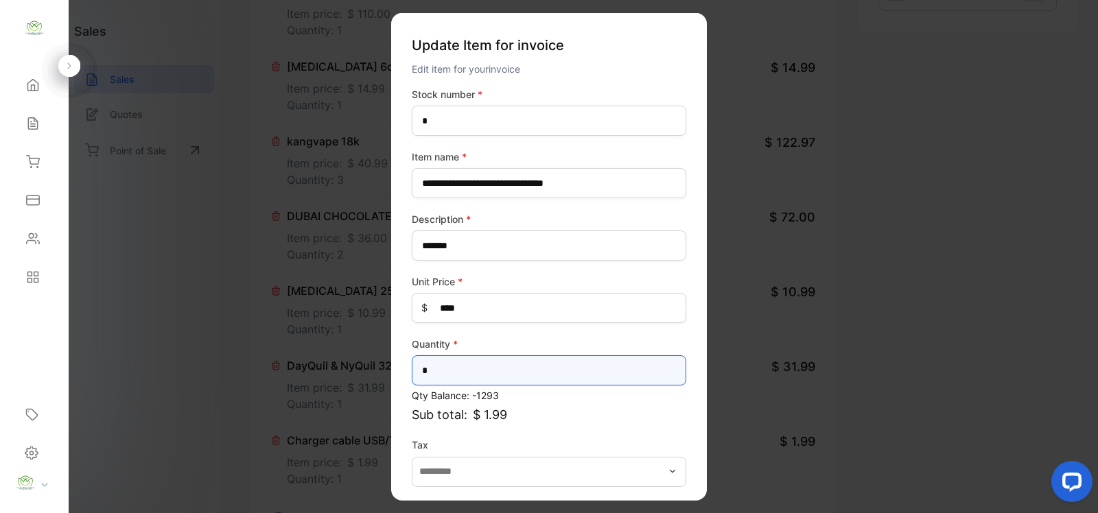
click at [484, 379] on input "*" at bounding box center [549, 370] width 274 height 30
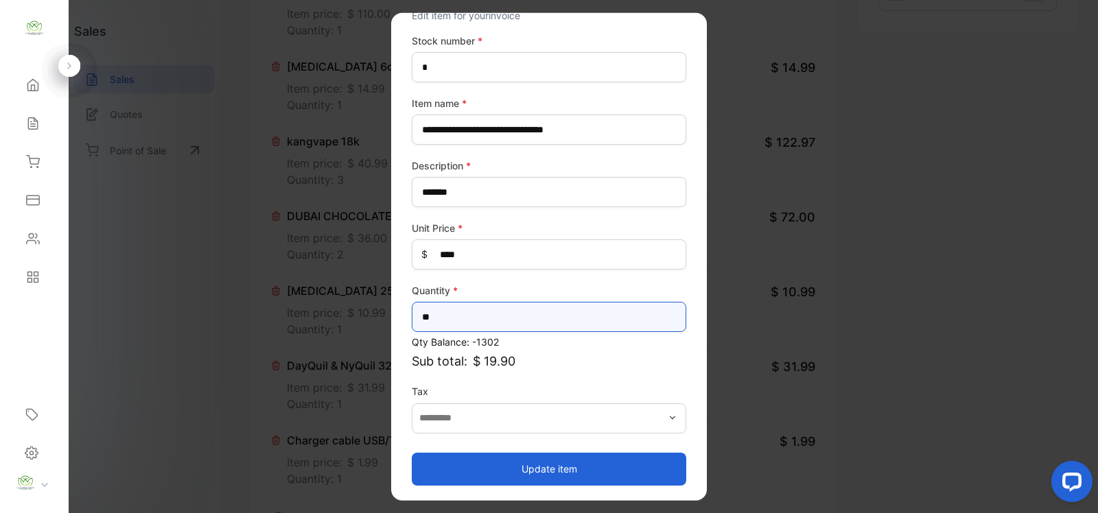
type input "**"
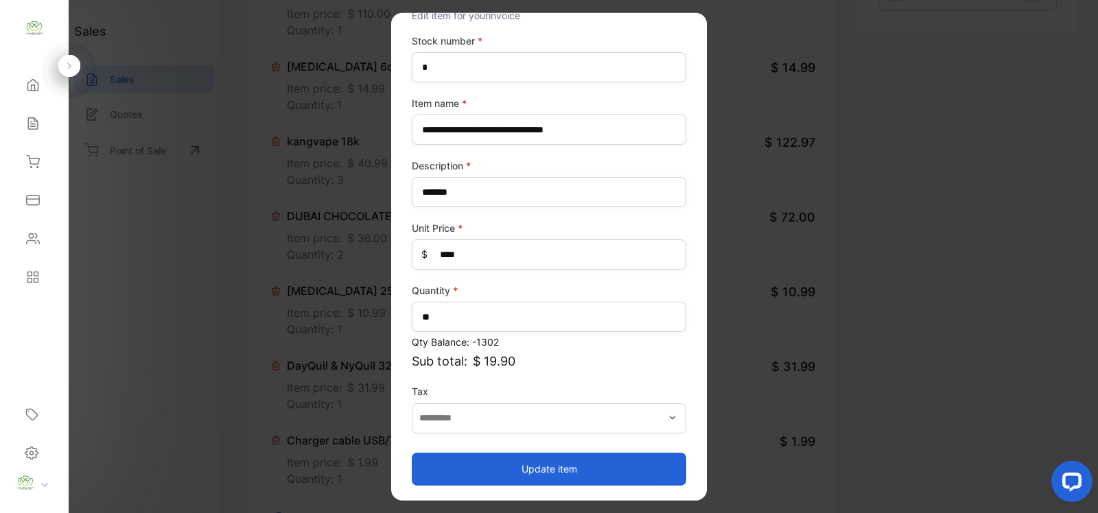
click at [547, 462] on button "Update item" at bounding box center [549, 468] width 274 height 33
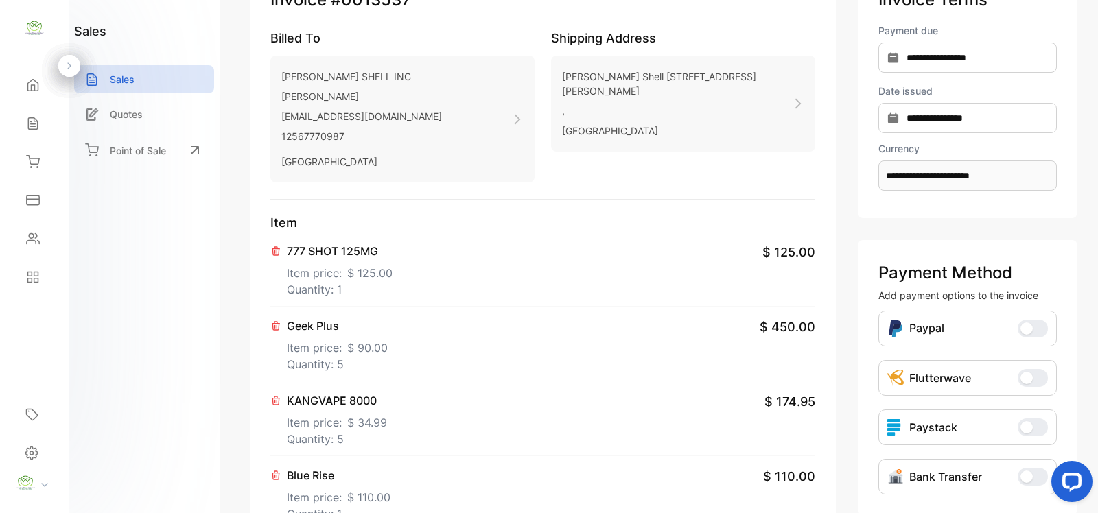
scroll to position [0, 0]
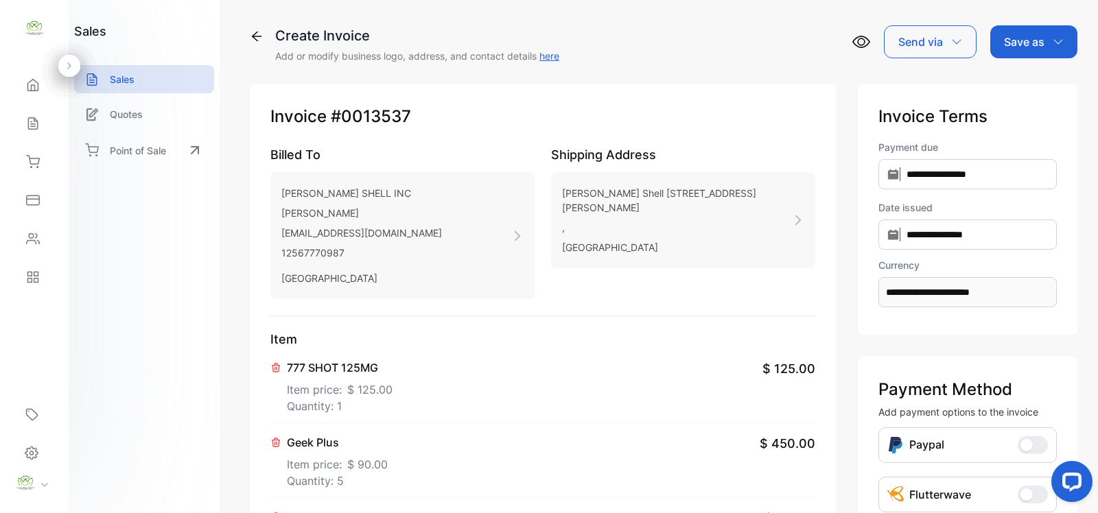
click at [1036, 46] on p "Save as" at bounding box center [1024, 42] width 40 height 16
click at [1038, 86] on div "Invoice" at bounding box center [1030, 86] width 79 height 27
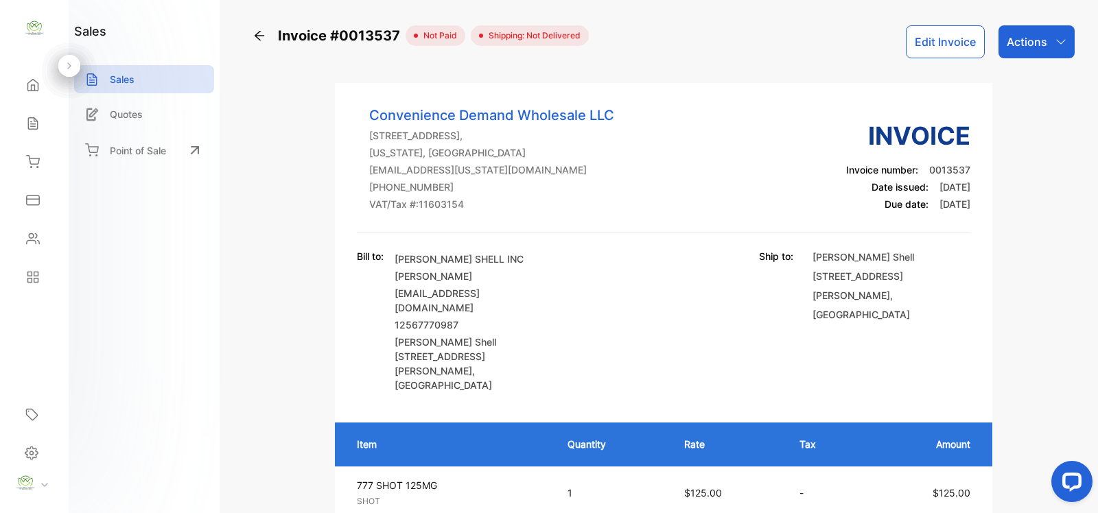
click at [1014, 34] on p "Actions" at bounding box center [1027, 42] width 40 height 16
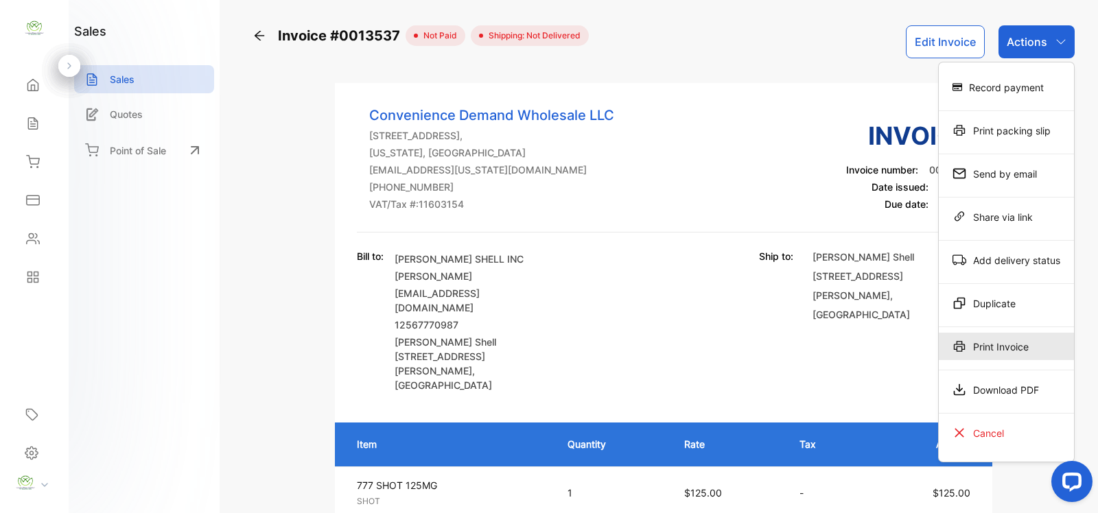
click at [983, 355] on div "Print Invoice" at bounding box center [1006, 346] width 135 height 27
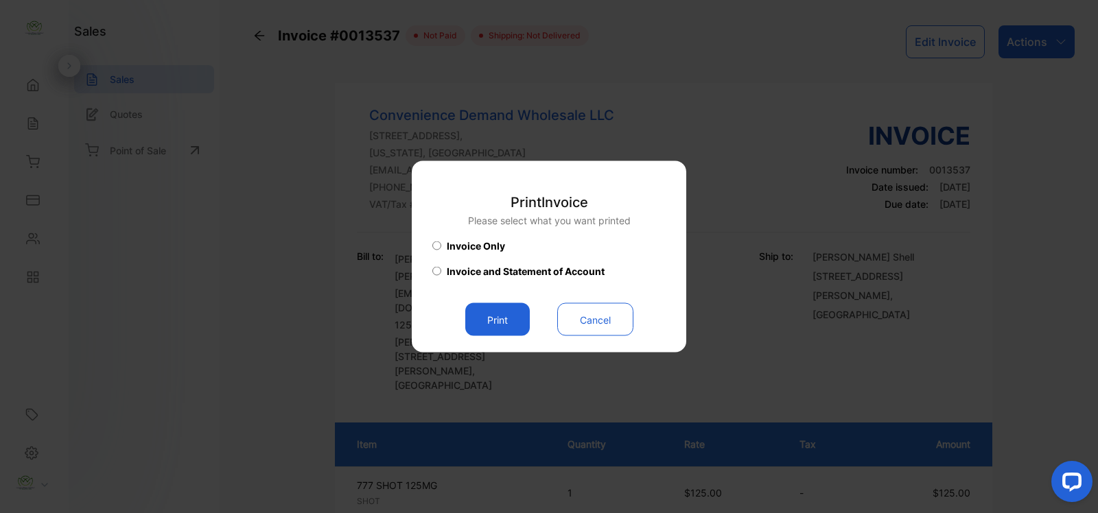
click at [513, 327] on button "Print" at bounding box center [497, 319] width 65 height 33
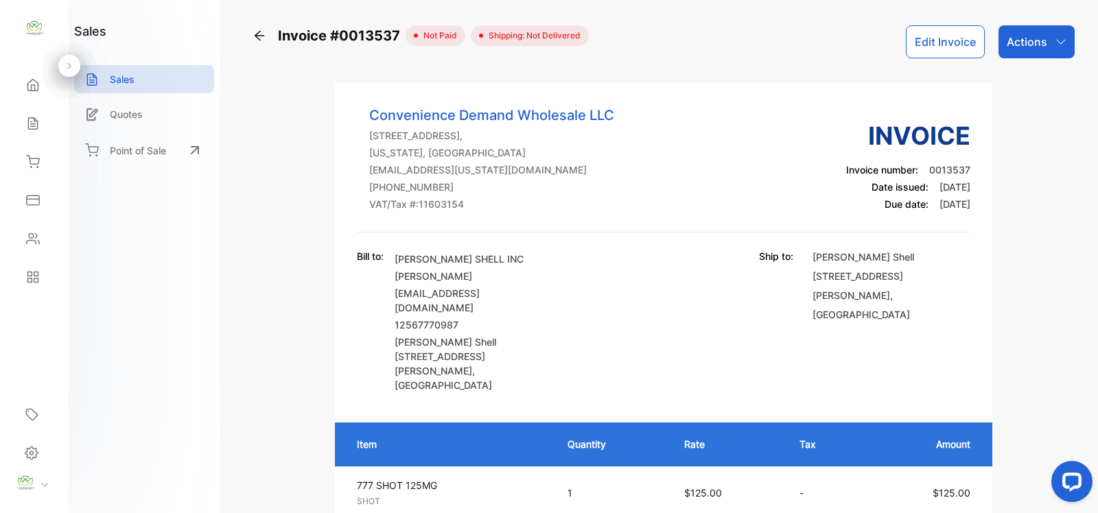
click at [1051, 49] on div "Actions" at bounding box center [1036, 41] width 76 height 33
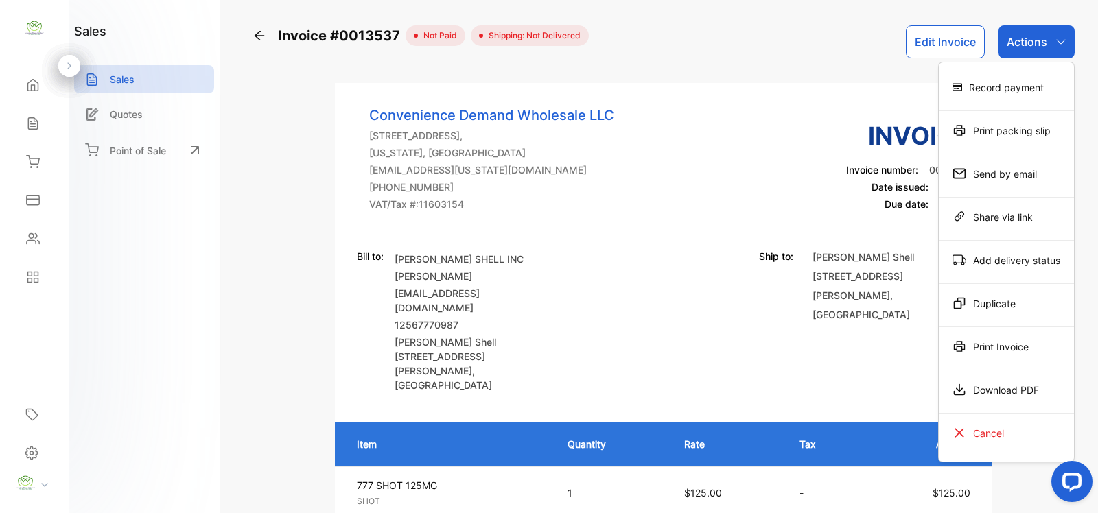
click at [1030, 83] on div "Record payment" at bounding box center [1006, 86] width 135 height 27
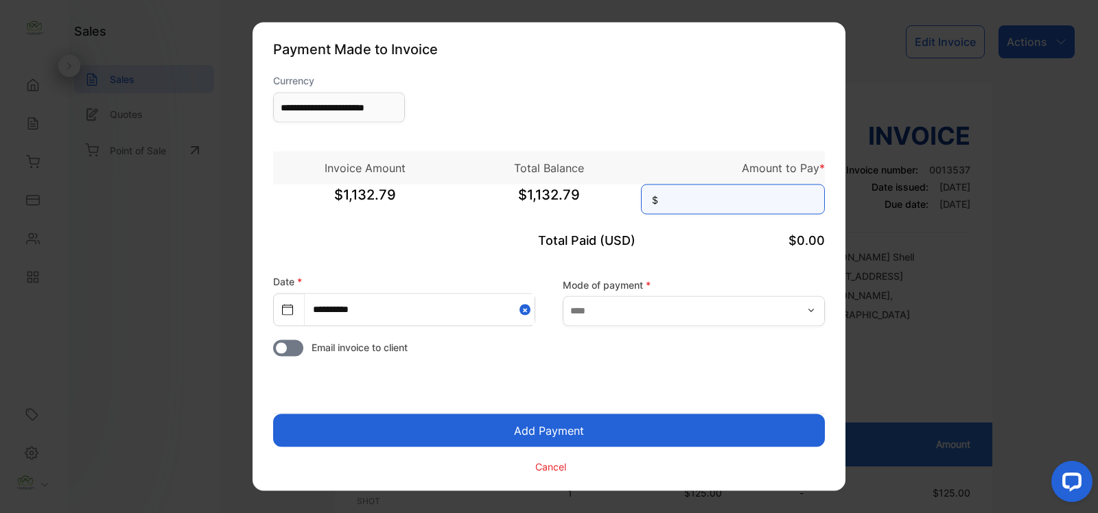
click at [670, 196] on input at bounding box center [733, 200] width 184 height 30
type input "********"
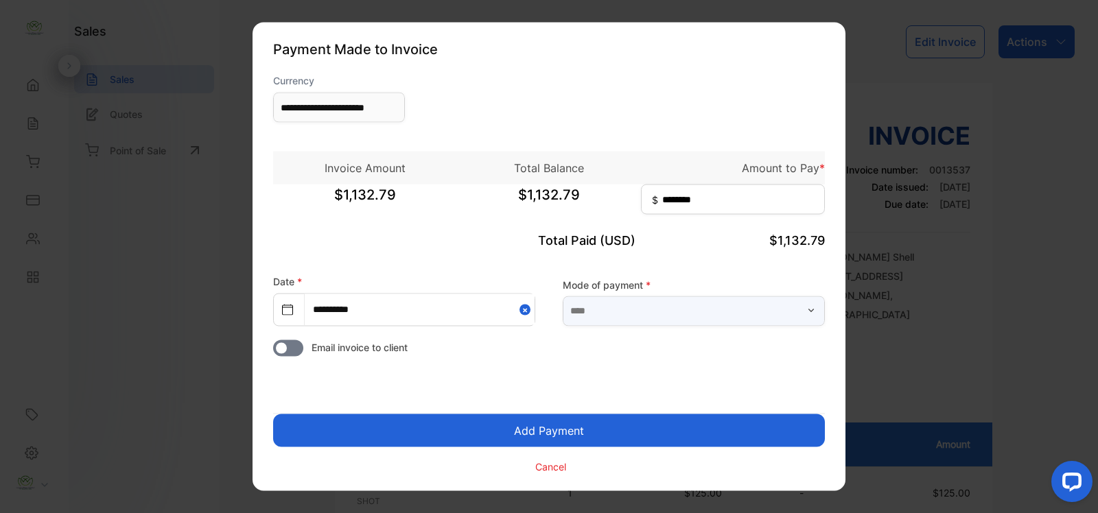
click at [675, 312] on input "text" at bounding box center [694, 311] width 262 height 30
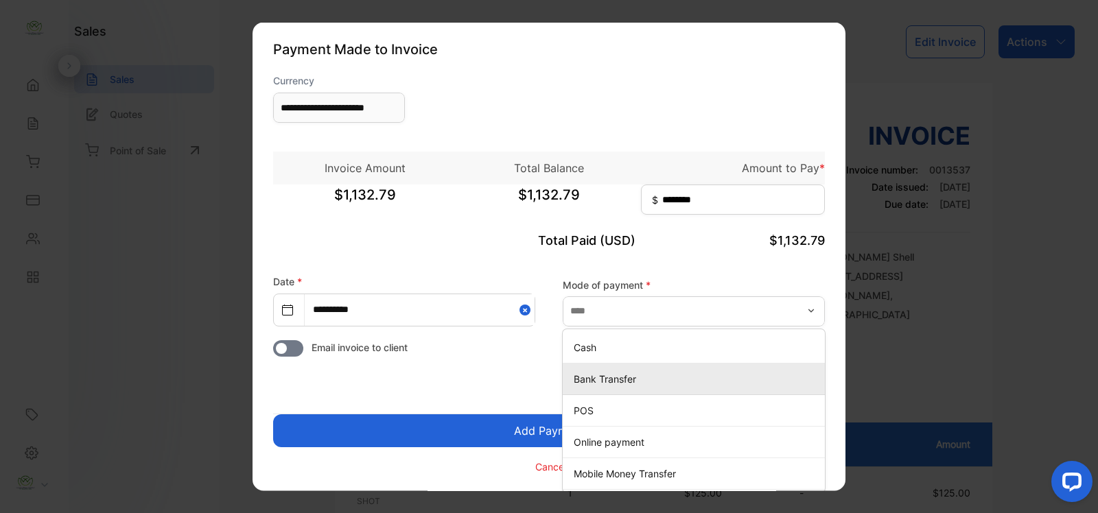
click at [654, 369] on div "Bank Transfer" at bounding box center [694, 379] width 262 height 20
type input "**********"
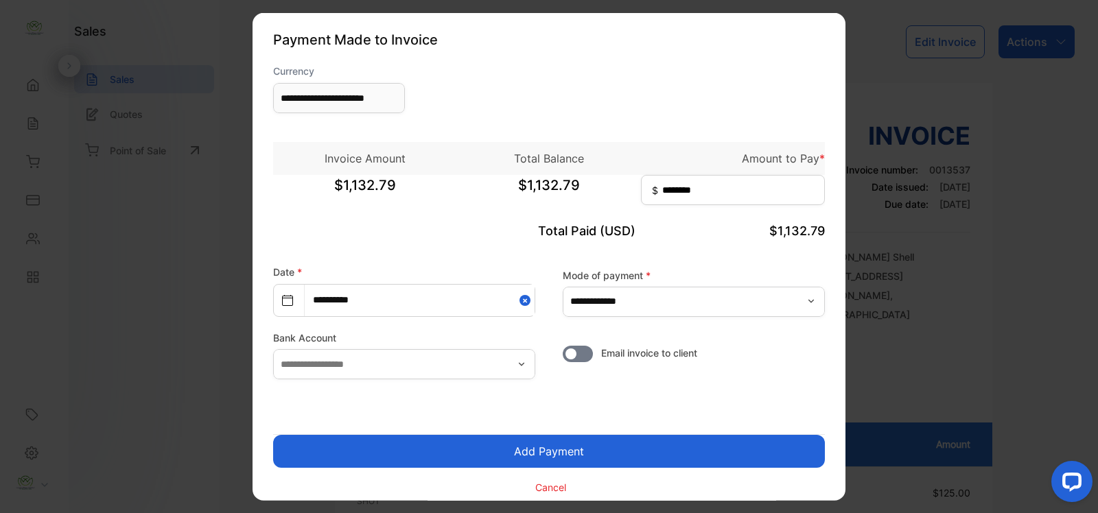
click at [662, 440] on button "Add Payment" at bounding box center [549, 451] width 552 height 33
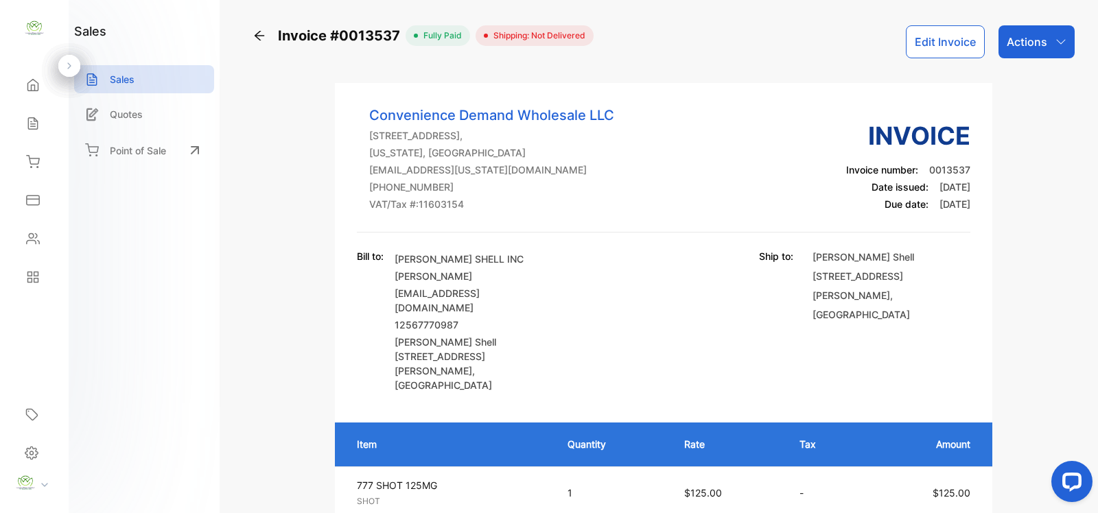
click at [1046, 45] on div "Actions" at bounding box center [1036, 41] width 76 height 33
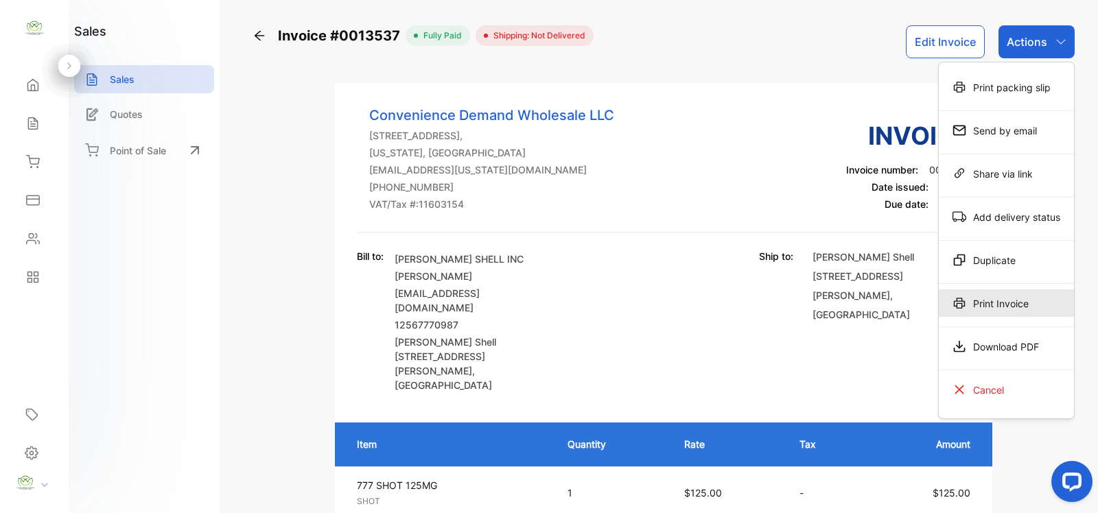
click at [992, 299] on div "Print Invoice" at bounding box center [1006, 303] width 135 height 27
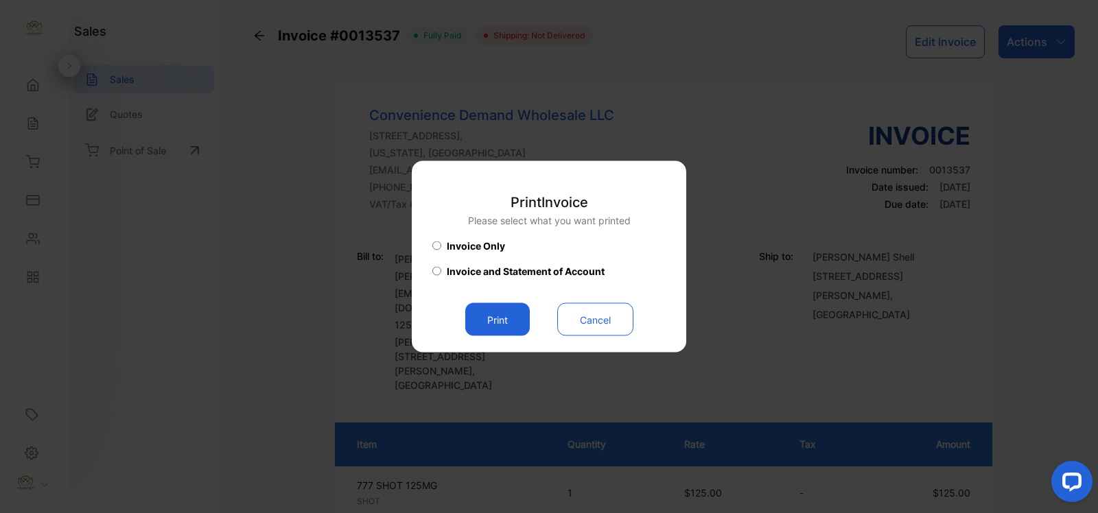
click at [517, 320] on button "Print" at bounding box center [497, 319] width 65 height 33
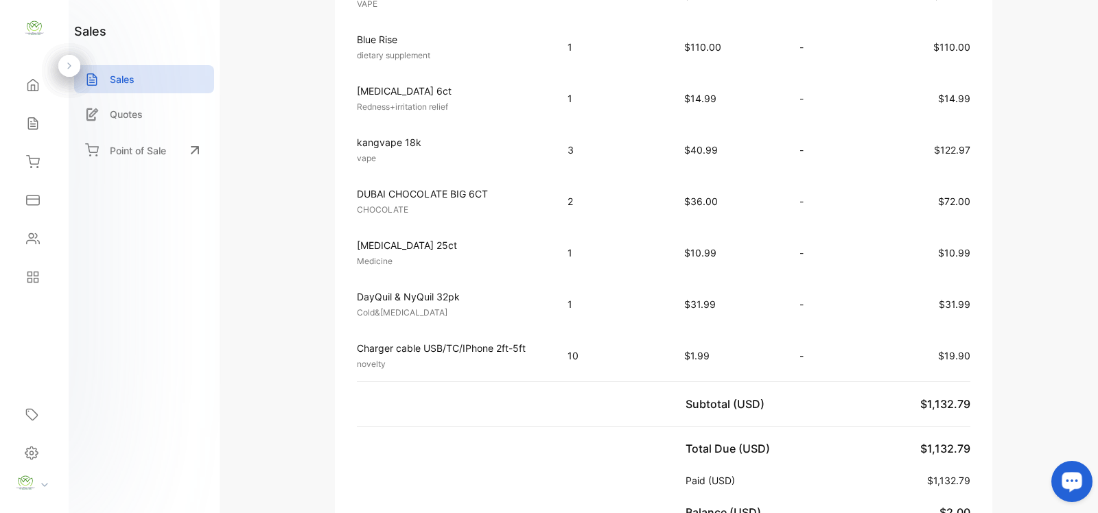
scroll to position [800, 0]
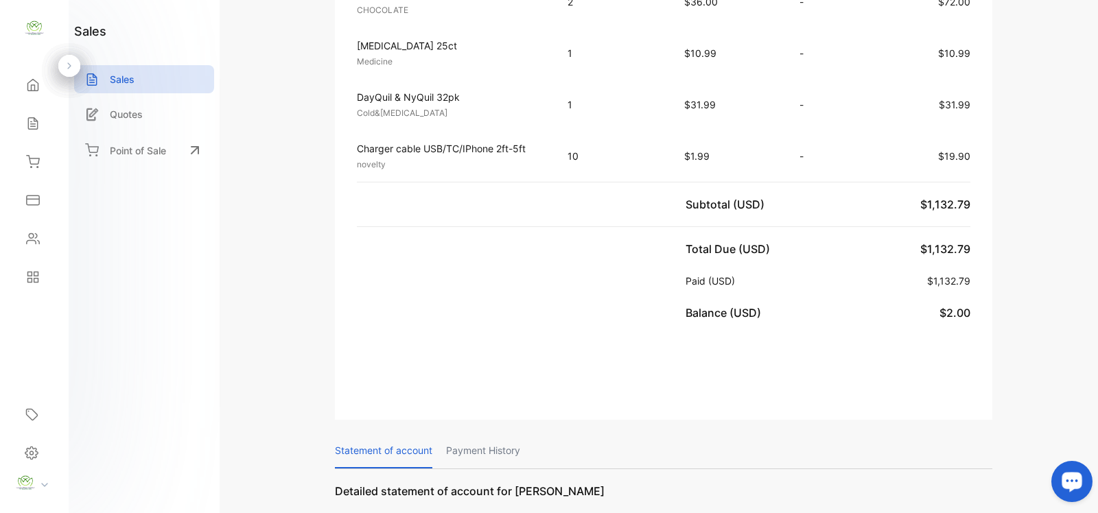
click at [41, 93] on div "Home" at bounding box center [34, 84] width 47 height 27
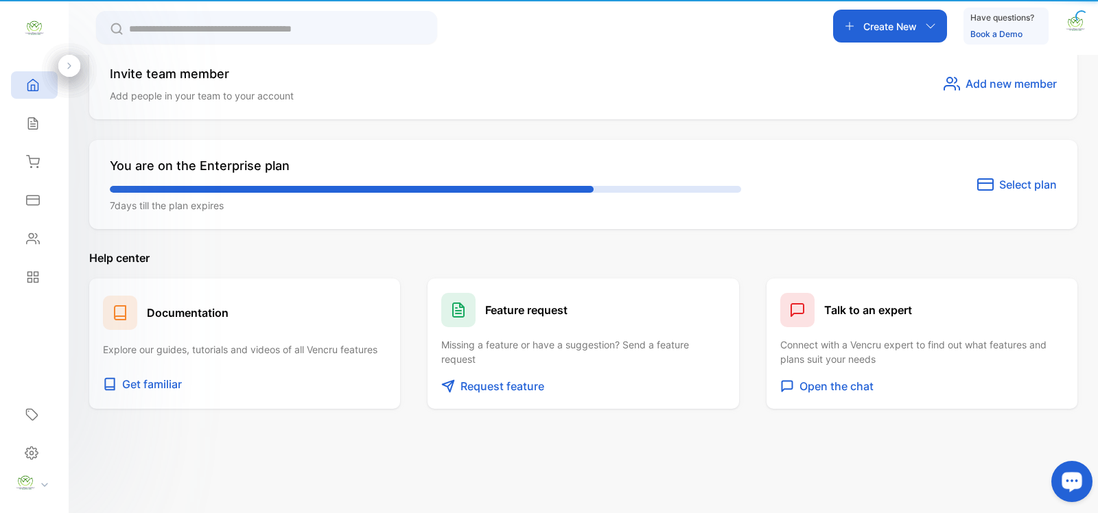
scroll to position [707, 0]
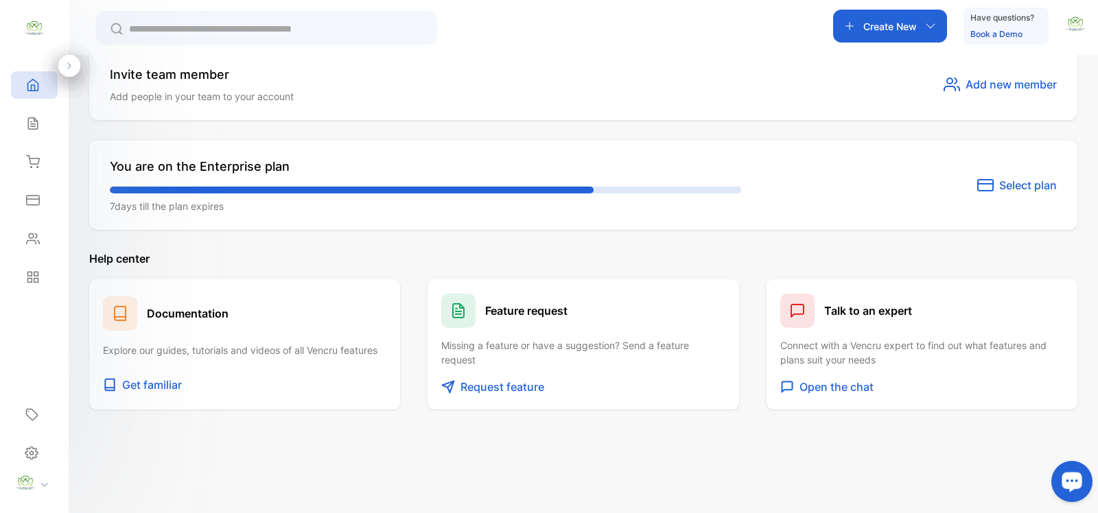
click at [925, 23] on icon "button" at bounding box center [930, 26] width 11 height 11
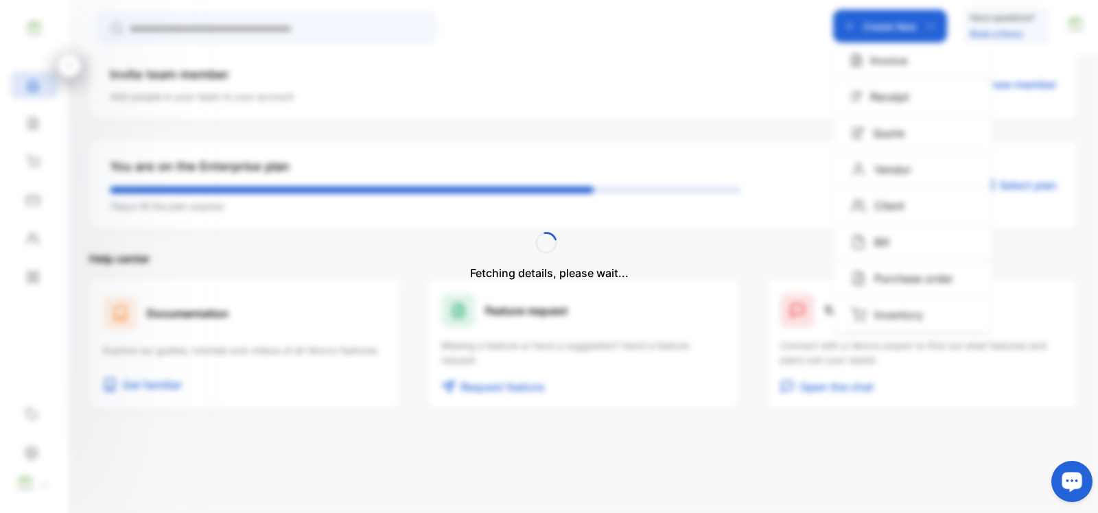
click at [897, 63] on div "Fetching details, please wait..." at bounding box center [549, 256] width 1098 height 513
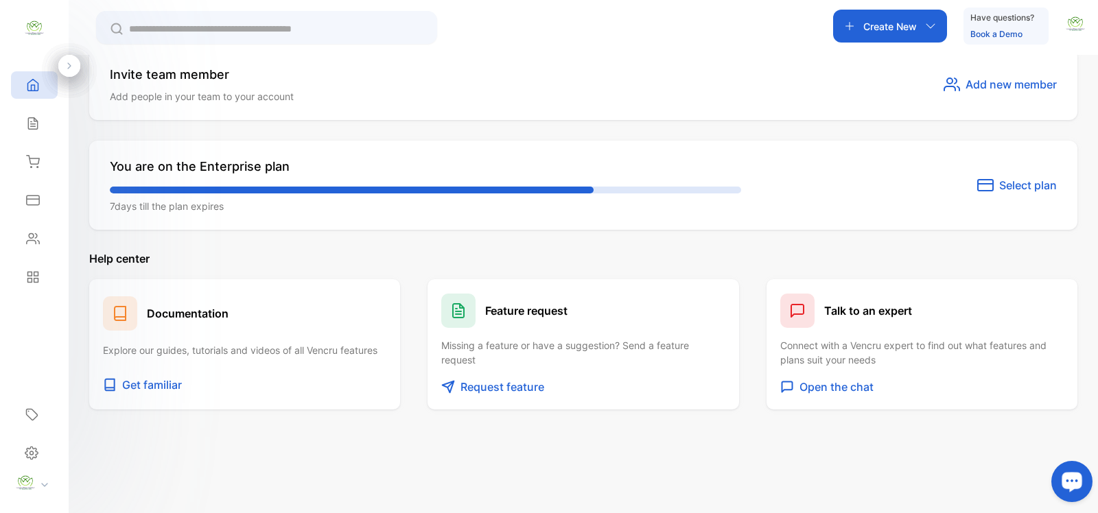
click at [911, 25] on p "Create New" at bounding box center [890, 26] width 54 height 14
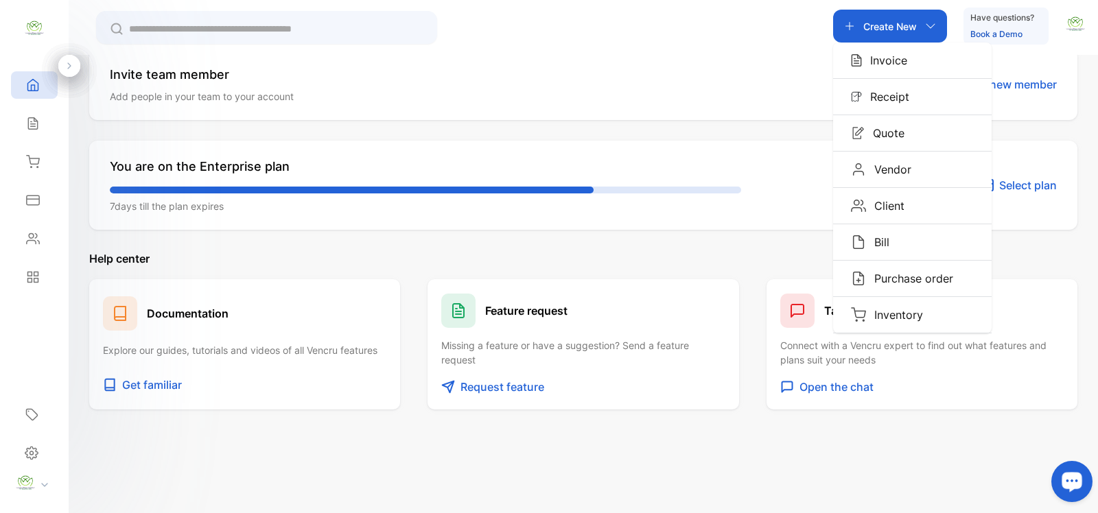
click at [907, 63] on div "Invoice" at bounding box center [912, 61] width 159 height 36
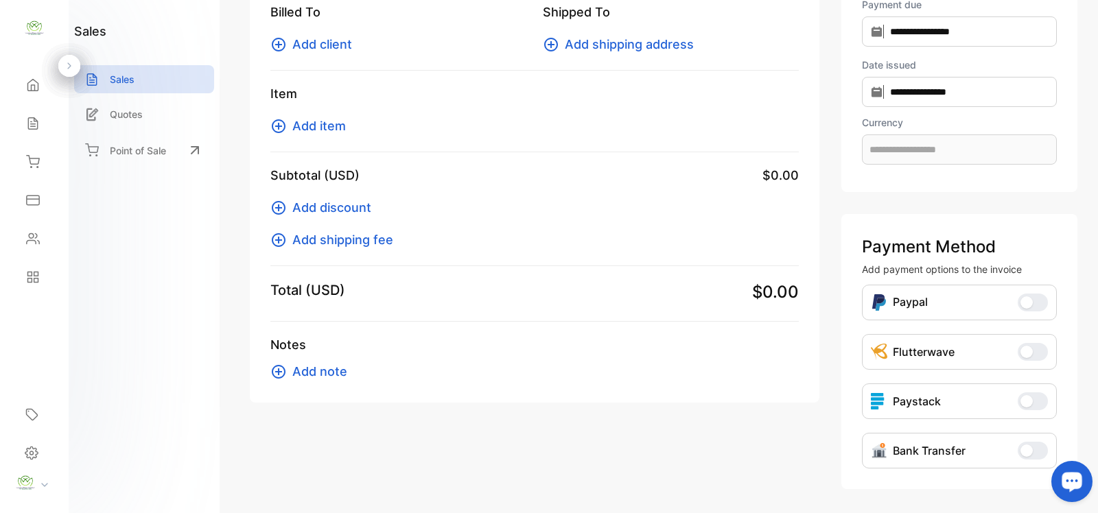
type input "**********"
click at [286, 50] on icon at bounding box center [278, 44] width 16 height 16
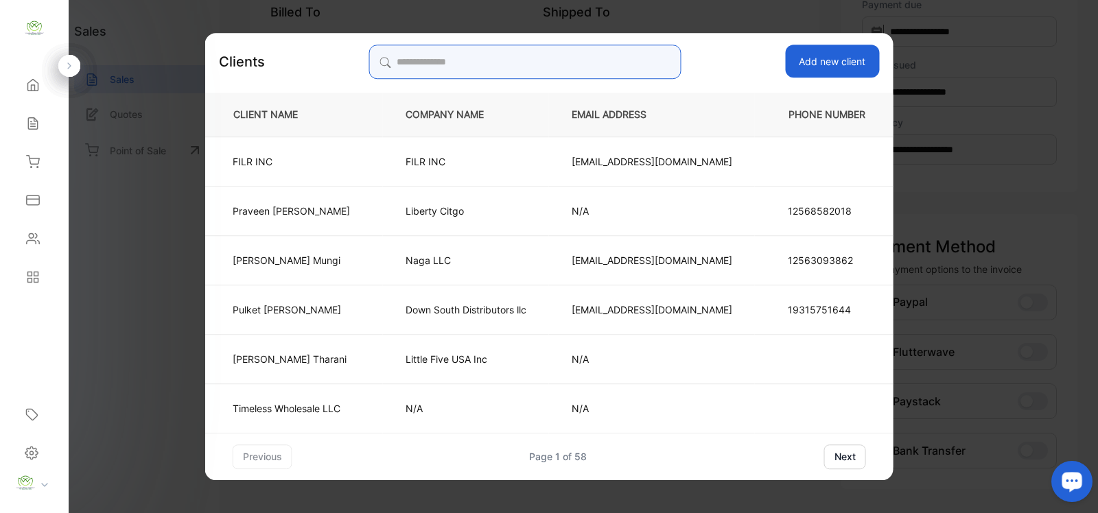
click at [479, 60] on input "search" at bounding box center [525, 62] width 313 height 34
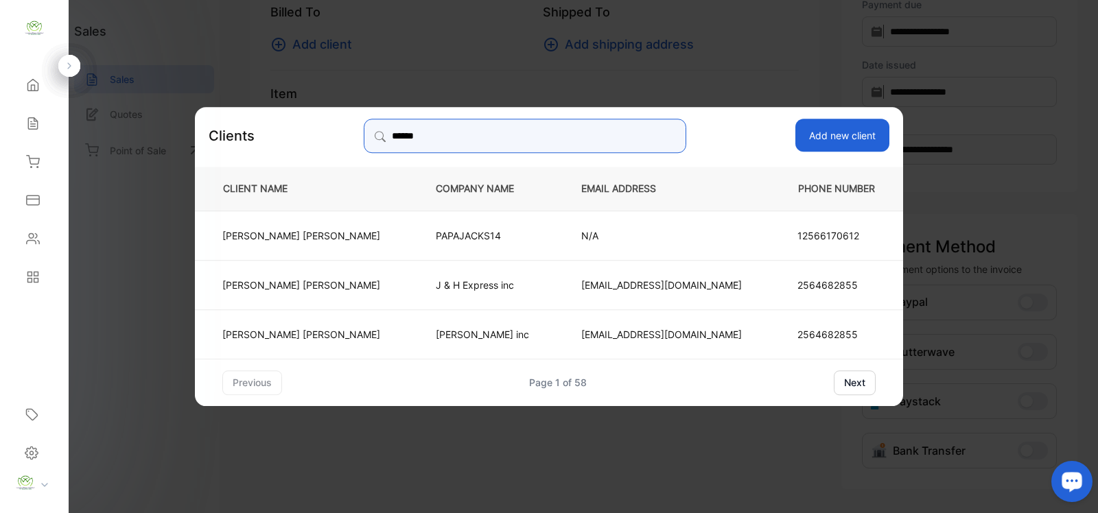
type input "******"
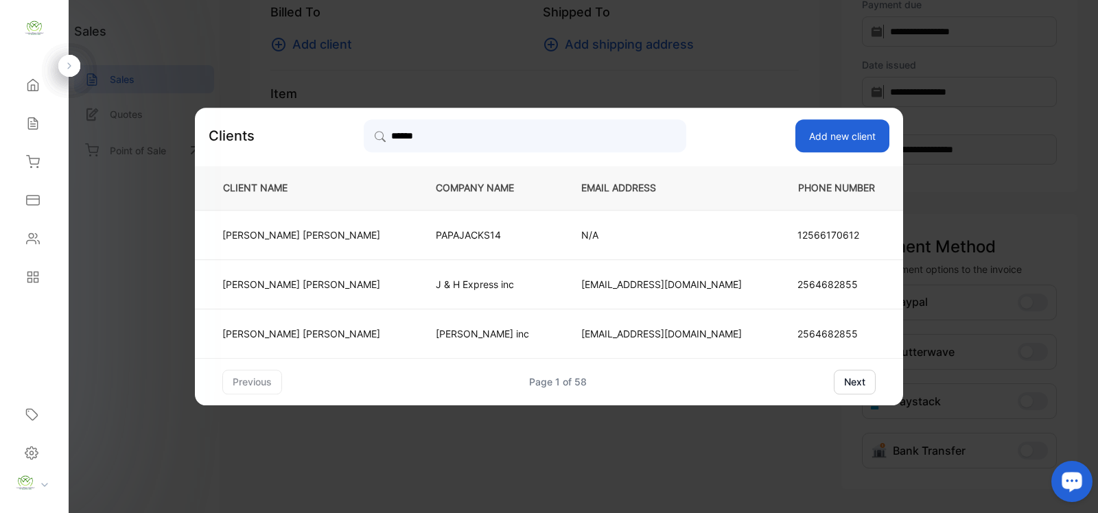
click at [375, 231] on td "[PERSON_NAME]" at bounding box center [304, 234] width 218 height 49
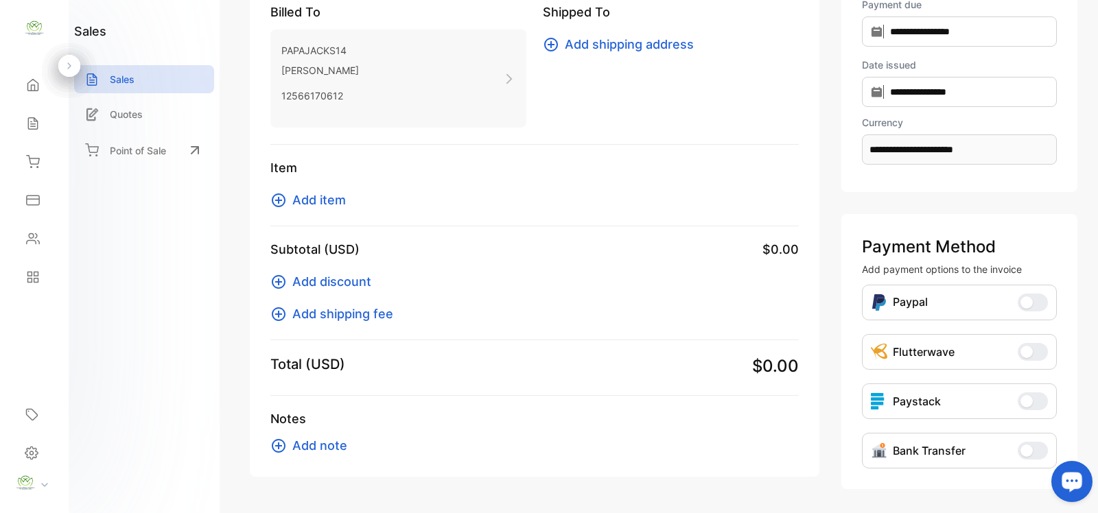
click at [285, 207] on icon at bounding box center [278, 200] width 16 height 16
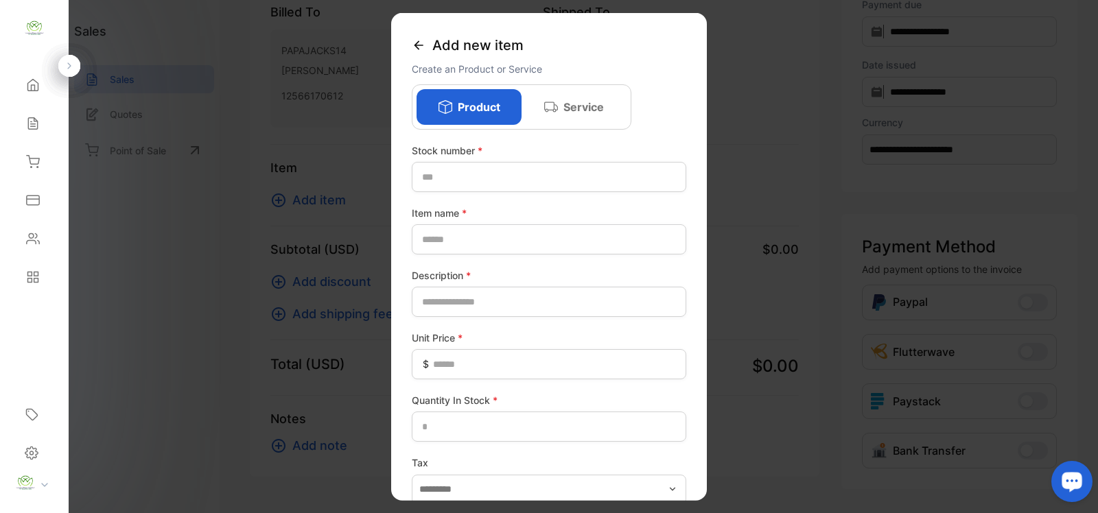
click at [416, 47] on icon at bounding box center [419, 45] width 14 height 14
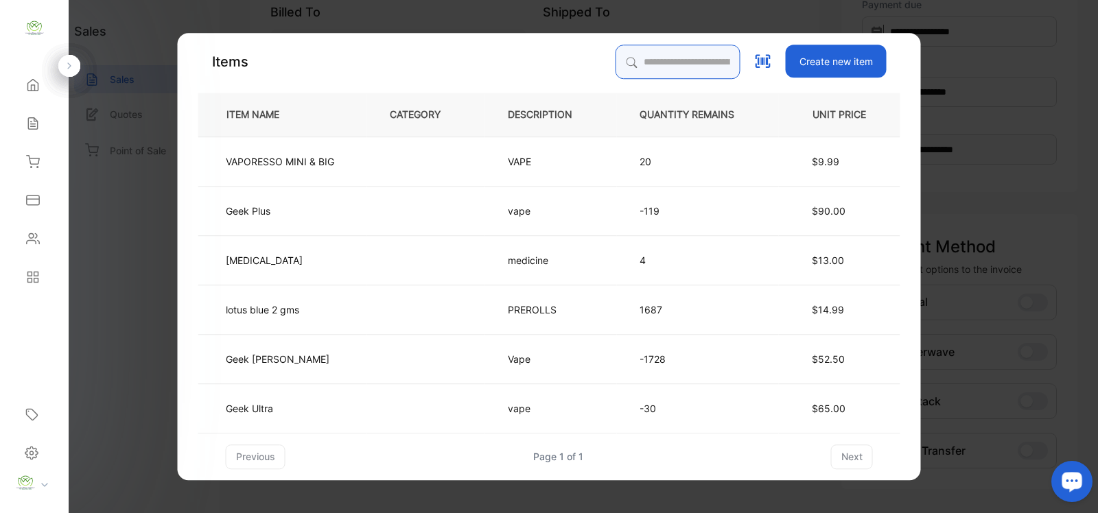
click at [633, 69] on input "search" at bounding box center [678, 62] width 125 height 34
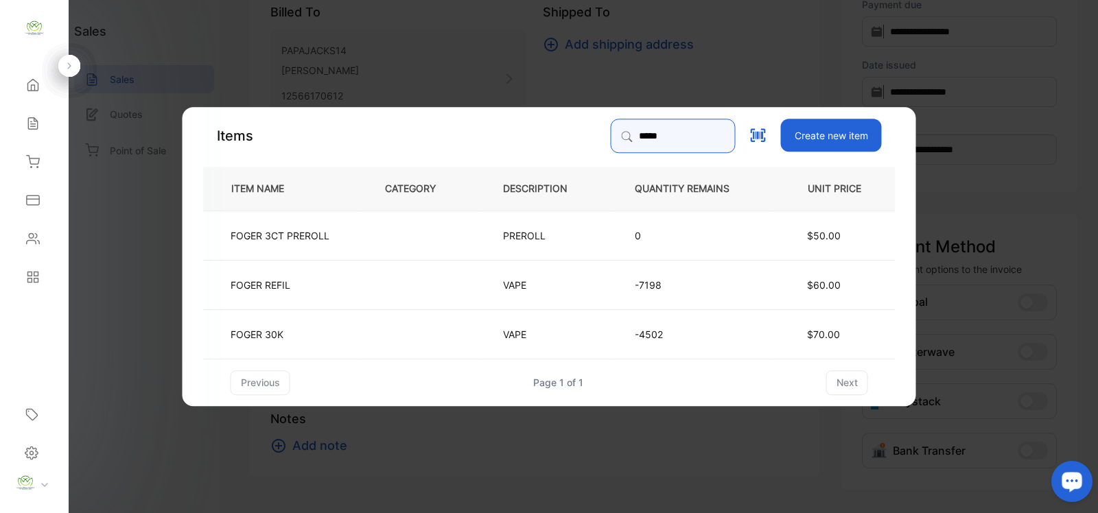
type input "*****"
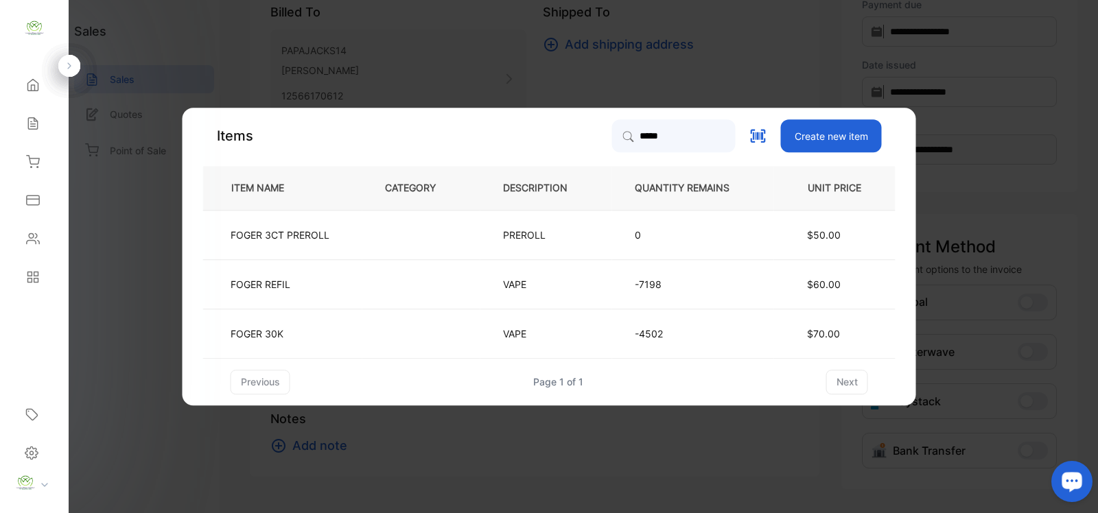
click at [402, 288] on td at bounding box center [421, 283] width 118 height 49
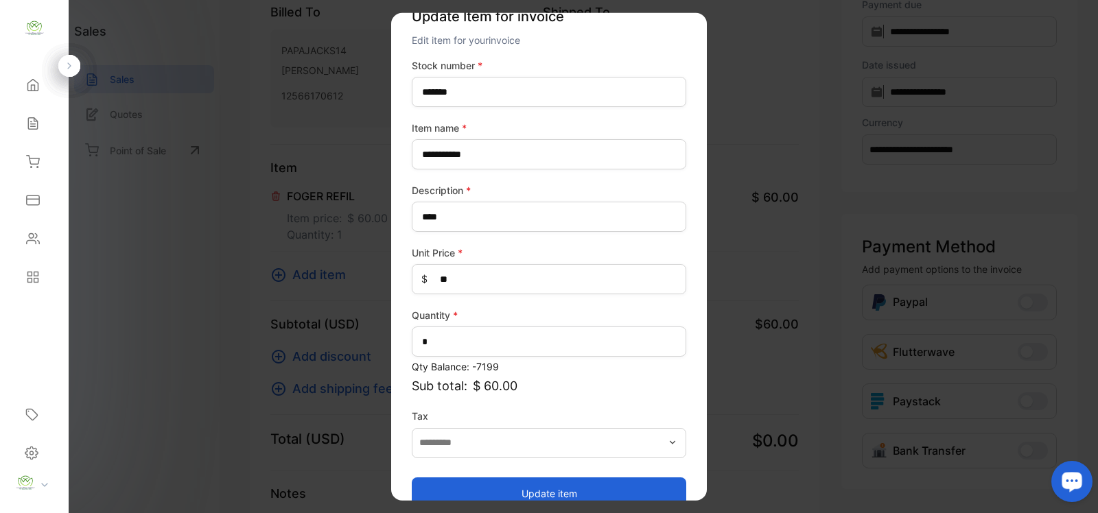
scroll to position [54, 0]
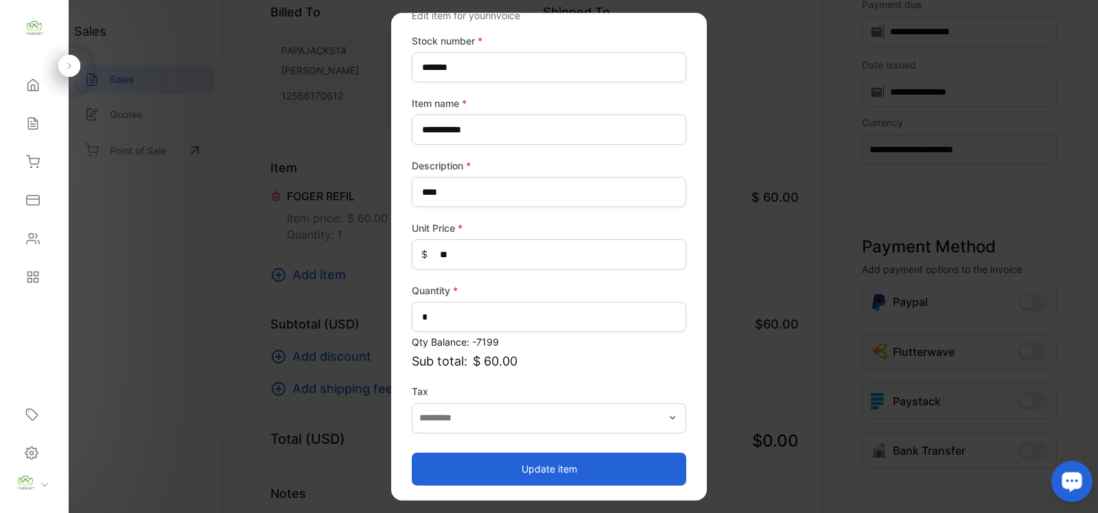
click at [547, 458] on button "Update item" at bounding box center [549, 468] width 274 height 33
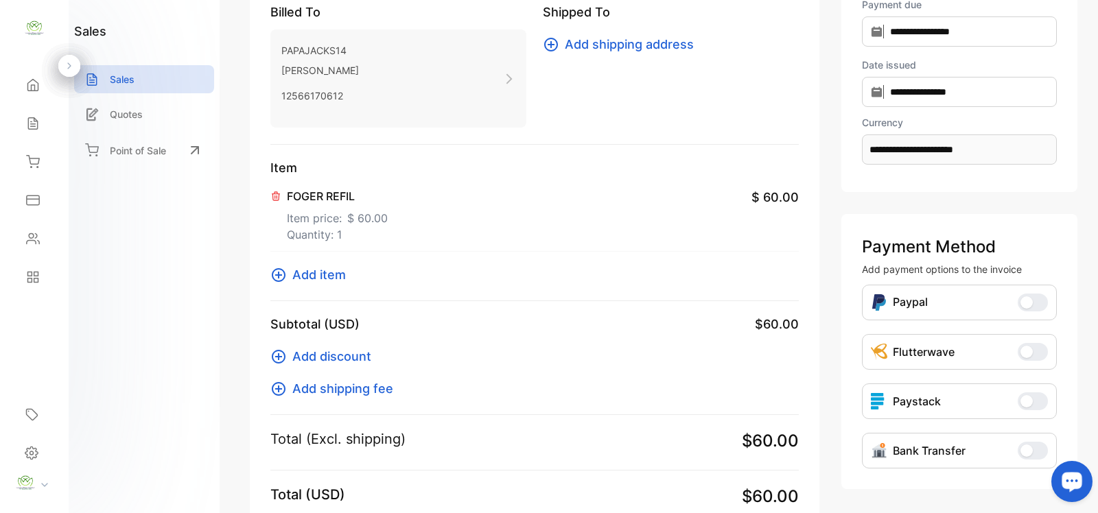
click at [288, 276] on button "Add item" at bounding box center [312, 275] width 84 height 19
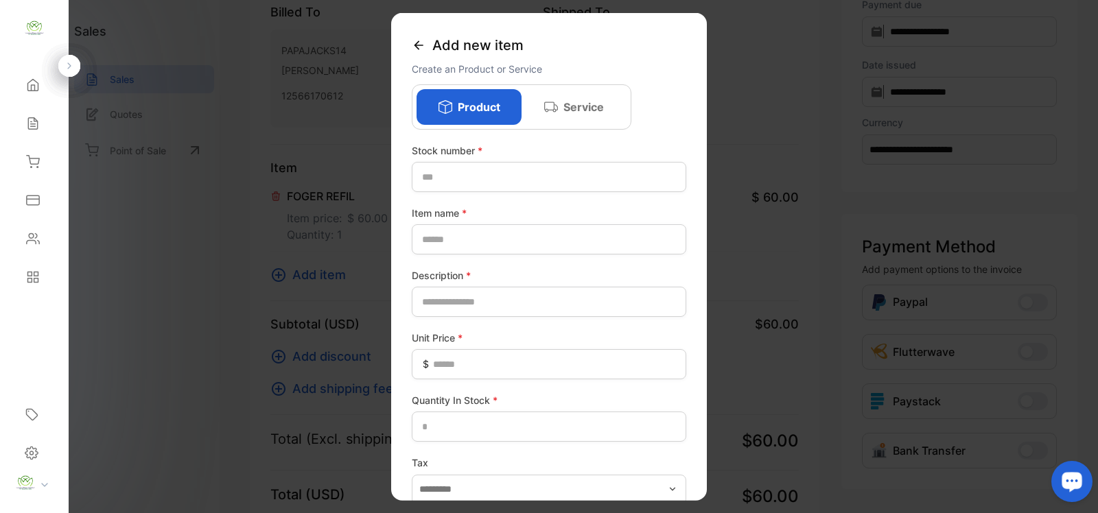
click at [410, 48] on div "Add new item Create an Product or Service Product Service Stock number * Item n…" at bounding box center [549, 257] width 316 height 488
click at [417, 48] on icon at bounding box center [418, 44] width 9 height 9
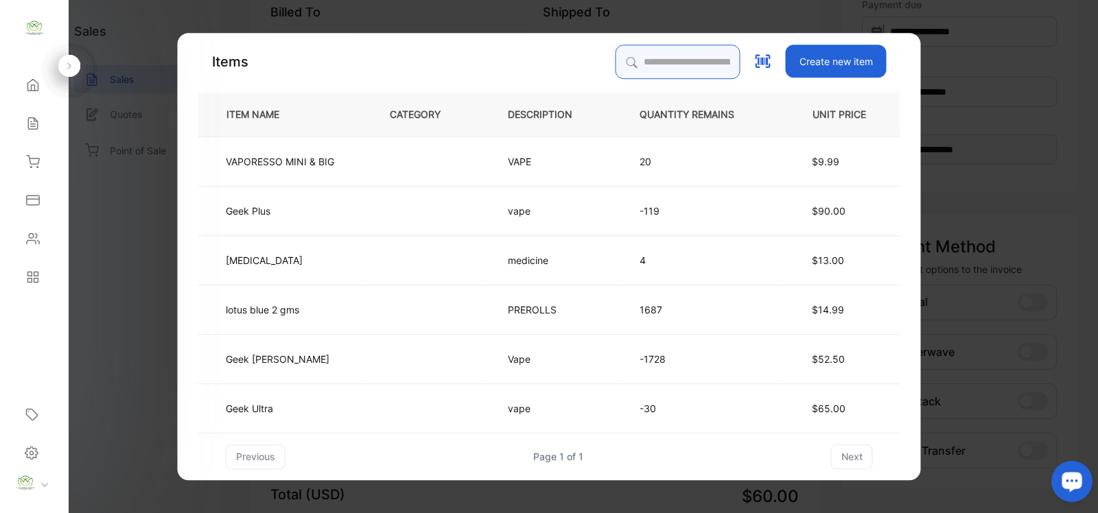
click at [620, 53] on input "search" at bounding box center [678, 62] width 125 height 34
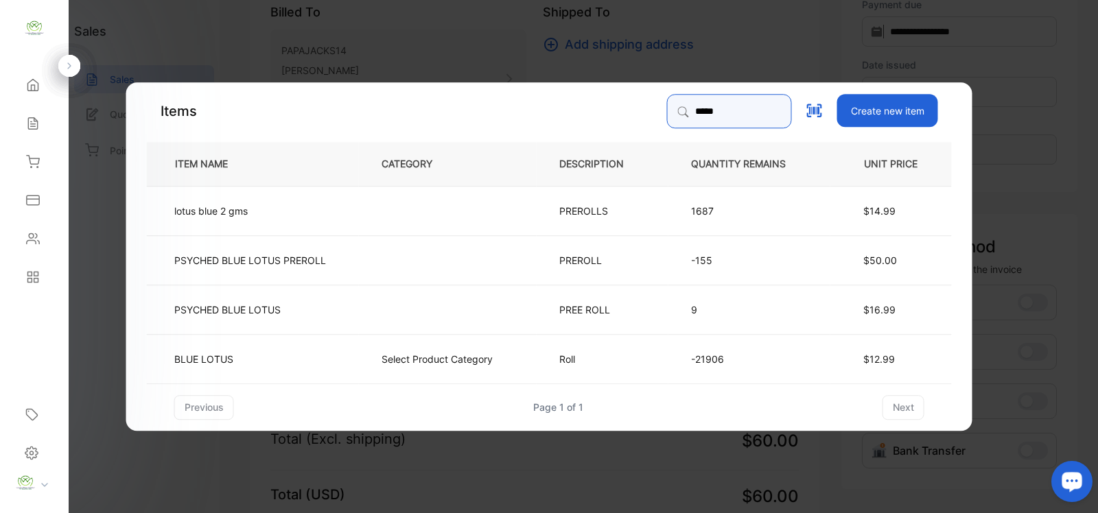
type input "*****"
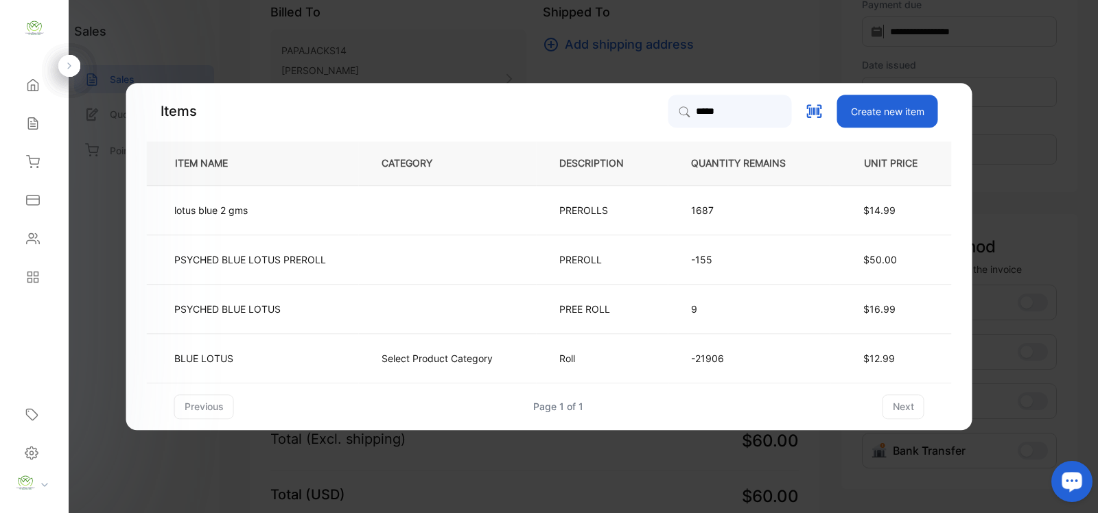
click at [454, 360] on p "Select Product Category" at bounding box center [437, 358] width 111 height 14
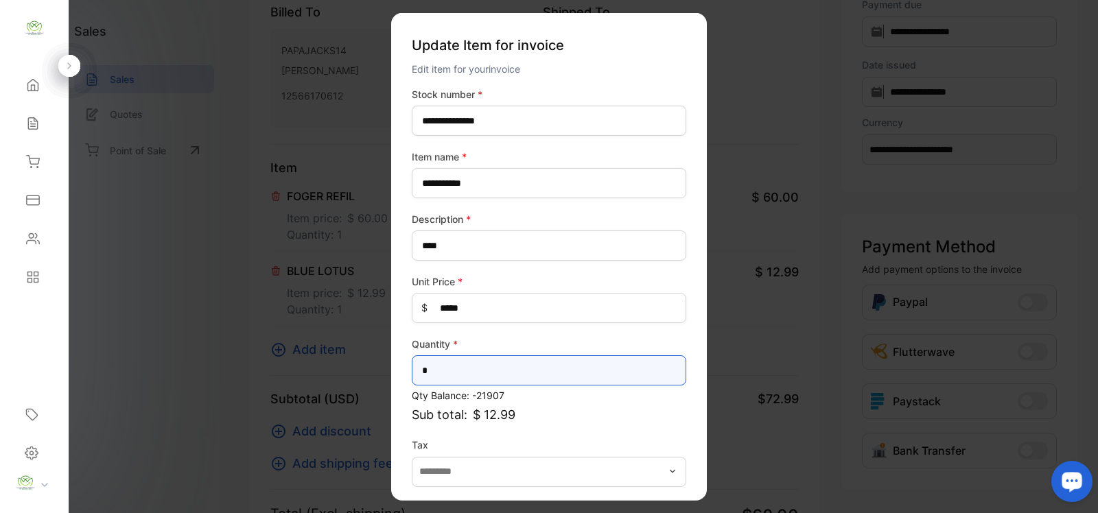
click at [478, 372] on input "*" at bounding box center [549, 370] width 274 height 30
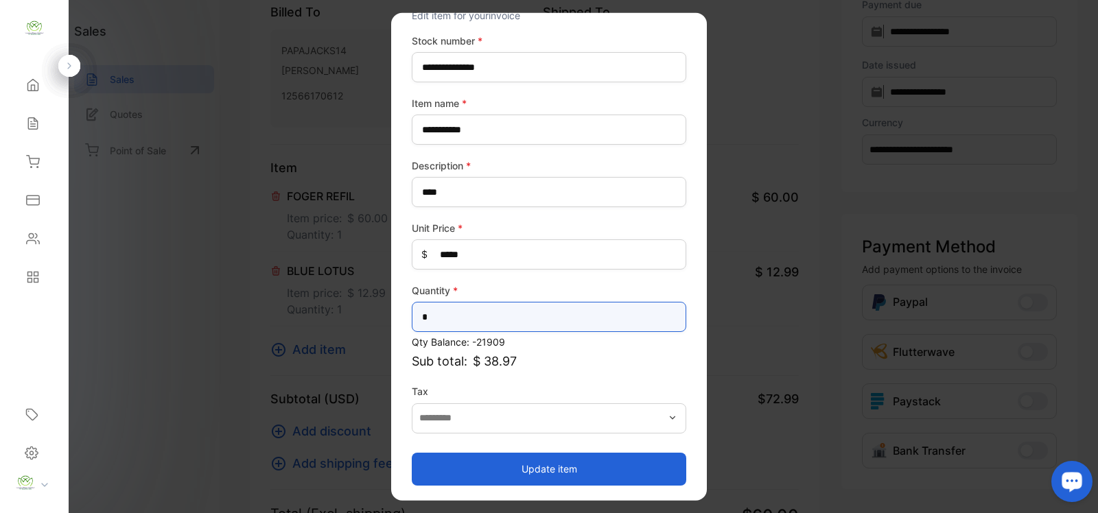
type input "*"
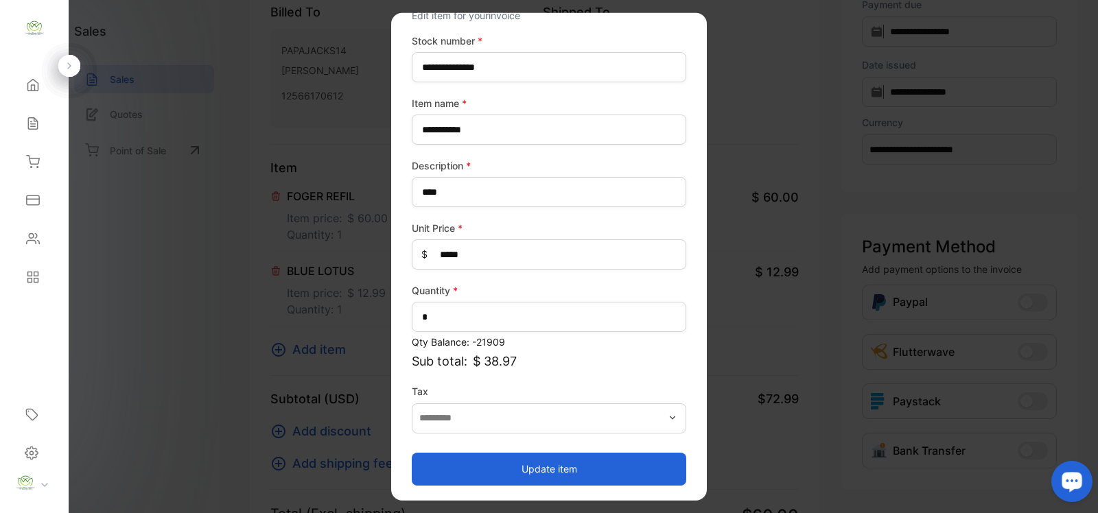
click at [522, 465] on button "Update item" at bounding box center [549, 468] width 274 height 33
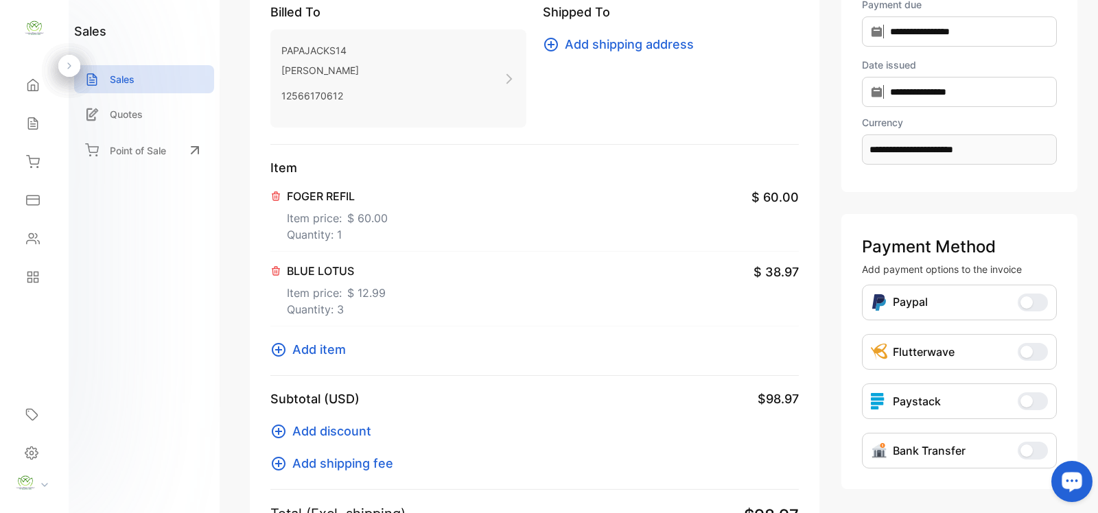
click at [272, 344] on icon at bounding box center [278, 350] width 16 height 16
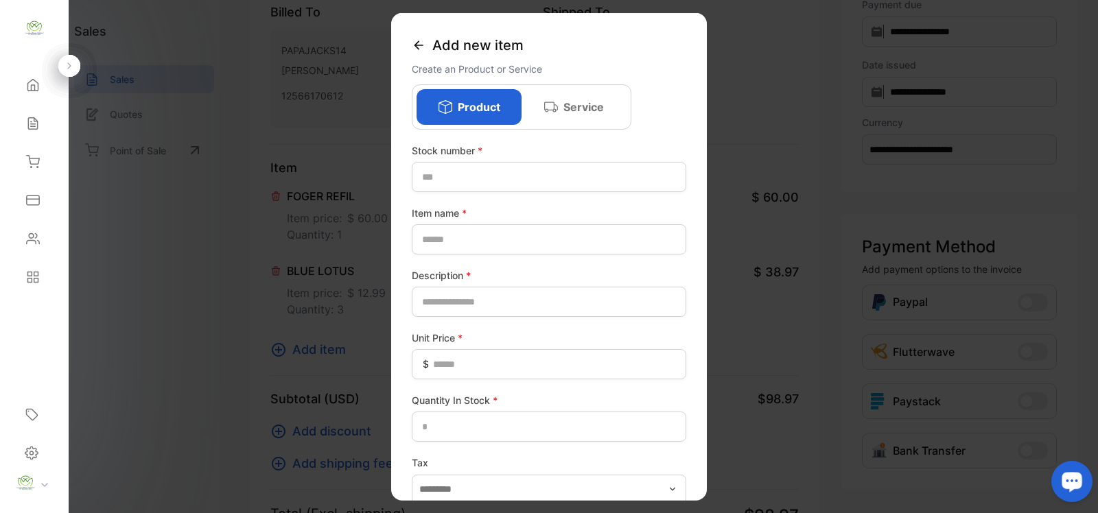
click at [417, 42] on icon at bounding box center [419, 45] width 14 height 14
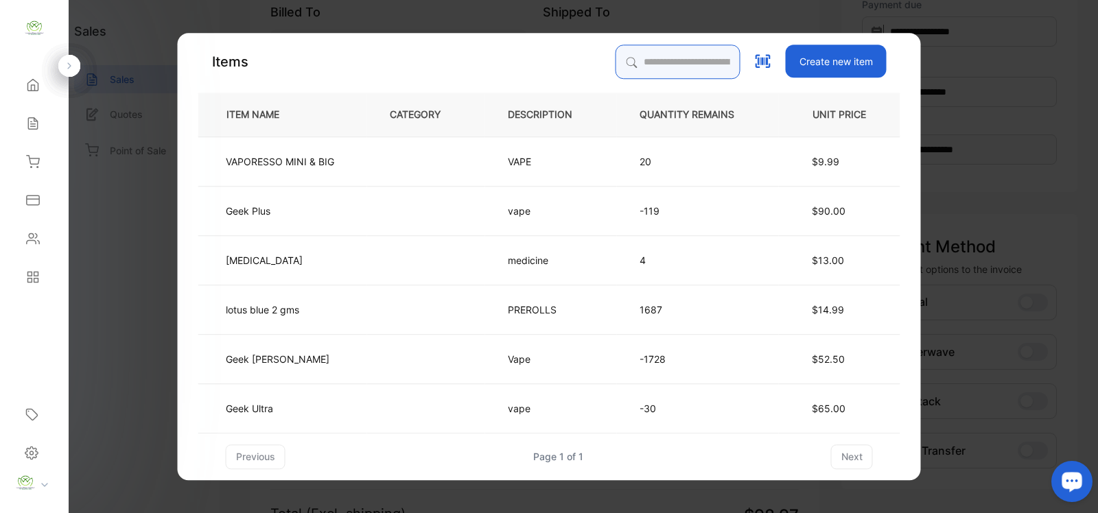
click at [633, 65] on input "search" at bounding box center [678, 62] width 125 height 34
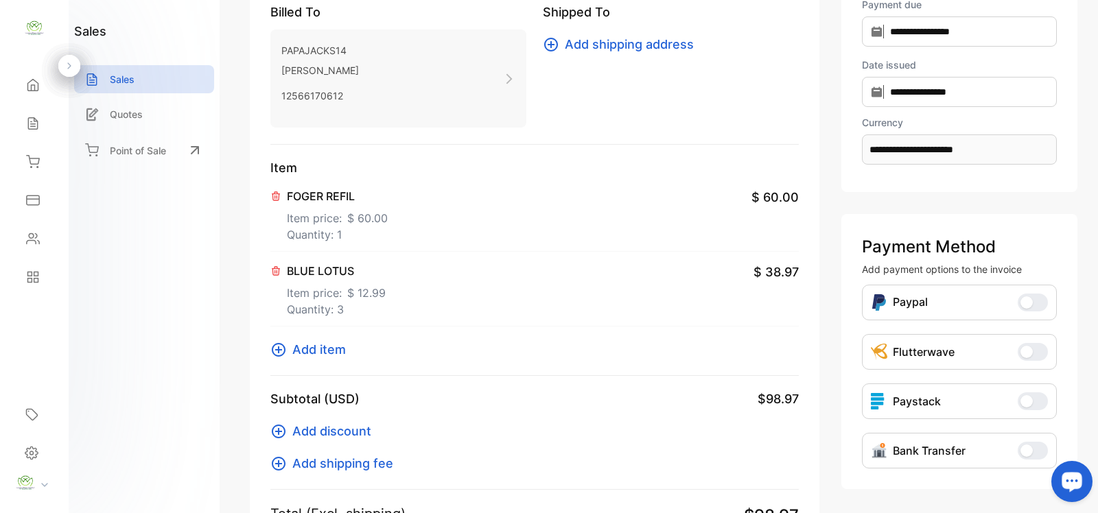
click at [347, 272] on p "BLUE LOTUS" at bounding box center [336, 271] width 99 height 16
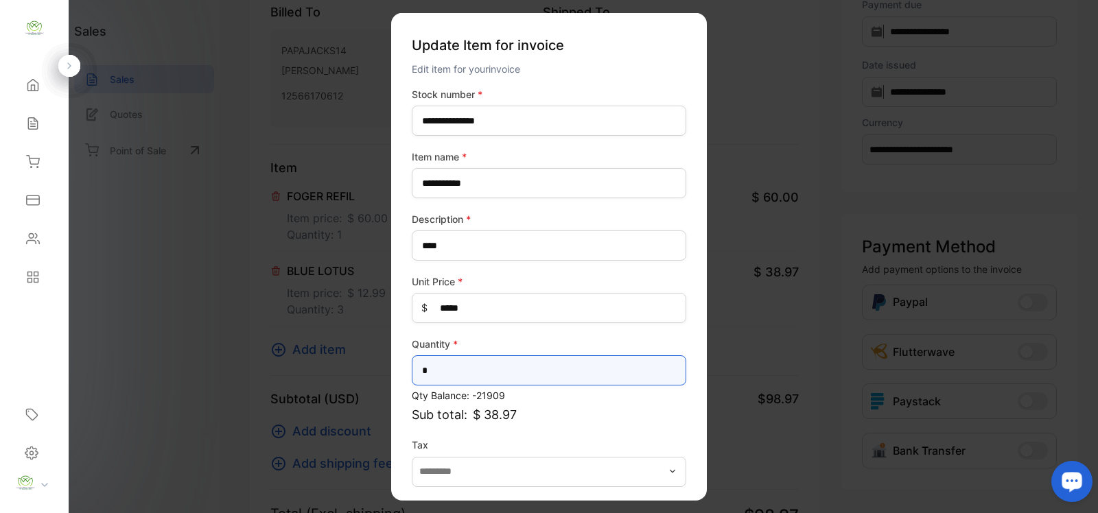
click at [512, 375] on input "*" at bounding box center [549, 370] width 274 height 30
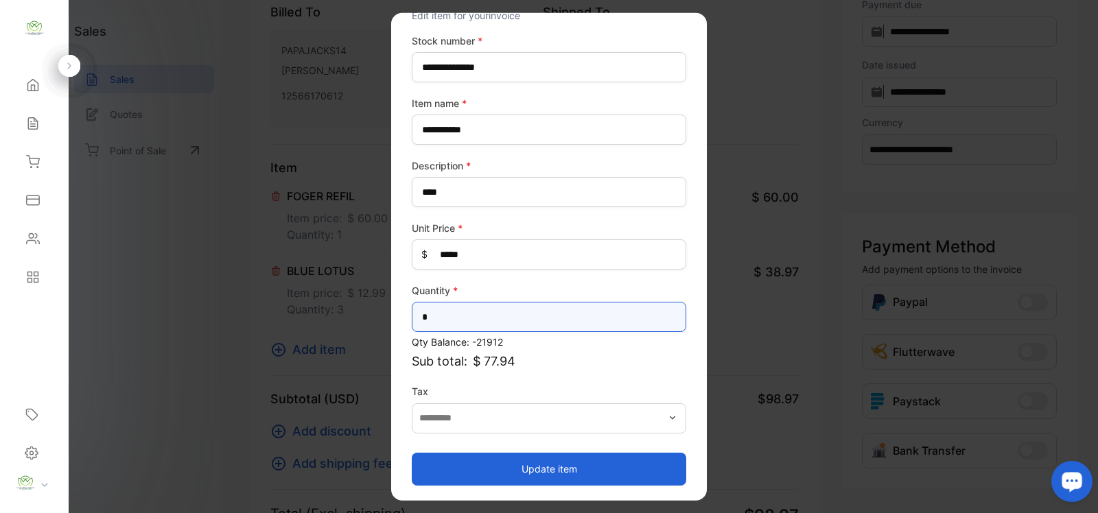
type input "*"
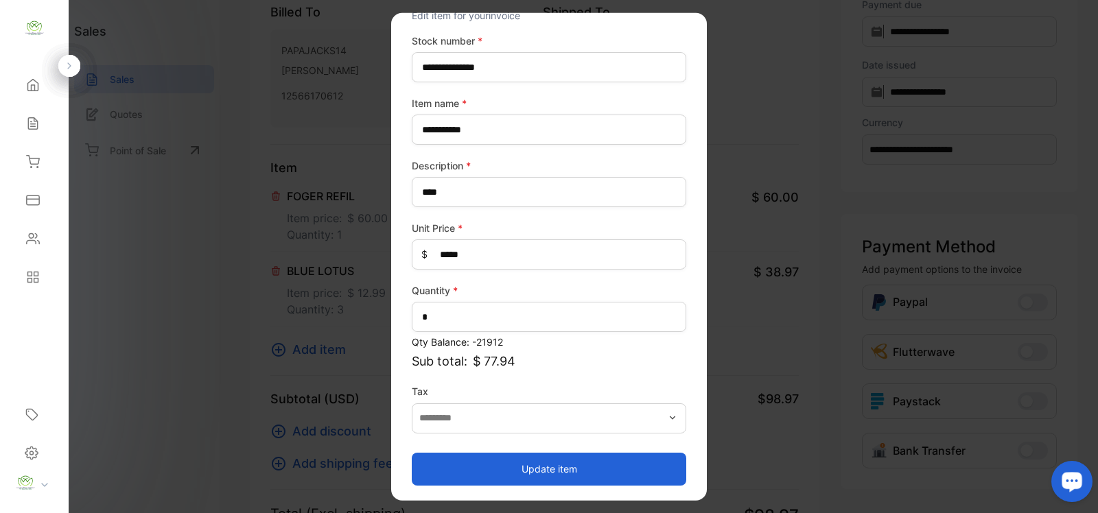
click at [556, 463] on button "Update item" at bounding box center [549, 468] width 274 height 33
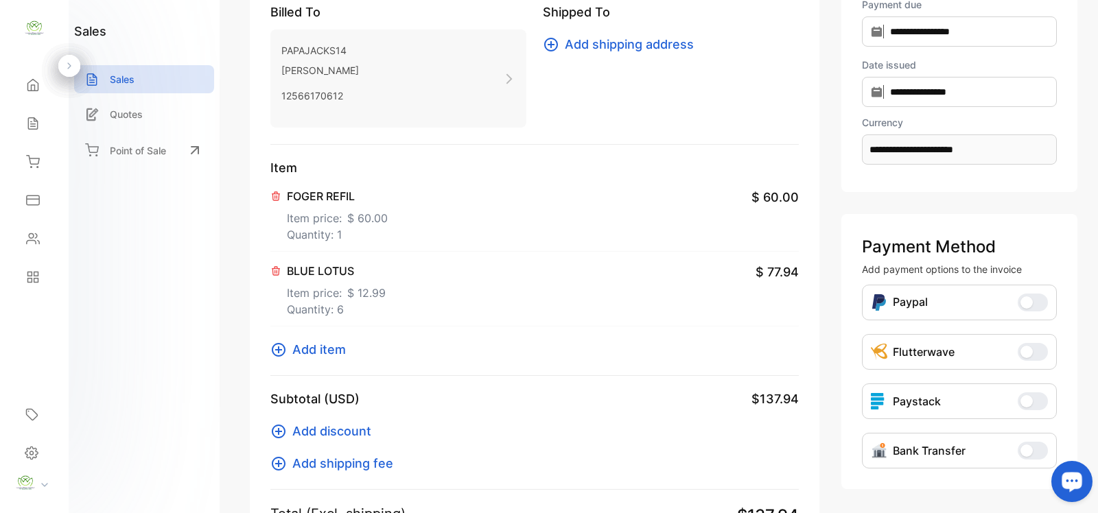
click at [278, 349] on icon at bounding box center [279, 350] width 14 height 14
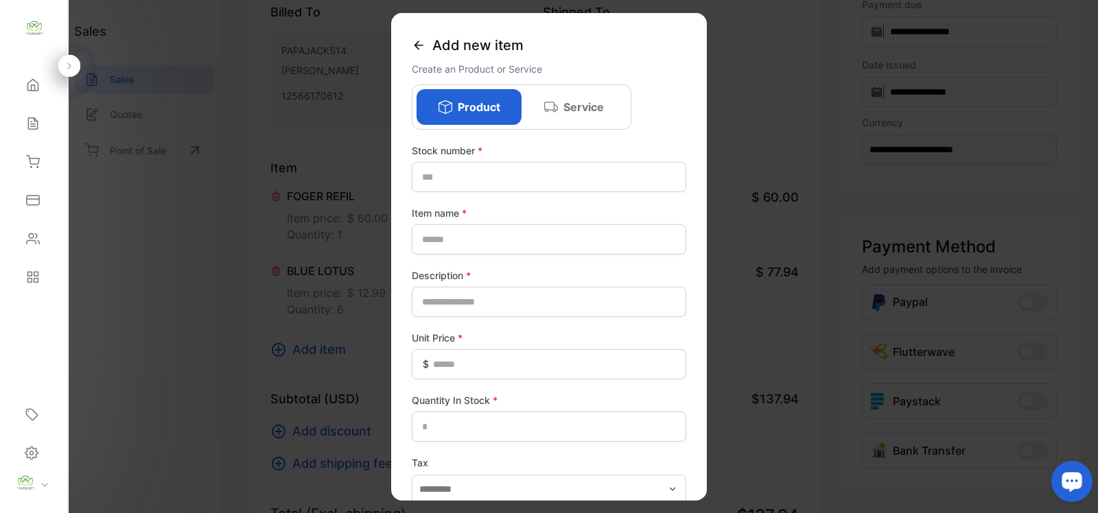
click at [415, 34] on div "Add new item" at bounding box center [549, 46] width 274 height 32
click at [420, 43] on icon at bounding box center [419, 45] width 14 height 14
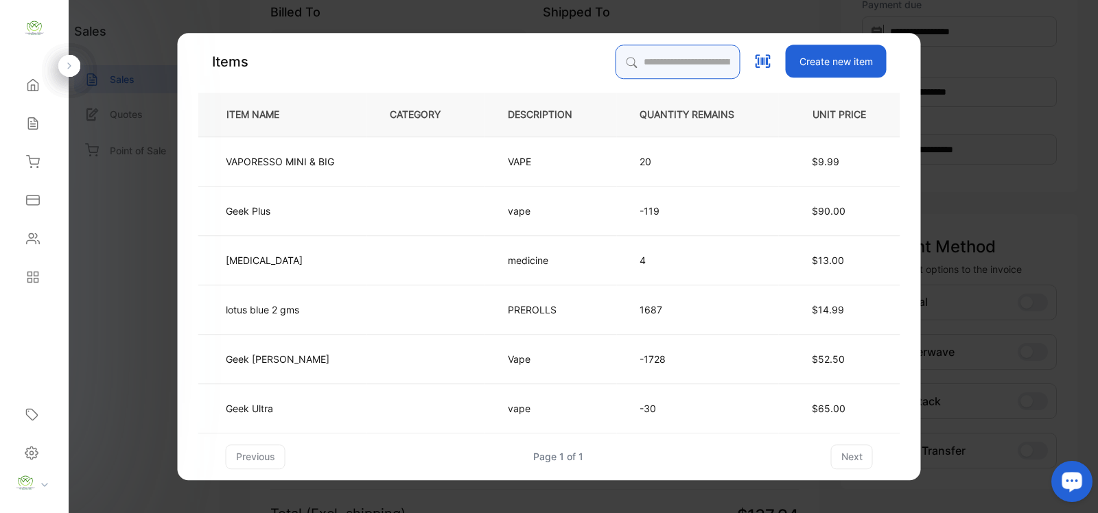
click at [629, 60] on input "search" at bounding box center [678, 62] width 125 height 34
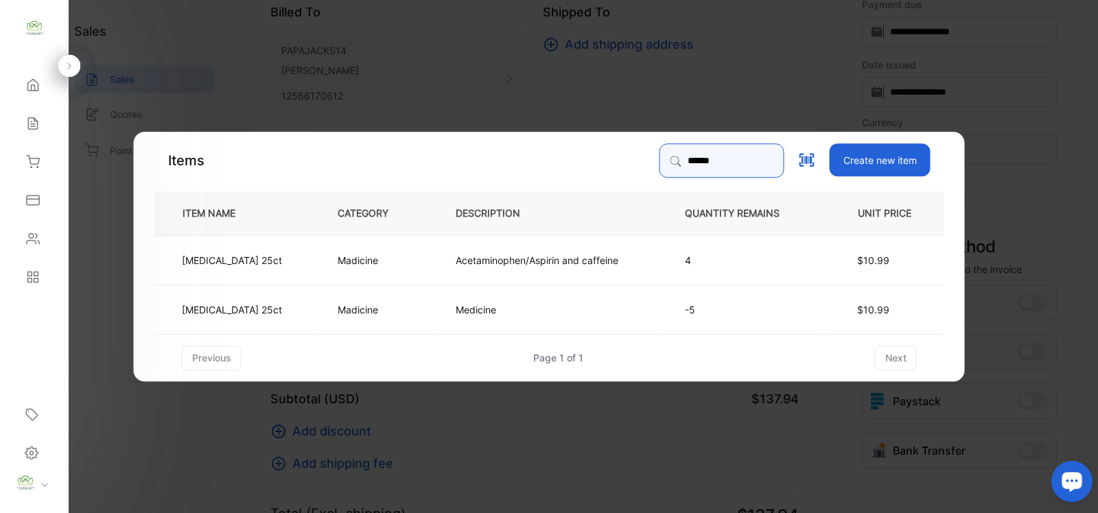
type input "******"
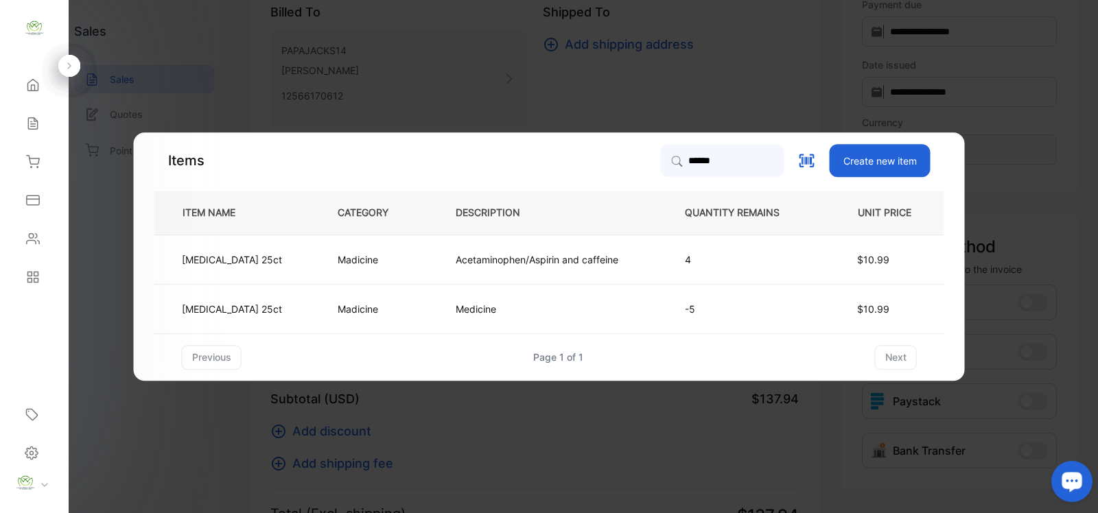
click at [378, 253] on p "Madicine" at bounding box center [358, 260] width 40 height 14
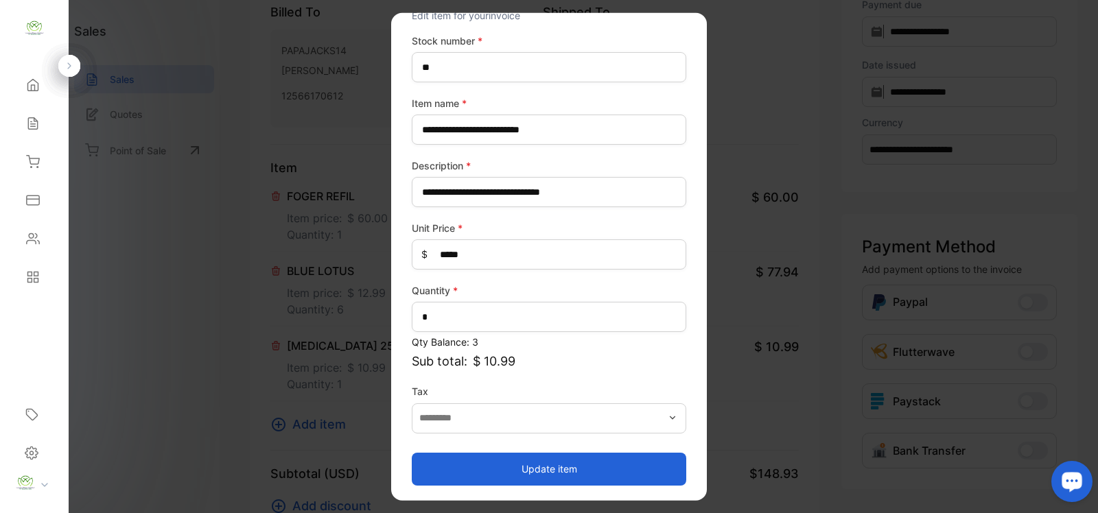
click at [549, 471] on button "Update item" at bounding box center [549, 468] width 274 height 33
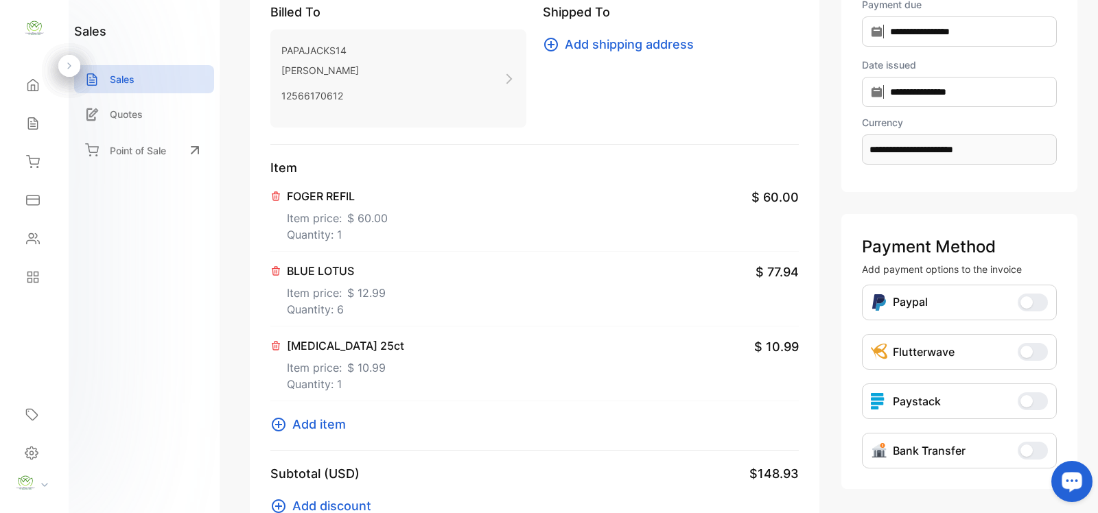
click at [281, 423] on icon at bounding box center [278, 425] width 16 height 16
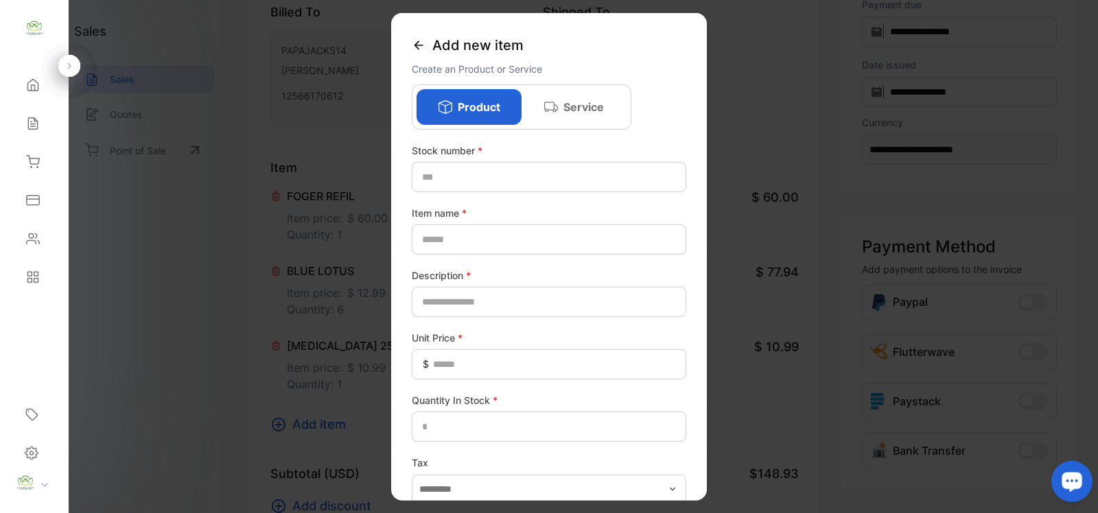
click at [423, 43] on icon at bounding box center [419, 45] width 14 height 14
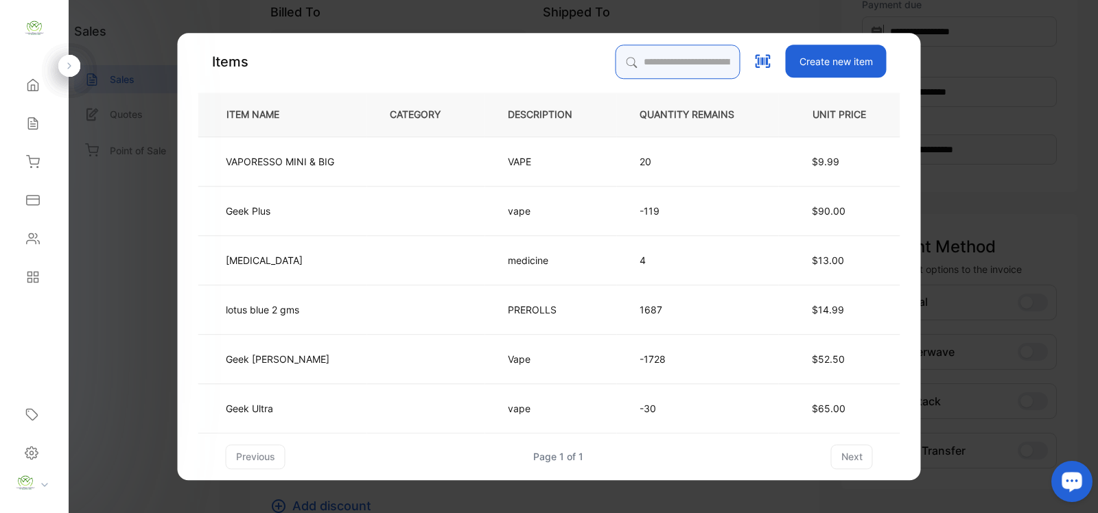
click at [647, 58] on input "search" at bounding box center [678, 62] width 125 height 34
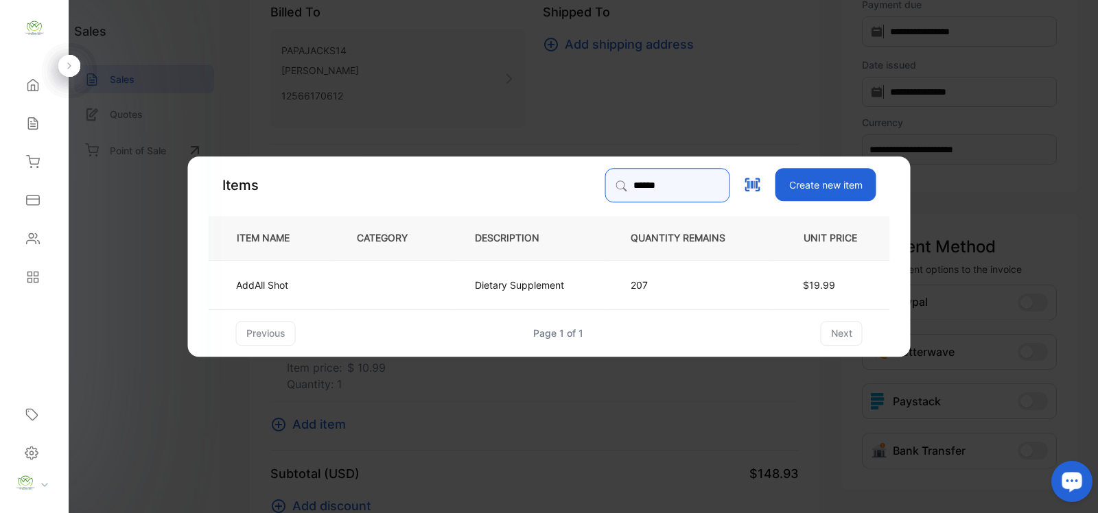
type input "*****"
paste input "*"
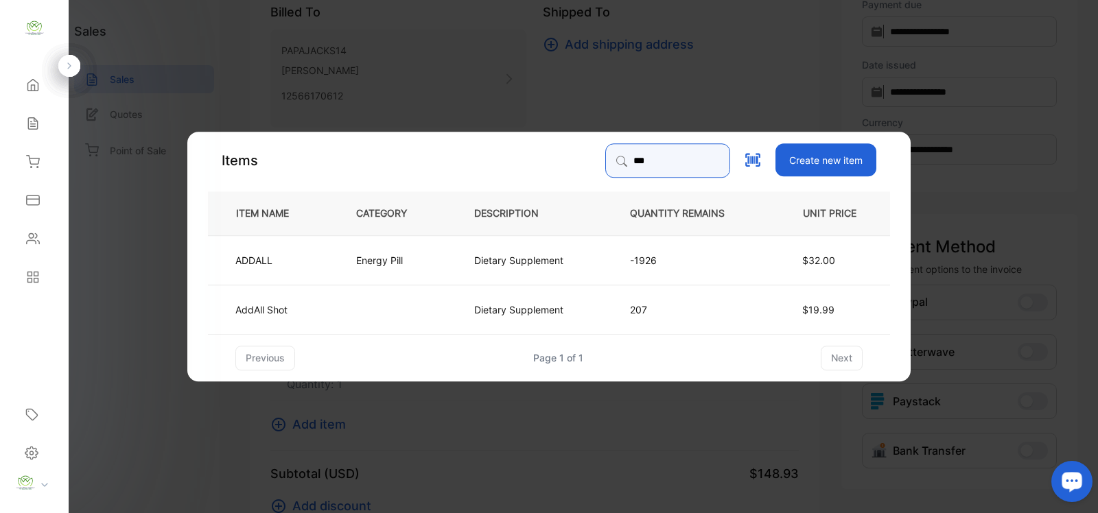
type input "***"
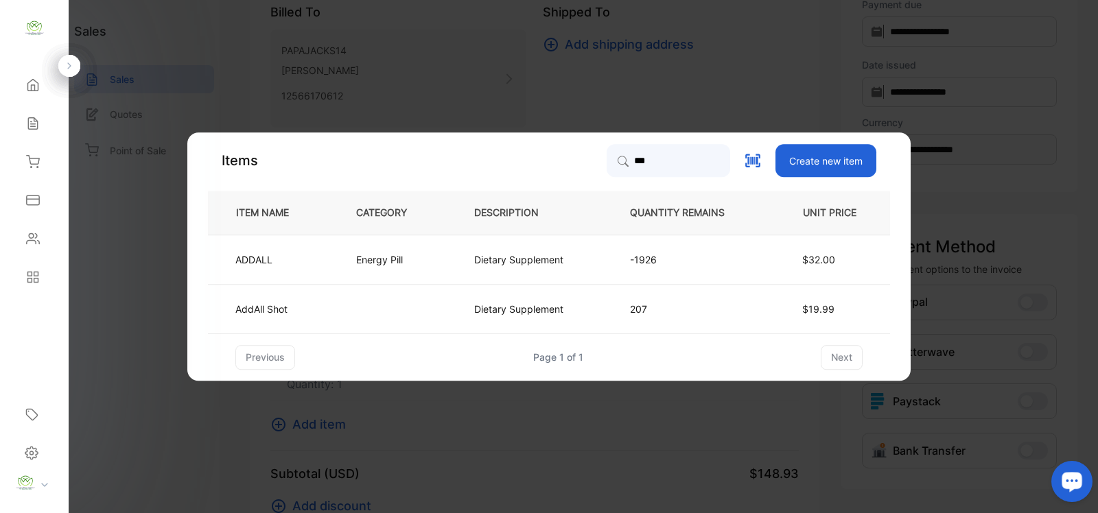
click at [473, 261] on td "Dietary Supplement" at bounding box center [530, 259] width 156 height 49
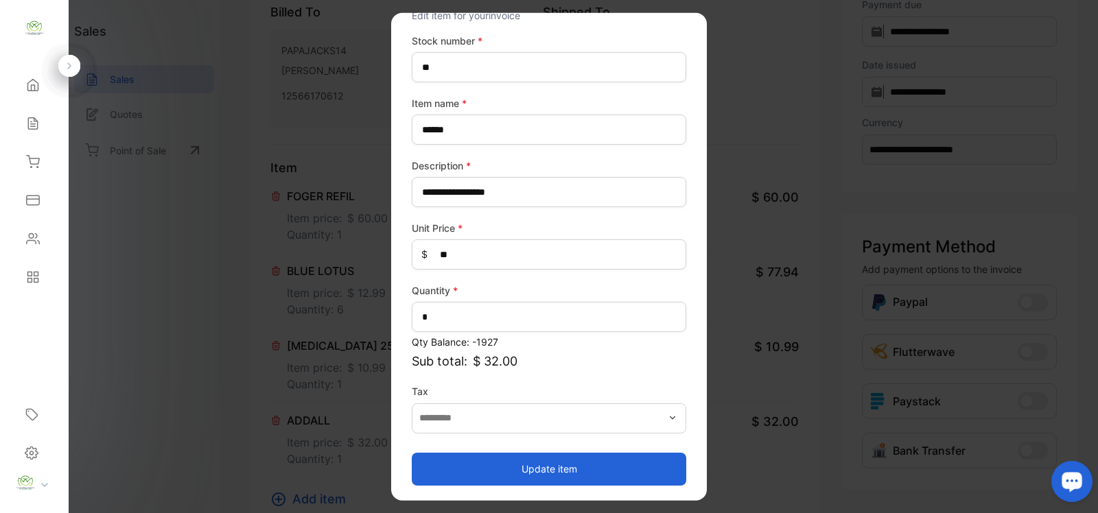
click at [542, 467] on button "Update item" at bounding box center [549, 468] width 274 height 33
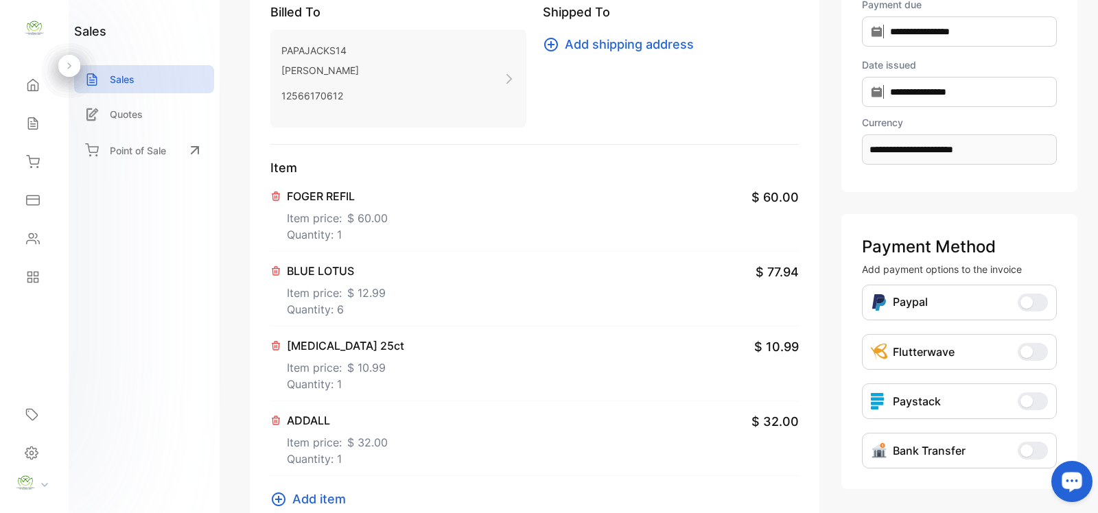
click at [286, 498] on icon at bounding box center [278, 499] width 16 height 16
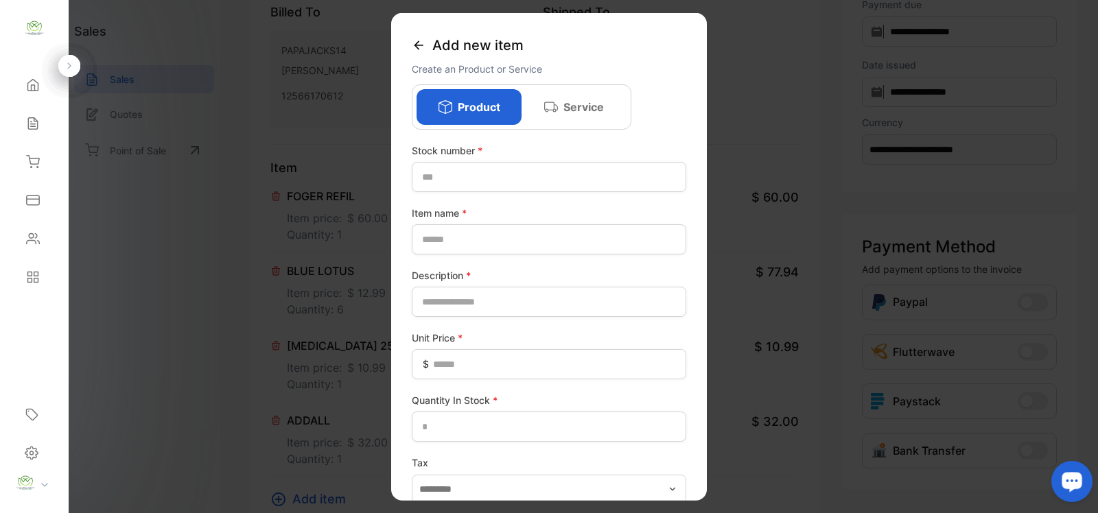
click at [427, 42] on div "Add new item" at bounding box center [549, 46] width 274 height 32
click at [425, 41] on div "Add new item" at bounding box center [549, 46] width 274 height 32
click at [420, 42] on icon at bounding box center [419, 45] width 14 height 14
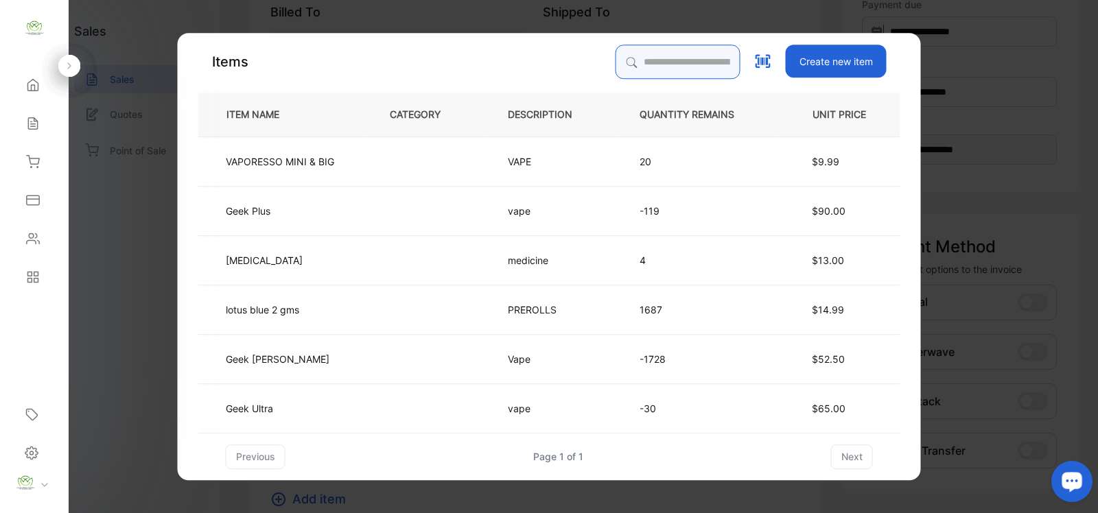
click at [704, 75] on input "search" at bounding box center [678, 62] width 125 height 34
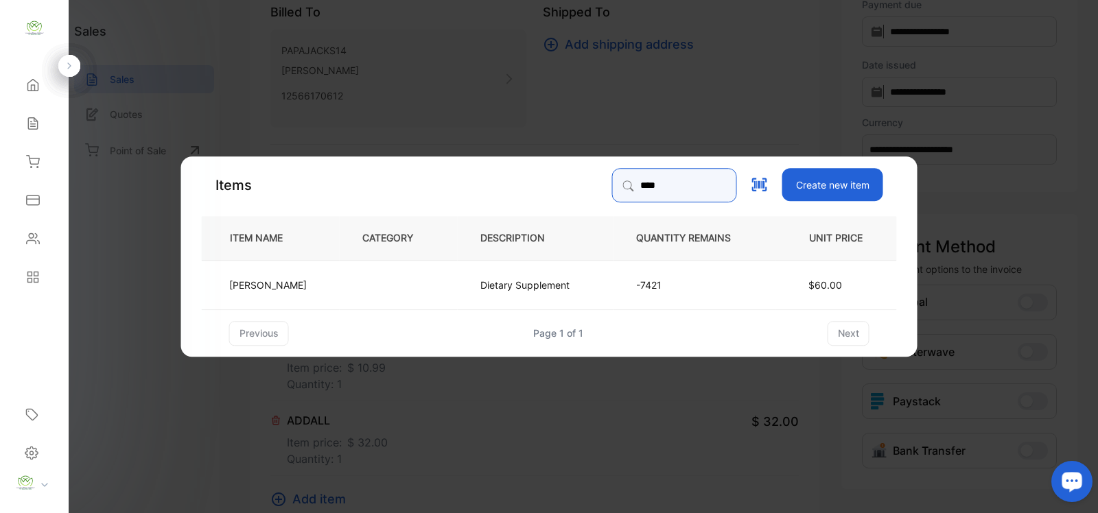
type input "****"
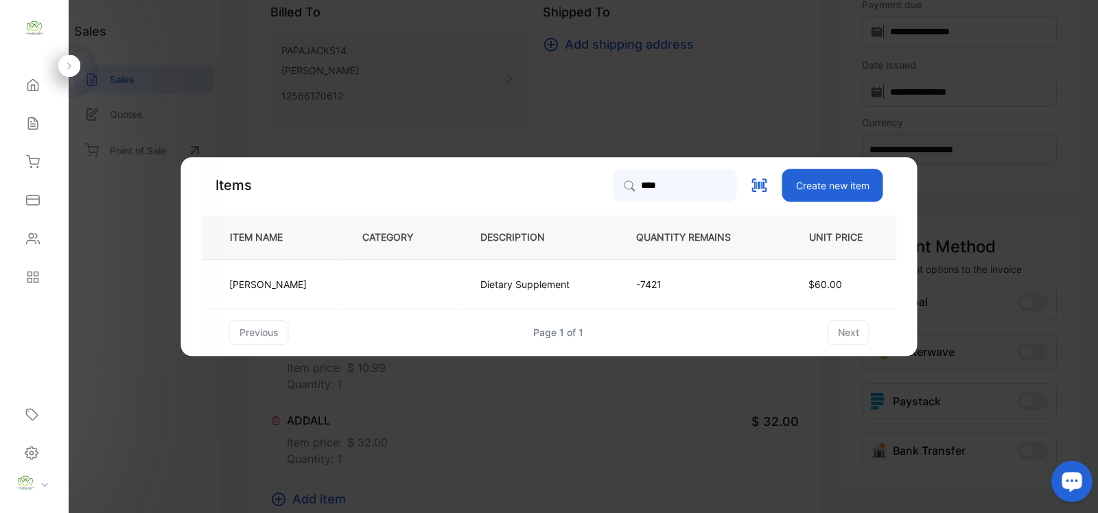
click at [492, 270] on td "Dietary Supplement" at bounding box center [536, 283] width 156 height 49
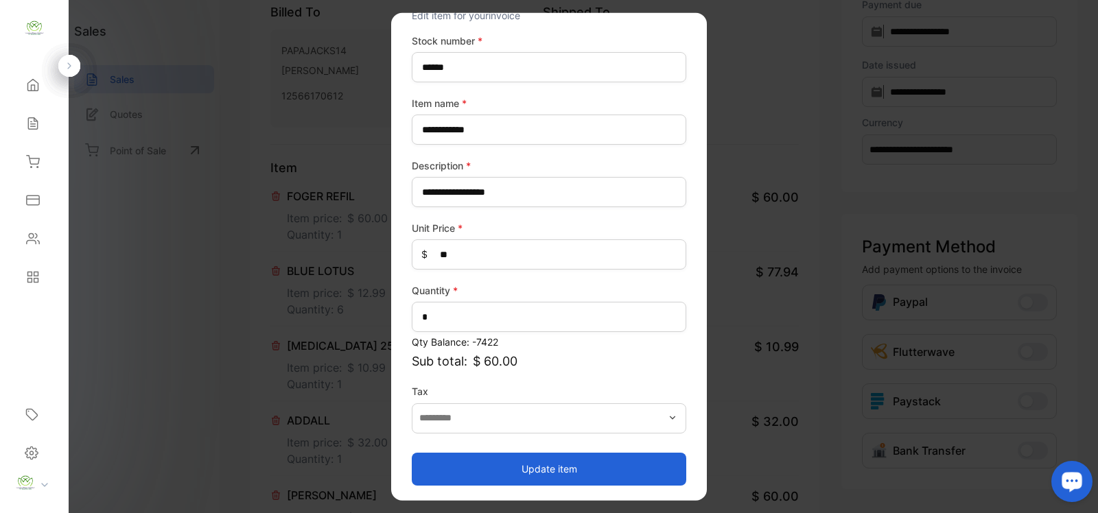
click at [585, 472] on button "Update item" at bounding box center [549, 468] width 274 height 33
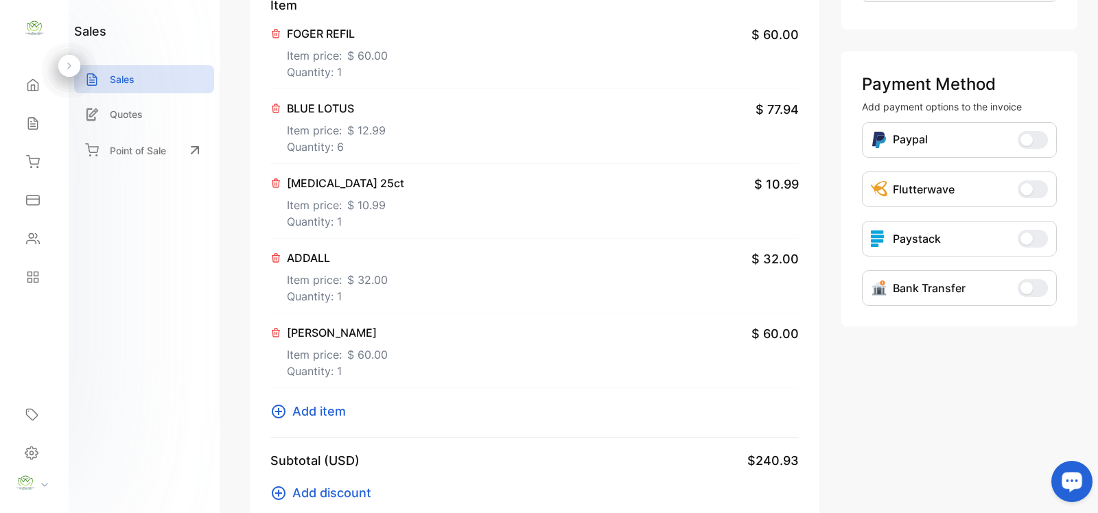
scroll to position [543, 0]
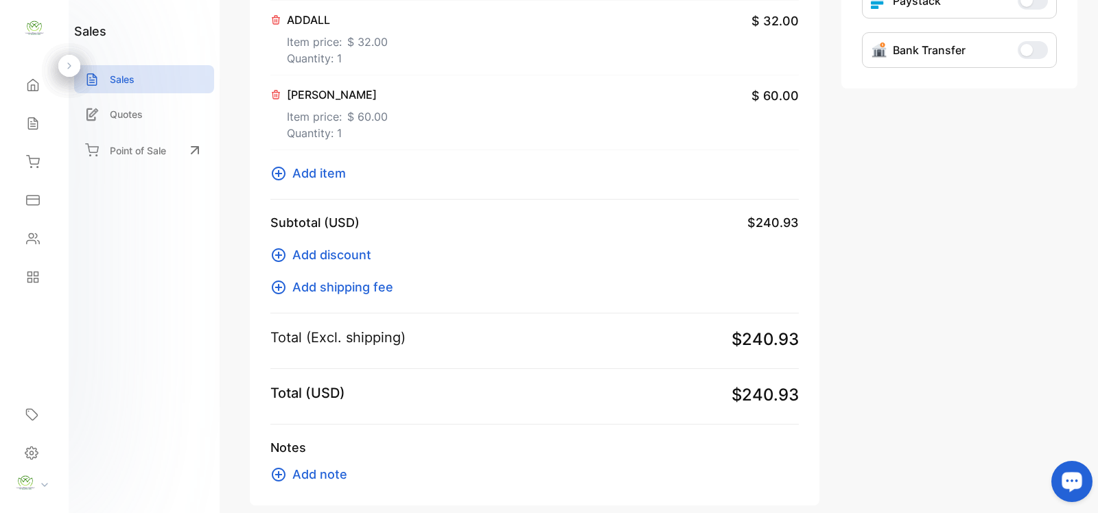
click at [286, 177] on icon at bounding box center [278, 173] width 16 height 16
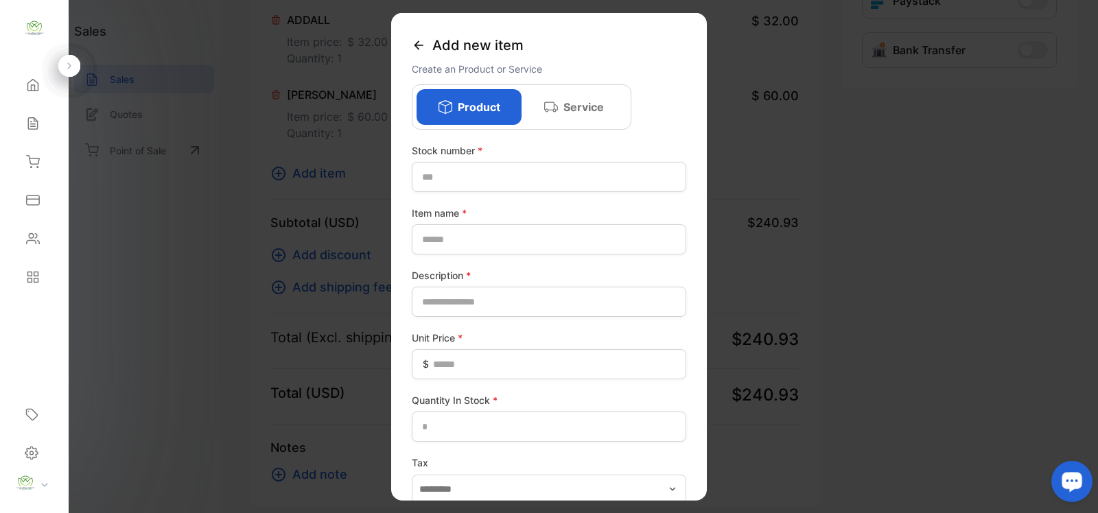
click at [417, 45] on icon at bounding box center [418, 44] width 9 height 9
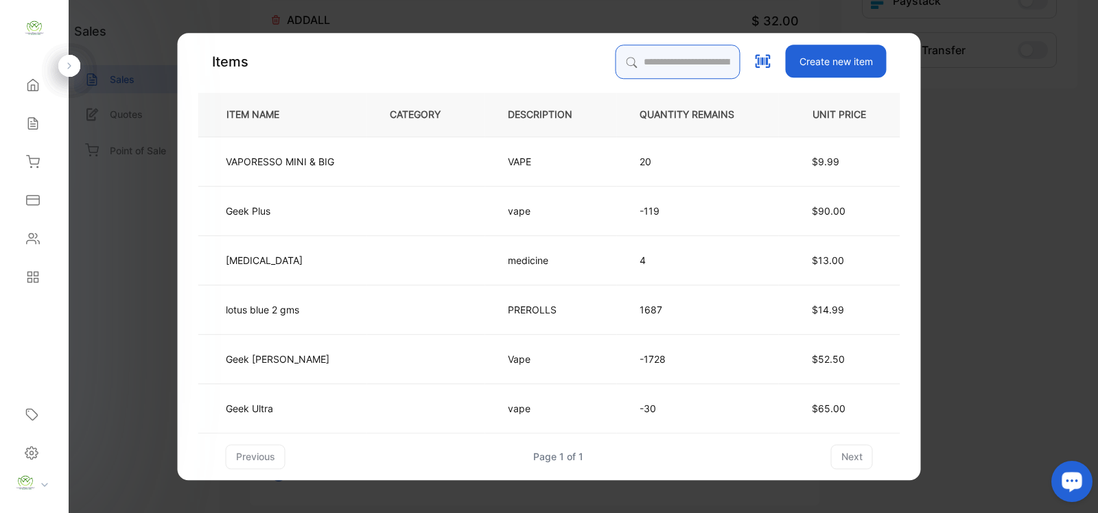
click at [657, 66] on input "search" at bounding box center [678, 62] width 125 height 34
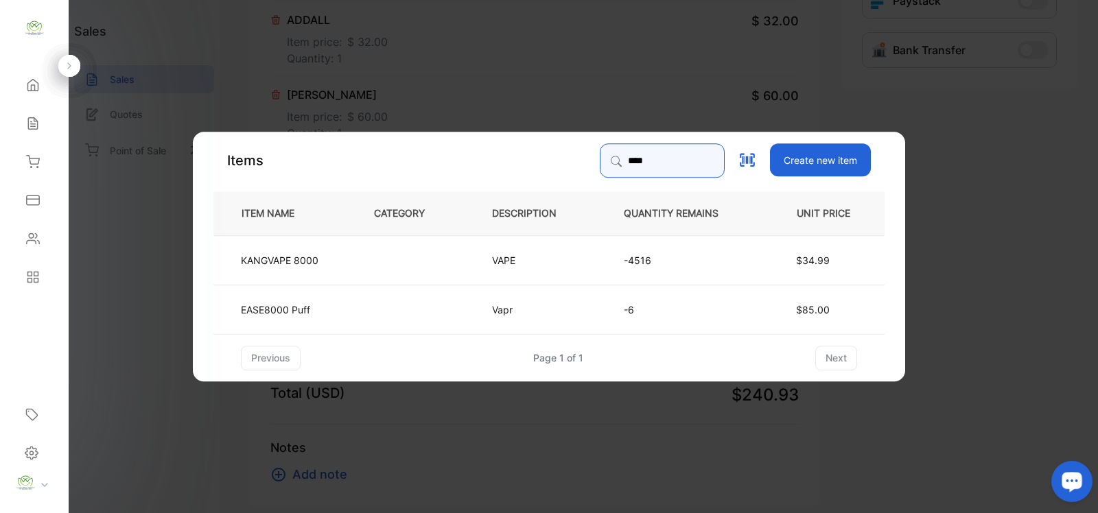
type input "****"
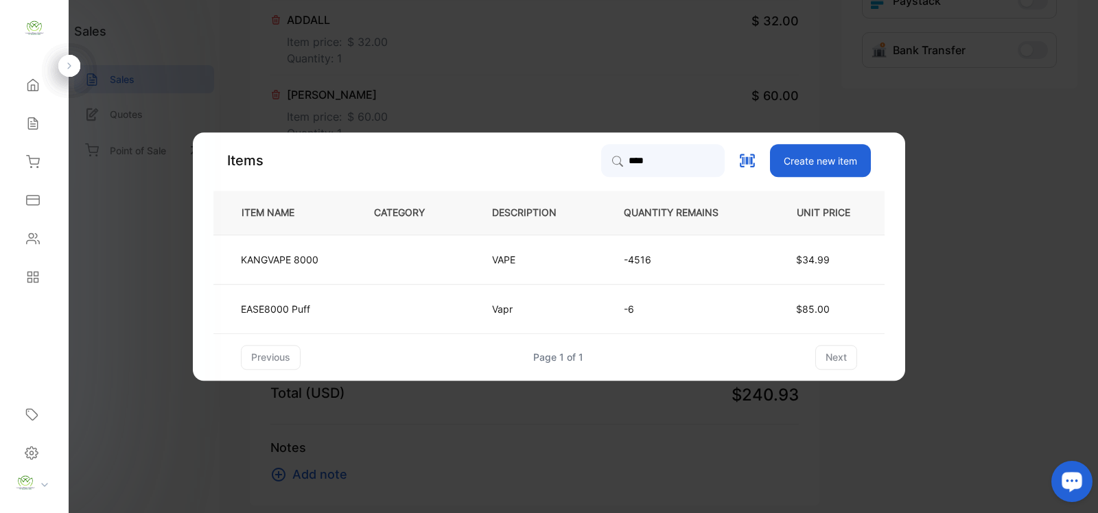
click at [444, 246] on td at bounding box center [410, 259] width 118 height 49
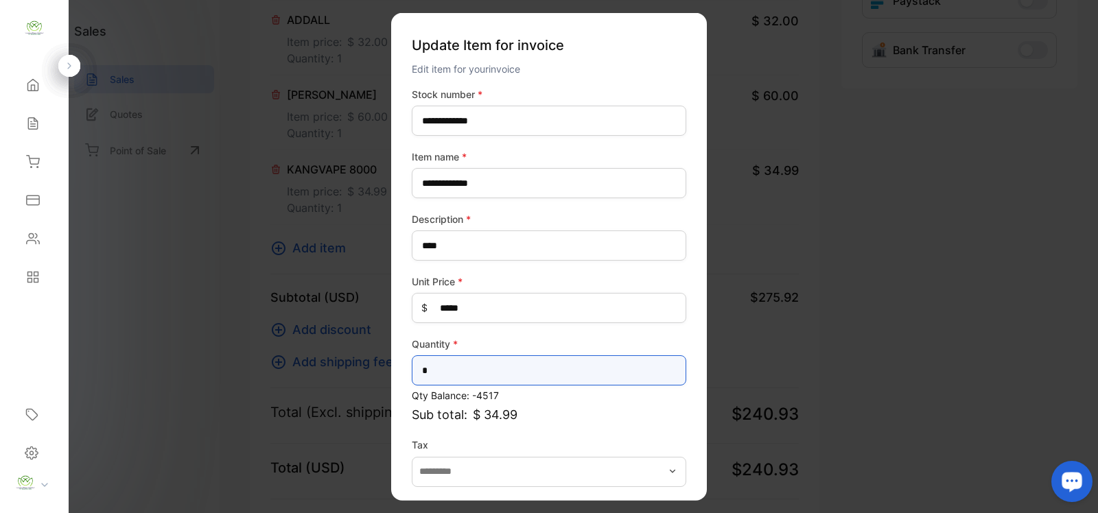
click at [563, 366] on input "*" at bounding box center [549, 370] width 274 height 30
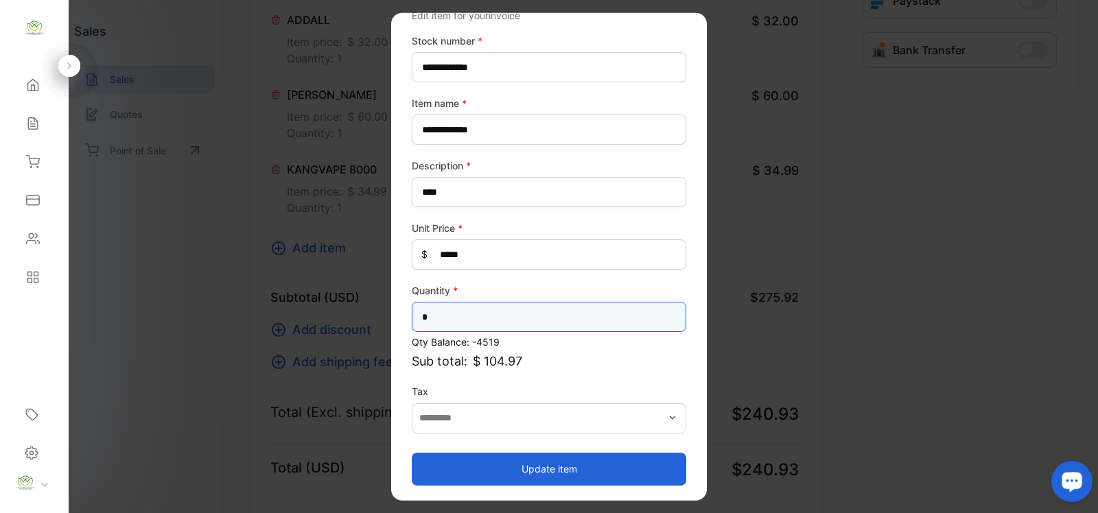
type input "*"
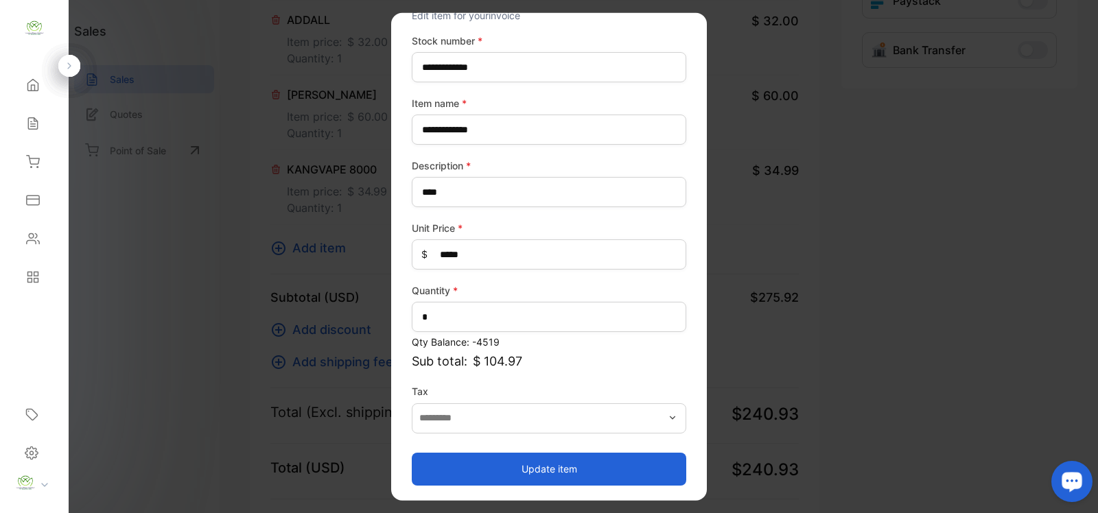
click at [506, 463] on button "Update item" at bounding box center [549, 468] width 274 height 33
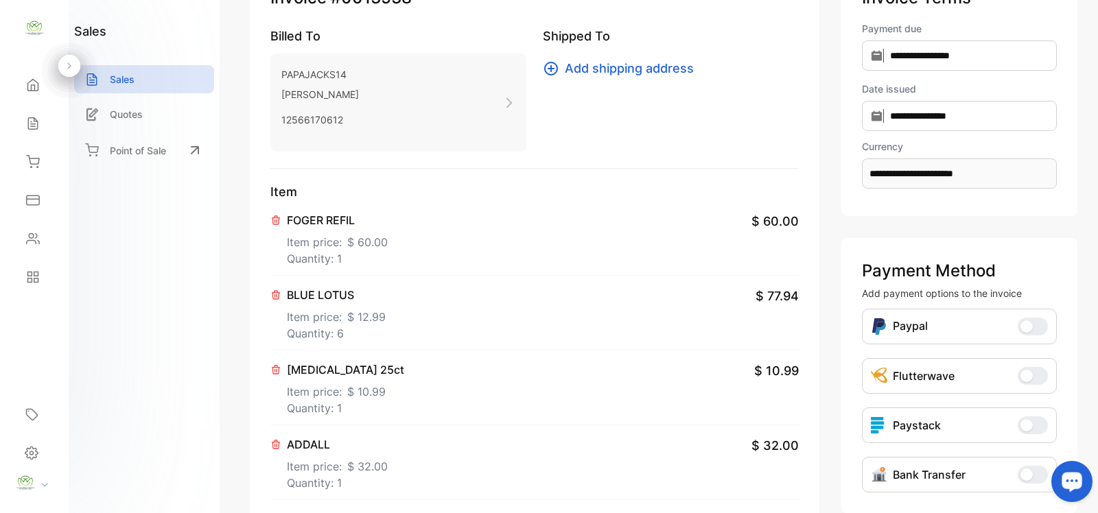
scroll to position [0, 0]
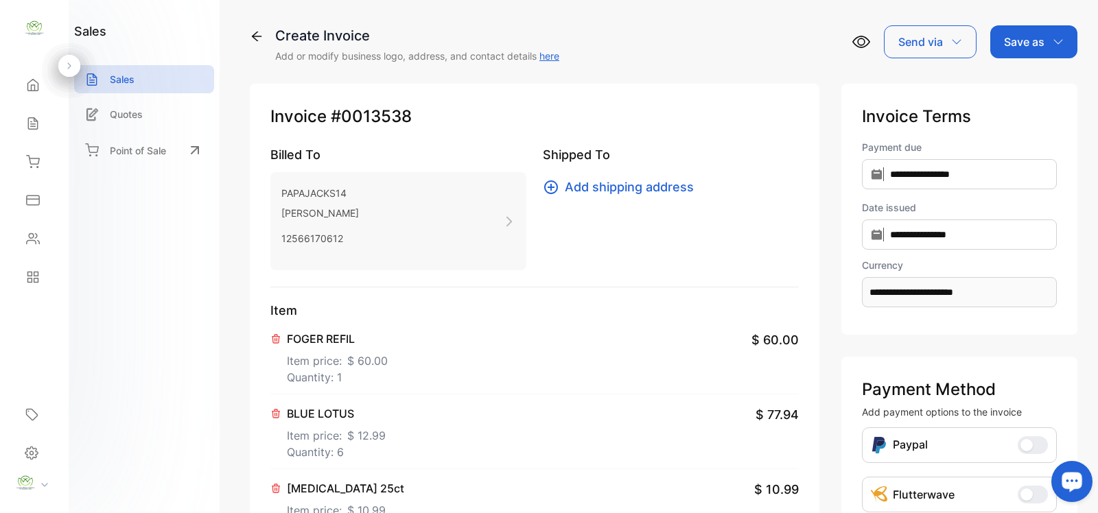
click at [1012, 28] on div "Save as" at bounding box center [1033, 41] width 87 height 33
click at [1019, 80] on div "Invoice" at bounding box center [1030, 86] width 79 height 27
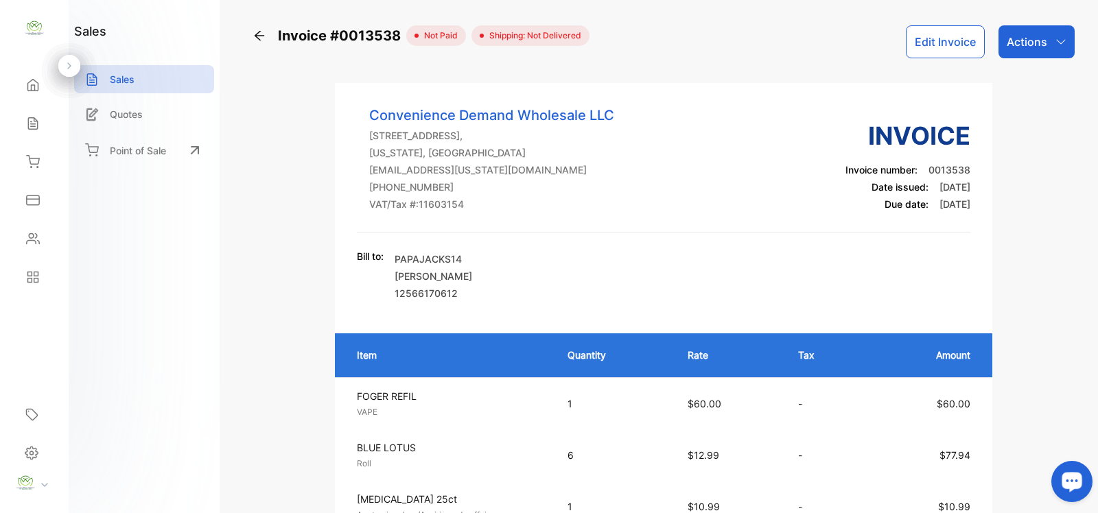
click at [1057, 54] on div "Actions" at bounding box center [1036, 41] width 76 height 33
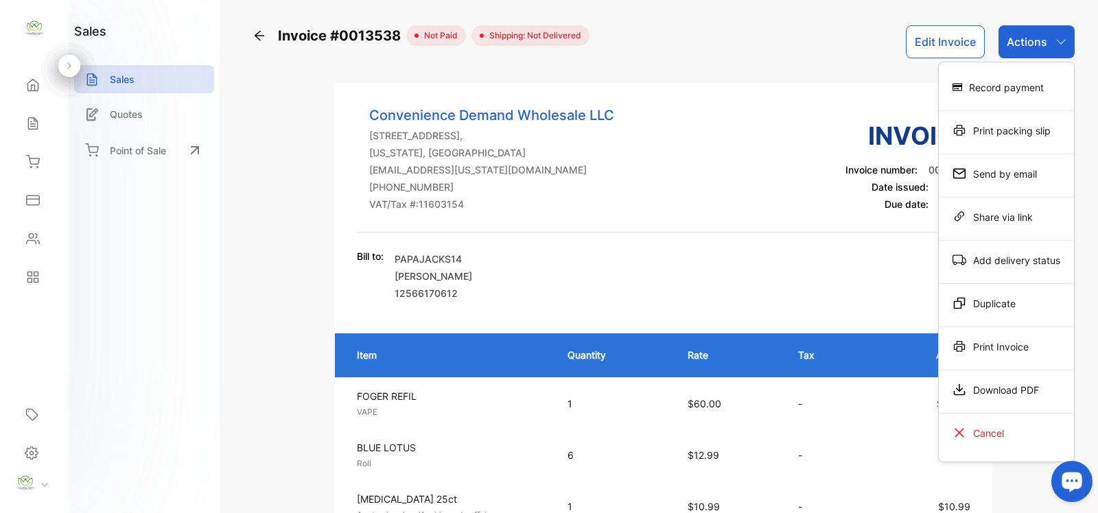
click at [993, 335] on div "Print Invoice" at bounding box center [1006, 346] width 135 height 27
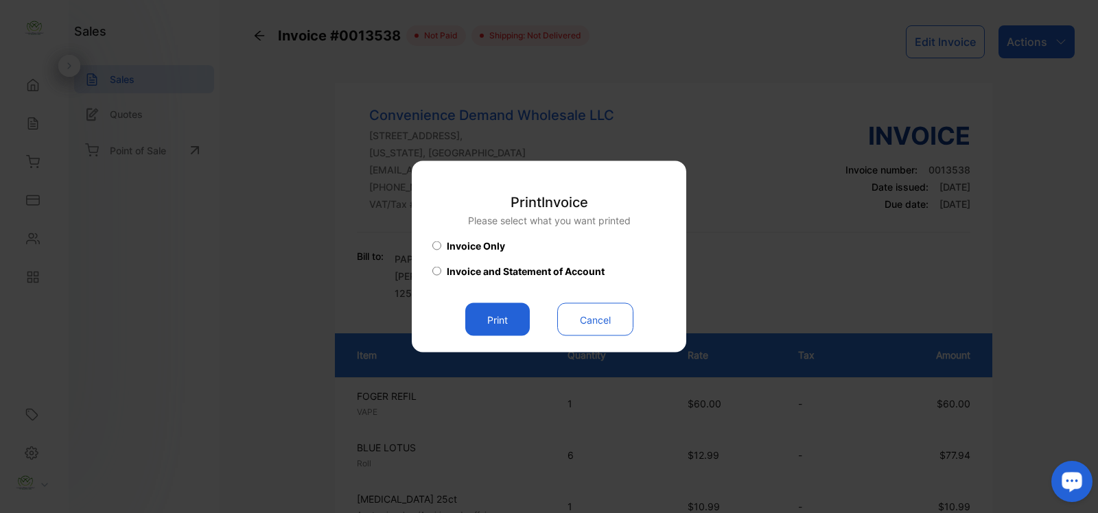
click at [624, 316] on button "Cancel" at bounding box center [595, 319] width 76 height 33
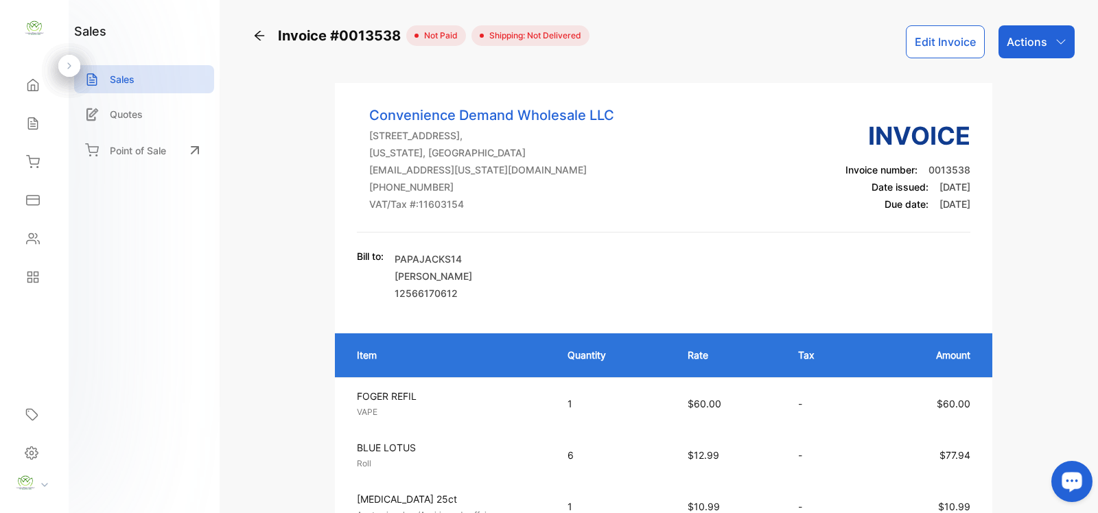
click at [933, 43] on button "Edit Invoice" at bounding box center [945, 41] width 79 height 33
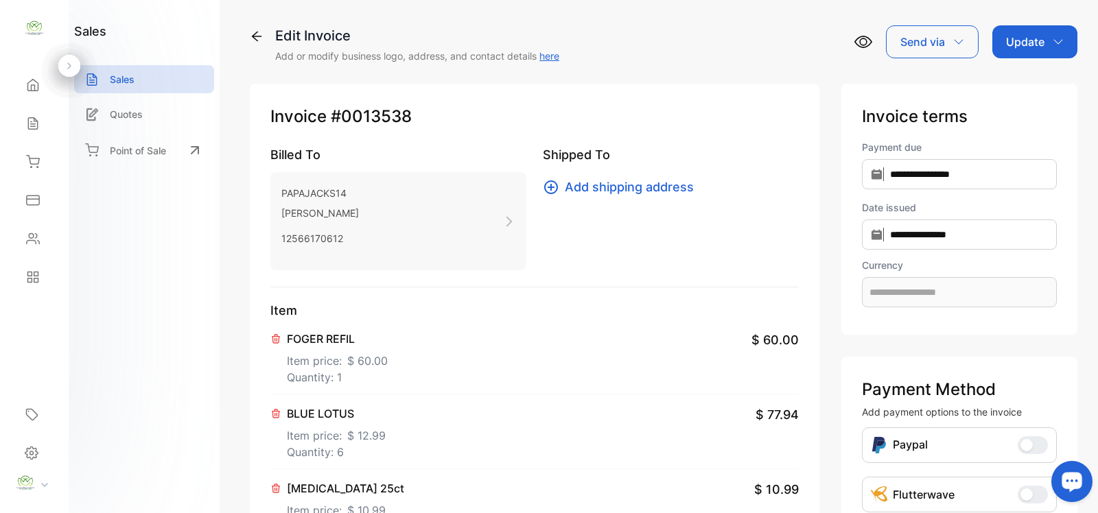
type input "**********"
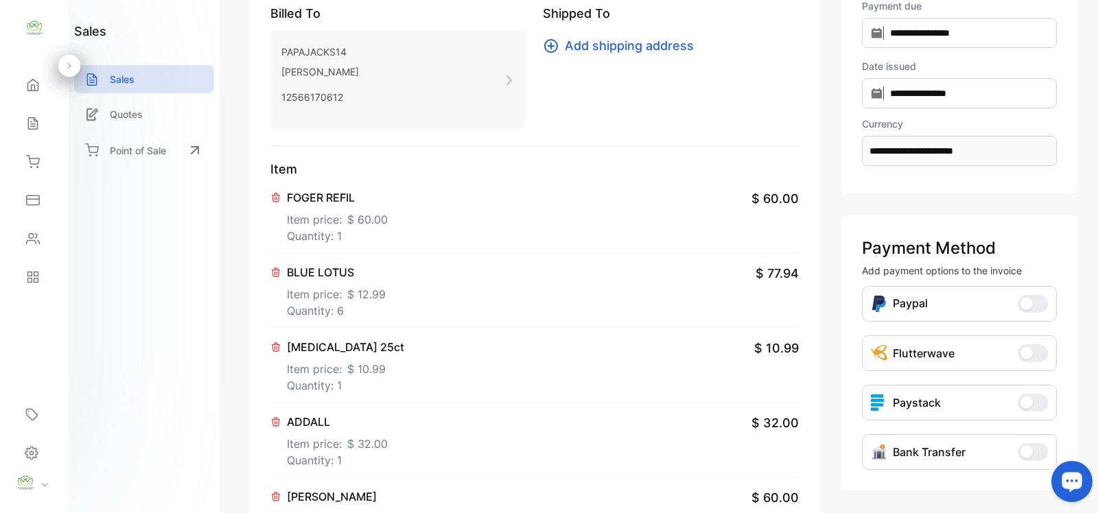
scroll to position [400, 0]
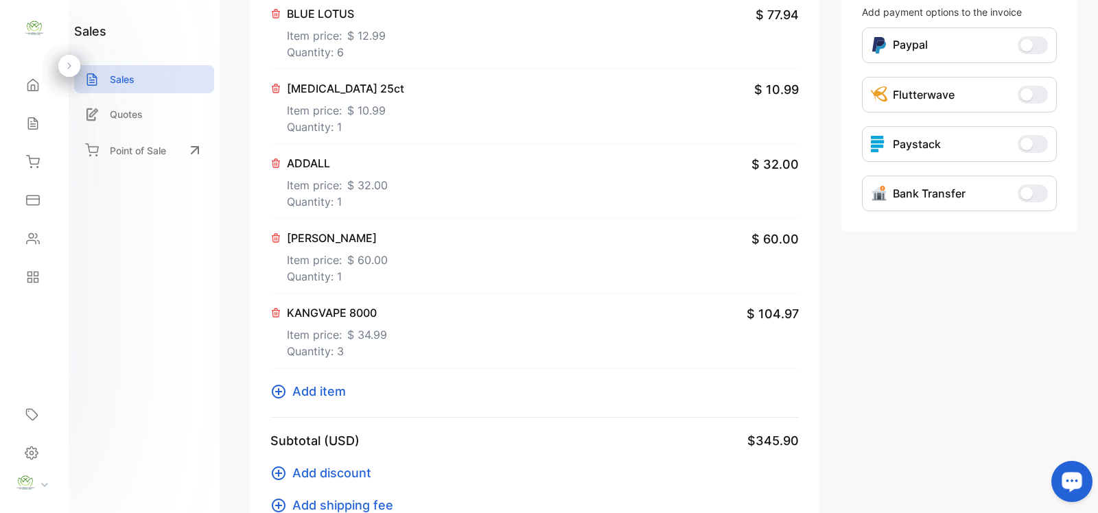
click at [283, 391] on icon at bounding box center [278, 392] width 16 height 16
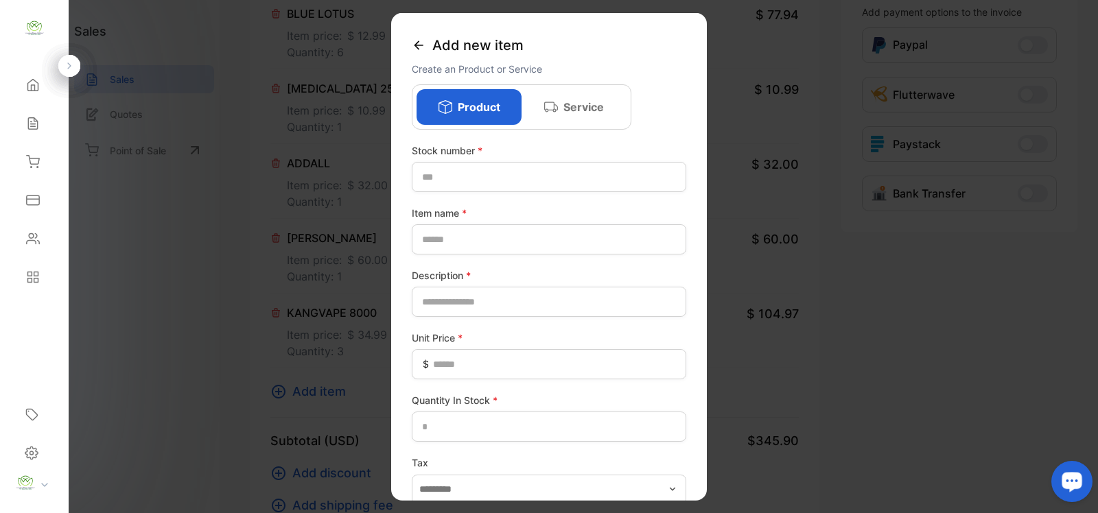
click at [423, 49] on icon at bounding box center [419, 45] width 14 height 14
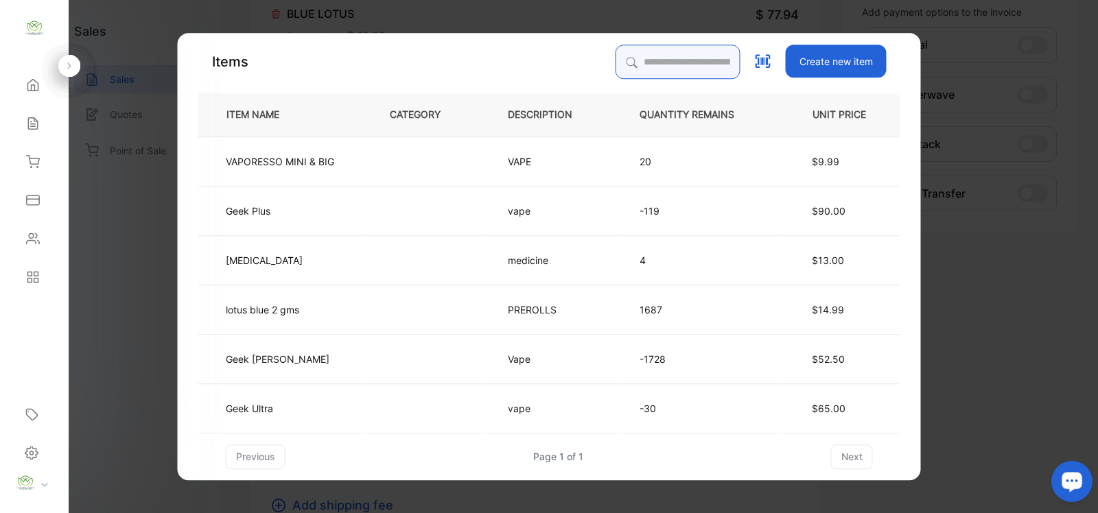
click at [669, 50] on input "search" at bounding box center [678, 62] width 125 height 34
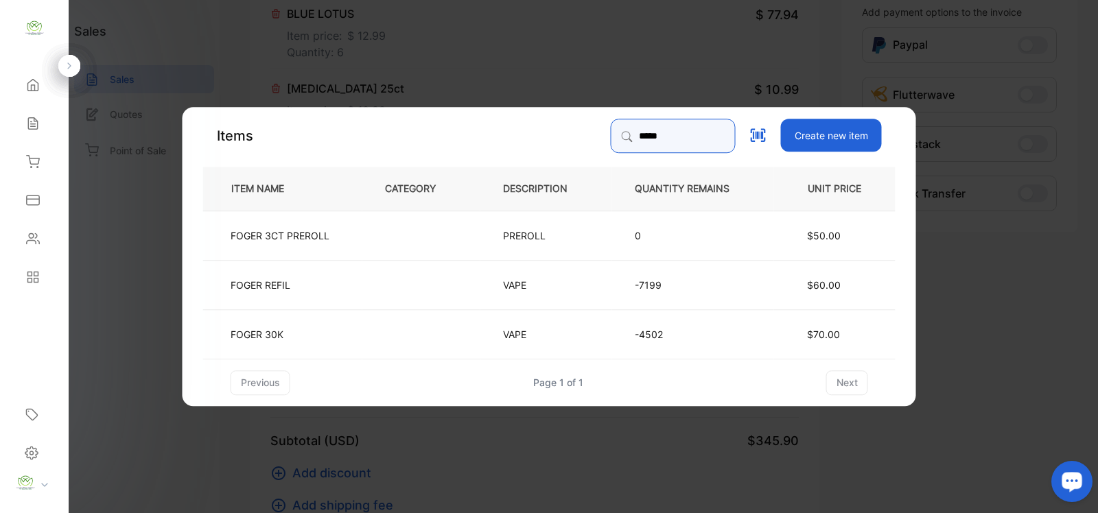
type input "*****"
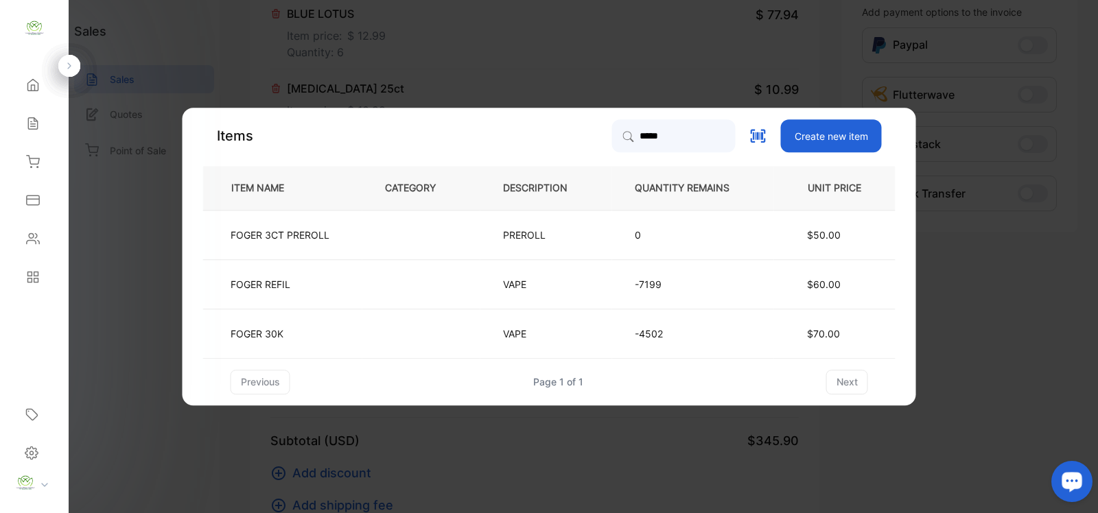
click at [423, 336] on td at bounding box center [421, 333] width 118 height 49
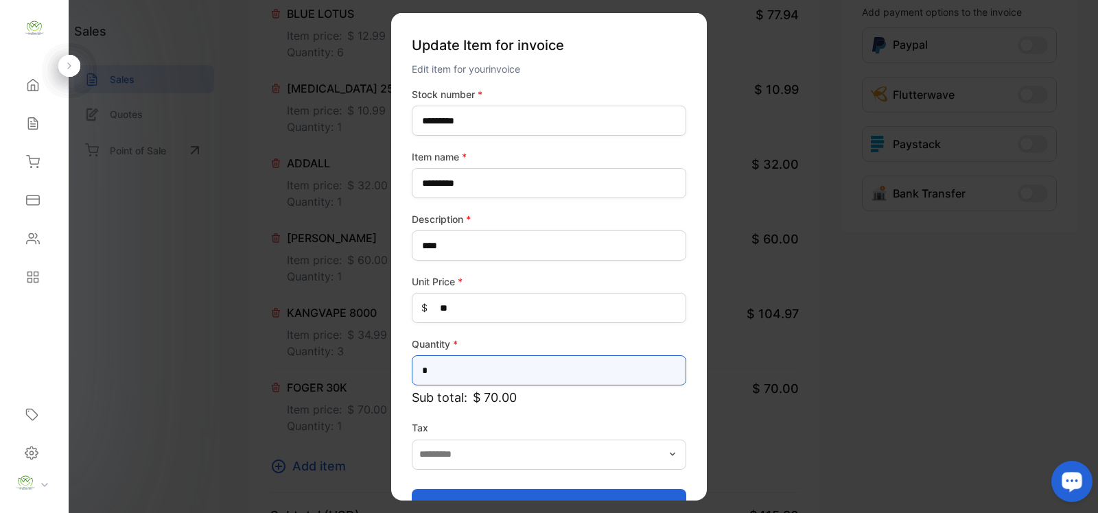
click at [491, 371] on input "*" at bounding box center [549, 370] width 274 height 30
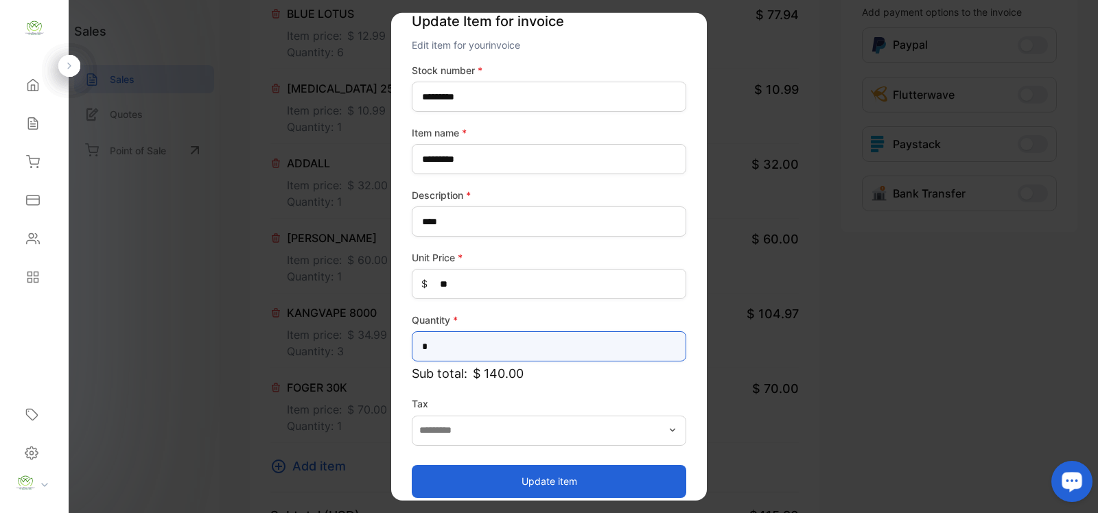
scroll to position [36, 0]
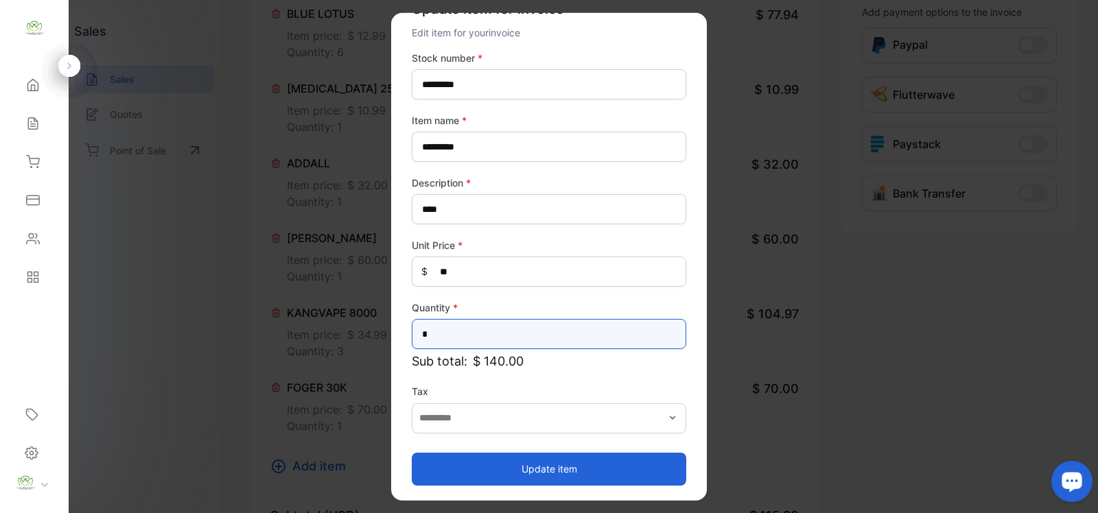
type input "*"
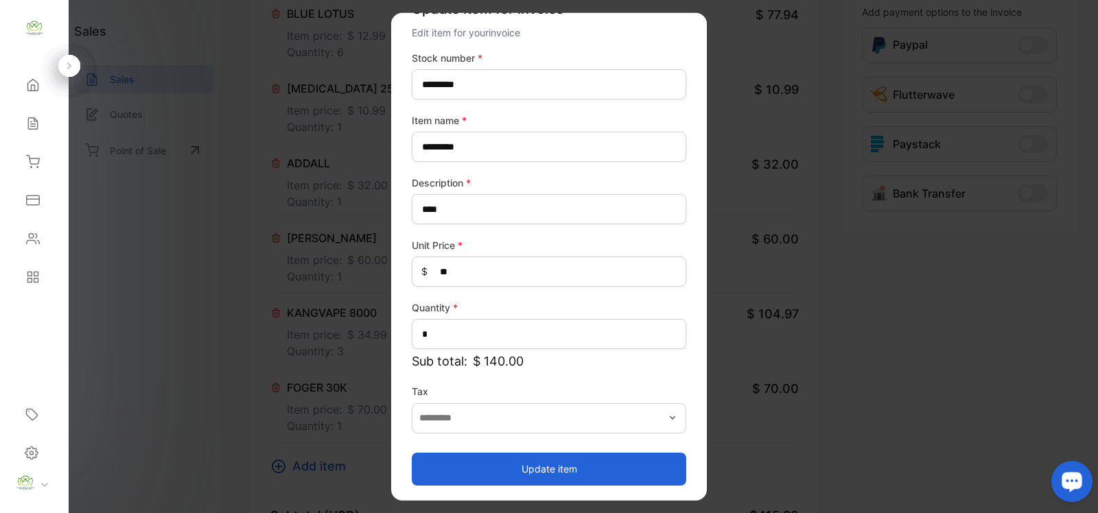
click at [581, 468] on button "Update item" at bounding box center [549, 468] width 274 height 33
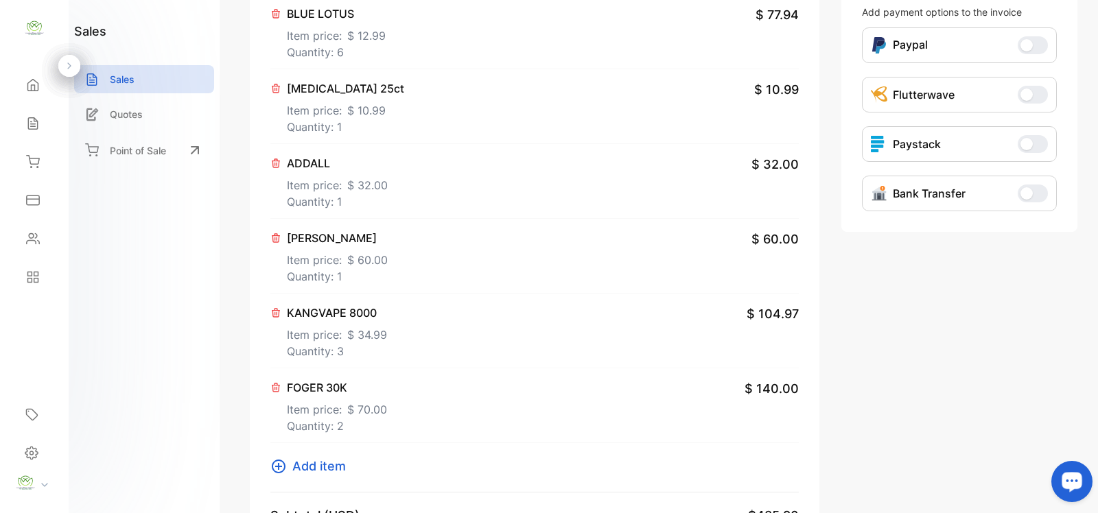
scroll to position [0, 0]
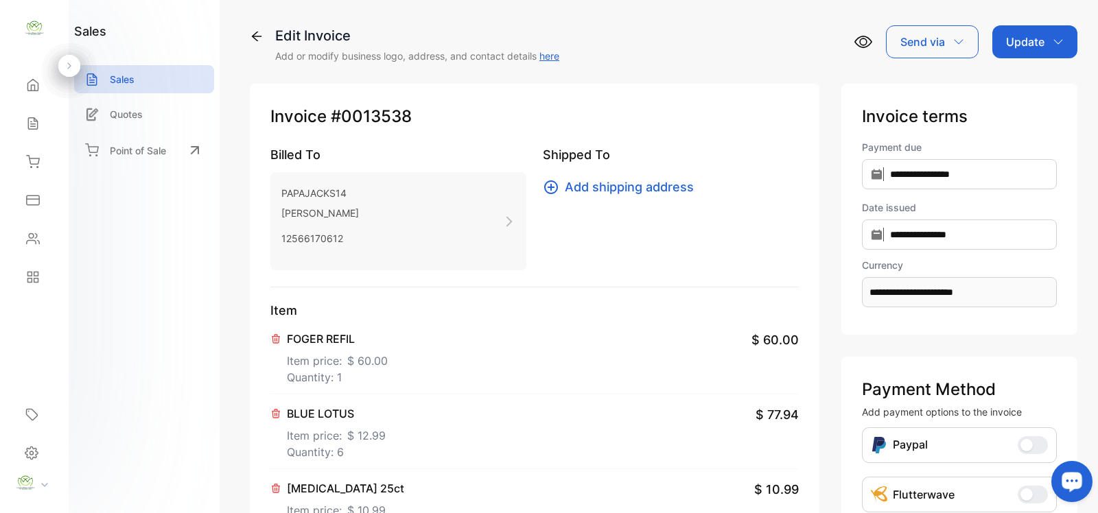
click at [1020, 30] on div "Update" at bounding box center [1034, 41] width 85 height 33
click at [1013, 79] on div "Invoice" at bounding box center [1037, 86] width 79 height 27
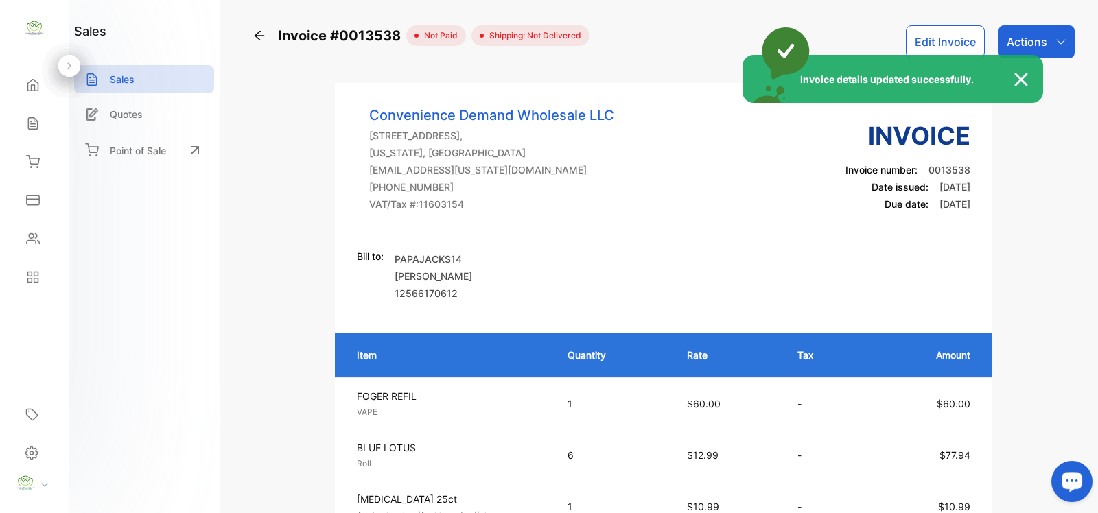
click at [1055, 55] on div "Invoice details updated successfully." at bounding box center [549, 256] width 1098 height 513
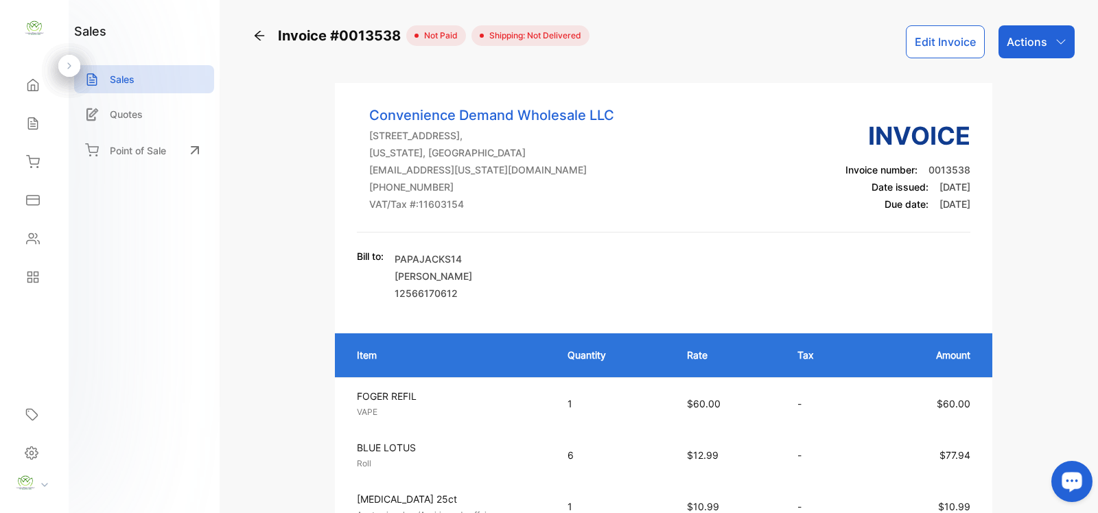
click at [1055, 55] on div "Actions" at bounding box center [1036, 41] width 76 height 33
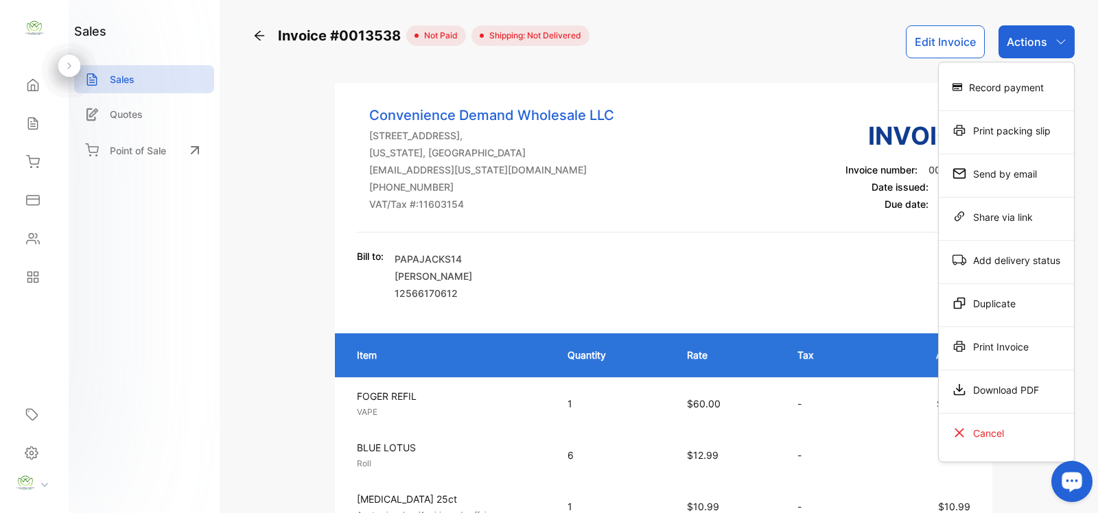
click at [976, 355] on div "Print Invoice" at bounding box center [1006, 346] width 135 height 27
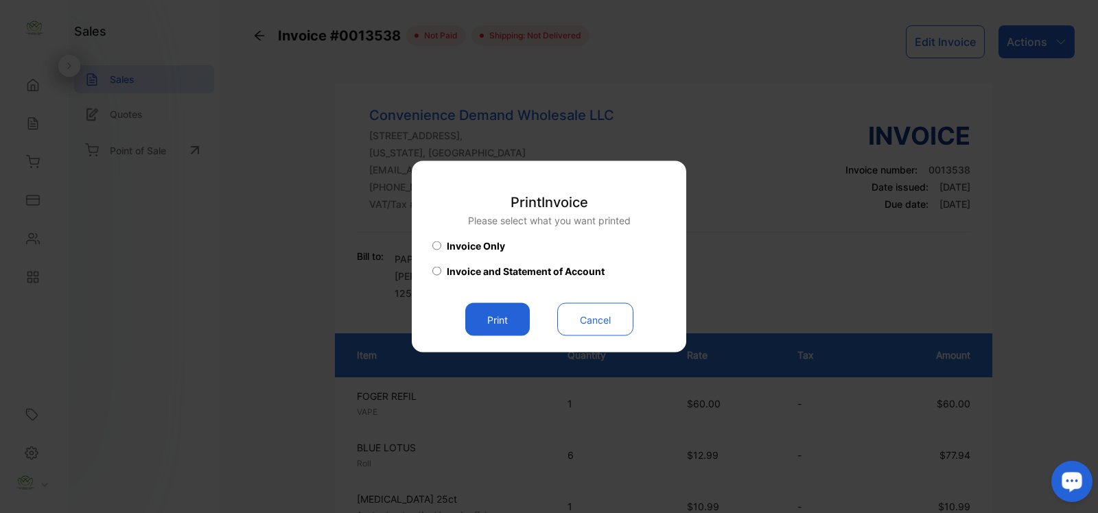
click at [504, 321] on button "Print" at bounding box center [497, 319] width 65 height 33
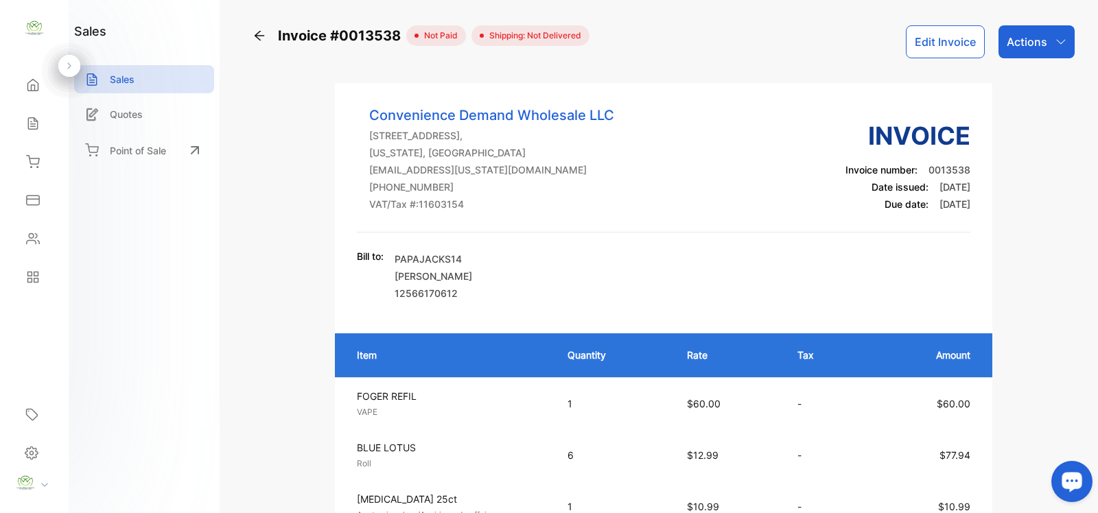
click at [1055, 43] on icon "button" at bounding box center [1060, 41] width 11 height 11
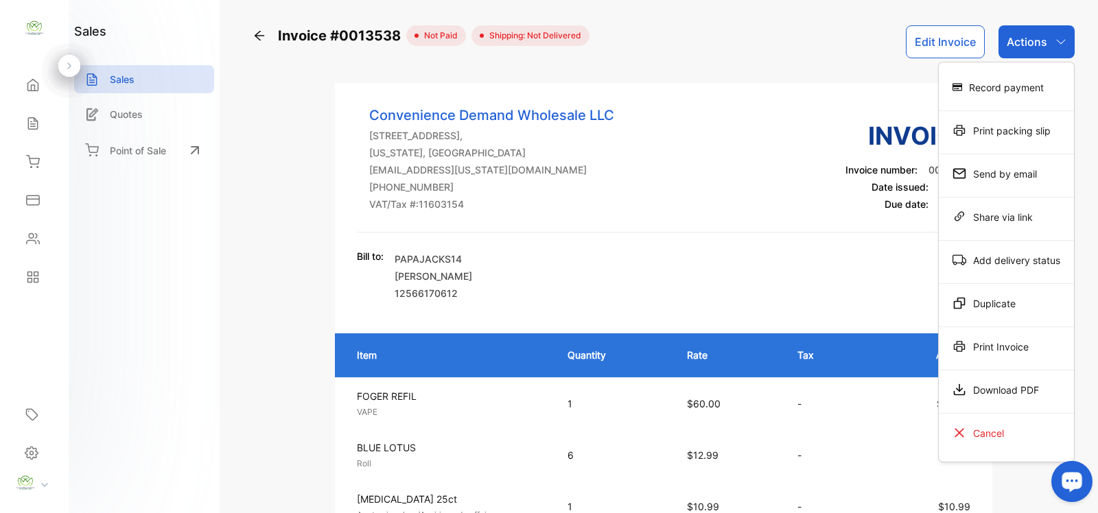
click at [1000, 344] on div "Print Invoice" at bounding box center [1006, 346] width 135 height 27
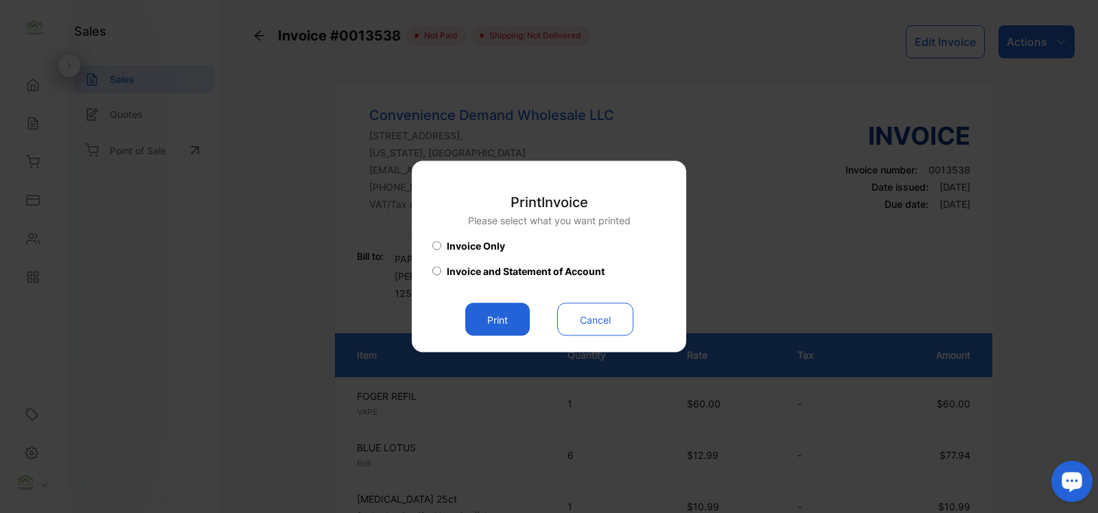
click at [501, 324] on button "Print" at bounding box center [497, 319] width 65 height 33
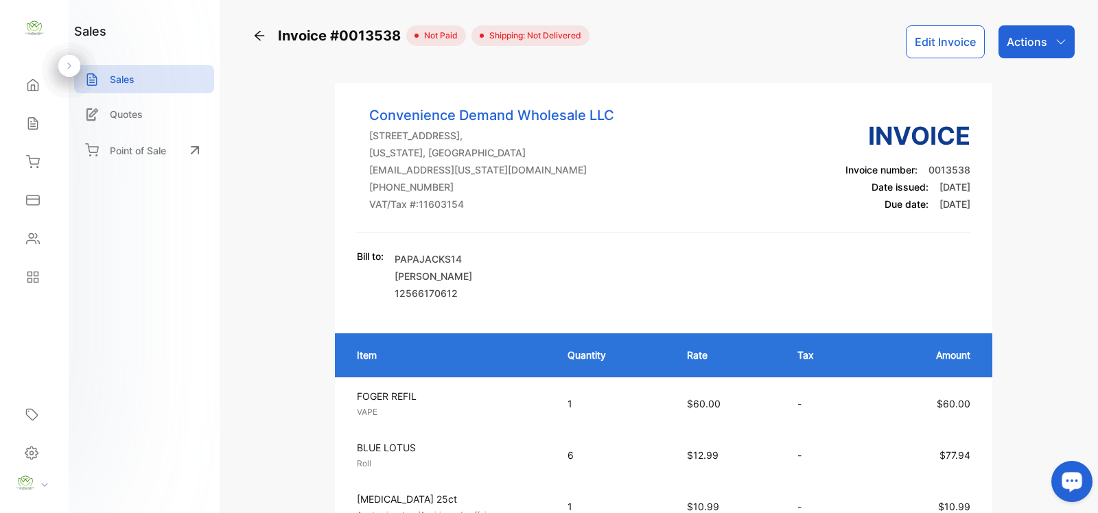
click at [52, 88] on div "Home" at bounding box center [34, 84] width 47 height 27
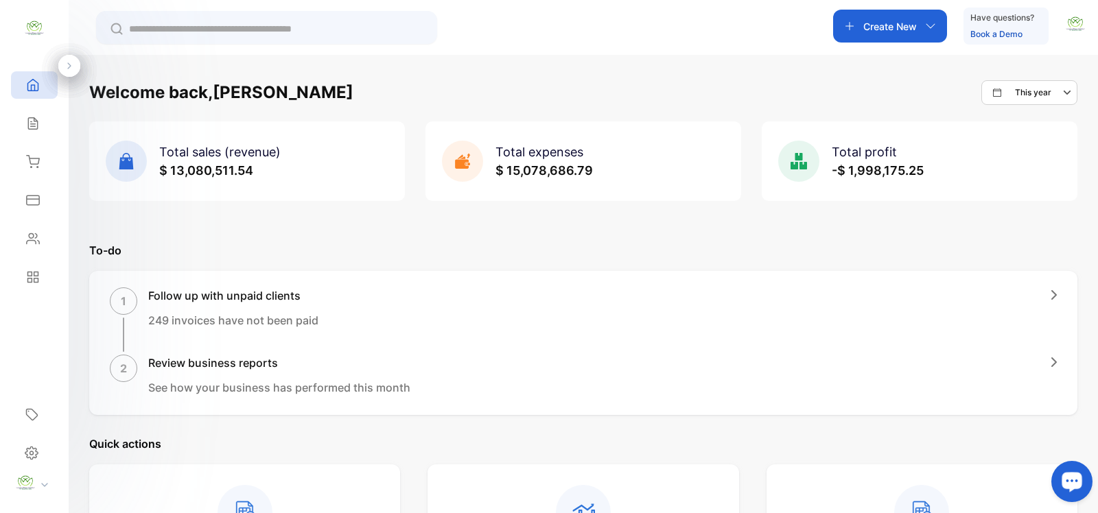
click at [261, 33] on input "text" at bounding box center [276, 29] width 294 height 14
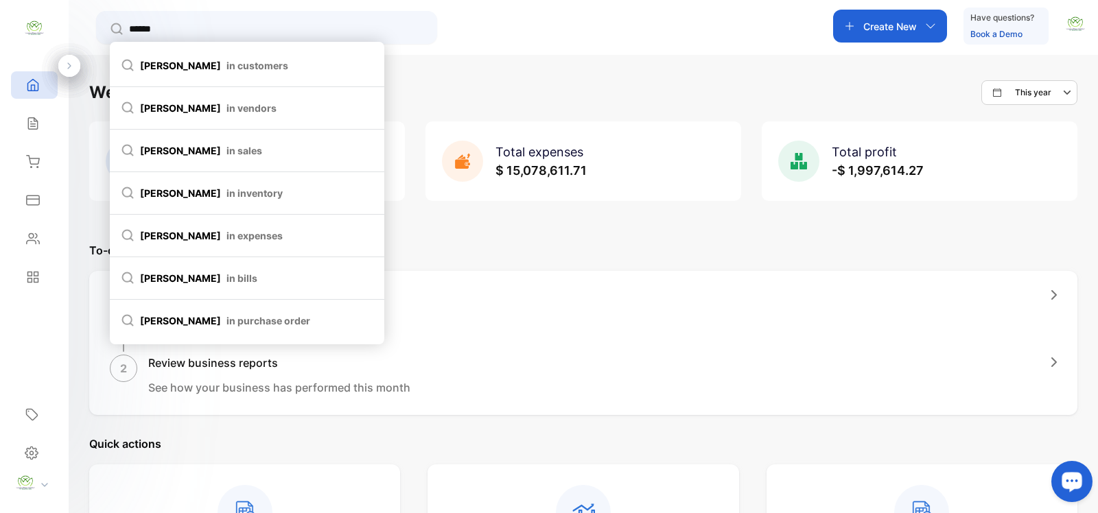
type input "******"
click at [225, 55] on li "[PERSON_NAME] in customers" at bounding box center [247, 66] width 274 height 43
type input "******"
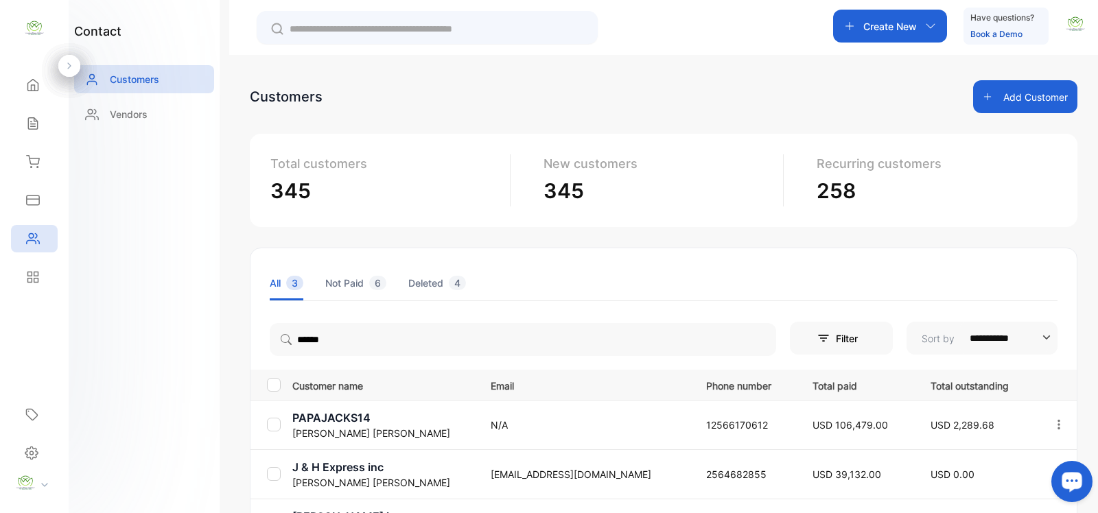
click at [474, 438] on td "N/A" at bounding box center [581, 424] width 215 height 49
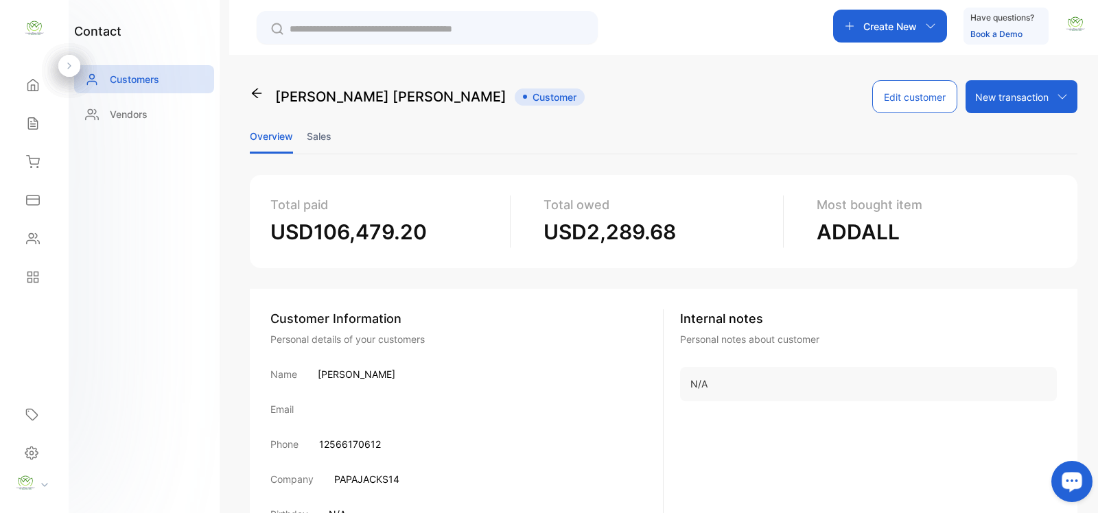
click at [326, 145] on li "Sales" at bounding box center [319, 136] width 25 height 35
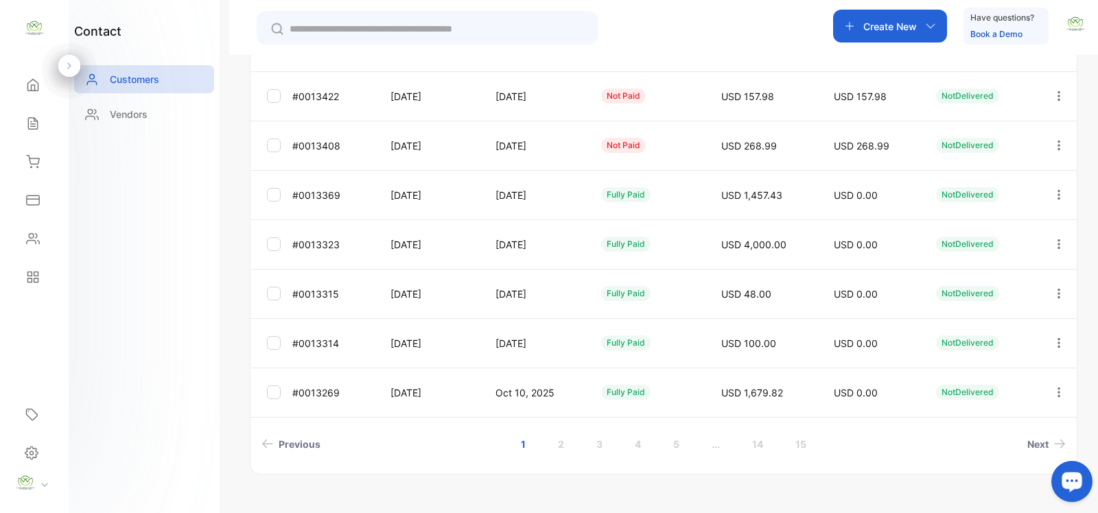
scroll to position [199, 0]
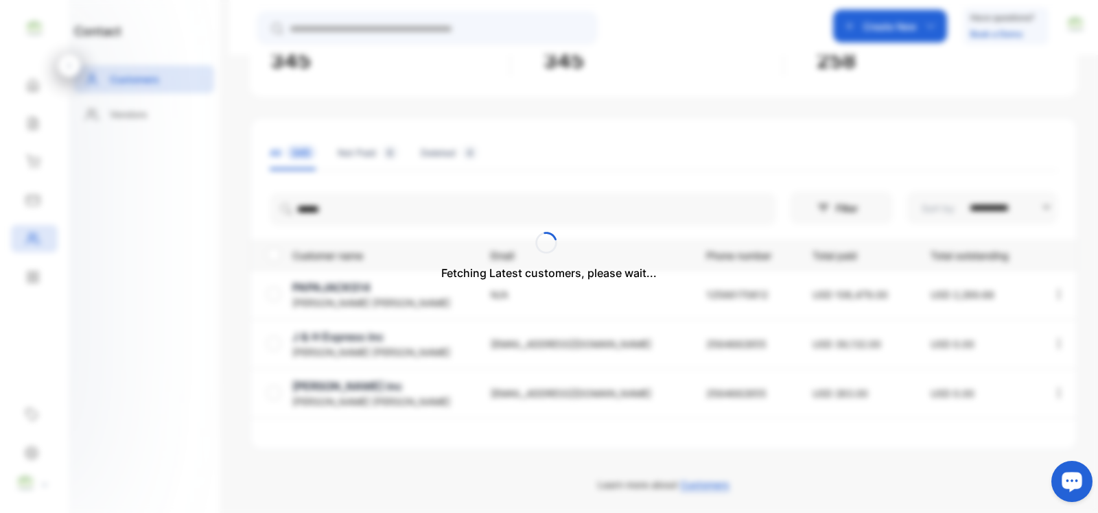
scroll to position [156, 0]
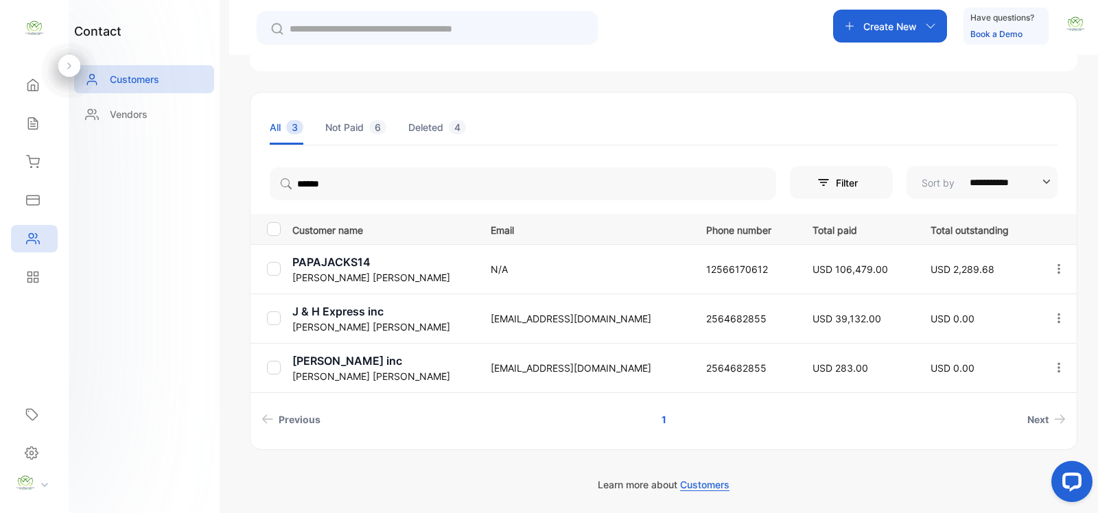
click at [338, 263] on p "PAPAJACKS14" at bounding box center [382, 262] width 181 height 16
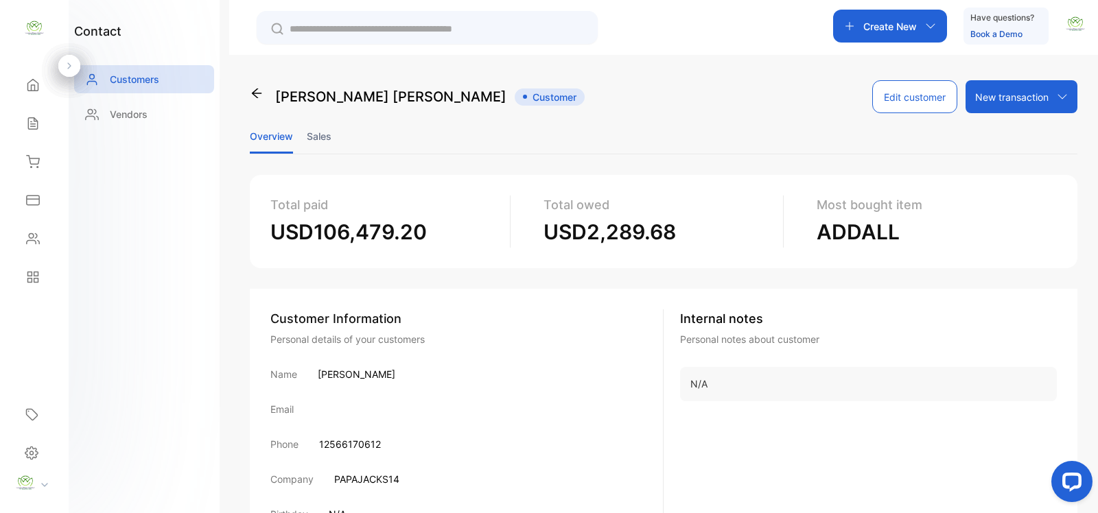
click at [323, 131] on li "Sales" at bounding box center [319, 136] width 25 height 35
